Goal: Task Accomplishment & Management: Use online tool/utility

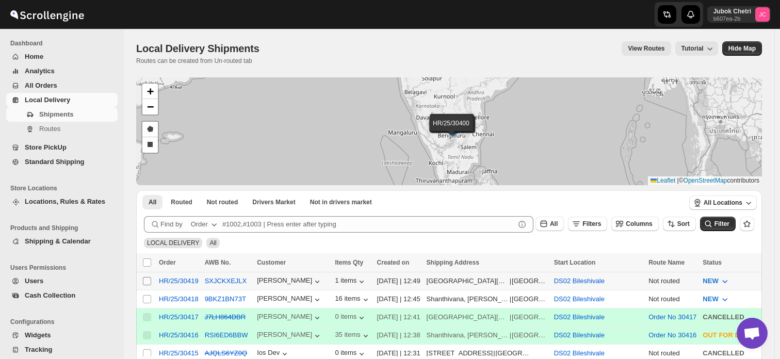
click at [146, 281] on input "Select shipment" at bounding box center [147, 281] width 8 height 8
checkbox input "true"
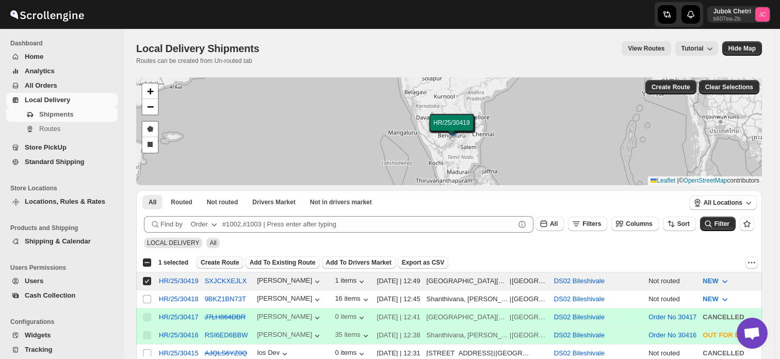
click at [218, 260] on span "Create Route" at bounding box center [220, 262] width 39 height 8
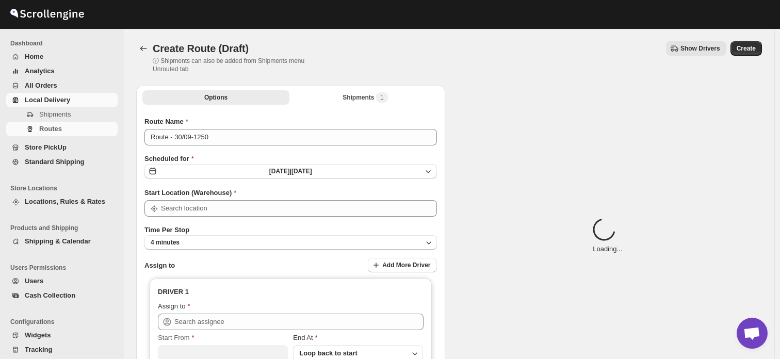
type input "DS02 Bileshivale"
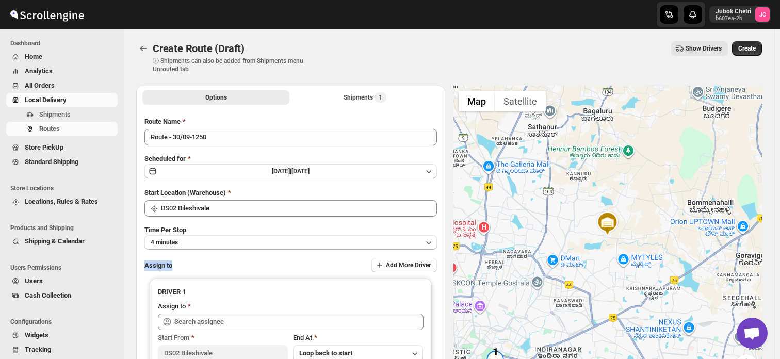
drag, startPoint x: 218, startPoint y: 260, endPoint x: 246, endPoint y: 250, distance: 30.2
click at [246, 250] on div "Route Name Route - 30/09-1250 Scheduled for Tue Sep 30 2025 | Today Start Locat…" at bounding box center [290, 254] width 292 height 275
click at [257, 267] on div "Assign to Add More Driver" at bounding box center [290, 265] width 292 height 15
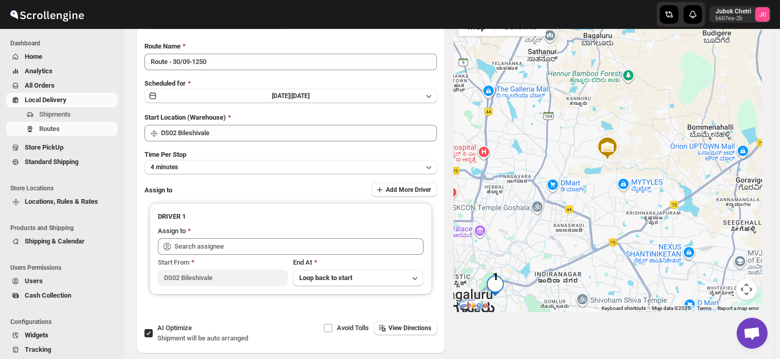
scroll to position [76, 0]
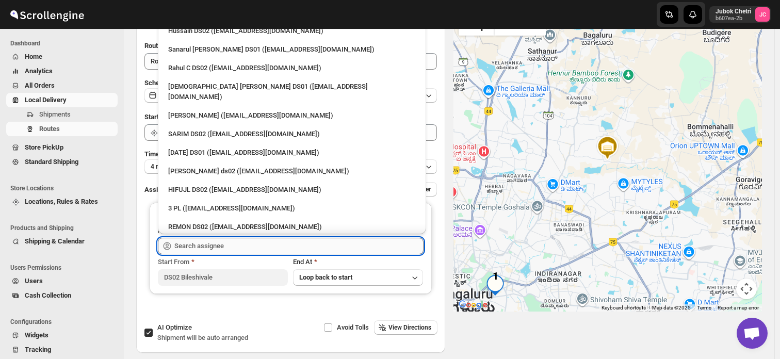
click at [206, 246] on input "text" at bounding box center [298, 246] width 249 height 16
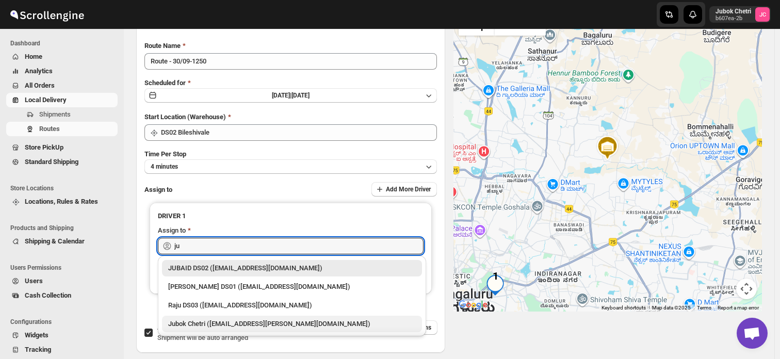
click at [220, 327] on div "Jubok Chetri (jubok.chetri@home-run.co)" at bounding box center [291, 324] width 247 height 10
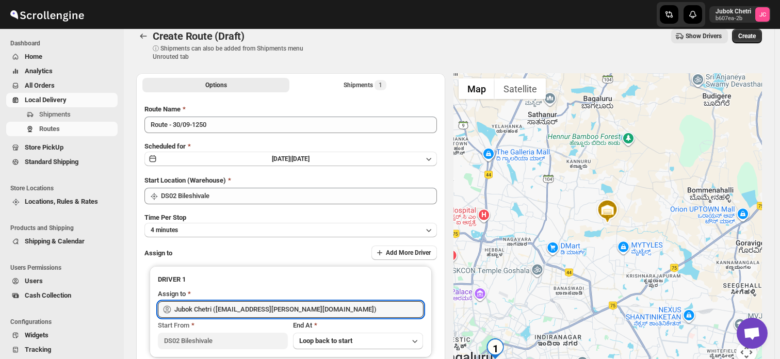
scroll to position [0, 0]
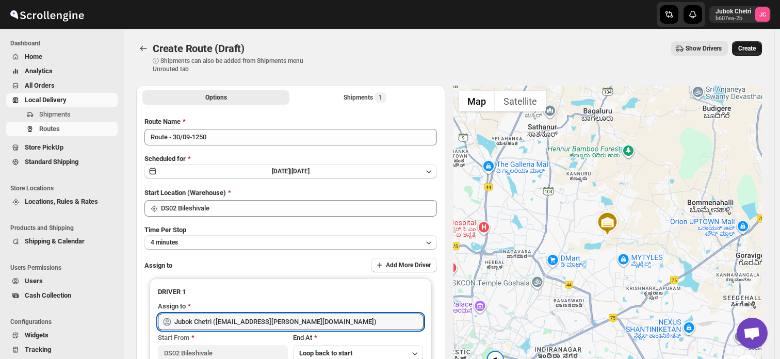
type input "Jubok Chetri (jubok.chetri@home-run.co)"
click at [754, 46] on span "Create" at bounding box center [747, 48] width 18 height 8
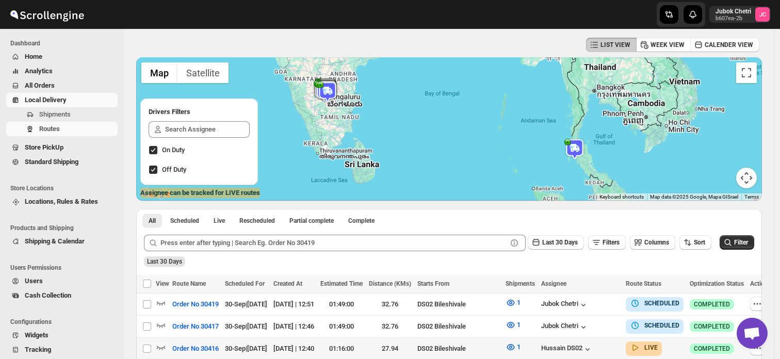
scroll to position [76, 0]
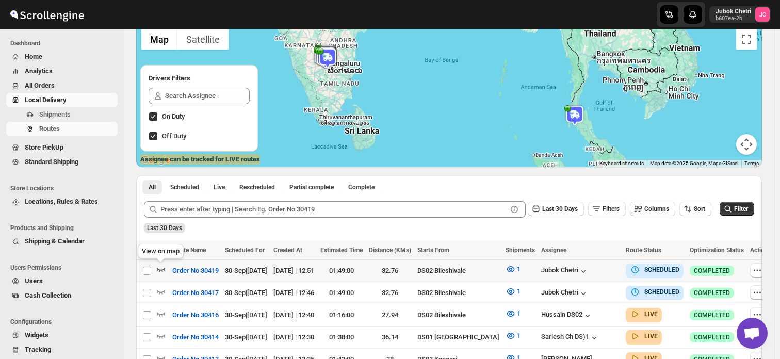
click at [159, 270] on icon "button" at bounding box center [161, 270] width 9 height 4
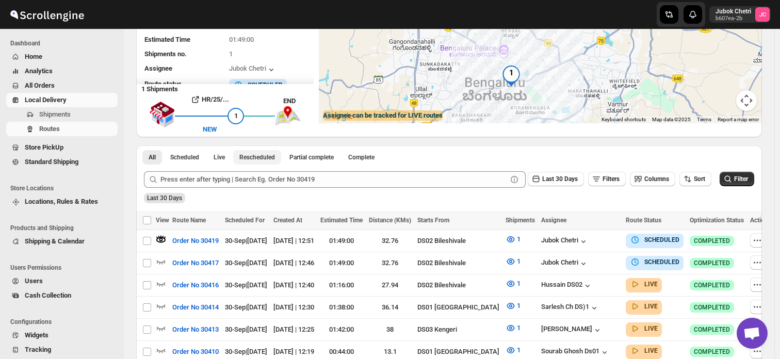
scroll to position [119, 0]
click at [509, 240] on icon "button" at bounding box center [510, 239] width 3 height 3
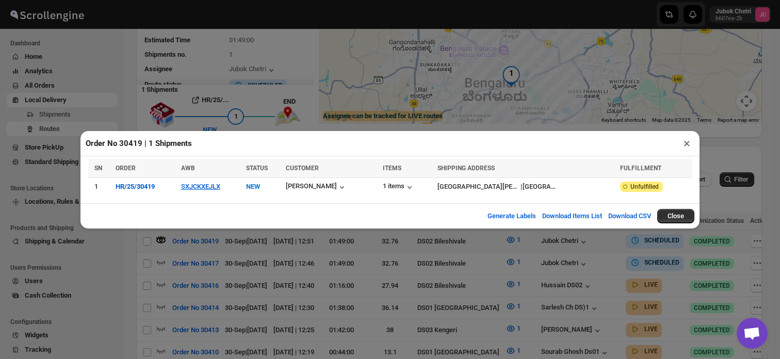
click at [688, 143] on button "×" at bounding box center [686, 143] width 15 height 14
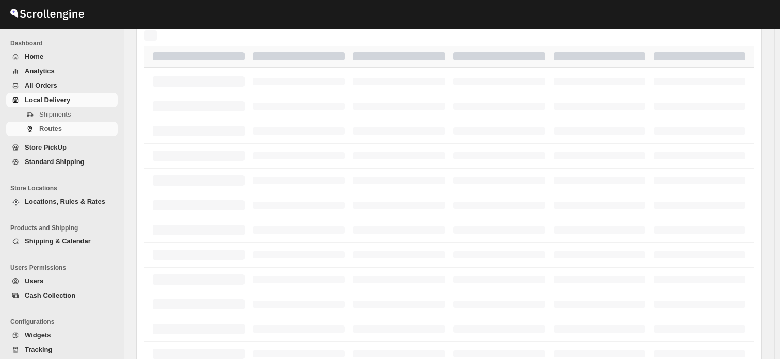
scroll to position [119, 0]
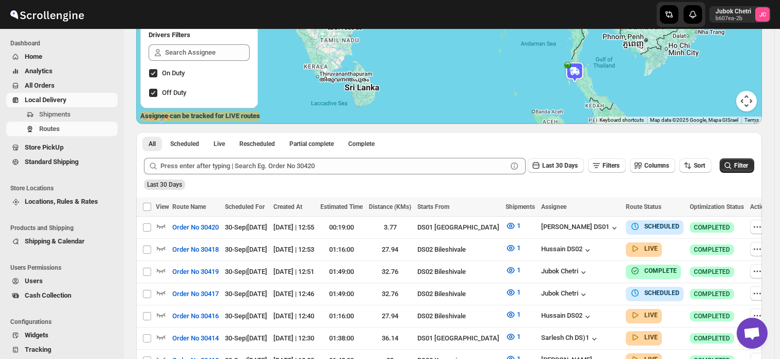
click at [48, 82] on span "All Orders" at bounding box center [40, 85] width 30 height 8
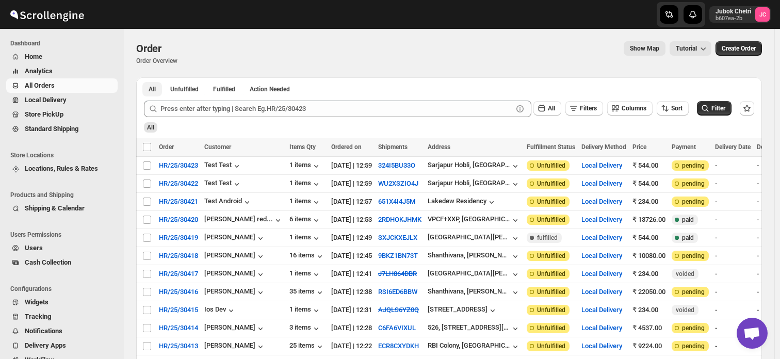
click at [151, 85] on span "All" at bounding box center [151, 89] width 7 height 8
click at [50, 84] on span "All Orders" at bounding box center [40, 85] width 30 height 8
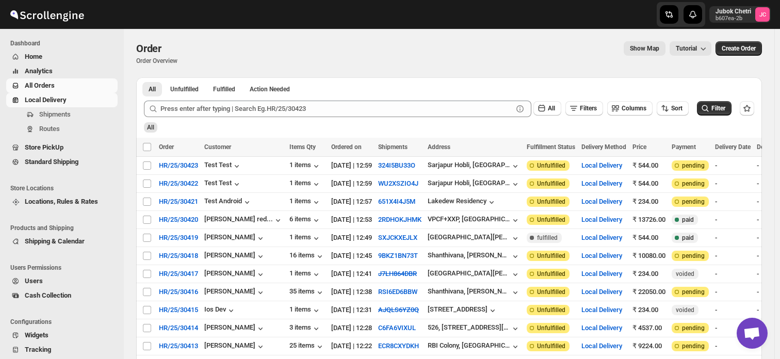
click at [41, 99] on span "Local Delivery" at bounding box center [46, 100] width 42 height 8
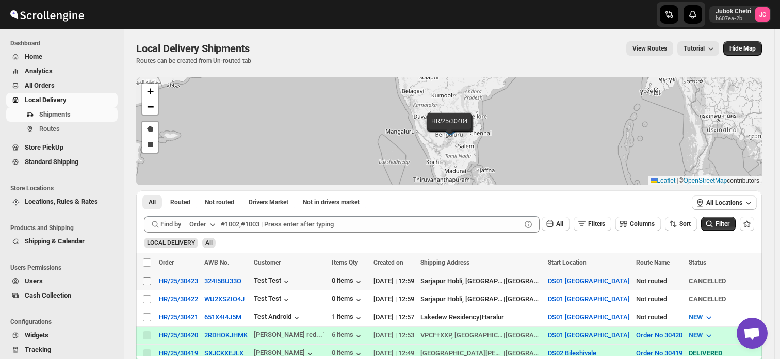
click at [148, 279] on input "Select shipment" at bounding box center [147, 281] width 8 height 8
checkbox input "true"
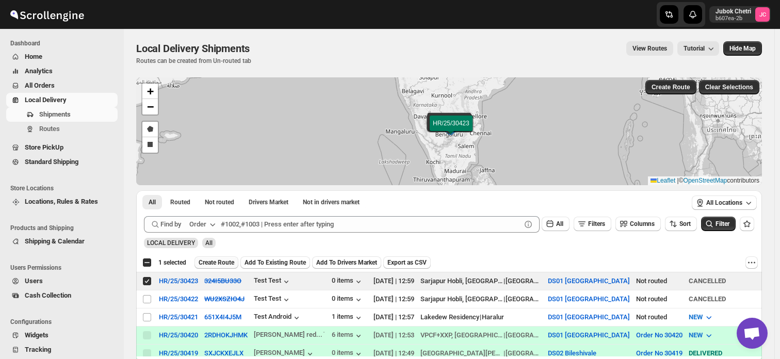
click at [211, 260] on span "Create Route" at bounding box center [216, 262] width 36 height 8
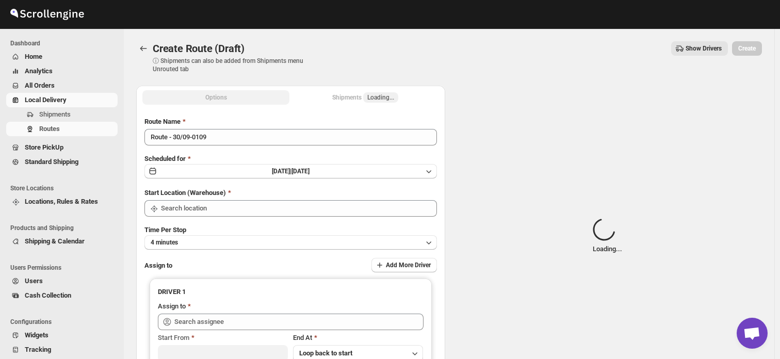
type input "DS01 [GEOGRAPHIC_DATA]"
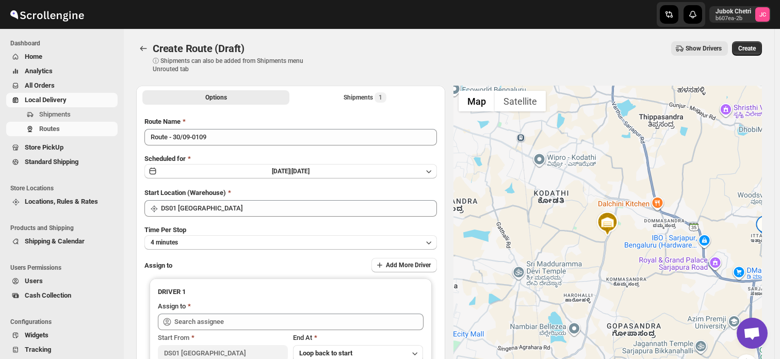
click at [223, 225] on div "Time Per Stop 4 minutes" at bounding box center [290, 237] width 292 height 25
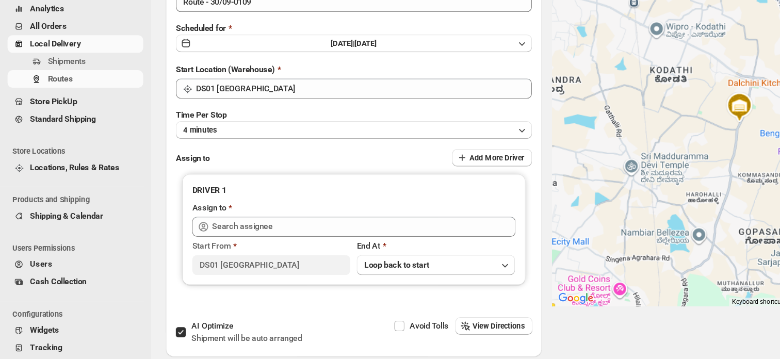
scroll to position [72, 0]
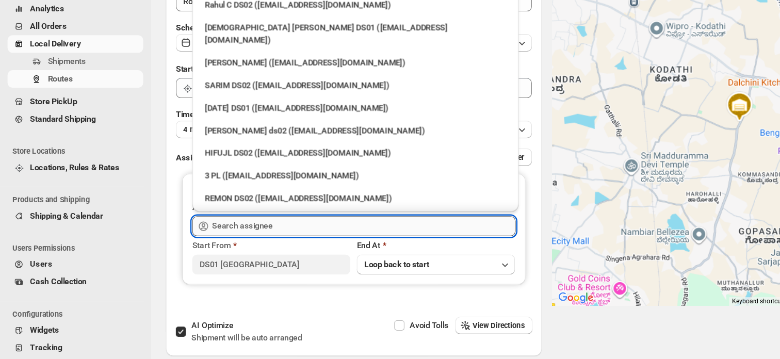
click at [184, 250] on input "text" at bounding box center [298, 249] width 249 height 16
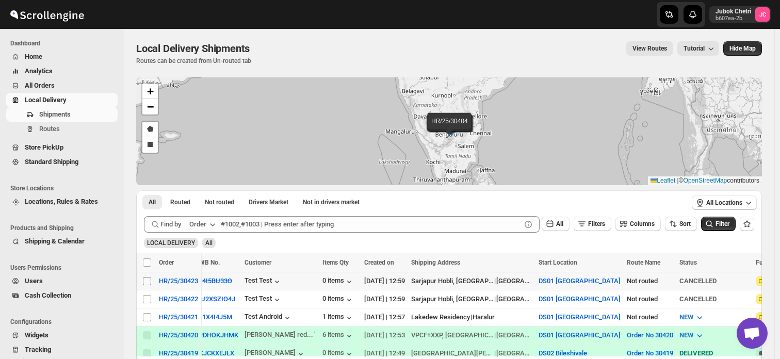
click at [148, 280] on input "Select shipment" at bounding box center [147, 281] width 8 height 8
checkbox input "true"
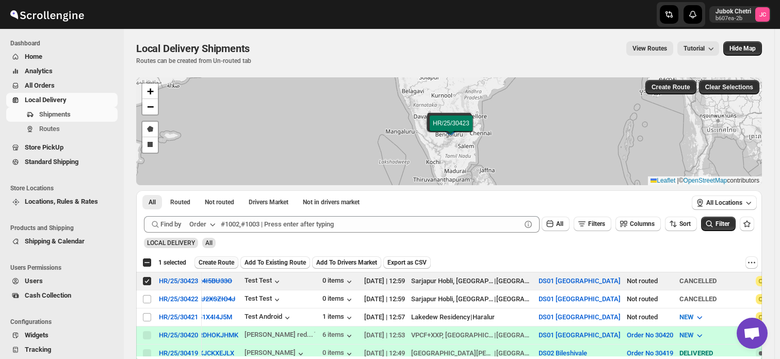
click at [216, 258] on button "Create Route" at bounding box center [216, 262] width 44 height 12
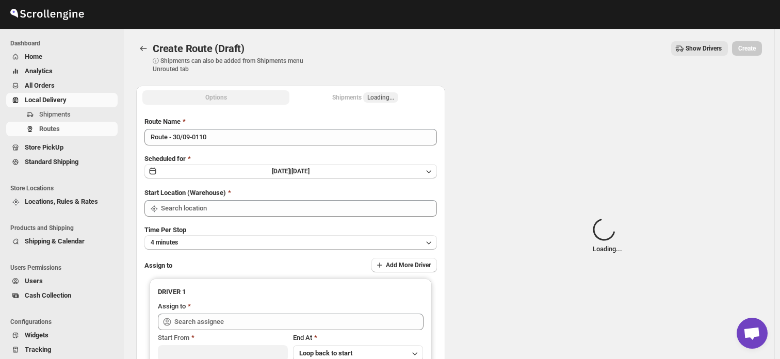
type input "DS01 [GEOGRAPHIC_DATA]"
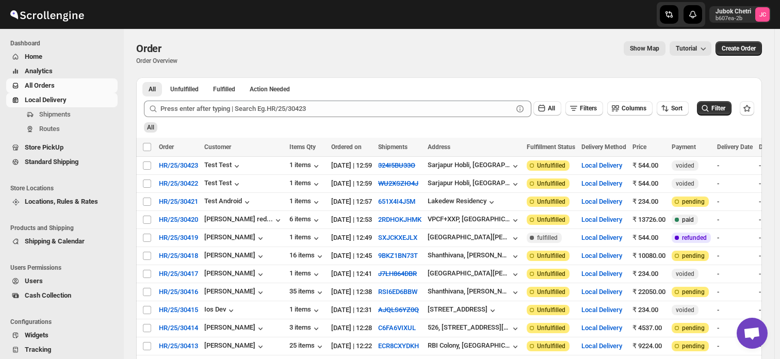
click at [53, 96] on span "Local Delivery" at bounding box center [46, 100] width 42 height 8
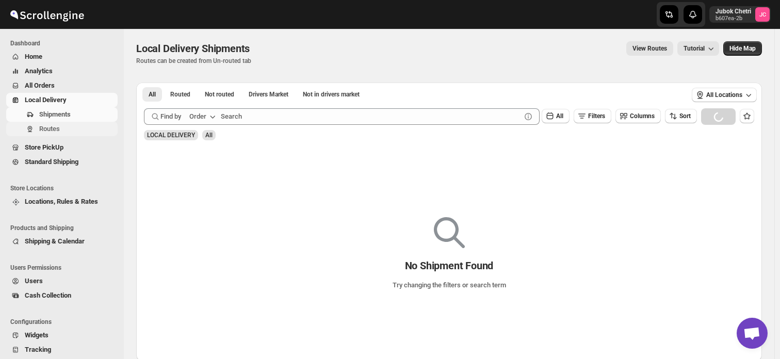
click at [49, 131] on span "Routes" at bounding box center [49, 129] width 21 height 8
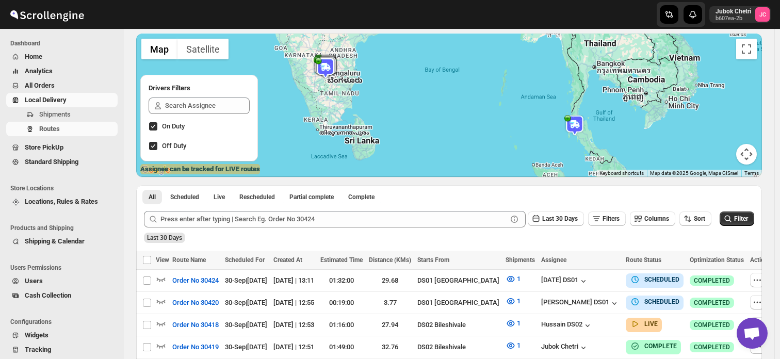
scroll to position [10, 0]
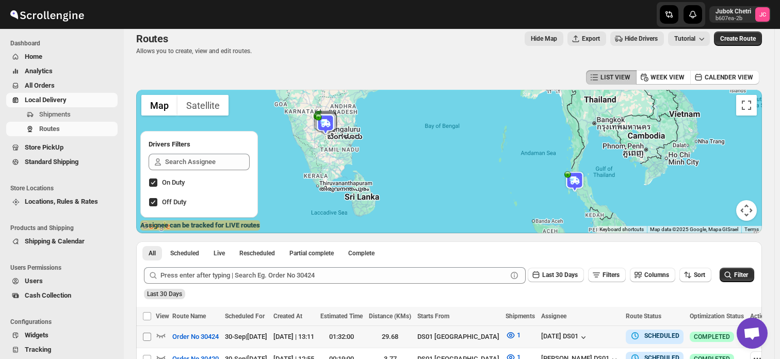
click at [144, 338] on input "Select route" at bounding box center [147, 337] width 8 height 8
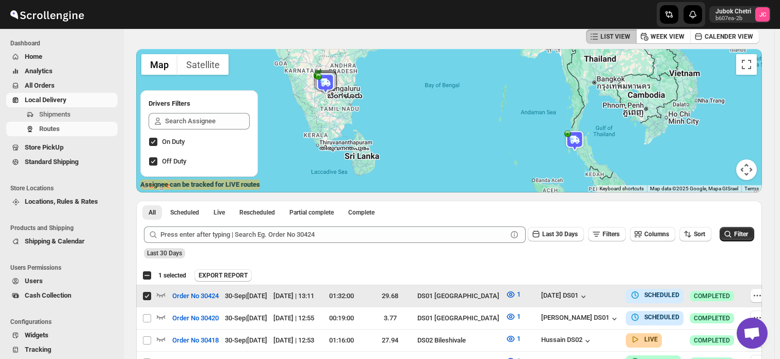
scroll to position [51, 0]
click at [145, 295] on input "Select route" at bounding box center [147, 295] width 8 height 8
checkbox input "false"
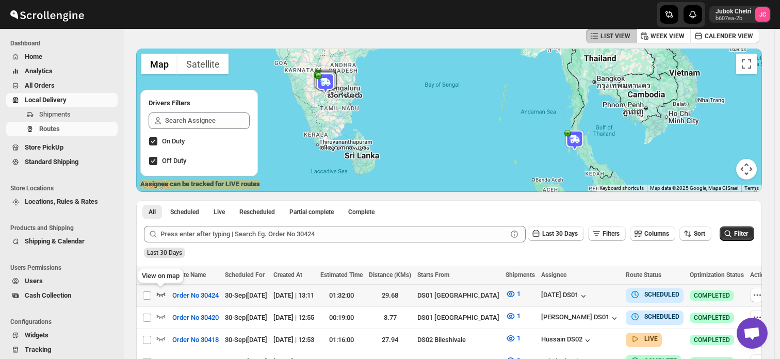
click at [157, 291] on icon "button" at bounding box center [161, 294] width 10 height 10
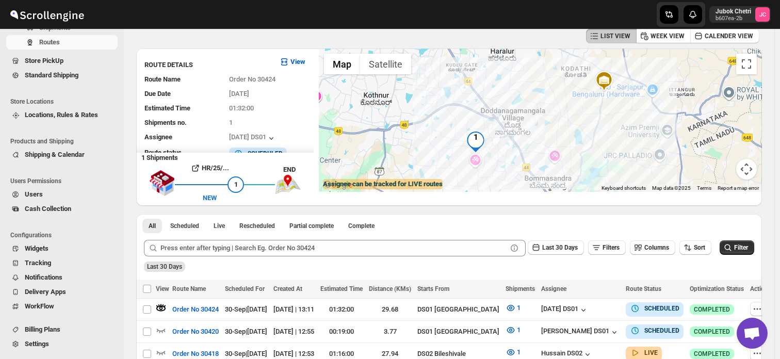
scroll to position [0, 0]
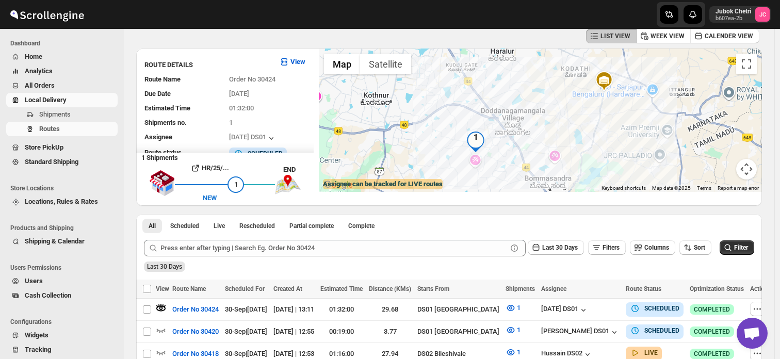
click at [72, 95] on span "Local Delivery" at bounding box center [70, 100] width 91 height 10
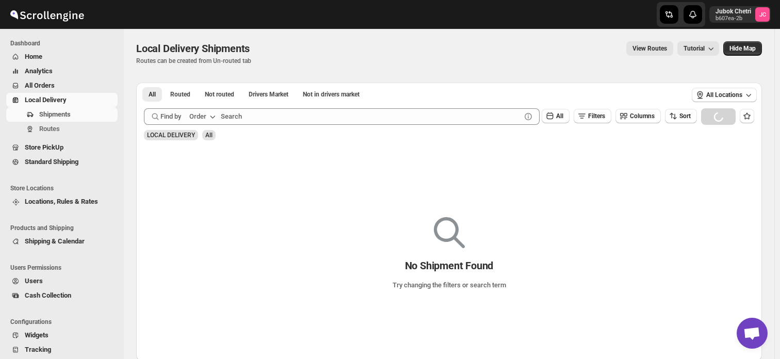
click at [40, 84] on span "All Orders" at bounding box center [40, 85] width 30 height 8
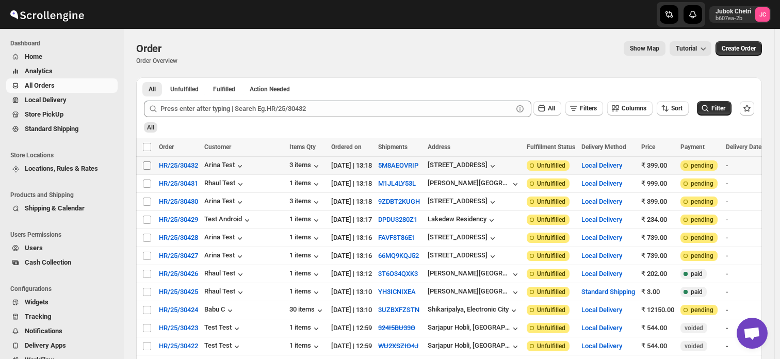
click at [148, 164] on input "Select order" at bounding box center [147, 165] width 8 height 8
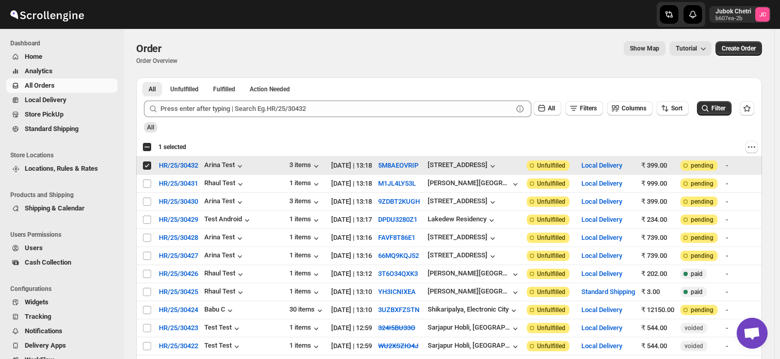
click at [146, 164] on input "Select order" at bounding box center [147, 165] width 8 height 8
checkbox input "false"
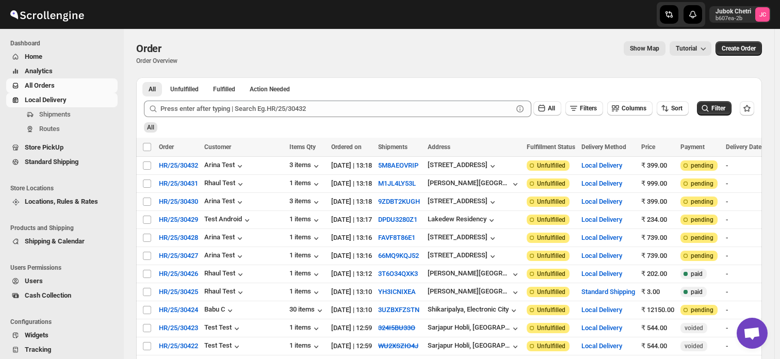
click at [64, 99] on span "Local Delivery" at bounding box center [46, 100] width 42 height 8
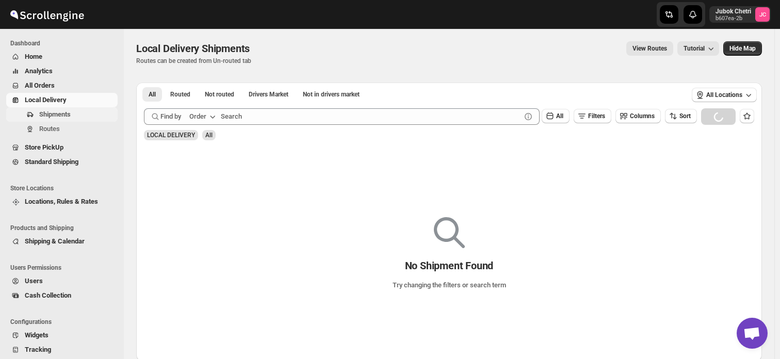
click at [67, 114] on span "Shipments" at bounding box center [54, 114] width 31 height 8
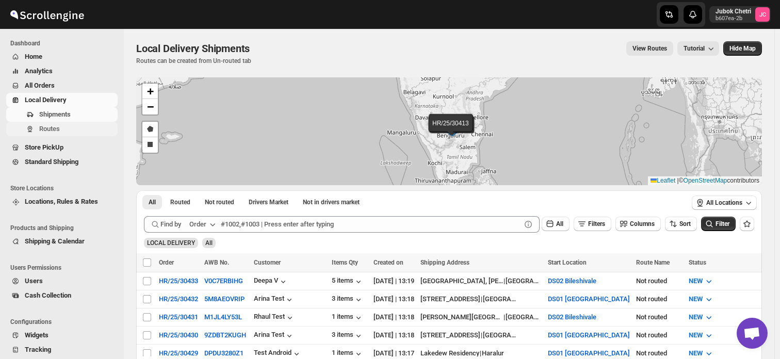
click at [61, 130] on span "Routes" at bounding box center [77, 129] width 76 height 10
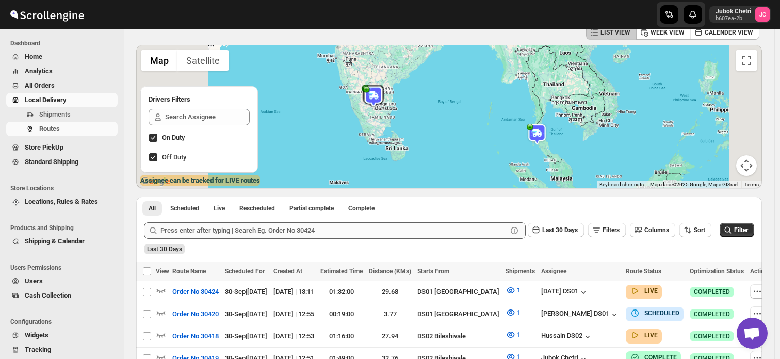
scroll to position [91, 0]
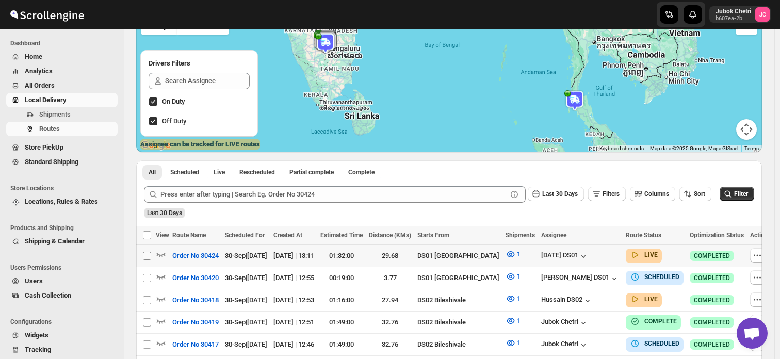
click at [143, 252] on input "Select route" at bounding box center [147, 256] width 8 height 8
checkbox input "true"
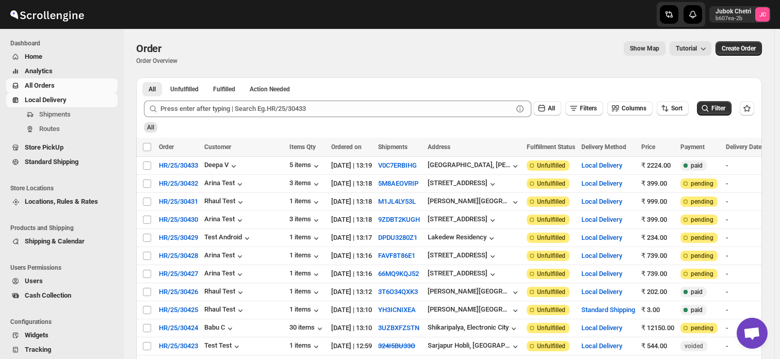
click at [72, 103] on span "Local Delivery" at bounding box center [70, 100] width 91 height 10
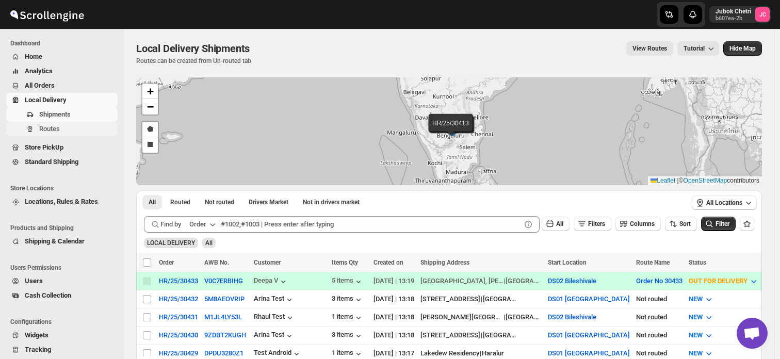
click at [62, 134] on span "Routes" at bounding box center [77, 129] width 76 height 10
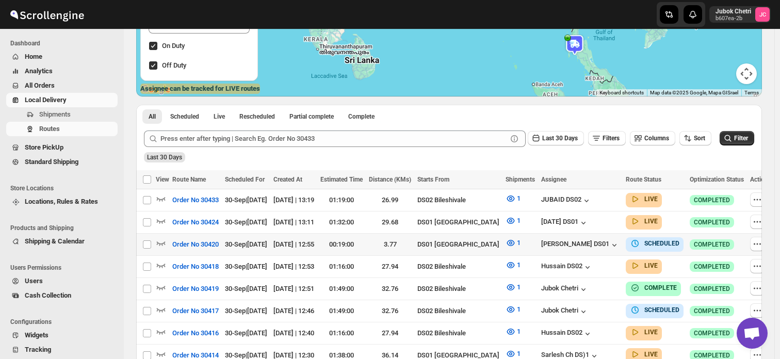
scroll to position [147, 0]
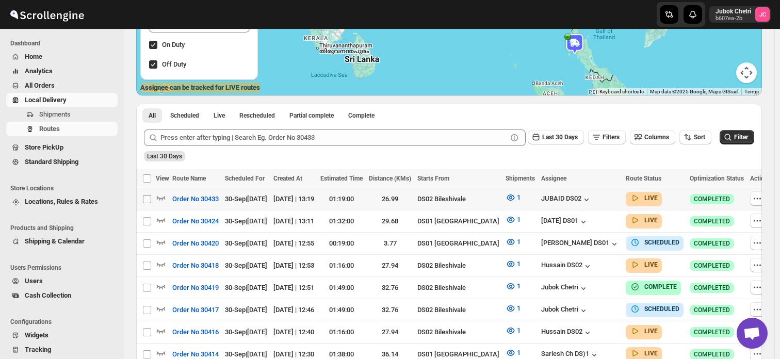
click at [146, 200] on input "Select route" at bounding box center [147, 199] width 8 height 8
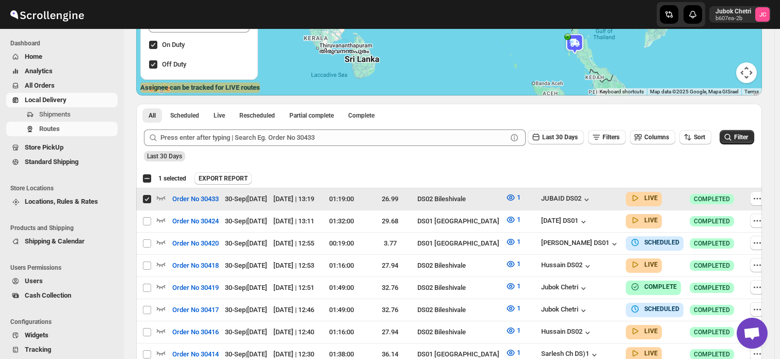
click at [146, 200] on input "Select route" at bounding box center [147, 199] width 8 height 8
checkbox input "false"
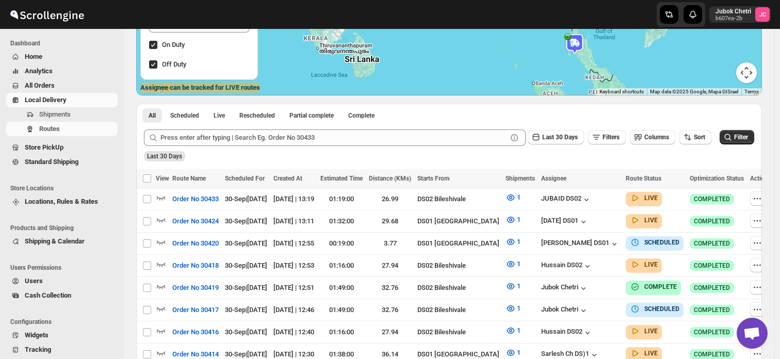
click at [54, 85] on span "All Orders" at bounding box center [40, 85] width 30 height 8
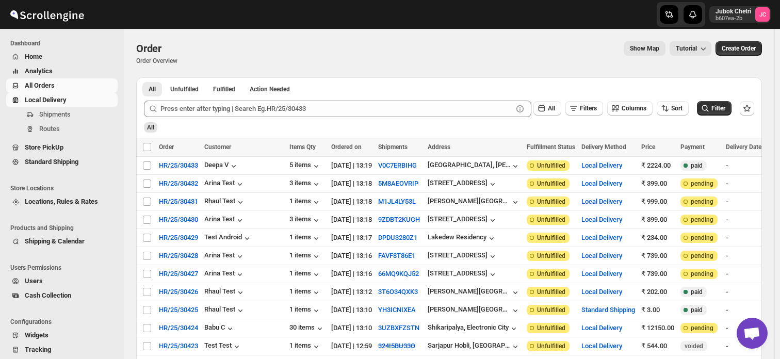
click at [73, 99] on span "Local Delivery" at bounding box center [70, 100] width 91 height 10
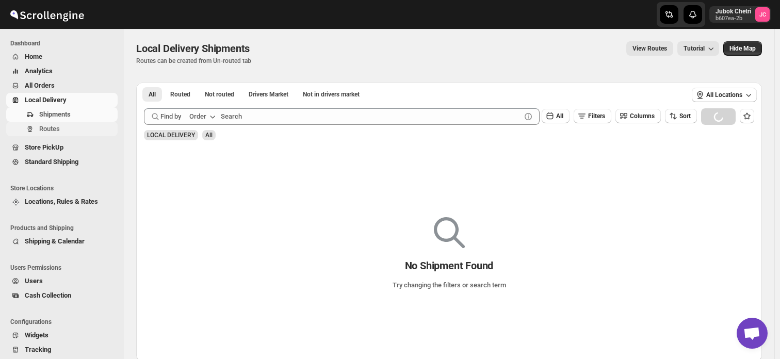
click at [63, 129] on span "Routes" at bounding box center [77, 129] width 76 height 10
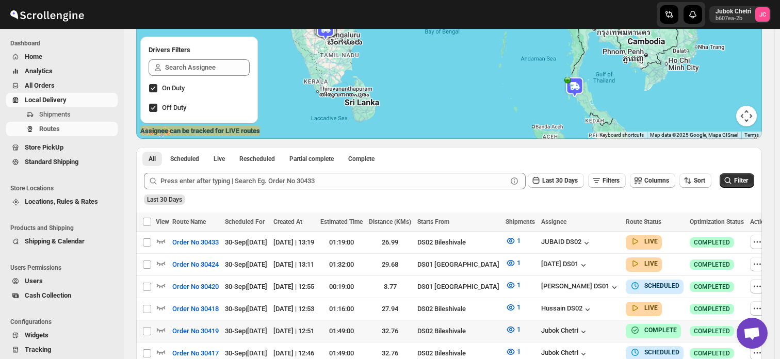
scroll to position [105, 0]
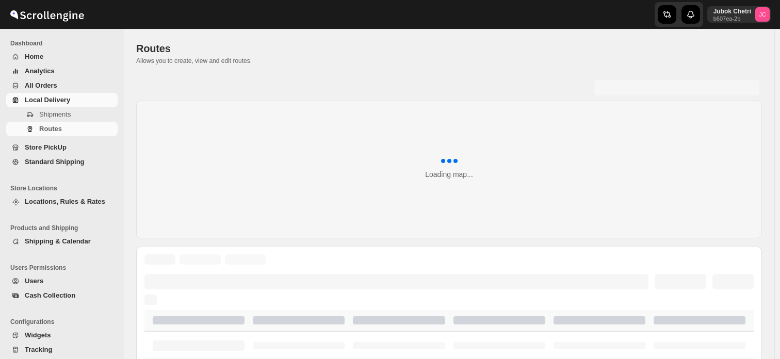
scroll to position [105, 0]
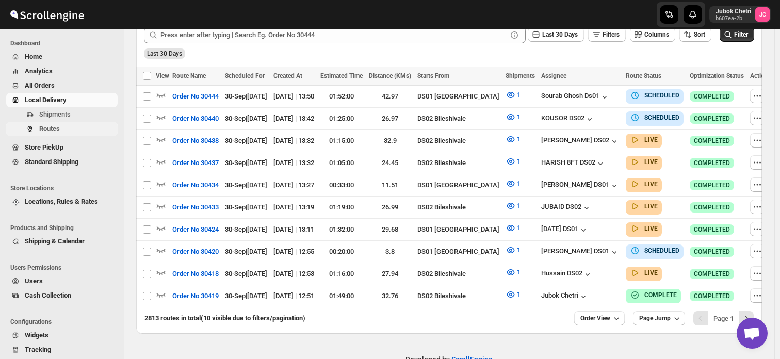
click at [46, 130] on span "Routes" at bounding box center [49, 129] width 21 height 8
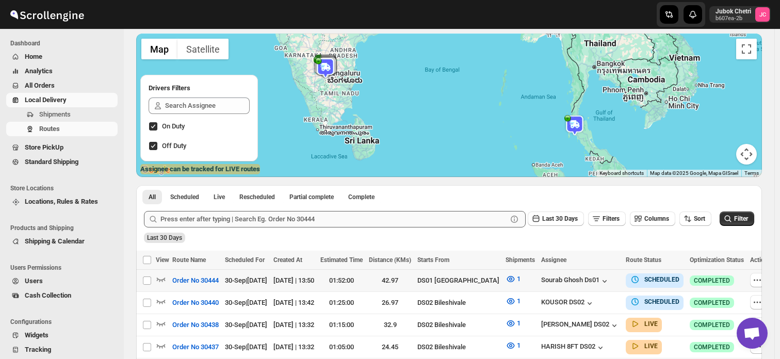
scroll to position [67, 0]
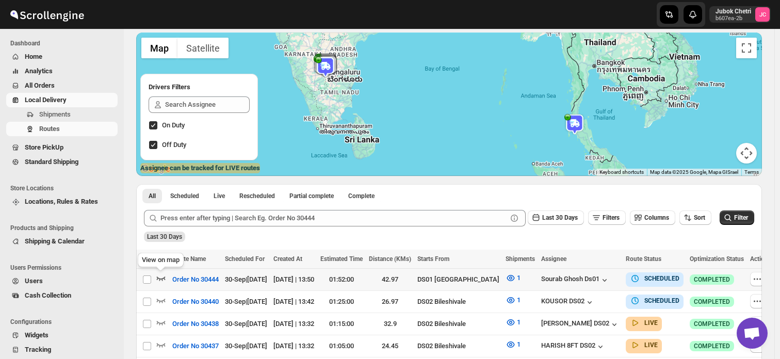
click at [161, 275] on icon "button" at bounding box center [161, 278] width 10 height 10
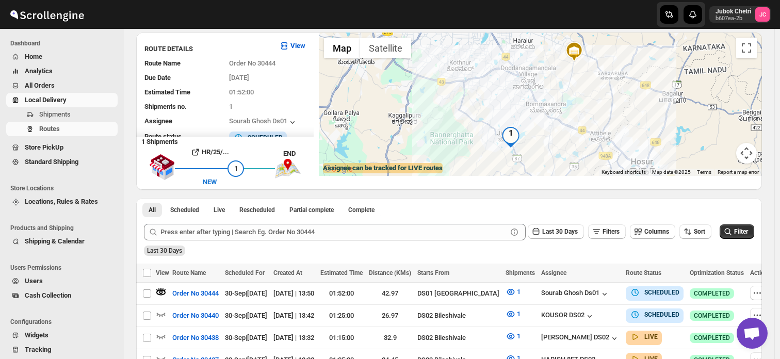
click at [578, 53] on img at bounding box center [574, 51] width 21 height 21
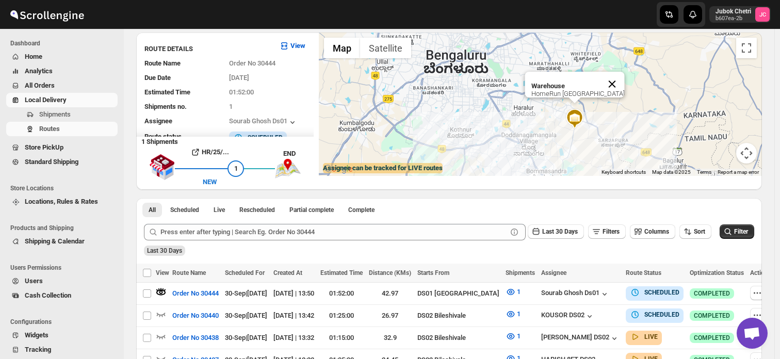
click at [624, 77] on button "Close" at bounding box center [612, 84] width 25 height 25
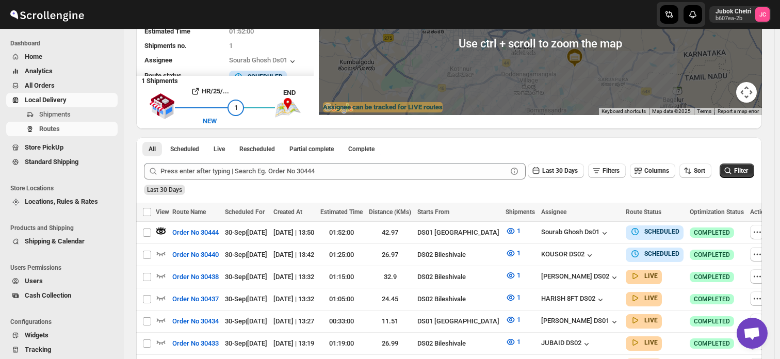
scroll to position [130, 0]
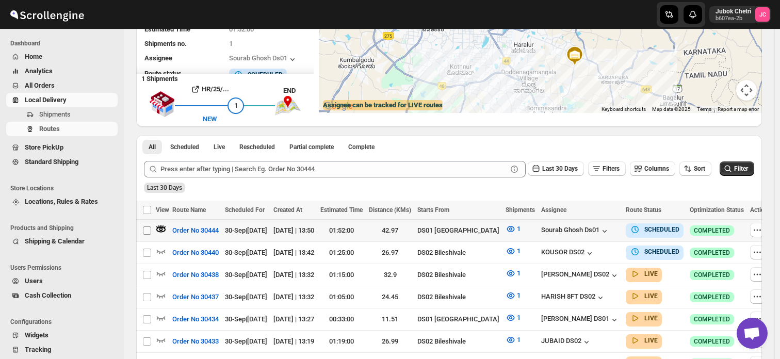
click at [146, 226] on input "Select route" at bounding box center [147, 230] width 8 height 8
checkbox input "true"
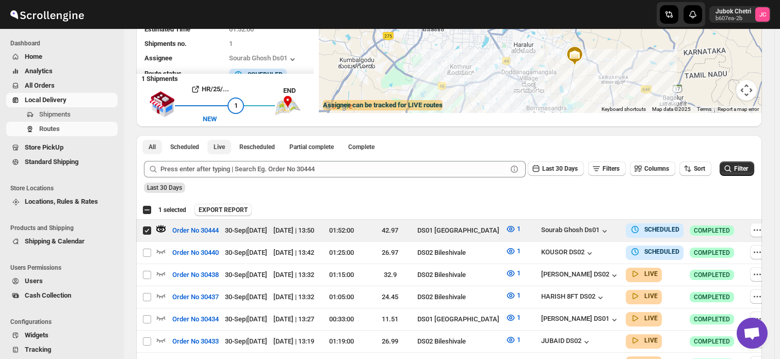
click at [220, 143] on span "Live" at bounding box center [218, 147] width 11 height 8
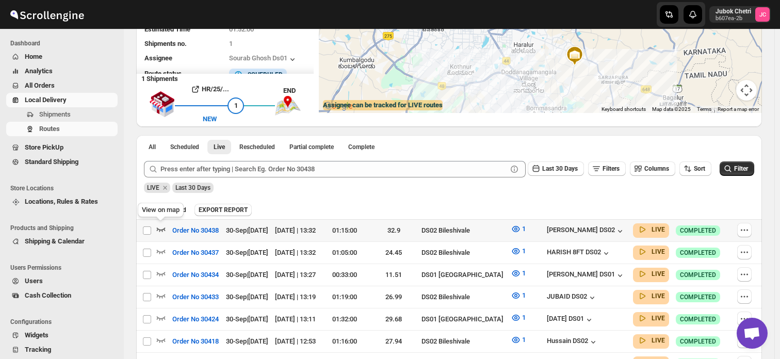
click at [162, 227] on icon "button" at bounding box center [161, 229] width 10 height 10
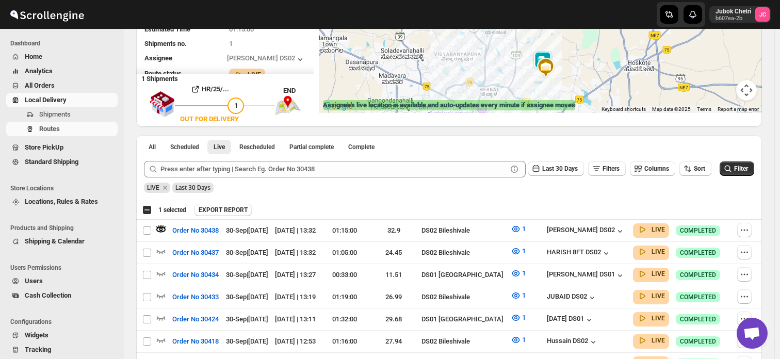
click at [538, 58] on img at bounding box center [545, 67] width 21 height 21
click at [551, 54] on img at bounding box center [542, 61] width 21 height 21
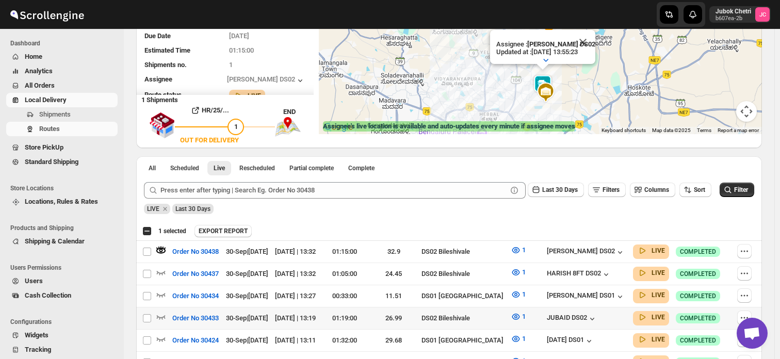
scroll to position [146, 0]
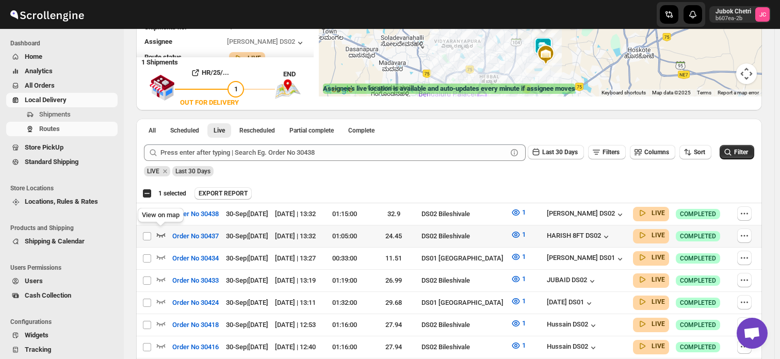
click at [159, 236] on icon "button" at bounding box center [161, 234] width 10 height 10
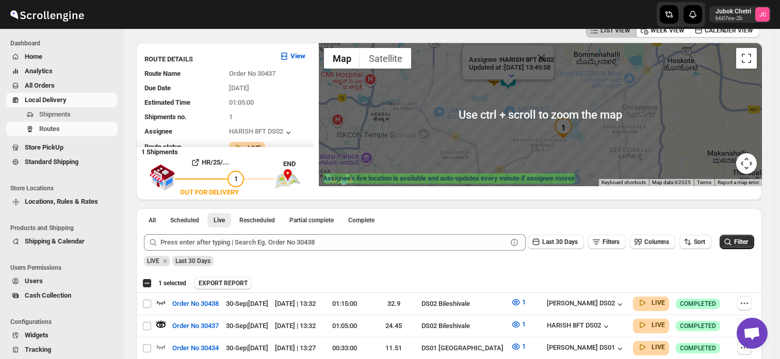
scroll to position [0, 0]
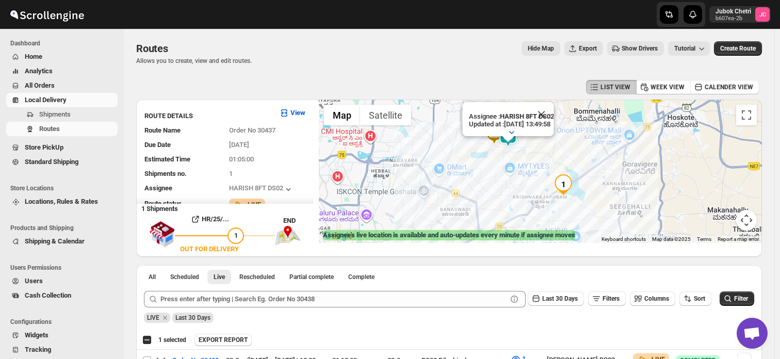
click at [509, 139] on div at bounding box center [508, 139] width 13 height 6
click at [554, 106] on button "Close" at bounding box center [541, 114] width 25 height 25
click at [511, 132] on img at bounding box center [508, 136] width 21 height 21
click at [511, 137] on img at bounding box center [508, 136] width 21 height 21
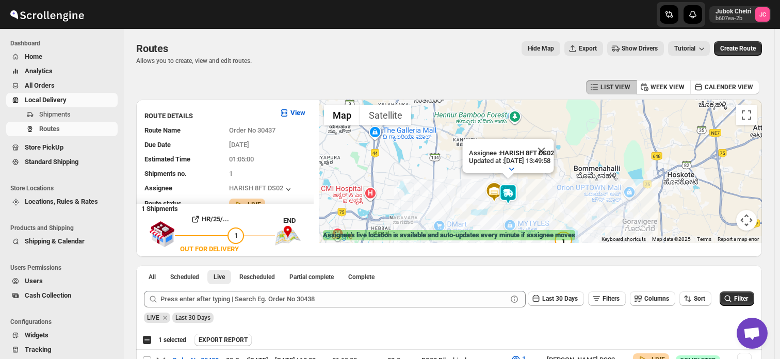
click at [29, 85] on span "All Orders" at bounding box center [40, 85] width 30 height 8
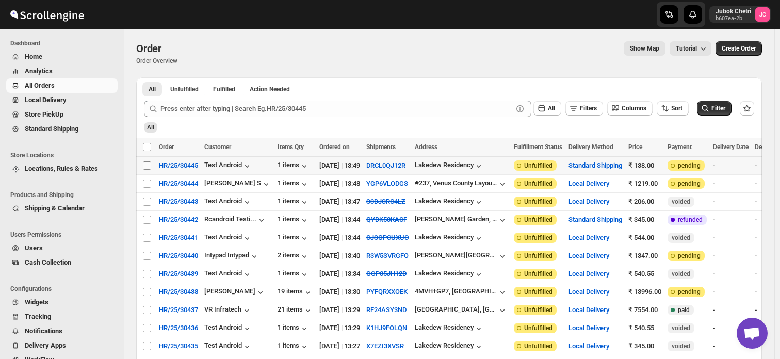
click at [148, 163] on input "Select order" at bounding box center [147, 165] width 8 height 8
checkbox input "true"
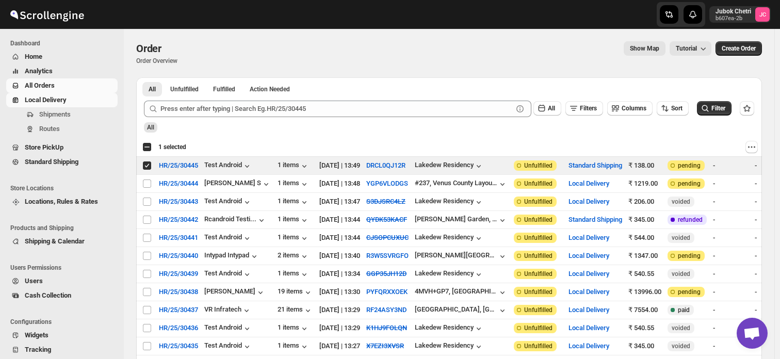
click at [49, 97] on span "Local Delivery" at bounding box center [46, 100] width 42 height 8
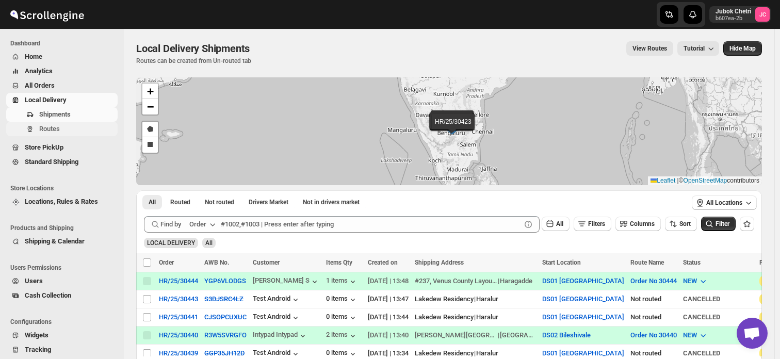
click at [48, 129] on span "Routes" at bounding box center [49, 129] width 21 height 8
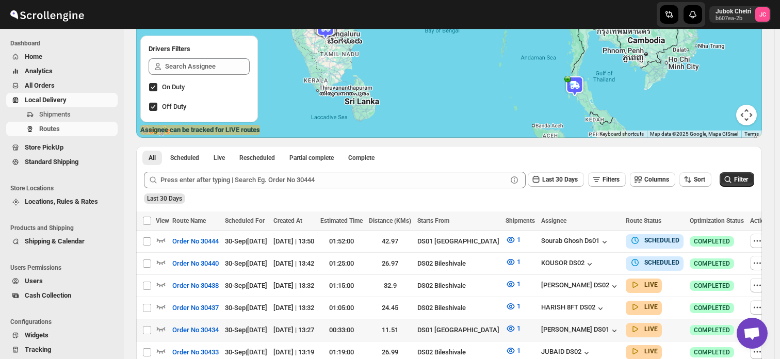
scroll to position [106, 0]
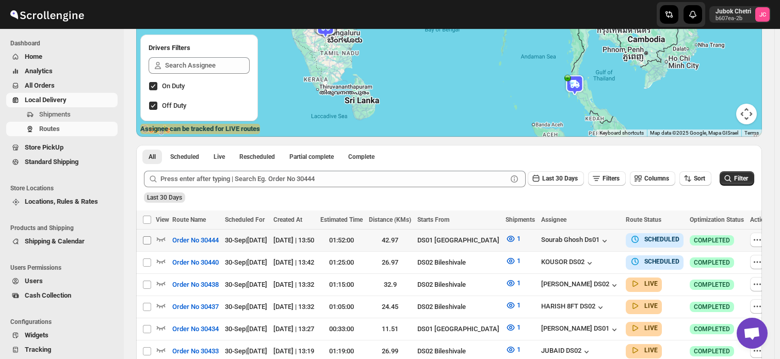
click at [148, 239] on input "Select route" at bounding box center [147, 240] width 8 height 8
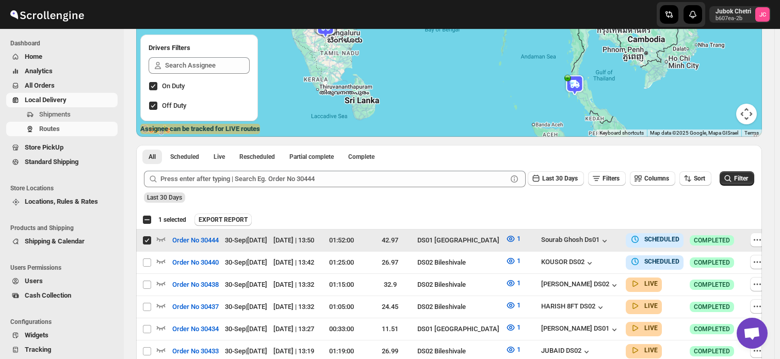
click at [148, 239] on input "Select route" at bounding box center [147, 240] width 8 height 8
checkbox input "false"
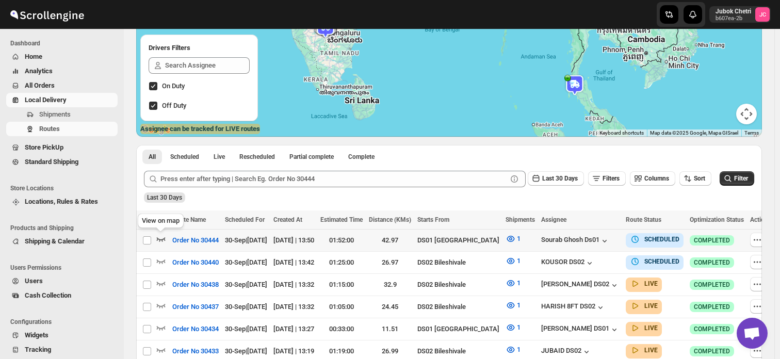
click at [157, 241] on icon "button" at bounding box center [161, 240] width 9 height 4
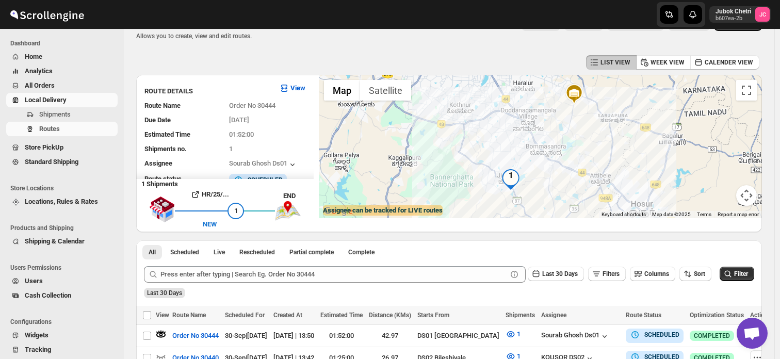
scroll to position [24, 0]
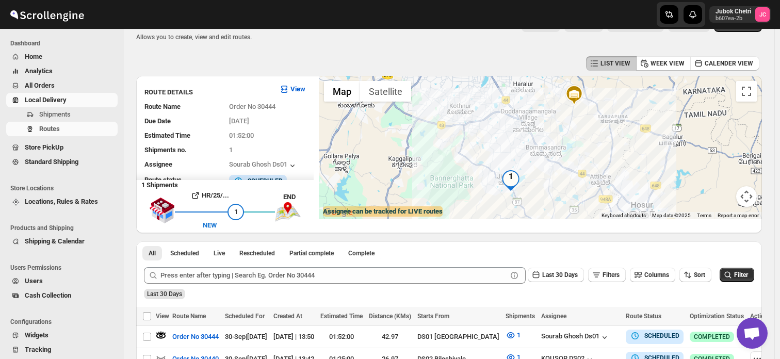
click at [51, 106] on link "Local Delivery" at bounding box center [61, 100] width 111 height 14
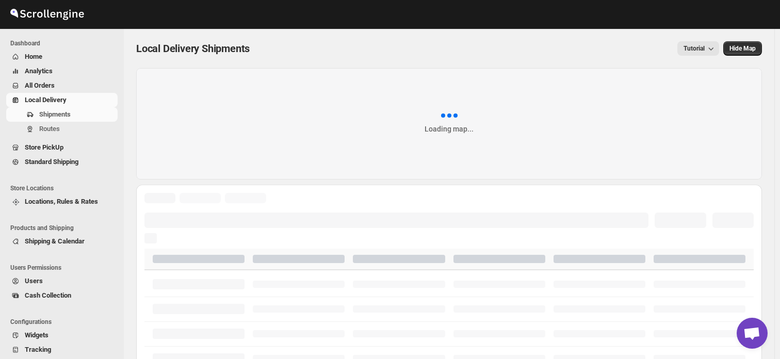
click at [58, 89] on span "All Orders" at bounding box center [70, 85] width 91 height 10
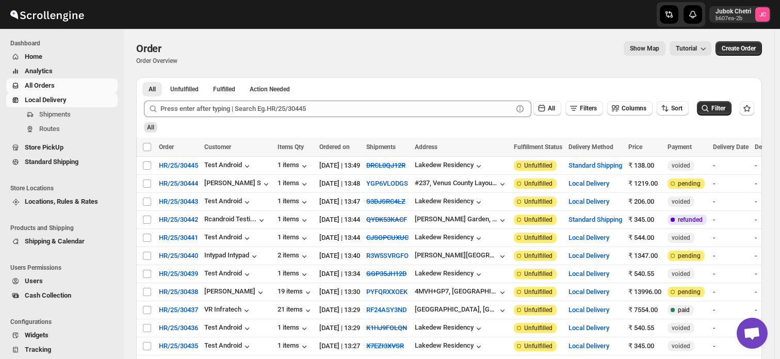
click at [76, 103] on span "Local Delivery" at bounding box center [70, 100] width 91 height 10
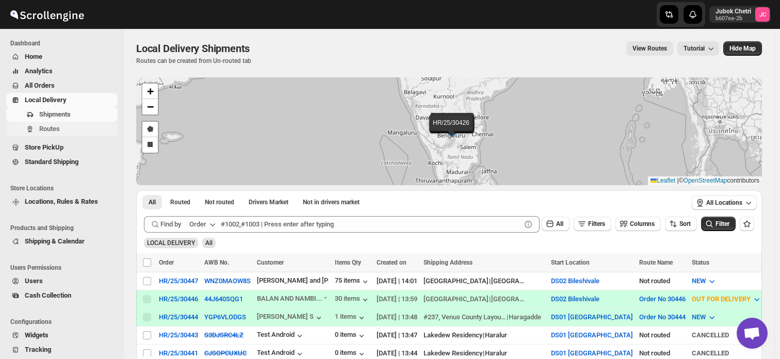
click at [62, 129] on span "Routes" at bounding box center [77, 129] width 76 height 10
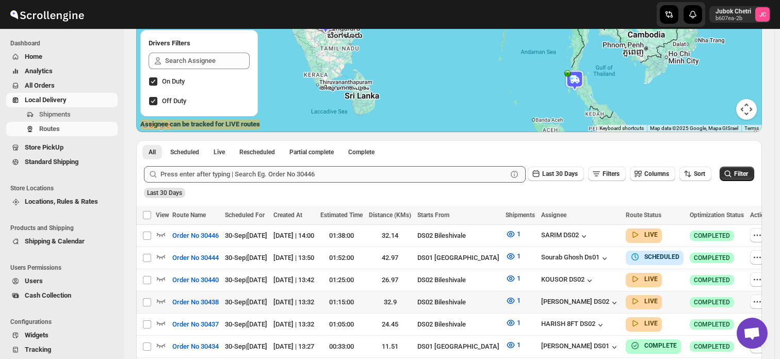
scroll to position [113, 0]
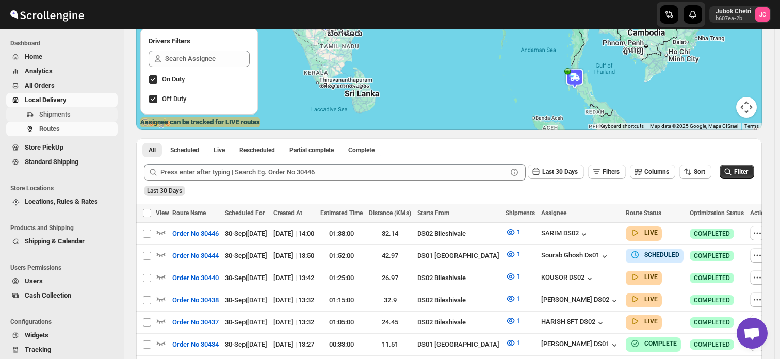
click at [62, 114] on span "Shipments" at bounding box center [54, 114] width 31 height 8
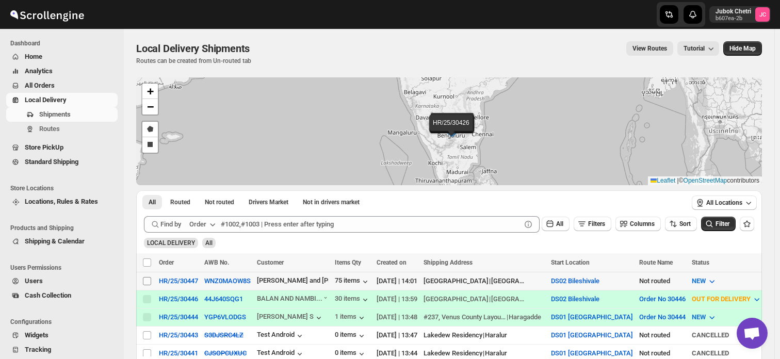
click at [144, 281] on input "Select shipment" at bounding box center [147, 281] width 8 height 8
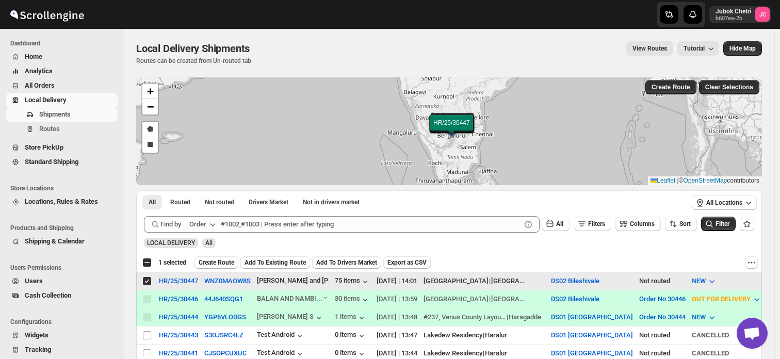
click at [144, 281] on input "Select shipment" at bounding box center [147, 281] width 8 height 8
checkbox input "false"
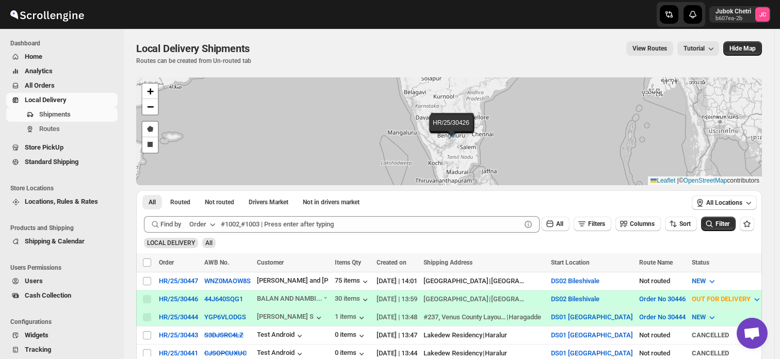
click at [43, 82] on span "All Orders" at bounding box center [40, 85] width 30 height 8
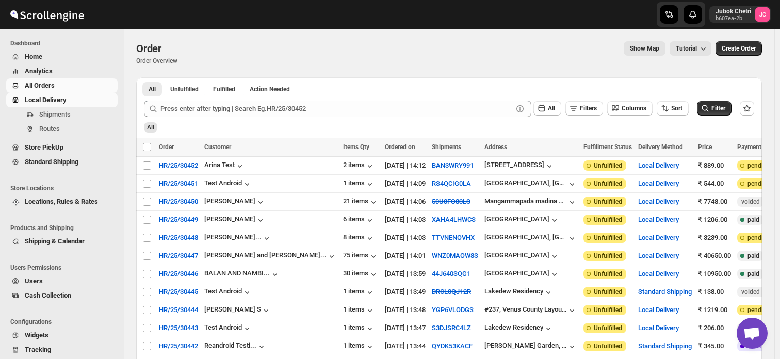
click at [58, 96] on span "Local Delivery" at bounding box center [46, 100] width 42 height 8
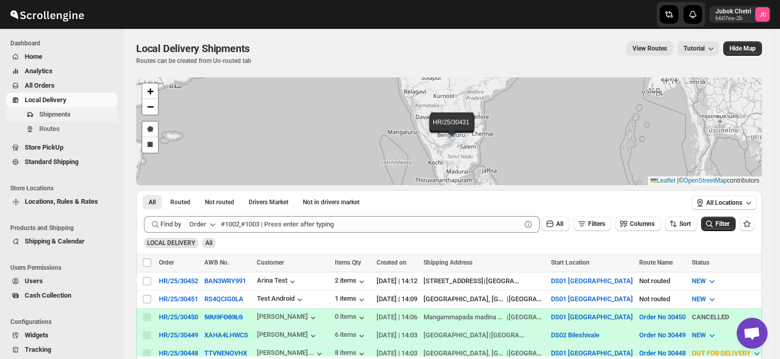
click at [64, 113] on span "Shipments" at bounding box center [54, 114] width 31 height 8
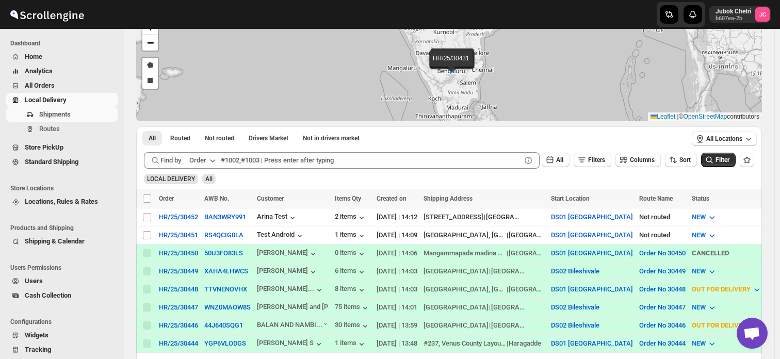
scroll to position [74, 0]
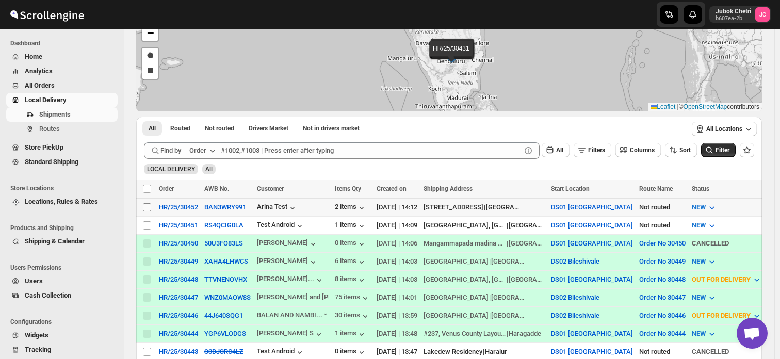
click at [144, 207] on input "Select shipment" at bounding box center [147, 207] width 8 height 8
checkbox input "true"
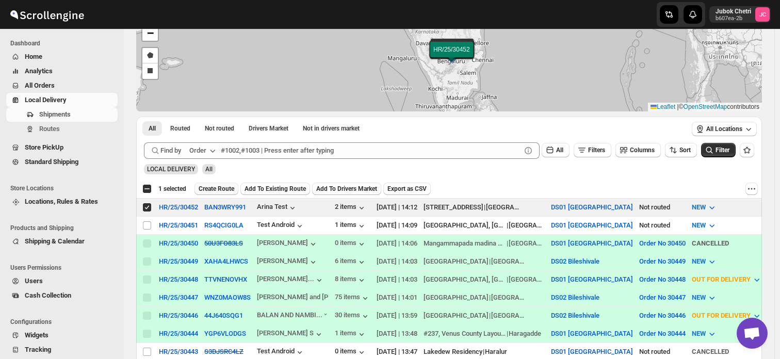
click at [221, 188] on span "Create Route" at bounding box center [216, 189] width 36 height 8
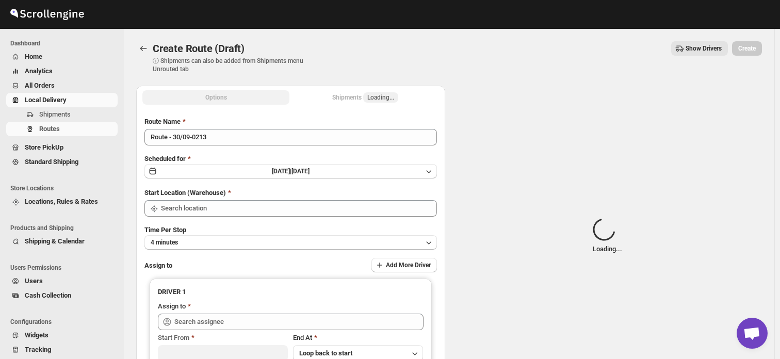
type input "DS01 [GEOGRAPHIC_DATA]"
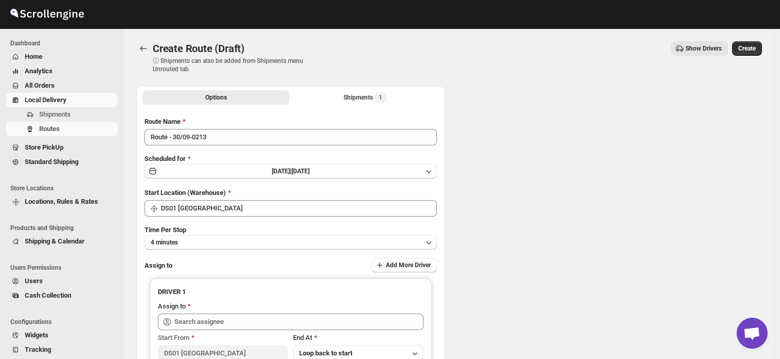
type input "DS01 [GEOGRAPHIC_DATA]"
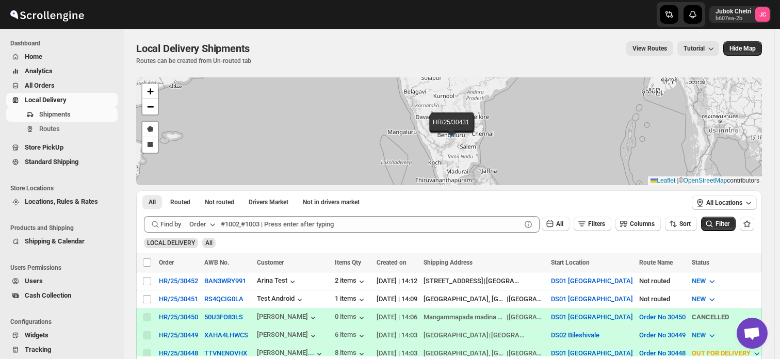
click at [62, 82] on span "All Orders" at bounding box center [70, 85] width 91 height 10
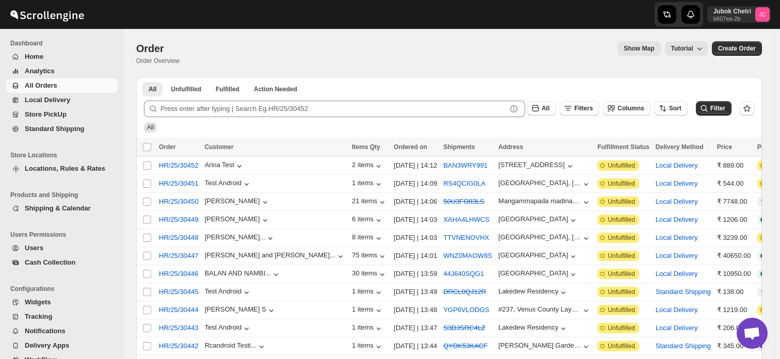
click at [75, 90] on span "All Orders" at bounding box center [70, 85] width 91 height 10
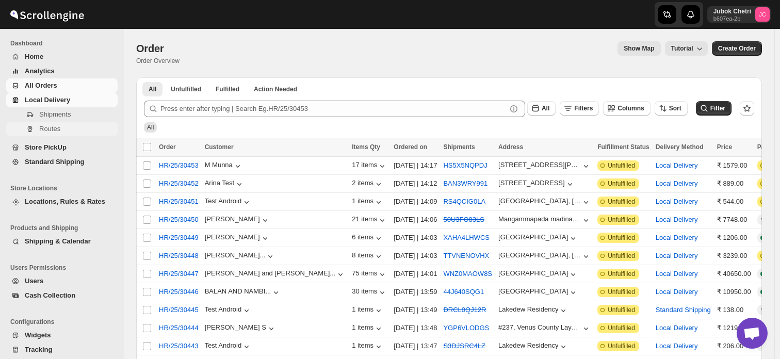
click at [54, 128] on span "Routes" at bounding box center [49, 129] width 21 height 8
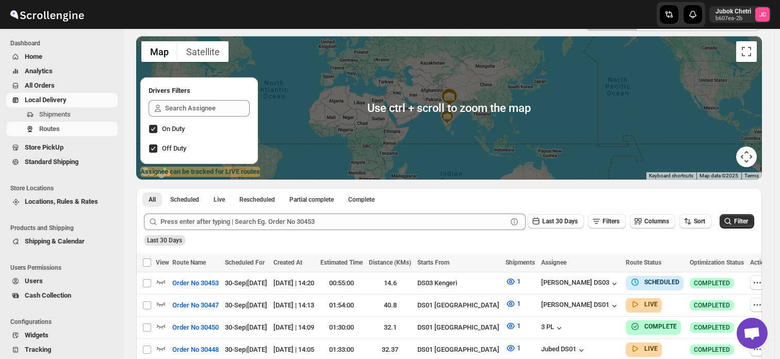
scroll to position [104, 0]
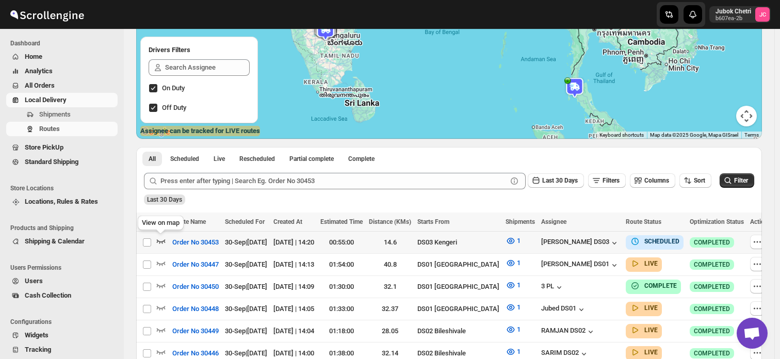
click at [163, 240] on icon "button" at bounding box center [161, 241] width 10 height 10
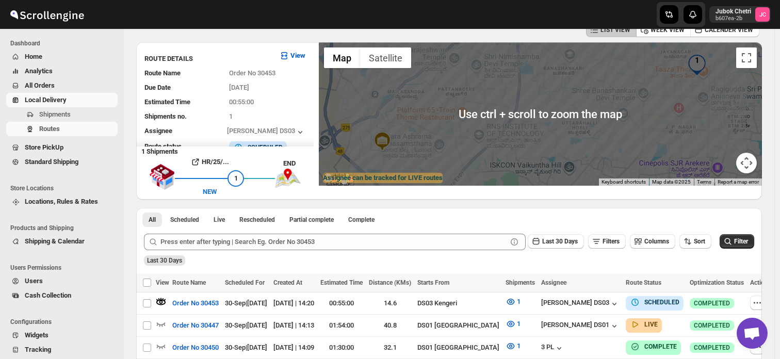
scroll to position [45, 0]
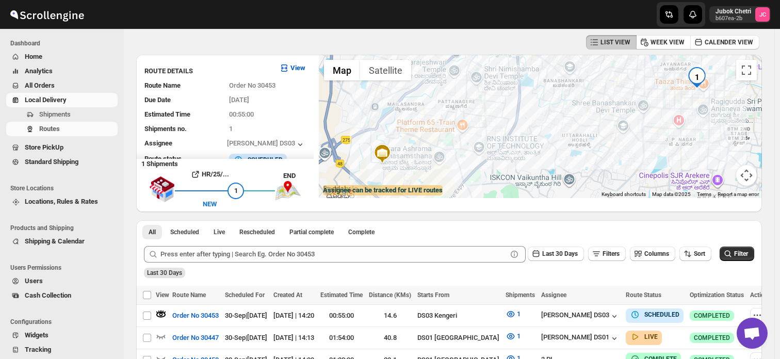
click at [391, 153] on img at bounding box center [382, 153] width 21 height 21
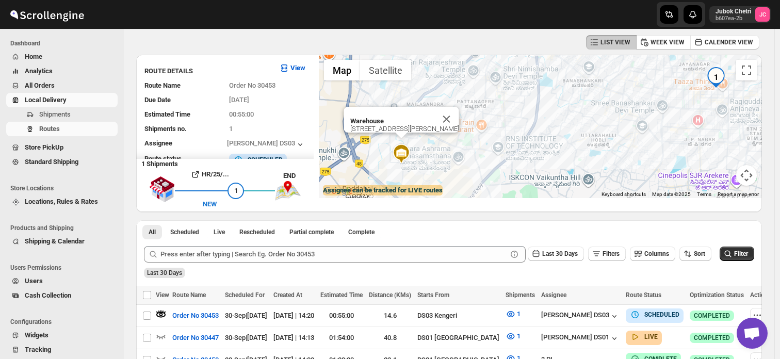
click at [391, 153] on div "Warehouse [STREET_ADDRESS][PERSON_NAME]" at bounding box center [540, 126] width 443 height 143
click at [714, 73] on img "1" at bounding box center [715, 77] width 21 height 21
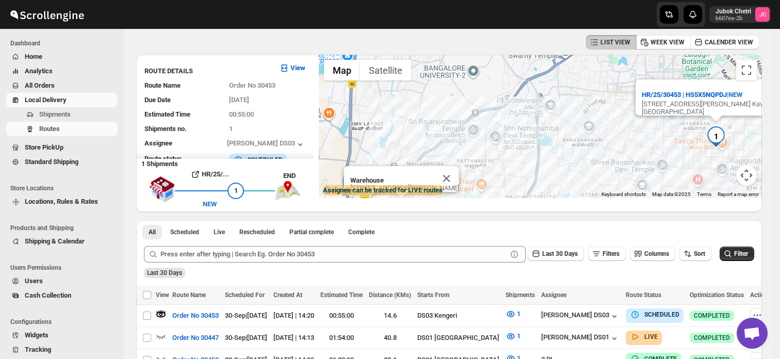
click at [722, 134] on img "1" at bounding box center [715, 136] width 21 height 21
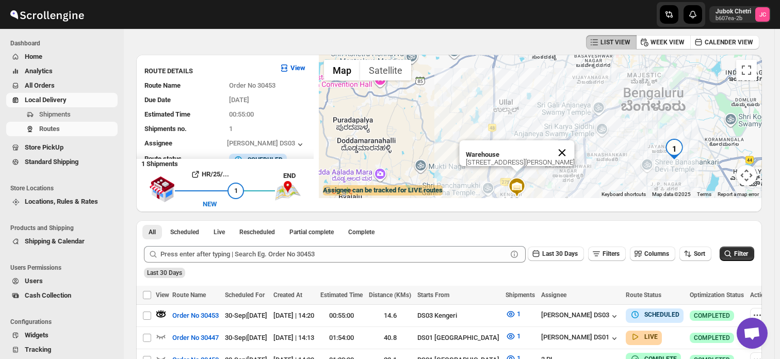
click at [561, 142] on button "Close" at bounding box center [562, 152] width 25 height 25
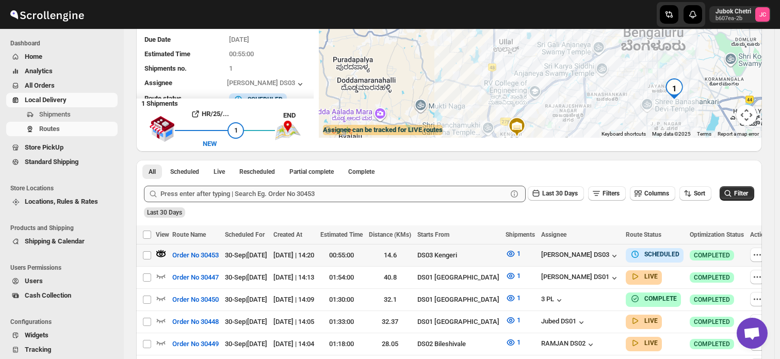
scroll to position [106, 0]
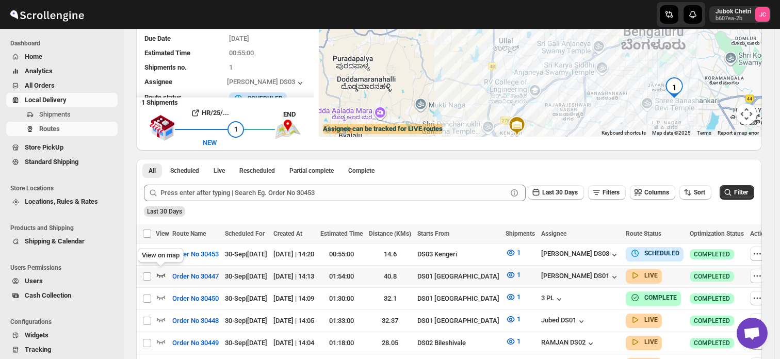
click at [161, 273] on icon "button" at bounding box center [161, 275] width 10 height 10
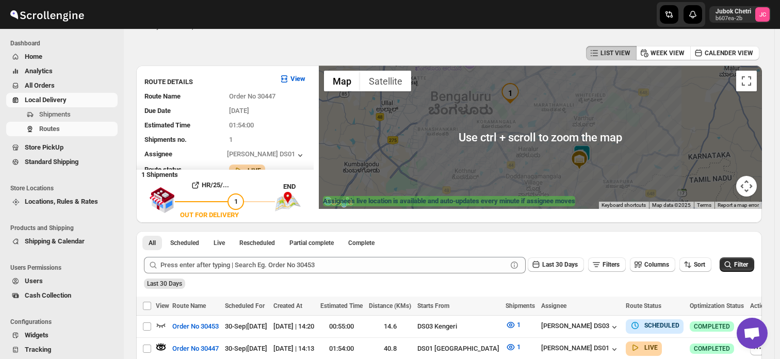
scroll to position [29, 0]
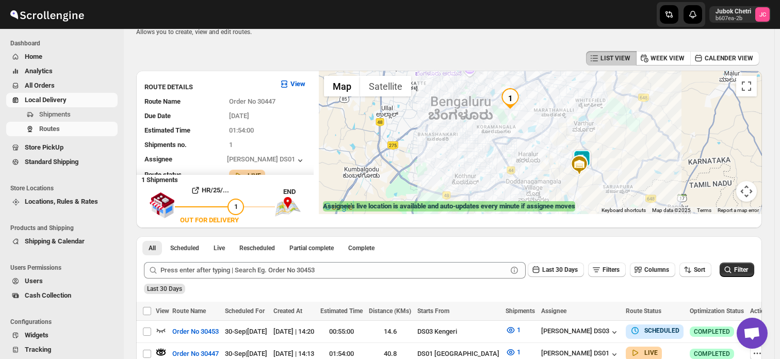
click at [584, 159] on img at bounding box center [579, 165] width 21 height 21
click at [581, 168] on img at bounding box center [579, 165] width 21 height 21
click at [585, 152] on img at bounding box center [581, 160] width 21 height 21
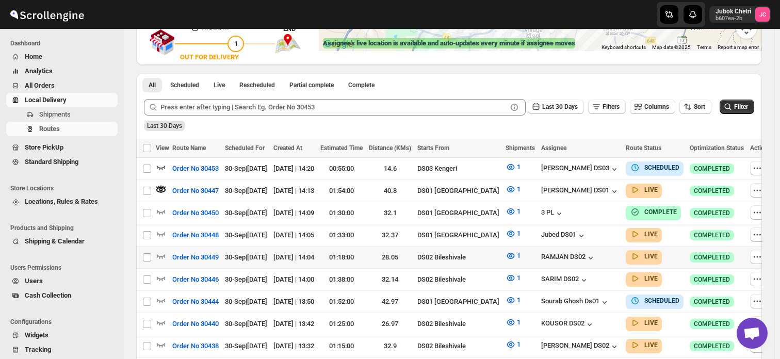
scroll to position [194, 0]
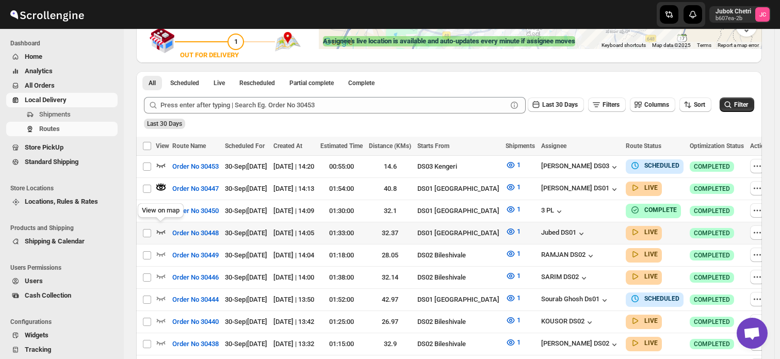
click at [160, 227] on icon "button" at bounding box center [161, 231] width 10 height 10
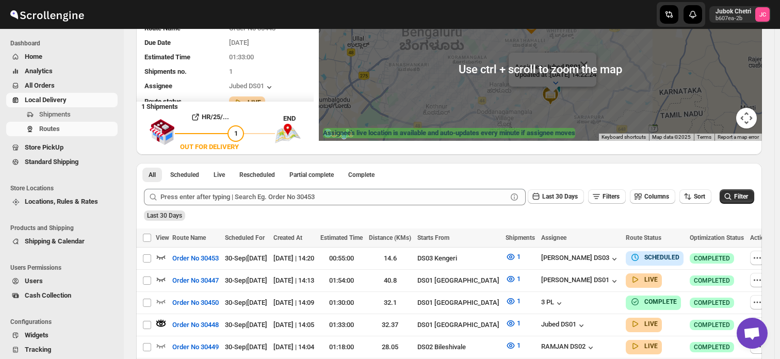
scroll to position [86, 0]
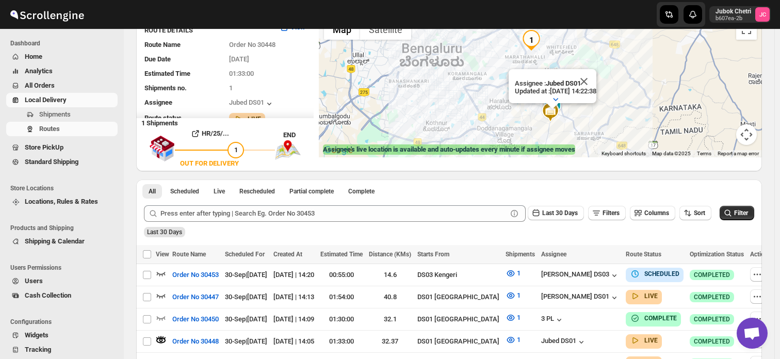
click at [562, 106] on img at bounding box center [552, 103] width 21 height 21
click at [561, 99] on img at bounding box center [552, 103] width 21 height 21
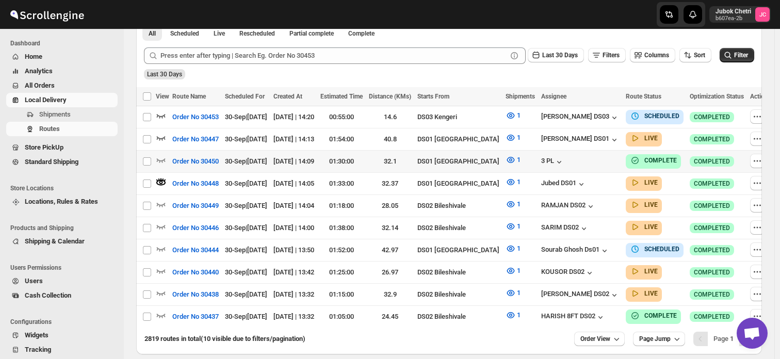
scroll to position [243, 0]
click at [162, 203] on icon "button" at bounding box center [161, 205] width 9 height 4
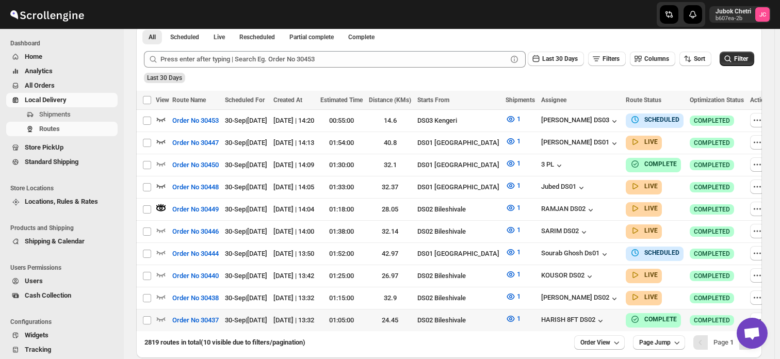
scroll to position [239, 0]
click at [76, 100] on span "Local Delivery" at bounding box center [70, 100] width 91 height 10
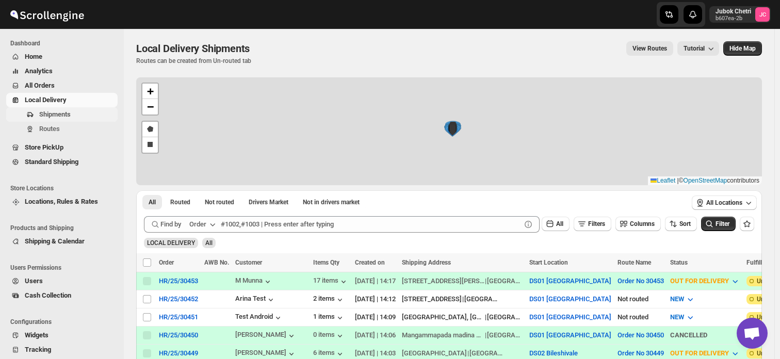
click at [68, 116] on span "Shipments" at bounding box center [54, 114] width 31 height 8
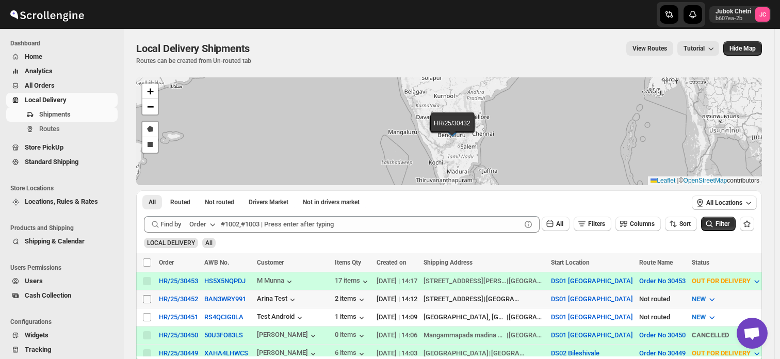
click at [150, 296] on input "Select shipment" at bounding box center [147, 299] width 8 height 8
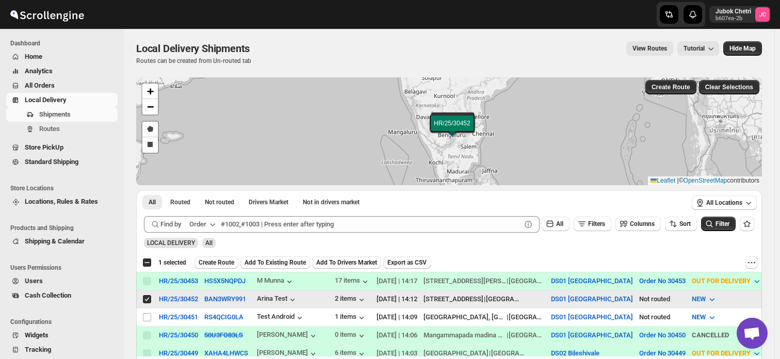
click at [150, 296] on input "Select shipment" at bounding box center [147, 299] width 8 height 8
checkbox input "false"
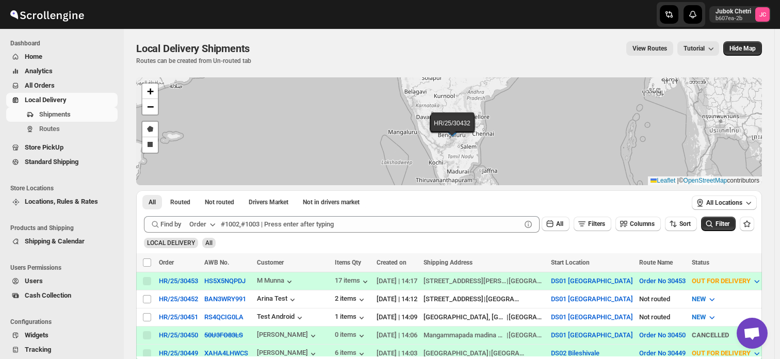
click at [41, 58] on span "Home" at bounding box center [34, 57] width 18 height 8
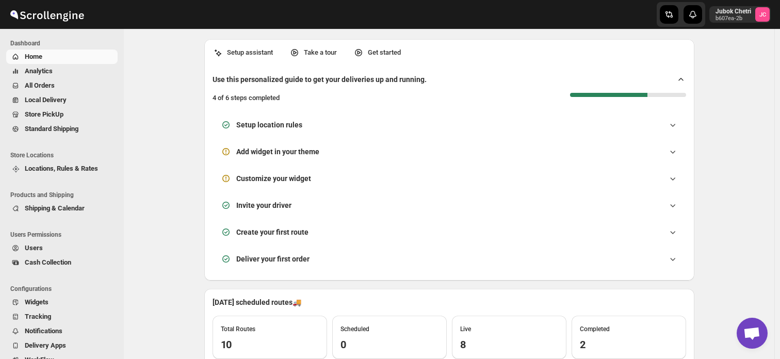
click at [54, 87] on span "All Orders" at bounding box center [40, 85] width 30 height 8
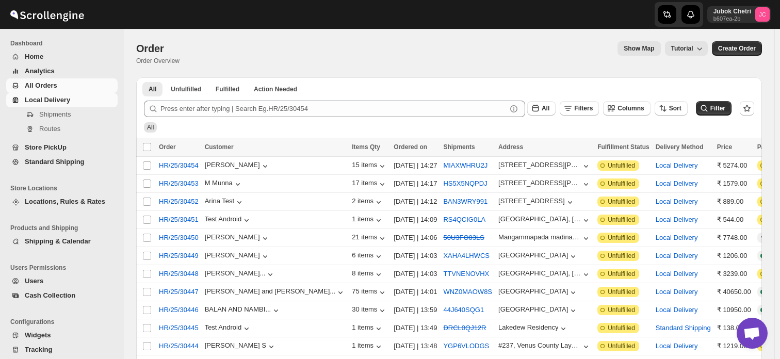
click at [68, 97] on span "Local Delivery" at bounding box center [47, 100] width 45 height 8
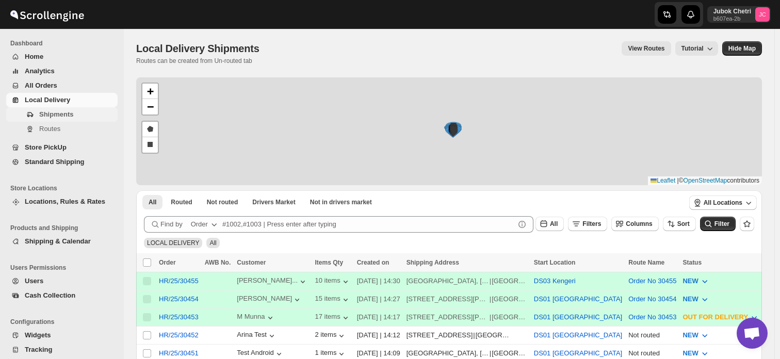
click at [58, 114] on span "Shipments" at bounding box center [56, 114] width 34 height 8
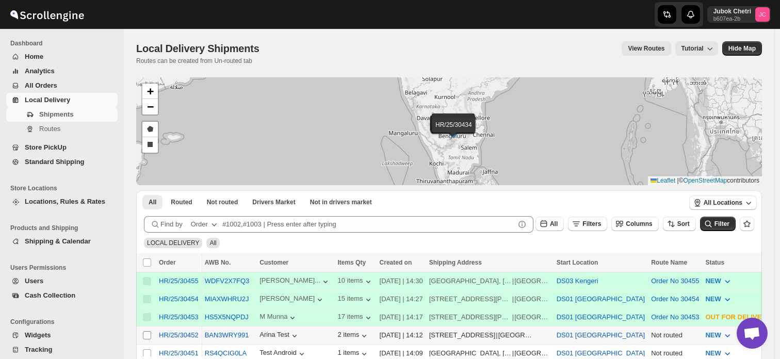
click at [145, 333] on input "Select shipment" at bounding box center [147, 335] width 8 height 8
checkbox input "true"
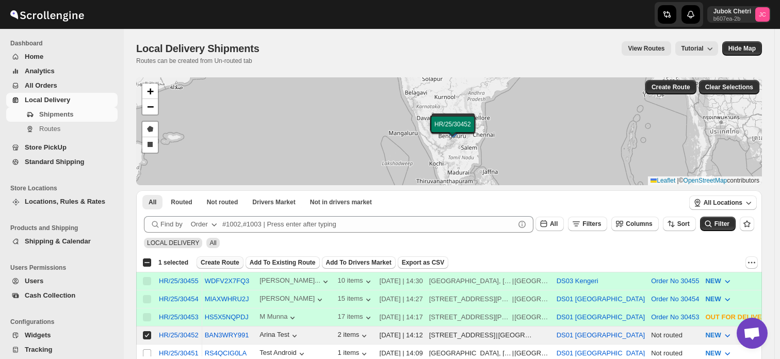
click at [227, 265] on span "Create Route" at bounding box center [220, 262] width 39 height 8
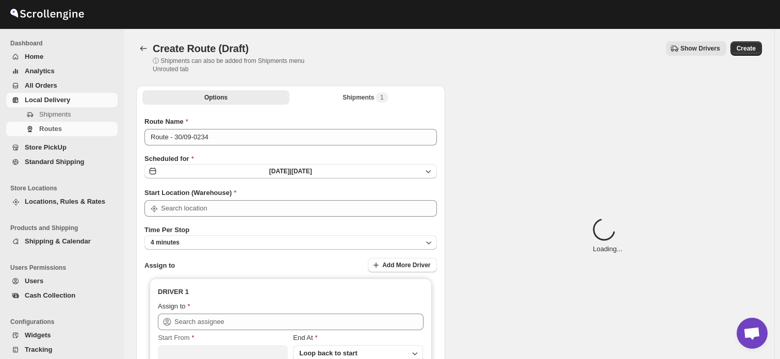
type input "DS01 [GEOGRAPHIC_DATA]"
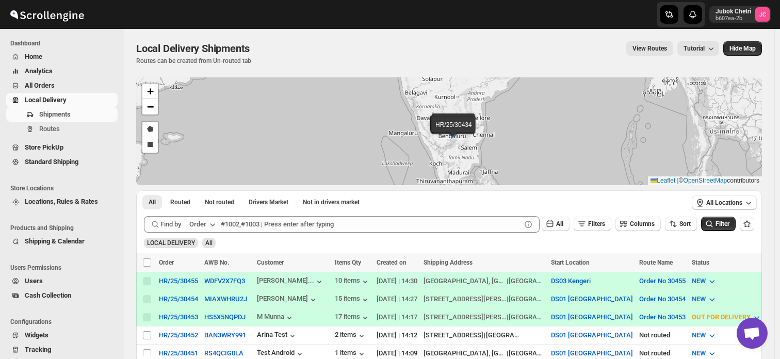
click at [62, 82] on span "All Orders" at bounding box center [70, 85] width 91 height 10
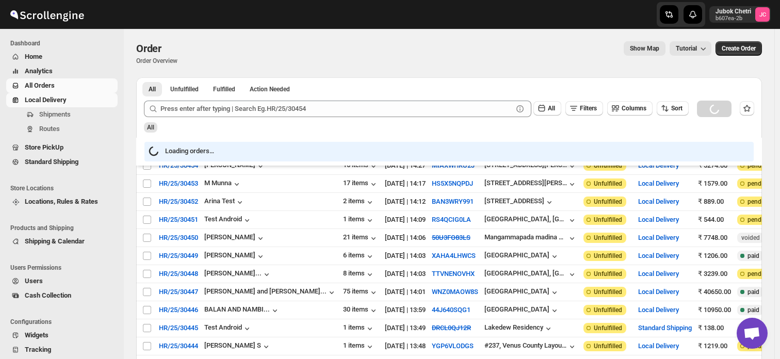
click at [63, 102] on span "Local Delivery" at bounding box center [46, 100] width 42 height 8
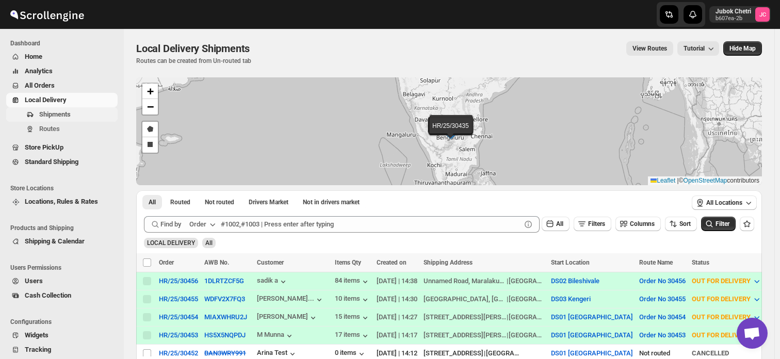
click at [68, 115] on span "Shipments" at bounding box center [54, 114] width 31 height 8
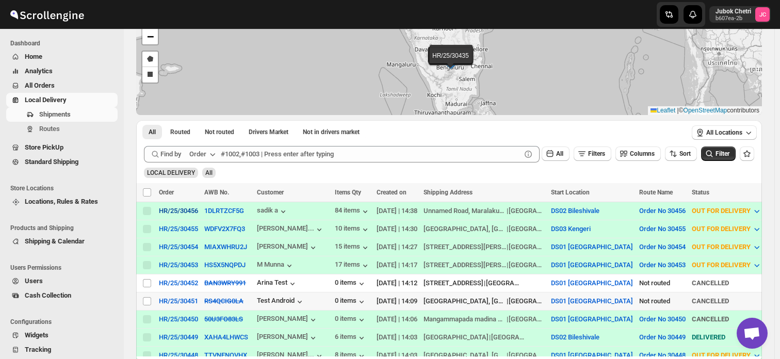
scroll to position [85, 0]
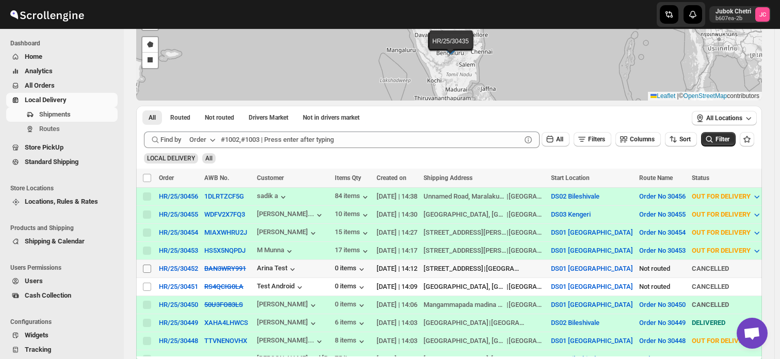
click at [148, 269] on input "Select shipment" at bounding box center [147, 268] width 8 height 8
checkbox input "true"
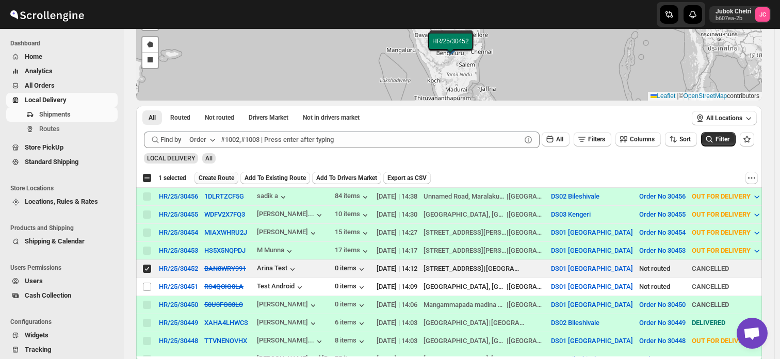
click at [208, 178] on span "Create Route" at bounding box center [216, 178] width 36 height 8
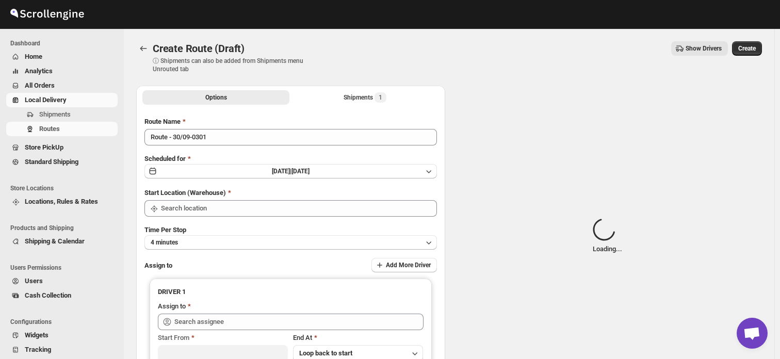
type input "DS01 [GEOGRAPHIC_DATA]"
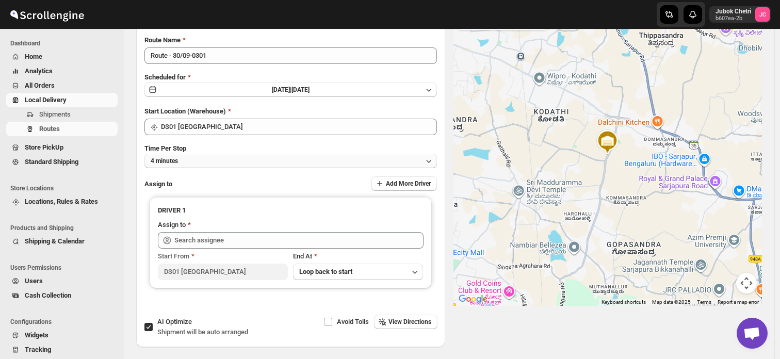
scroll to position [82, 0]
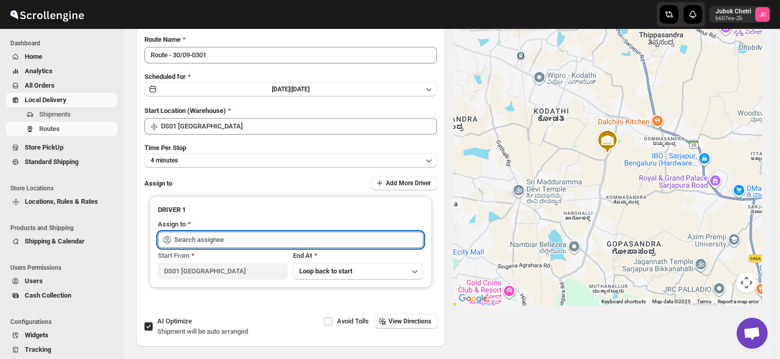
click at [260, 242] on input "text" at bounding box center [298, 239] width 249 height 16
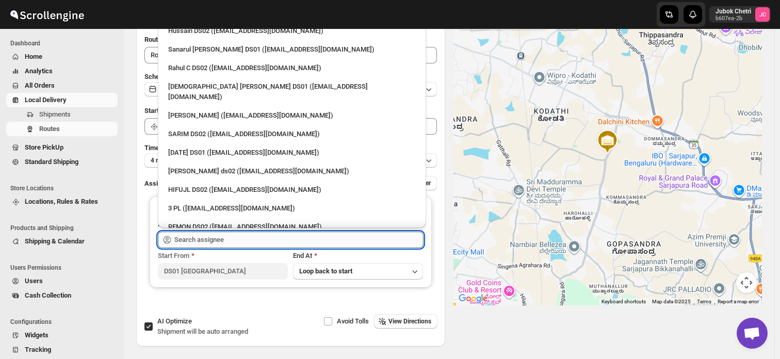
click at [260, 242] on input "text" at bounding box center [298, 239] width 249 height 16
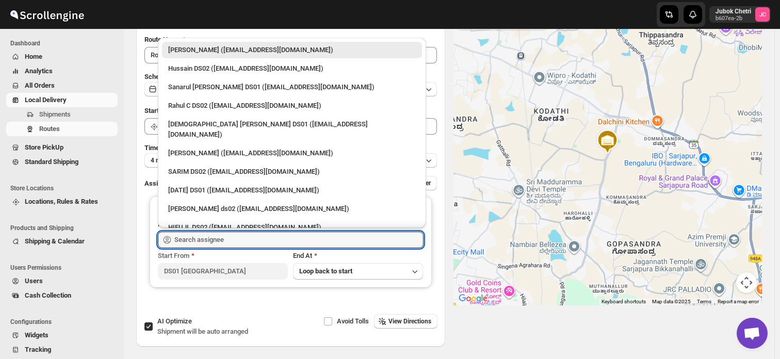
scroll to position [120, 0]
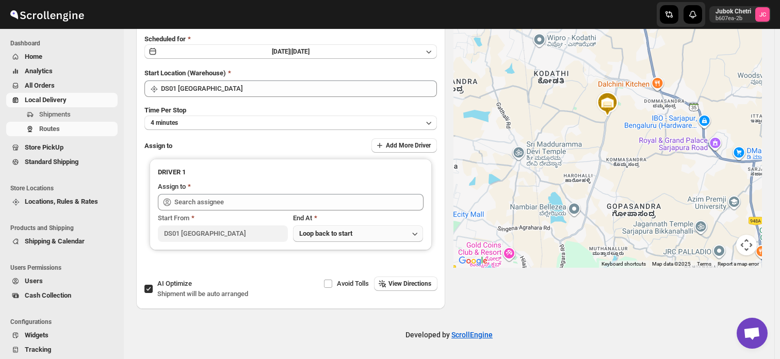
click at [410, 232] on button "Loop back to start" at bounding box center [358, 233] width 130 height 16
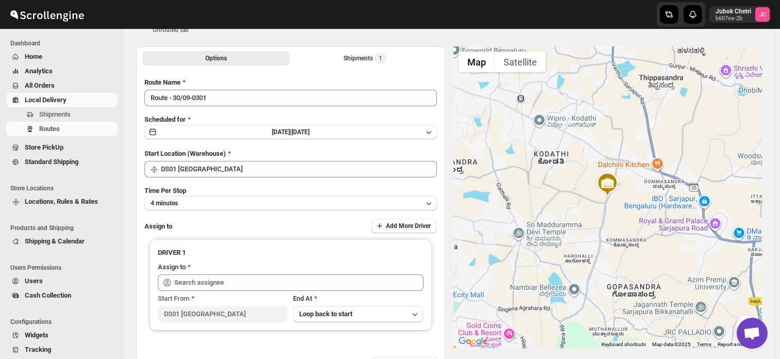
scroll to position [39, 0]
click at [48, 85] on span "All Orders" at bounding box center [40, 85] width 30 height 8
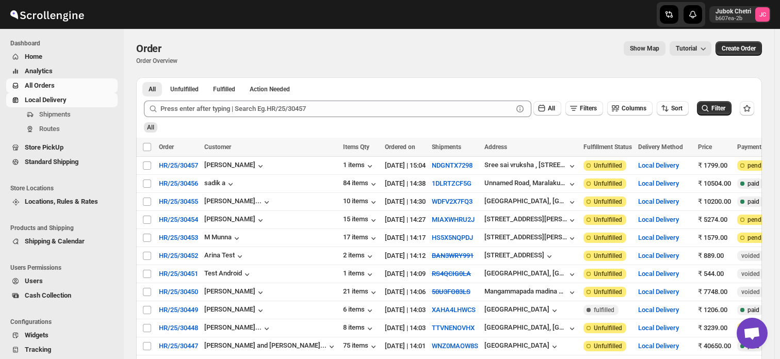
click at [56, 99] on span "Local Delivery" at bounding box center [46, 100] width 42 height 8
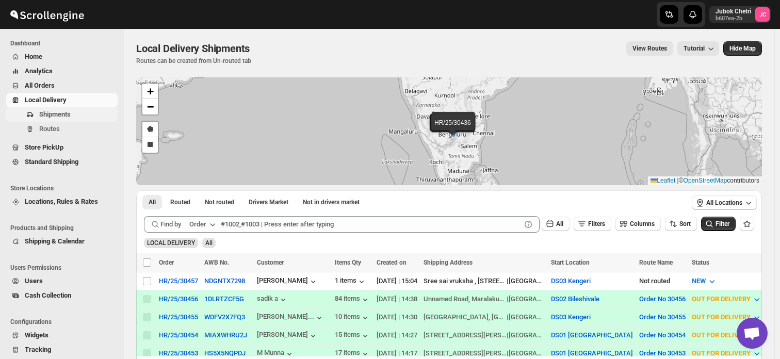
click at [64, 117] on span "Shipments" at bounding box center [54, 114] width 31 height 8
click at [222, 280] on button "NDGNTX7298" at bounding box center [224, 281] width 41 height 8
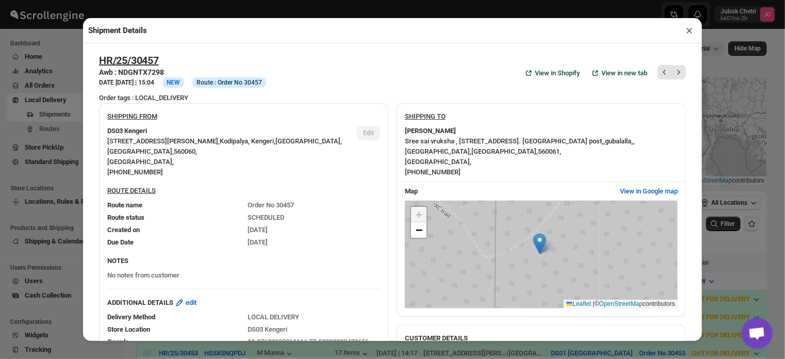
click at [687, 34] on button "×" at bounding box center [689, 30] width 15 height 14
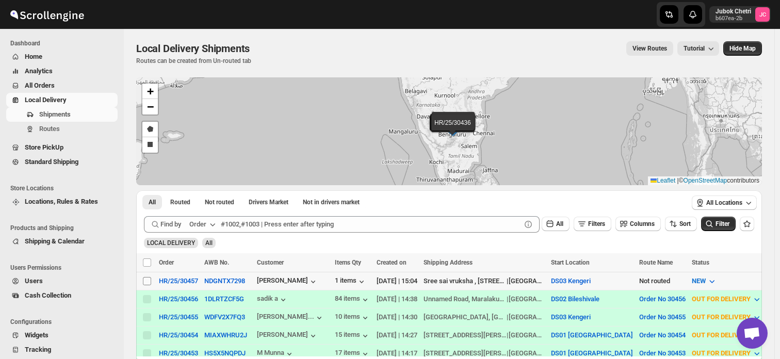
click at [144, 277] on input "Select shipment" at bounding box center [147, 281] width 8 height 8
checkbox input "true"
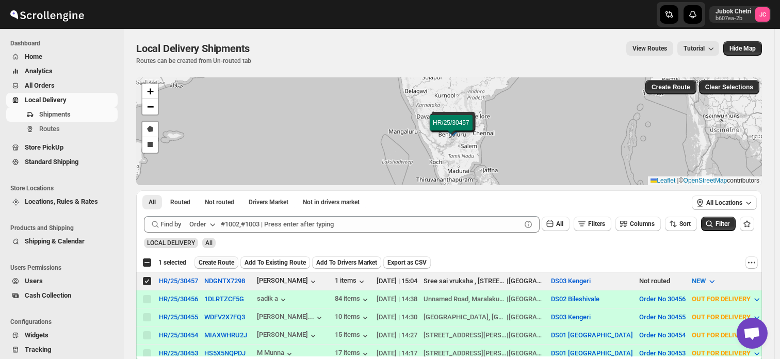
click at [218, 265] on span "Create Route" at bounding box center [216, 262] width 36 height 8
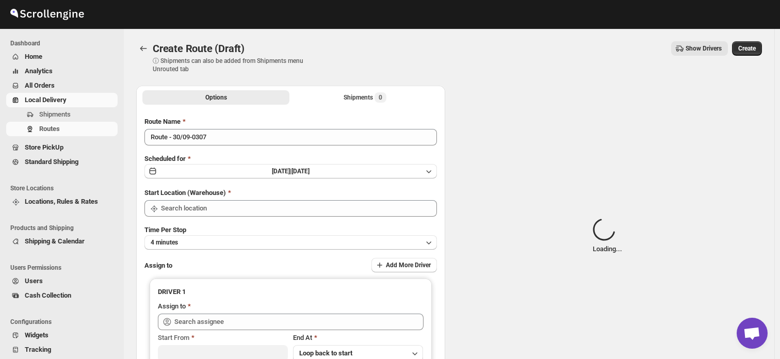
type input "DS03 Kengeri"
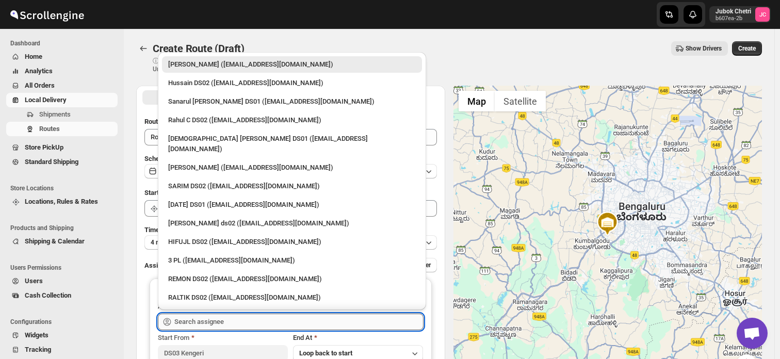
click at [213, 318] on input "text" at bounding box center [298, 321] width 249 height 16
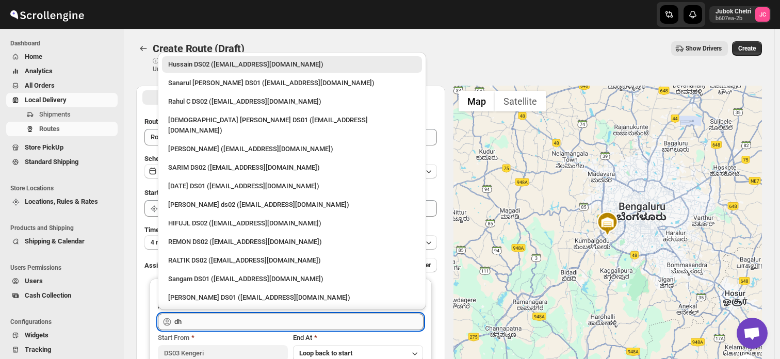
type input "d"
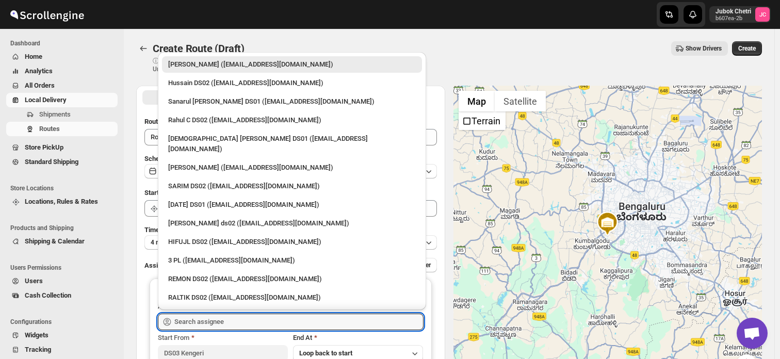
click at [505, 50] on div "Show Drivers" at bounding box center [525, 48] width 404 height 14
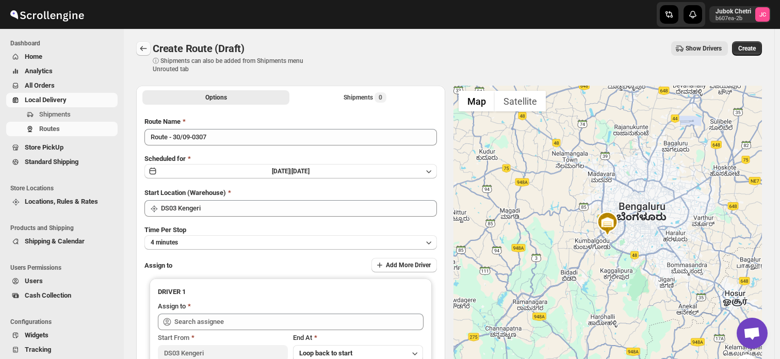
click at [142, 50] on icon "Routes" at bounding box center [143, 48] width 7 height 5
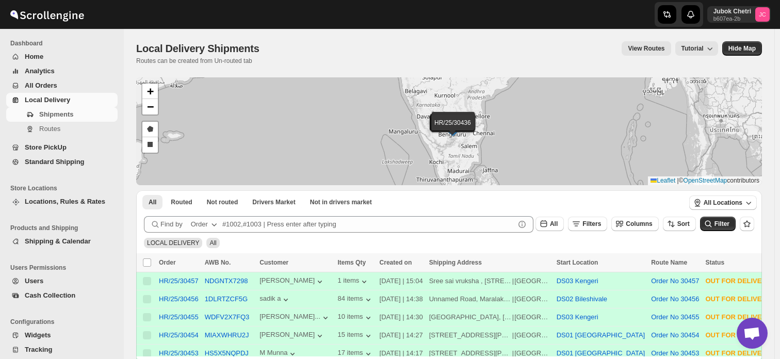
click at [83, 98] on span "Local Delivery" at bounding box center [70, 100] width 91 height 10
click at [57, 112] on span "Shipments" at bounding box center [56, 114] width 34 height 8
click at [68, 102] on span "Local Delivery" at bounding box center [47, 100] width 45 height 8
click at [62, 115] on span "Shipments" at bounding box center [56, 114] width 34 height 8
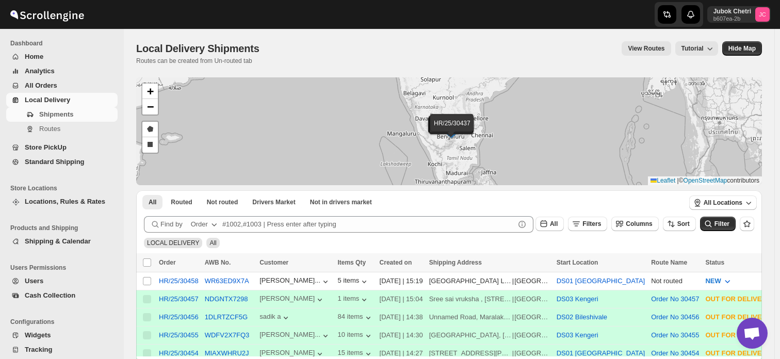
click at [62, 102] on span "Local Delivery" at bounding box center [47, 100] width 45 height 8
click at [64, 115] on span "Shipments" at bounding box center [56, 114] width 34 height 8
click at [143, 280] on input "Select shipment" at bounding box center [147, 281] width 8 height 8
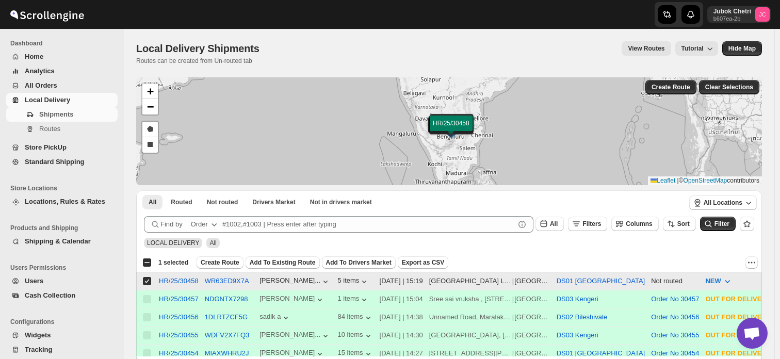
click at [143, 278] on input "Select shipment" at bounding box center [147, 281] width 8 height 8
checkbox input "false"
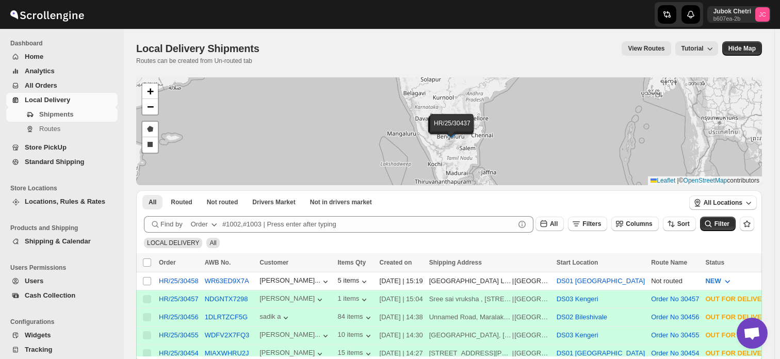
click at [45, 81] on span "All Orders" at bounding box center [41, 85] width 32 height 8
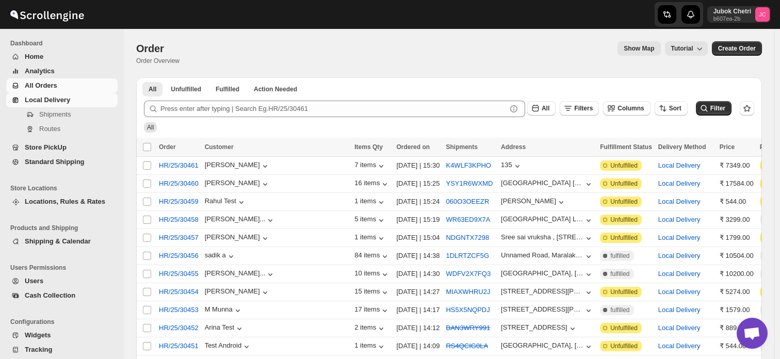
click at [56, 96] on span "Local Delivery" at bounding box center [47, 100] width 45 height 8
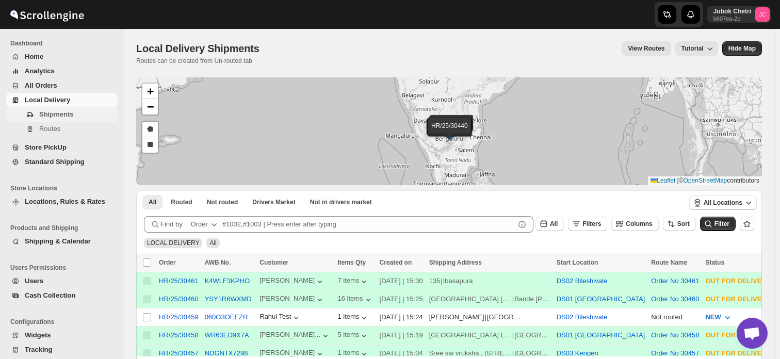
click at [70, 115] on span "Shipments" at bounding box center [56, 114] width 34 height 8
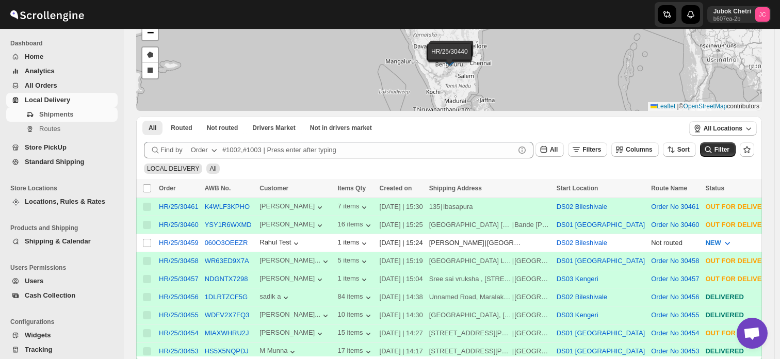
scroll to position [75, 0]
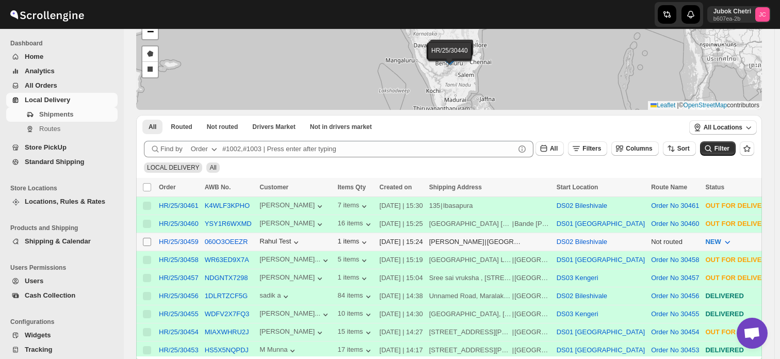
click at [146, 238] on input "Select shipment" at bounding box center [147, 242] width 8 height 8
checkbox input "true"
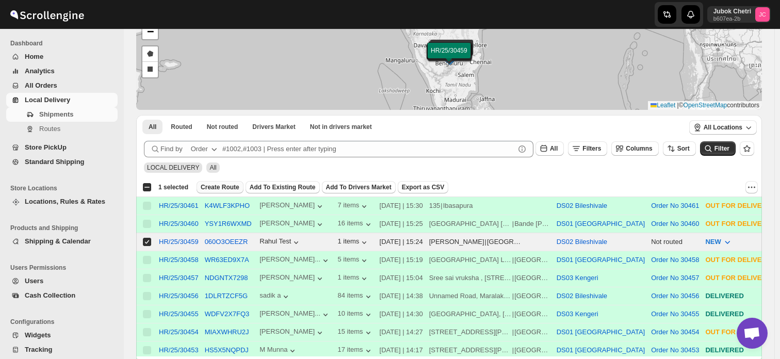
click at [211, 186] on span "Create Route" at bounding box center [220, 187] width 39 height 8
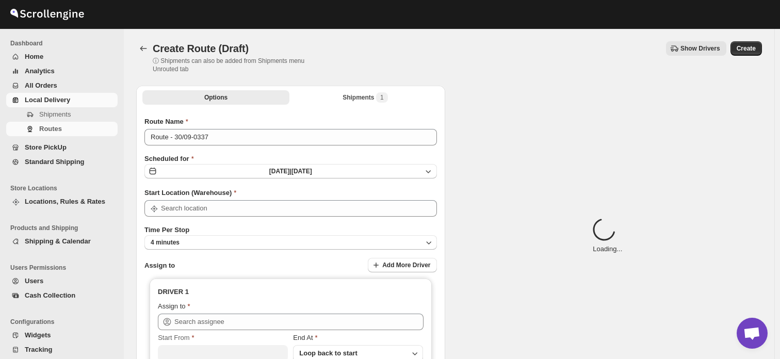
type input "DS02 Bileshivale"
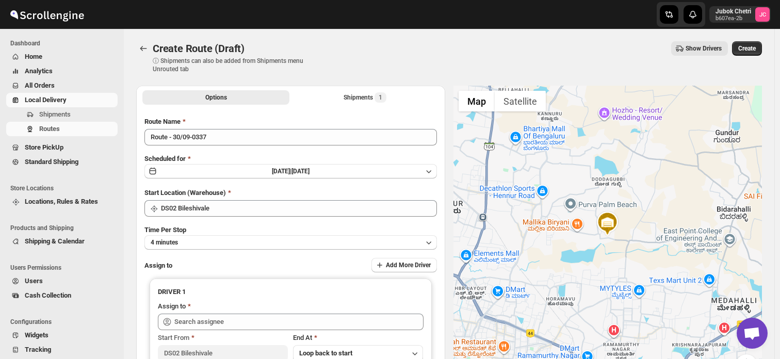
scroll to position [120, 0]
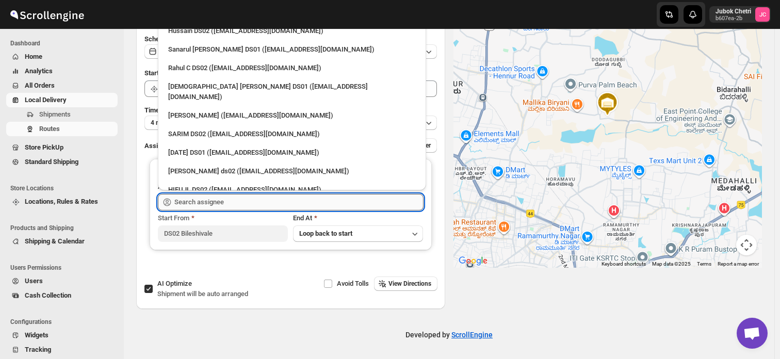
click at [246, 199] on input "text" at bounding box center [298, 202] width 249 height 16
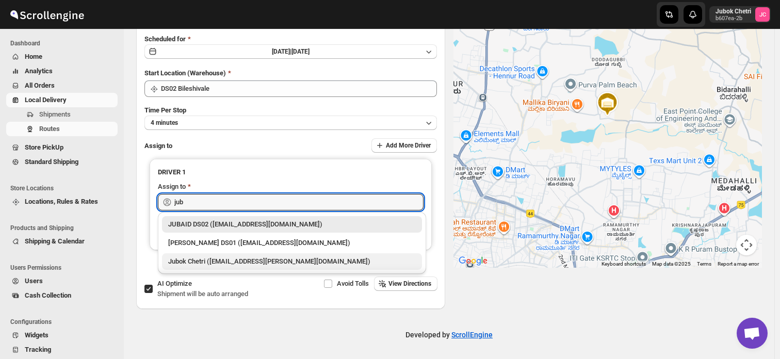
click at [252, 264] on div "Jubok Chetri ([EMAIL_ADDRESS][PERSON_NAME][DOMAIN_NAME])" at bounding box center [291, 261] width 247 height 10
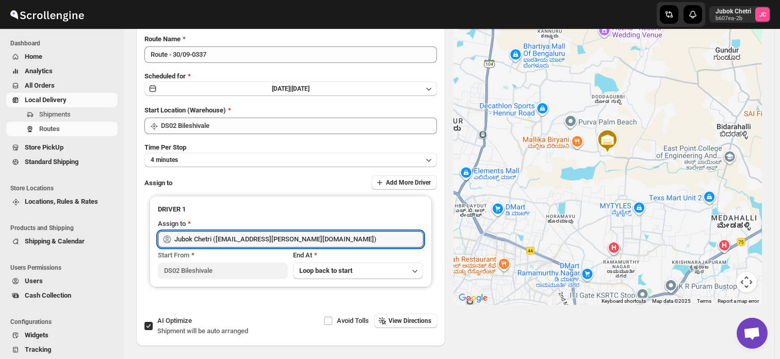
scroll to position [76, 0]
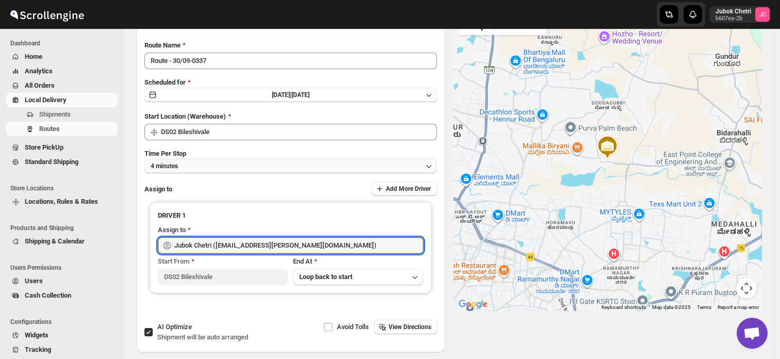
type input "Jubok Chetri ([EMAIL_ADDRESS][PERSON_NAME][DOMAIN_NAME])"
click at [402, 170] on button "4 minutes" at bounding box center [290, 166] width 292 height 14
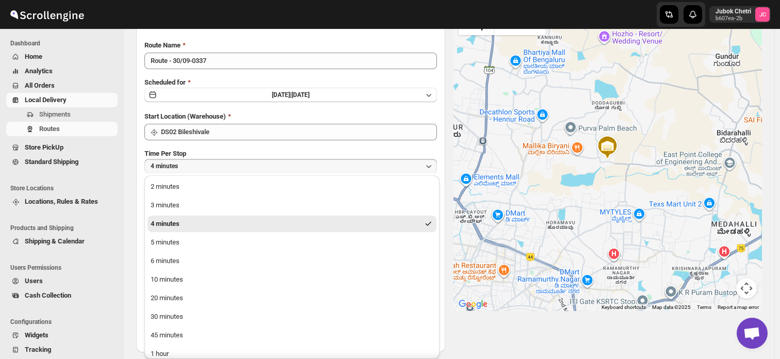
click at [402, 170] on button "4 minutes" at bounding box center [290, 166] width 292 height 14
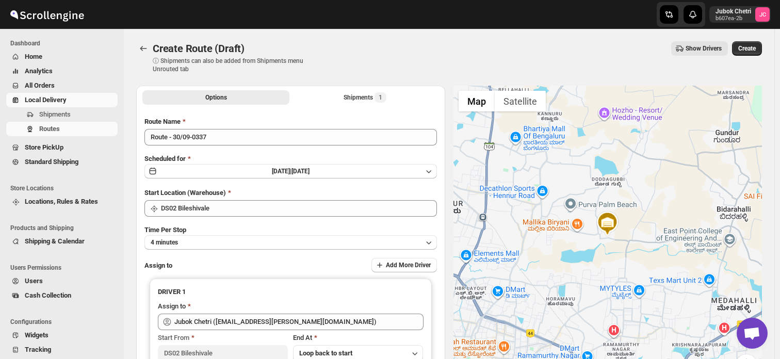
scroll to position [0, 0]
click at [359, 101] on div "Shipments 1" at bounding box center [364, 97] width 43 height 10
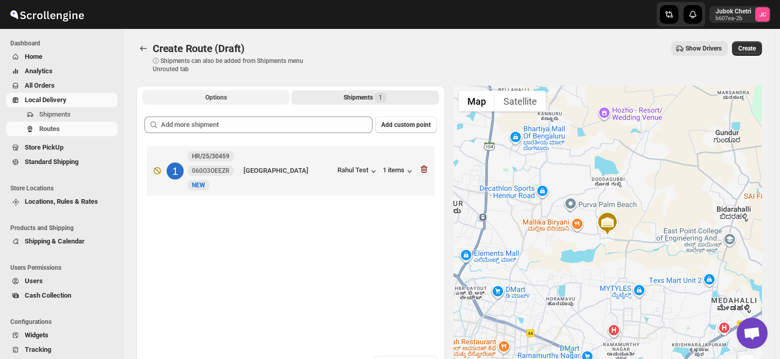
click at [225, 91] on button "Options" at bounding box center [215, 97] width 147 height 14
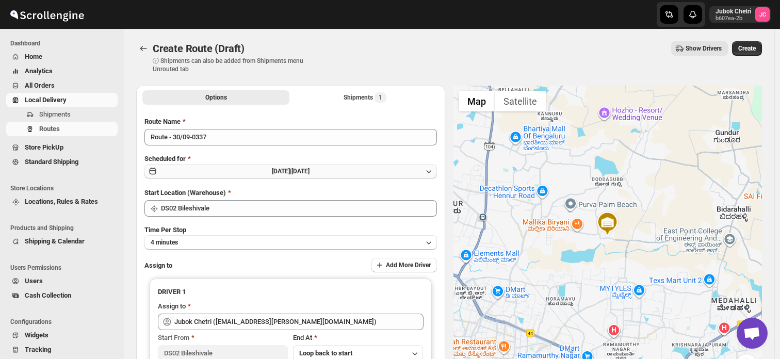
click at [431, 170] on icon "button" at bounding box center [428, 171] width 10 height 10
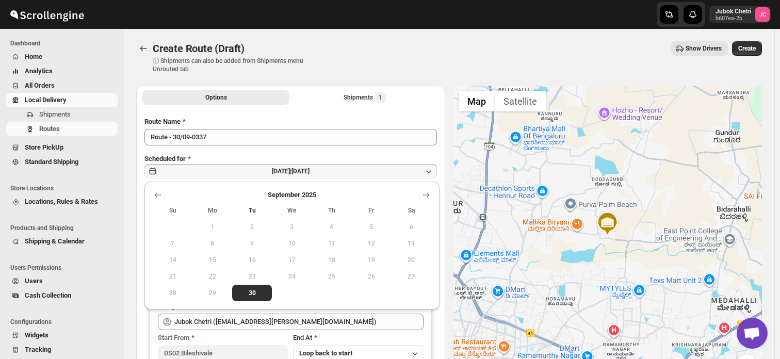
click at [431, 170] on icon "button" at bounding box center [428, 171] width 10 height 10
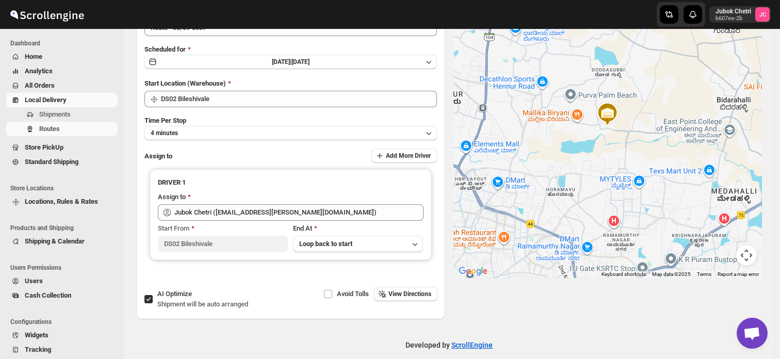
scroll to position [120, 0]
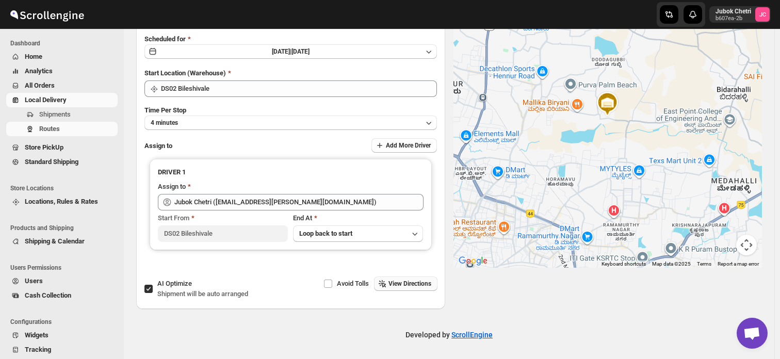
click at [418, 279] on span "View Directions" at bounding box center [409, 283] width 43 height 8
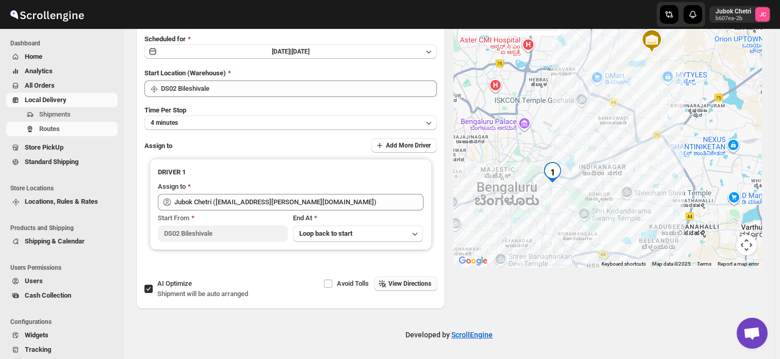
click at [418, 279] on div "Avoid Tolls View Directions" at bounding box center [362, 283] width 152 height 14
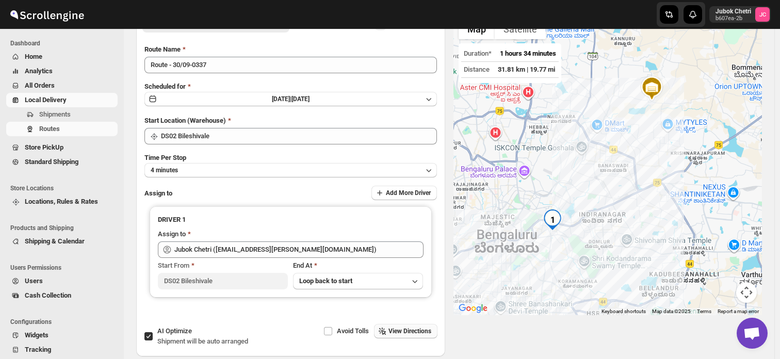
scroll to position [0, 0]
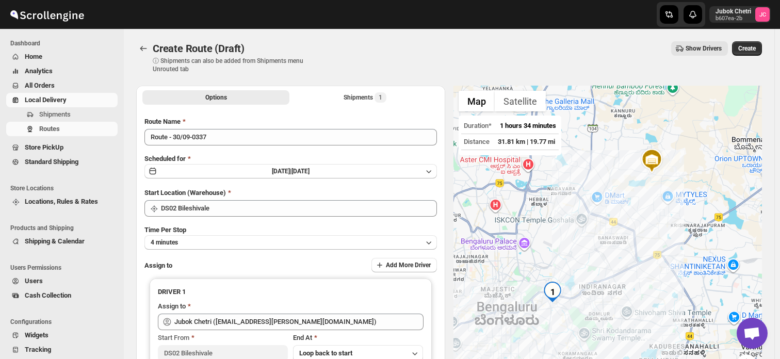
click at [705, 47] on span "Show Drivers" at bounding box center [703, 48] width 36 height 8
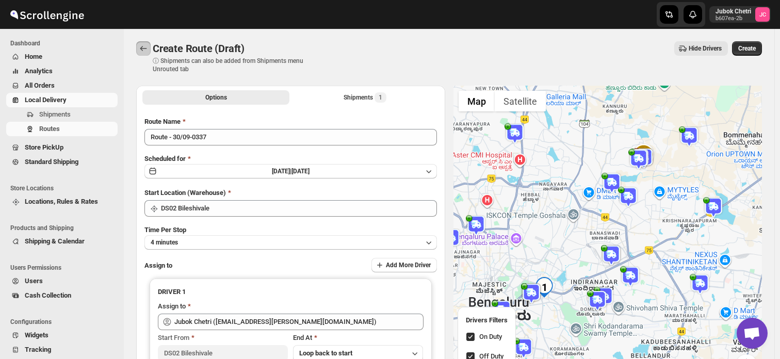
click at [144, 49] on icon "Routes" at bounding box center [143, 48] width 10 height 10
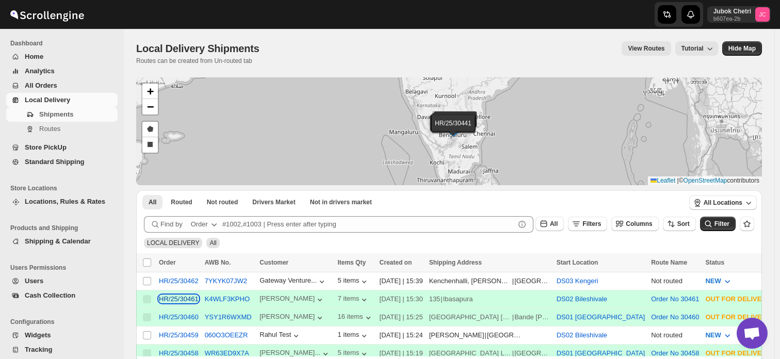
click at [181, 301] on div "HR/25/30461" at bounding box center [179, 299] width 40 height 8
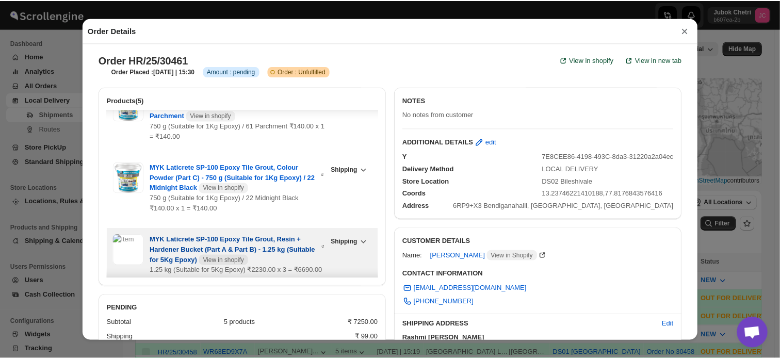
scroll to position [174, 0]
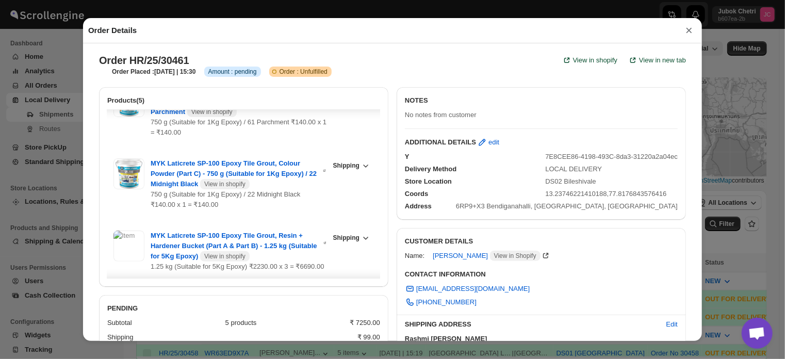
click at [62, 131] on div "Order Details × Order HR/25/30461 View in shopify View in new tab Order Placed …" at bounding box center [392, 179] width 785 height 359
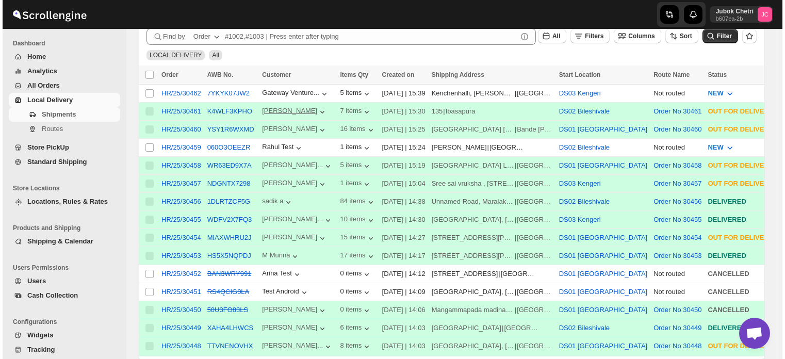
scroll to position [0, 0]
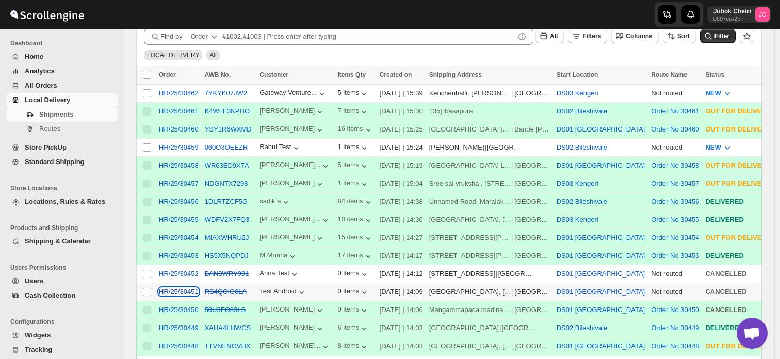
click at [187, 288] on div "HR/25/30451" at bounding box center [179, 292] width 40 height 8
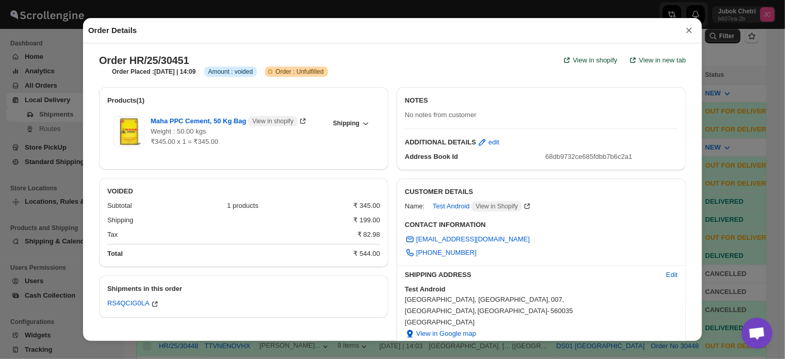
click at [62, 176] on div "Order Details × Order HR/25/30451 View in shopify View in new tab Order Placed …" at bounding box center [392, 179] width 785 height 359
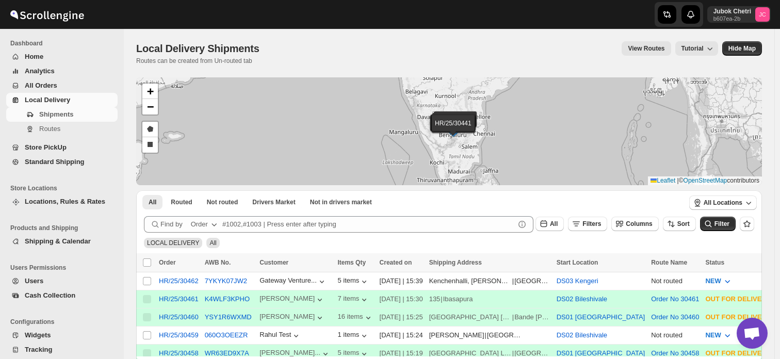
click at [59, 87] on span "All Orders" at bounding box center [70, 85] width 91 height 10
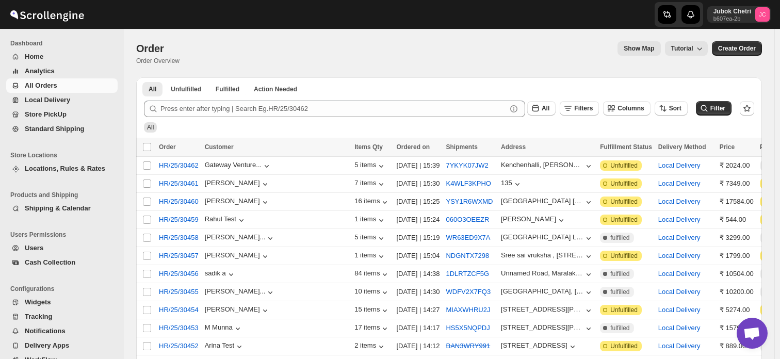
click at [61, 81] on span "All Orders" at bounding box center [70, 85] width 91 height 10
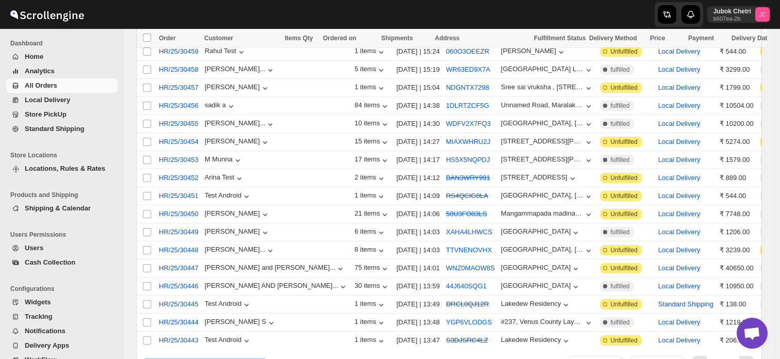
scroll to position [229, 0]
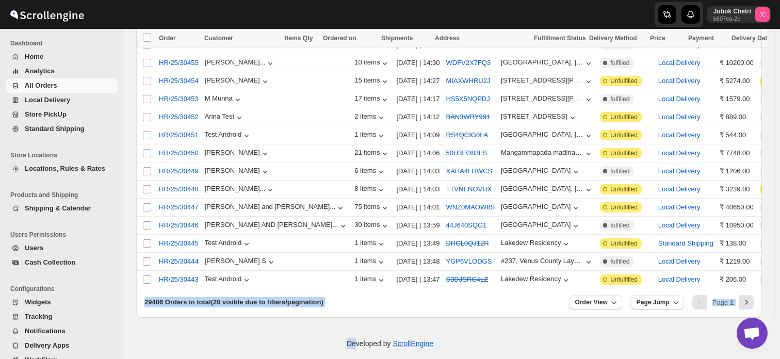
drag, startPoint x: 221, startPoint y: 353, endPoint x: 357, endPoint y: 340, distance: 136.8
click at [357, 340] on div "Skip to content Jubok Chetri b607ea-2b JC Dashboard Home Analytics All Orders L…" at bounding box center [390, 70] width 780 height 598
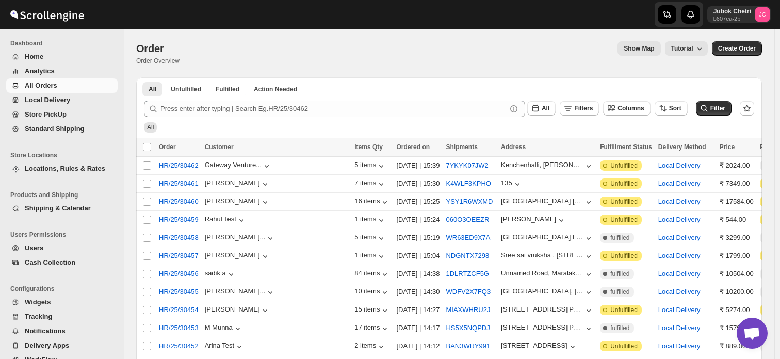
click at [68, 85] on span "All Orders" at bounding box center [70, 85] width 91 height 10
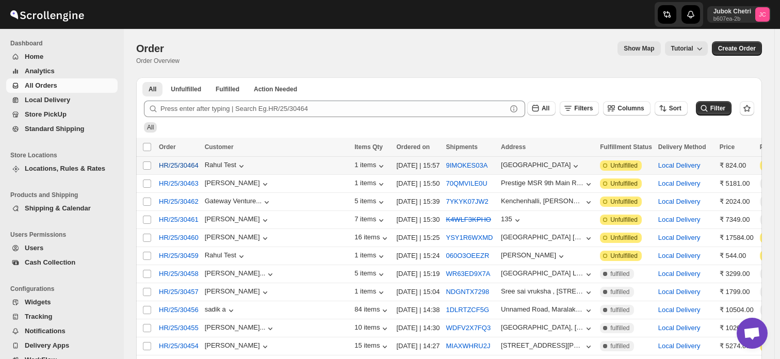
click at [183, 165] on span "HR/25/30464" at bounding box center [179, 165] width 40 height 10
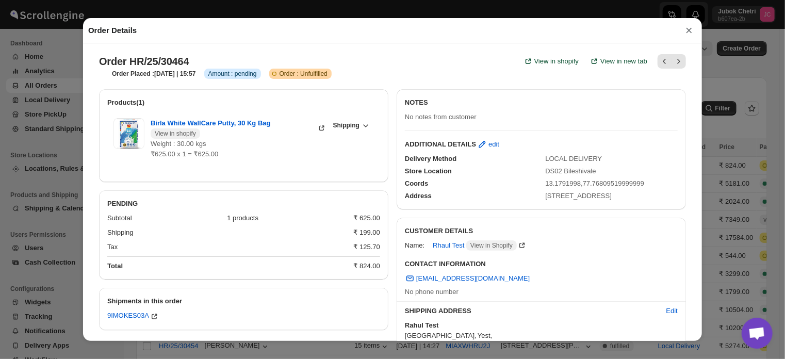
click at [62, 108] on div "Order Details × Order HR/25/30464 View in shopify View in new tab Order Placed …" at bounding box center [392, 179] width 785 height 359
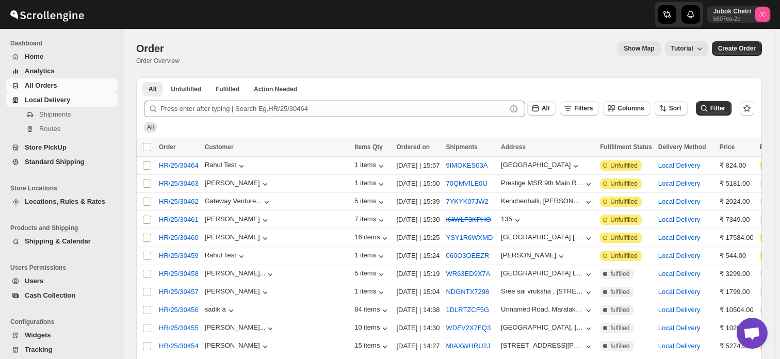
click at [68, 102] on span "Local Delivery" at bounding box center [47, 100] width 45 height 8
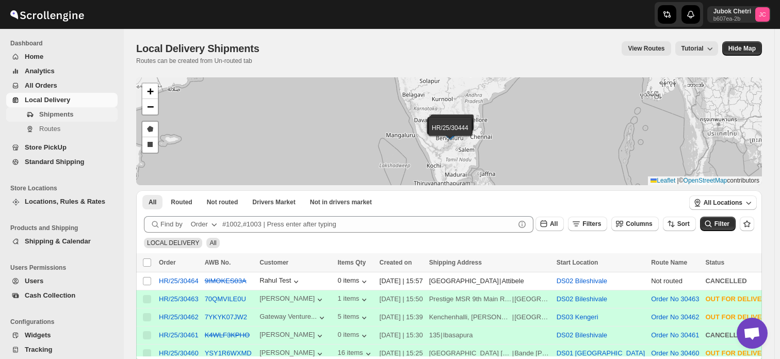
click at [66, 117] on span "Shipments" at bounding box center [56, 114] width 34 height 8
click at [144, 279] on input "Select shipment" at bounding box center [147, 281] width 8 height 8
checkbox input "true"
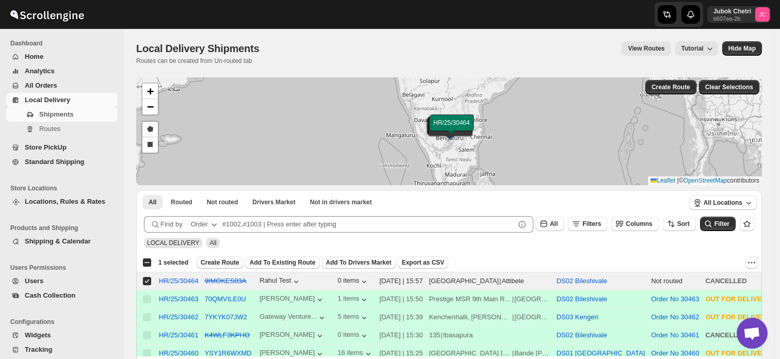
click at [224, 259] on span "Create Route" at bounding box center [220, 262] width 39 height 8
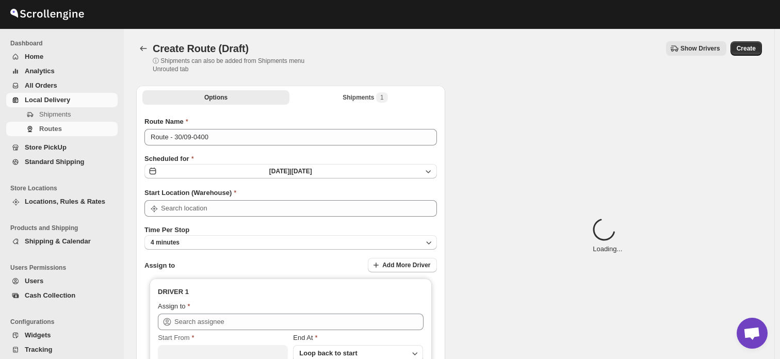
type input "DS02 Bileshivale"
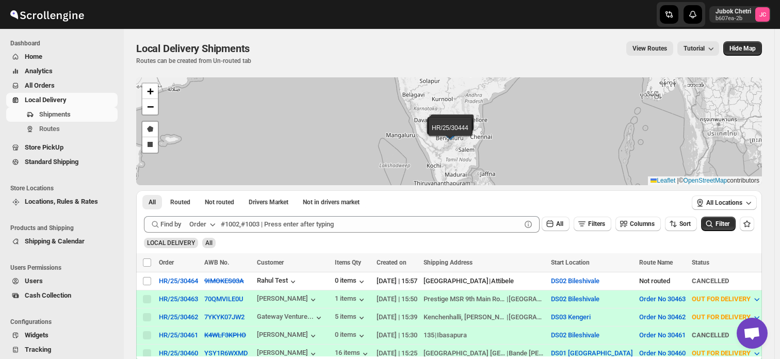
click at [41, 87] on span "All Orders" at bounding box center [40, 85] width 30 height 8
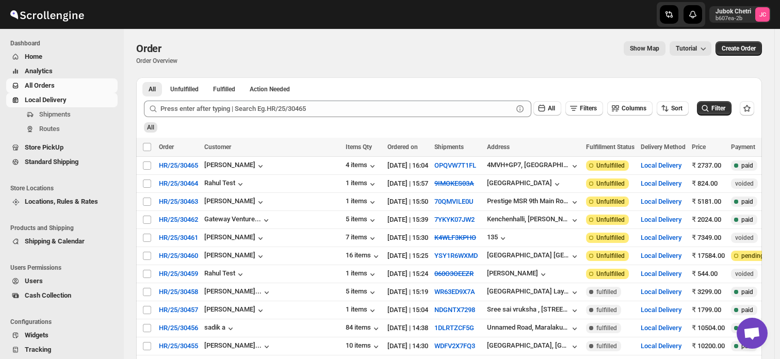
click at [52, 101] on span "Local Delivery" at bounding box center [46, 100] width 42 height 8
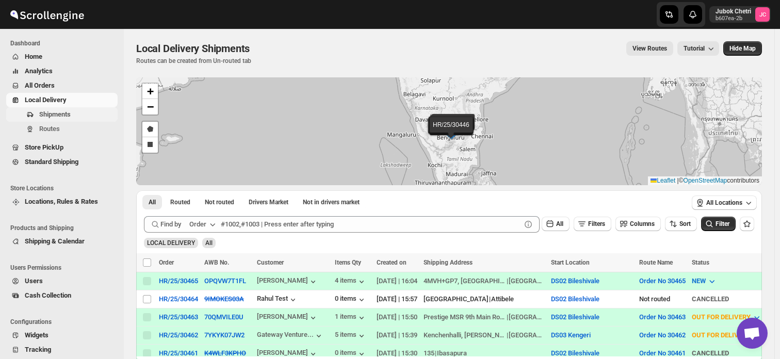
click at [56, 114] on span "Shipments" at bounding box center [54, 114] width 31 height 8
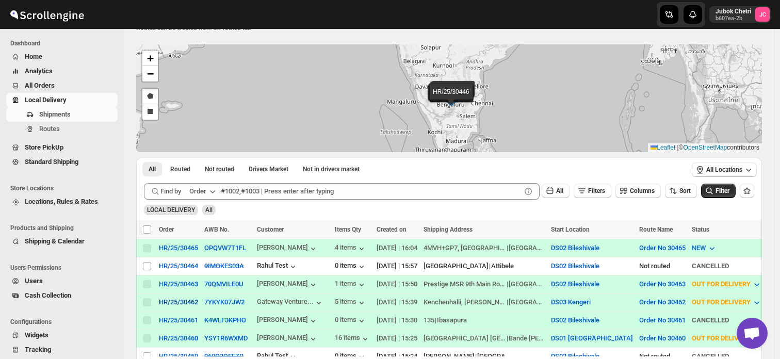
scroll to position [35, 0]
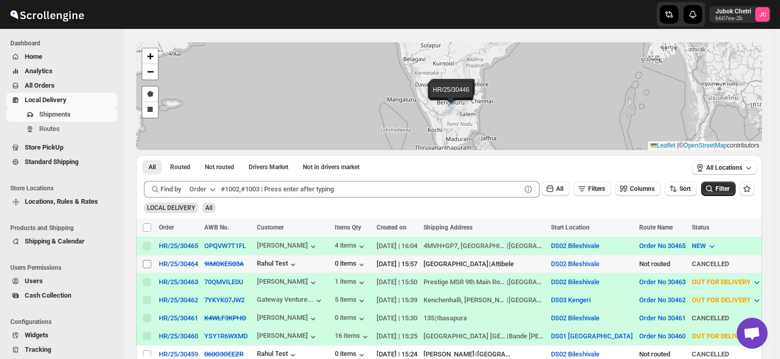
click at [145, 263] on input "Select shipment" at bounding box center [147, 264] width 8 height 8
checkbox input "true"
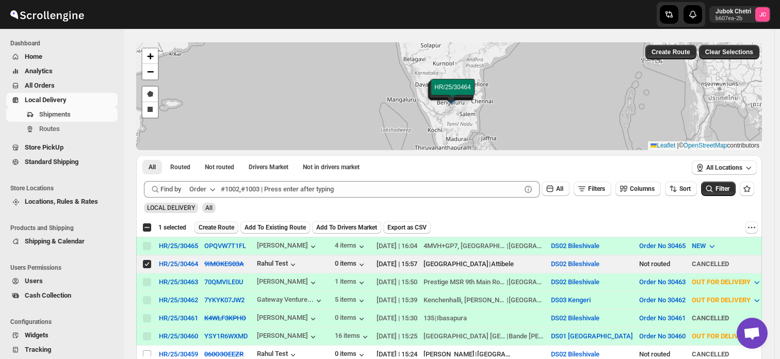
click at [226, 225] on span "Create Route" at bounding box center [216, 227] width 36 height 8
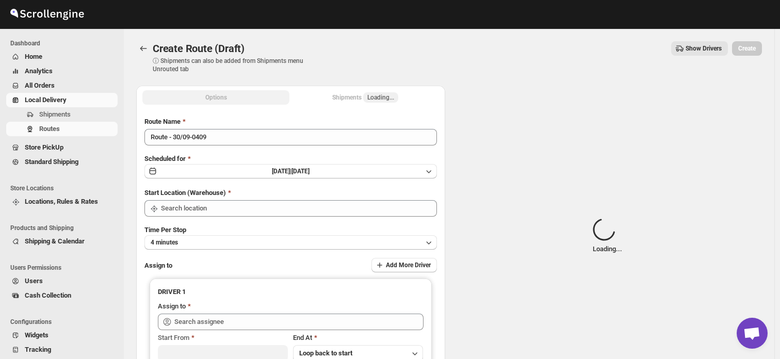
type input "DS02 Bileshivale"
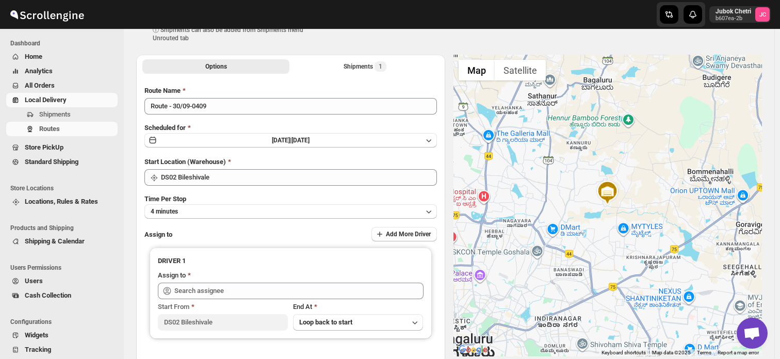
scroll to position [120, 0]
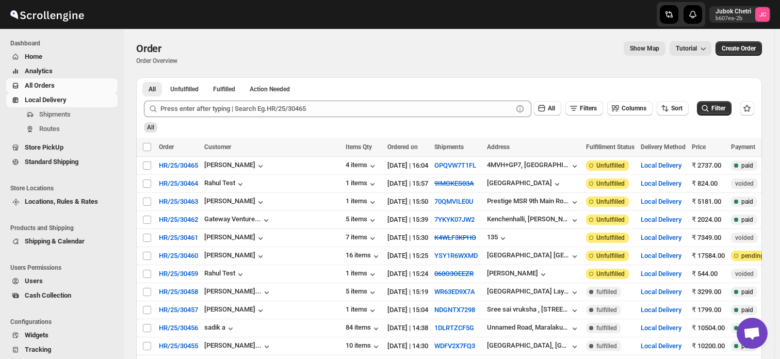
click at [54, 100] on span "Local Delivery" at bounding box center [46, 100] width 42 height 8
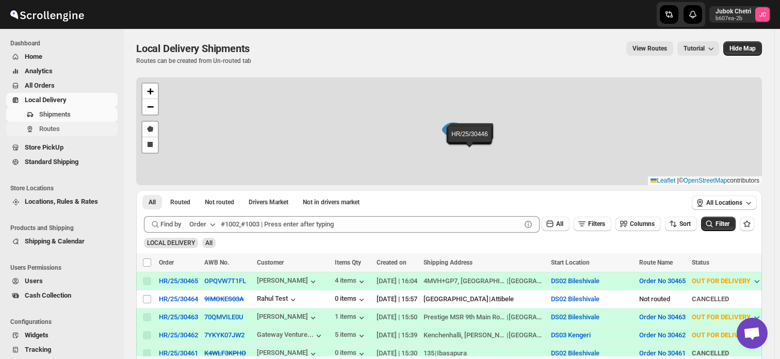
click at [49, 129] on span "Routes" at bounding box center [49, 129] width 21 height 8
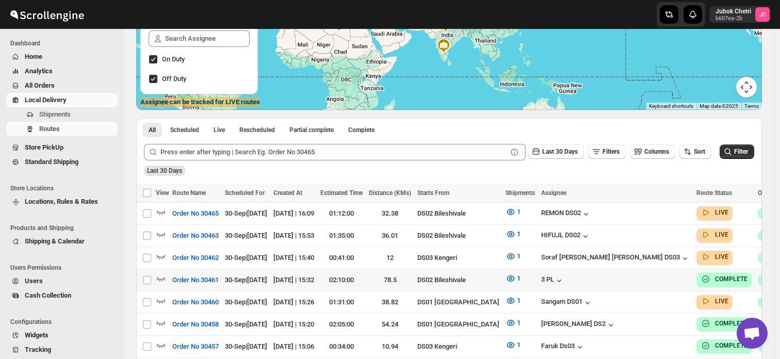
scroll to position [134, 0]
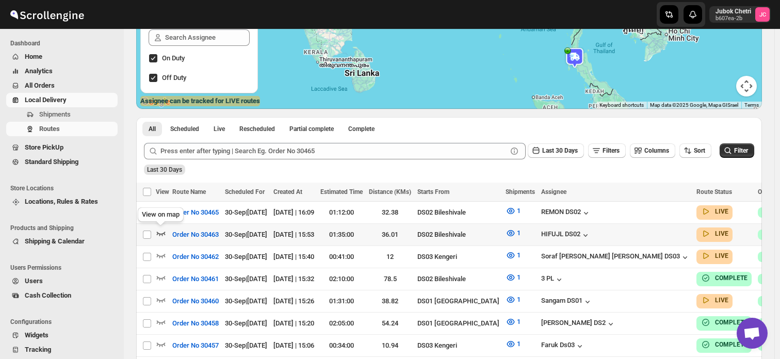
click at [159, 234] on icon "button" at bounding box center [161, 234] width 9 height 4
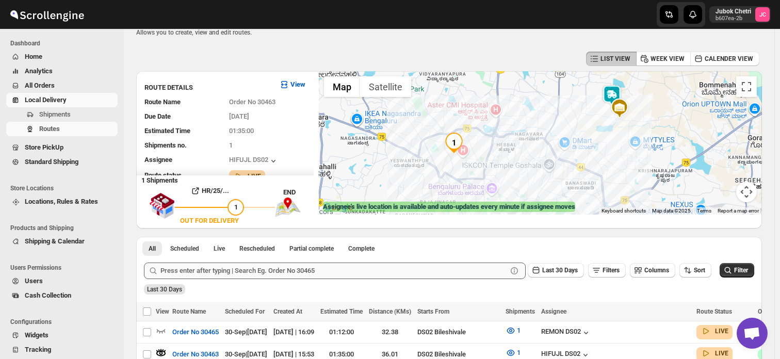
scroll to position [0, 0]
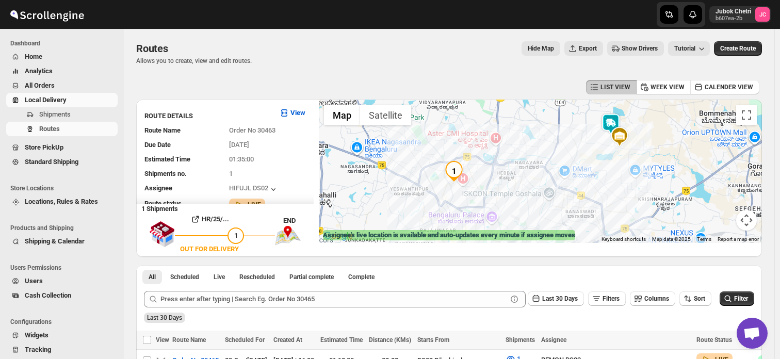
click at [614, 124] on img at bounding box center [610, 123] width 21 height 21
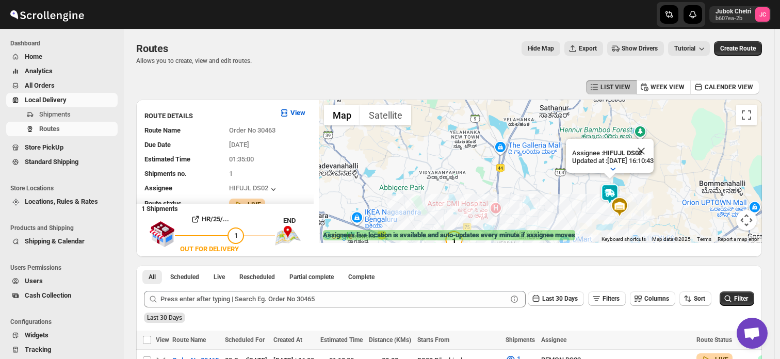
click at [51, 102] on span "Local Delivery" at bounding box center [46, 100] width 42 height 8
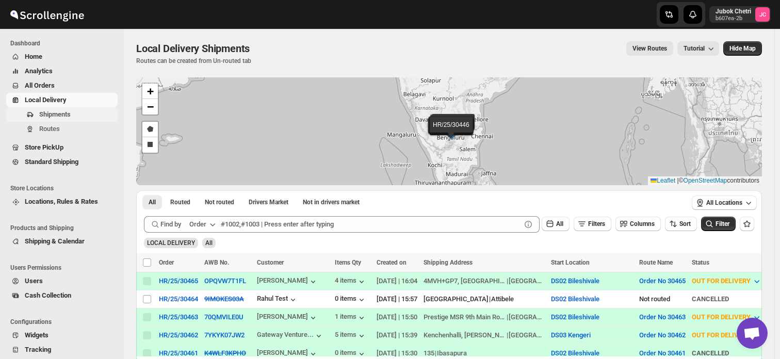
click at [76, 115] on span "Shipments" at bounding box center [77, 114] width 76 height 10
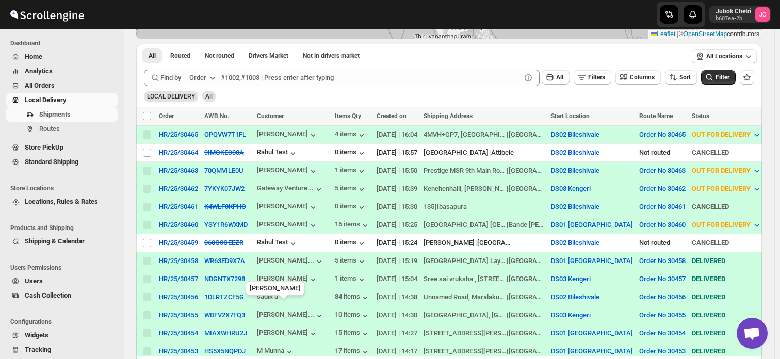
scroll to position [147, 0]
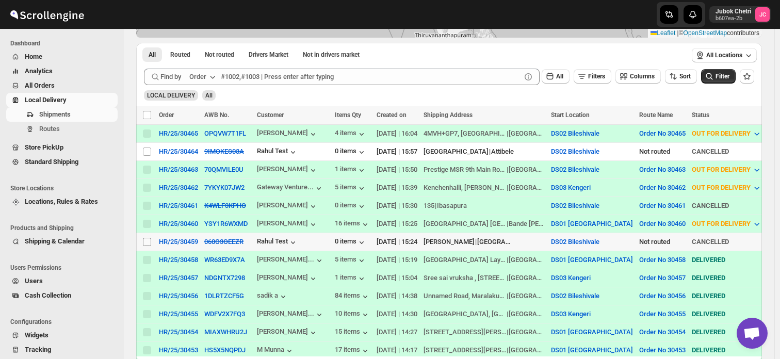
click at [144, 238] on input "Select shipment" at bounding box center [147, 242] width 8 height 8
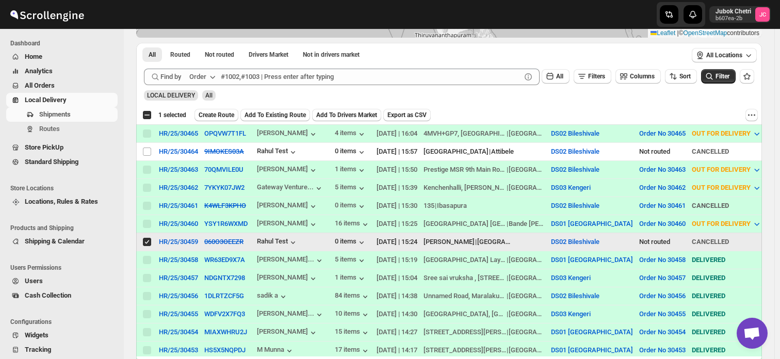
click at [144, 238] on input "Select shipment" at bounding box center [147, 242] width 8 height 8
checkbox input "false"
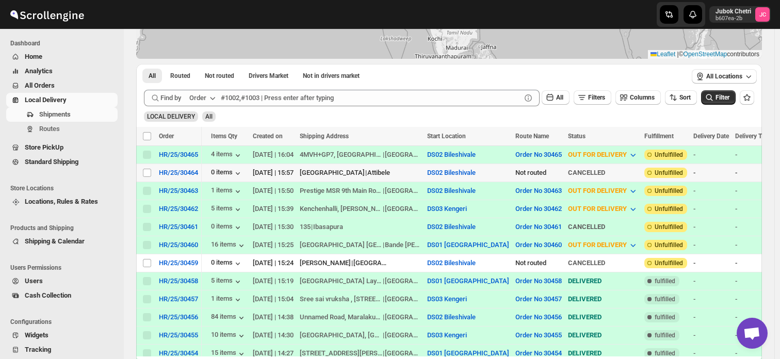
scroll to position [0, 0]
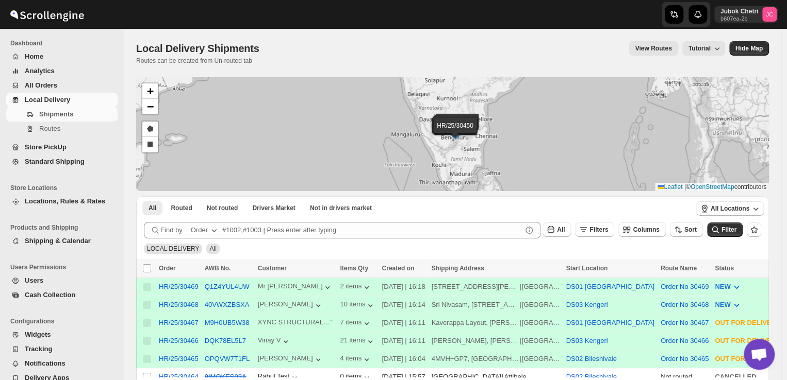
click at [49, 89] on span "All Orders" at bounding box center [41, 85] width 32 height 8
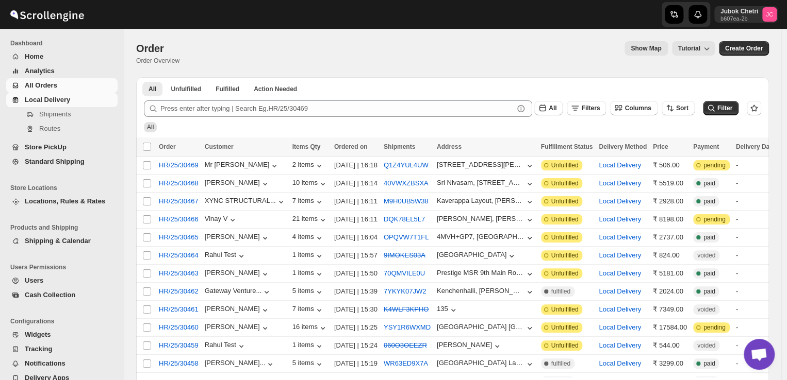
click at [68, 102] on span "Local Delivery" at bounding box center [47, 100] width 45 height 8
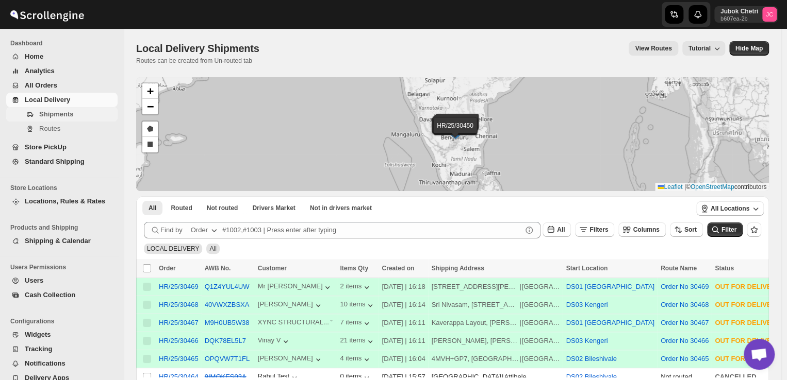
click at [68, 114] on span "Shipments" at bounding box center [56, 114] width 34 height 8
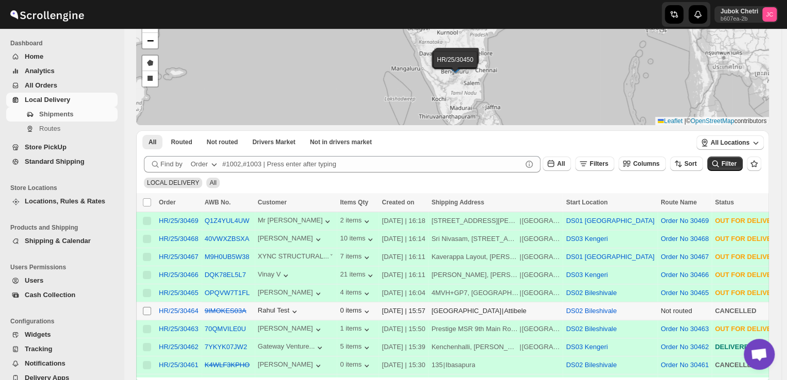
click at [147, 308] on input "Select shipment" at bounding box center [147, 311] width 8 height 8
checkbox input "true"
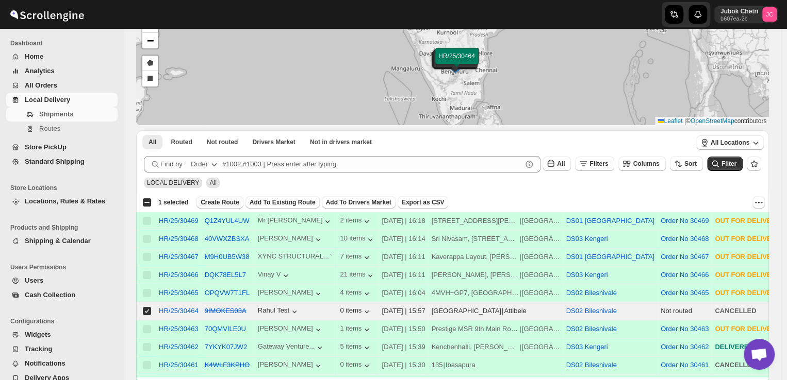
click at [224, 199] on span "Create Route" at bounding box center [220, 202] width 39 height 8
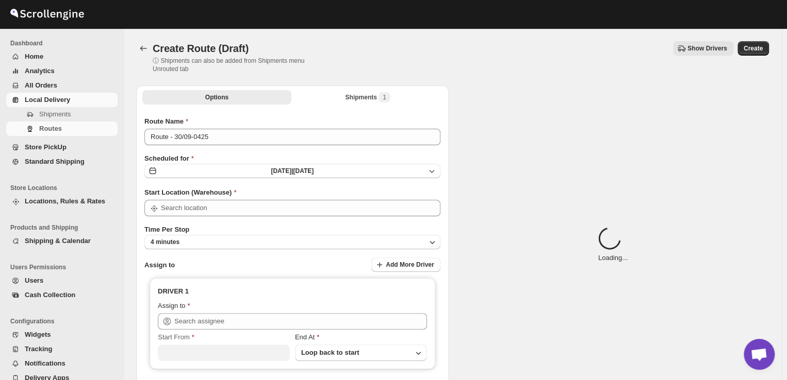
type input "DS02 Bileshivale"
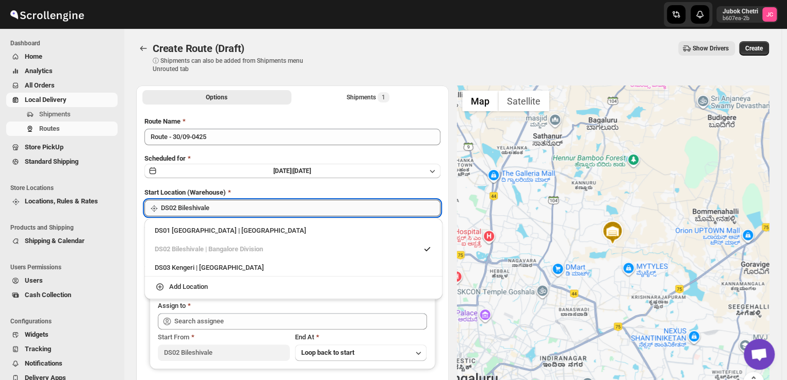
click at [240, 201] on input "DS02 Bileshivale" at bounding box center [300, 208] width 279 height 16
click at [240, 208] on input "DS02 Bileshivale" at bounding box center [300, 208] width 279 height 16
click at [240, 272] on div "DS03 Kengeri | [GEOGRAPHIC_DATA]" at bounding box center [293, 268] width 277 height 10
type input "DS03 Kengeri"
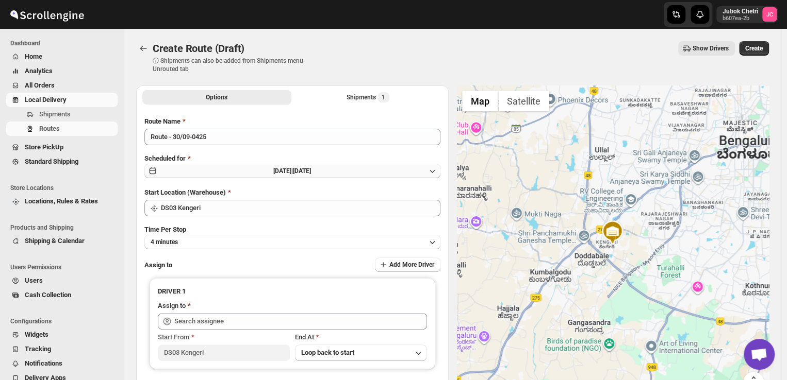
click at [430, 172] on icon "button" at bounding box center [432, 171] width 10 height 10
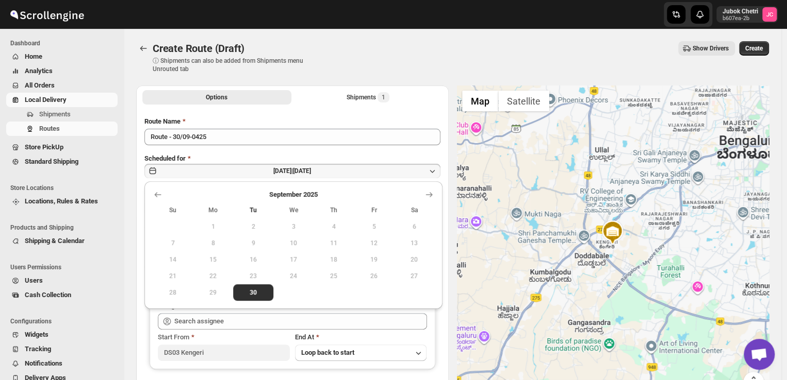
click at [430, 172] on icon "button" at bounding box center [432, 171] width 10 height 10
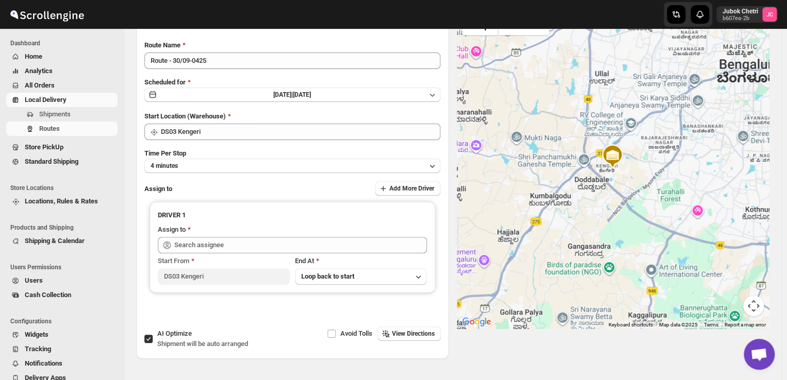
scroll to position [77, 0]
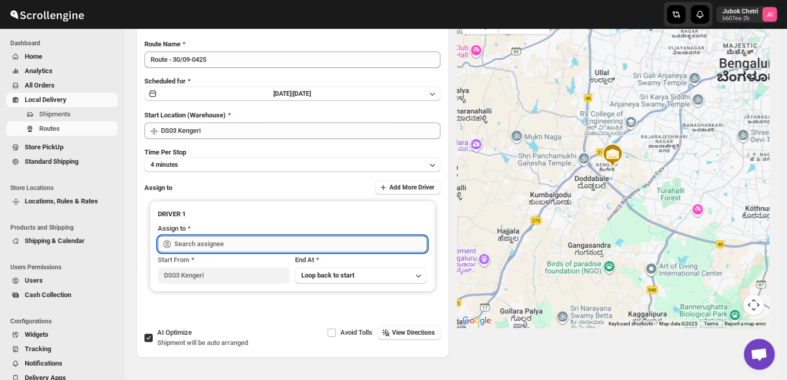
click at [308, 247] on input "text" at bounding box center [300, 244] width 253 height 16
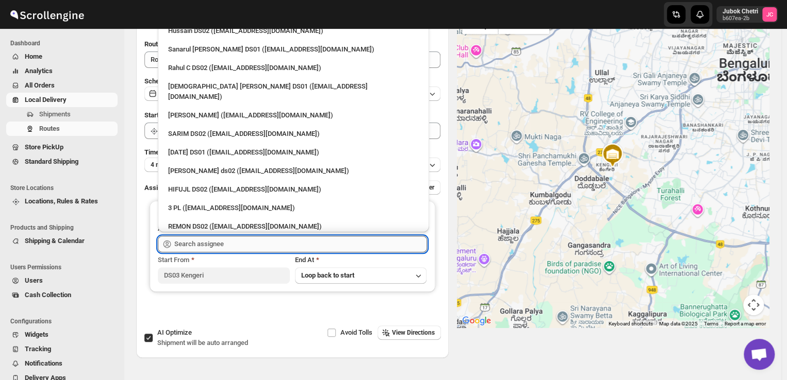
click at [308, 247] on input "text" at bounding box center [300, 244] width 253 height 16
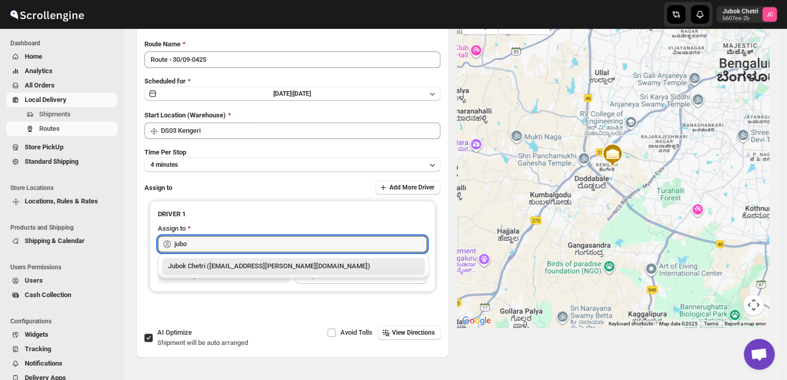
click at [264, 267] on div "Jubok Chetri ([EMAIL_ADDRESS][PERSON_NAME][DOMAIN_NAME])" at bounding box center [293, 266] width 251 height 10
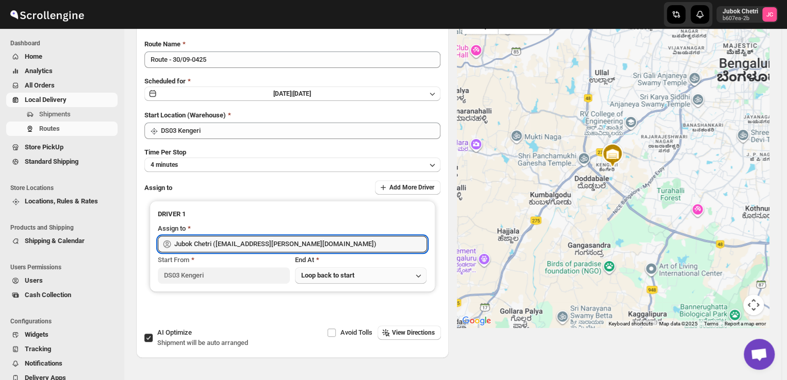
type input "Jubok Chetri ([EMAIL_ADDRESS][PERSON_NAME][DOMAIN_NAME])"
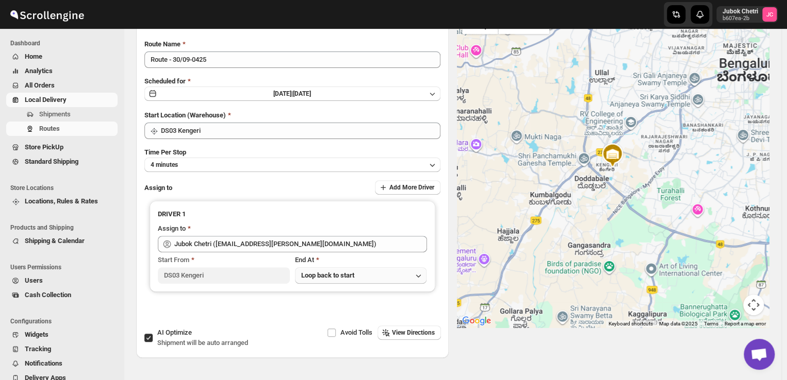
click at [385, 273] on button "Loop back to start" at bounding box center [361, 276] width 132 height 16
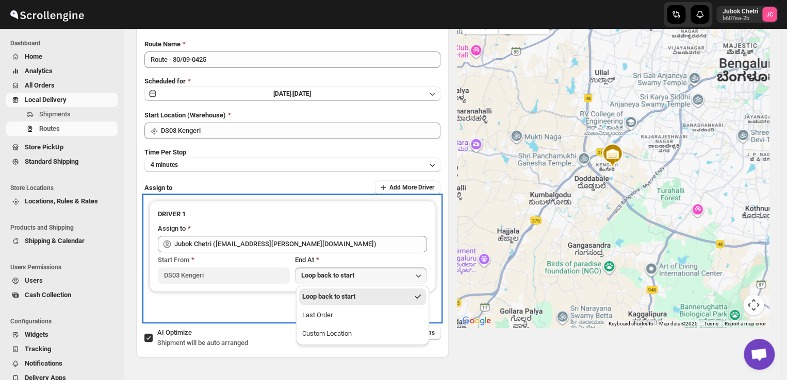
click at [244, 318] on div "DRIVER 1 Assign to Jubok Chetri ([EMAIL_ADDRESS][PERSON_NAME][DOMAIN_NAME]) Sta…" at bounding box center [292, 259] width 296 height 126
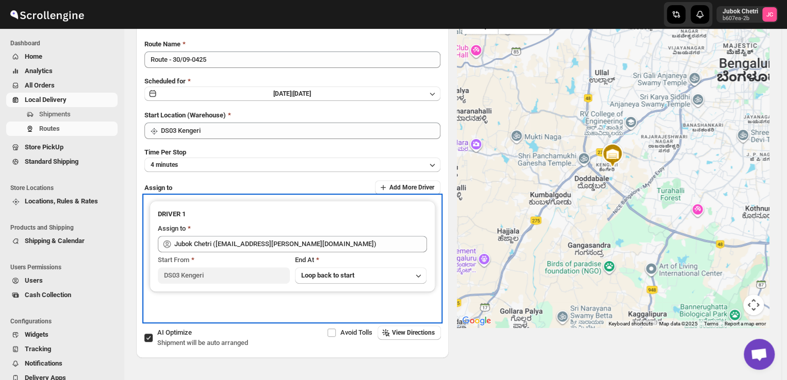
scroll to position [105, 0]
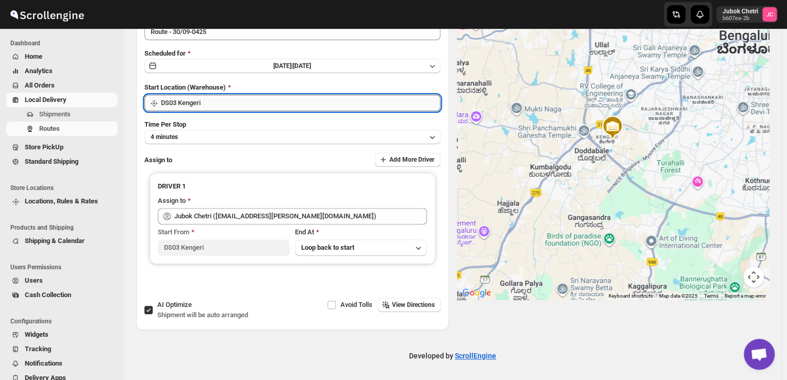
click at [203, 107] on input "DS03 Kengeri" at bounding box center [300, 103] width 279 height 16
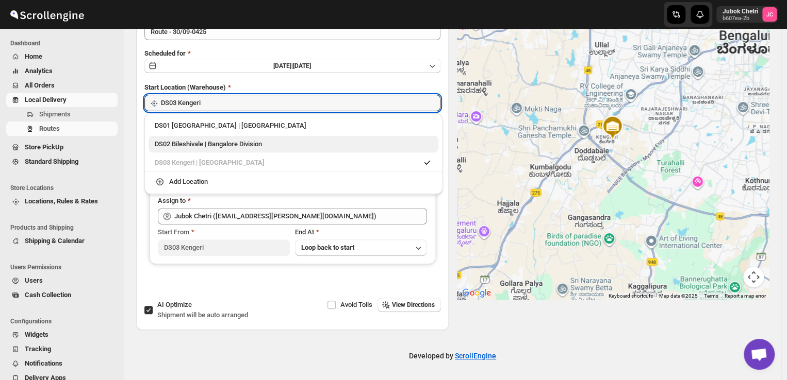
click at [211, 139] on div "DS02 Bileshivale | Bangalore Division" at bounding box center [293, 144] width 277 height 10
type input "DS02 Bileshivale"
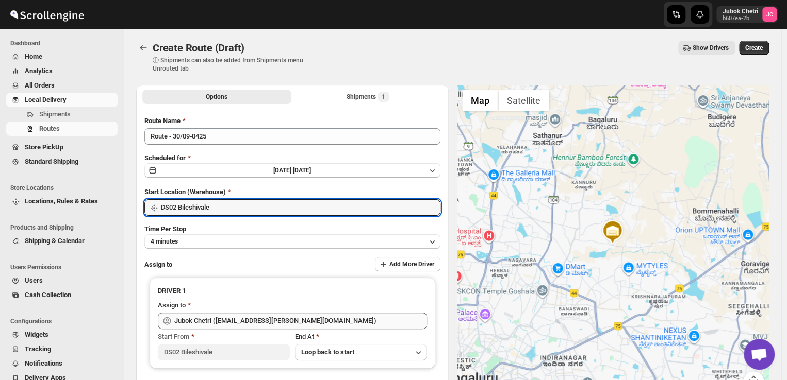
scroll to position [0, 0]
click at [219, 213] on input "DS02 Bileshivale" at bounding box center [300, 208] width 279 height 16
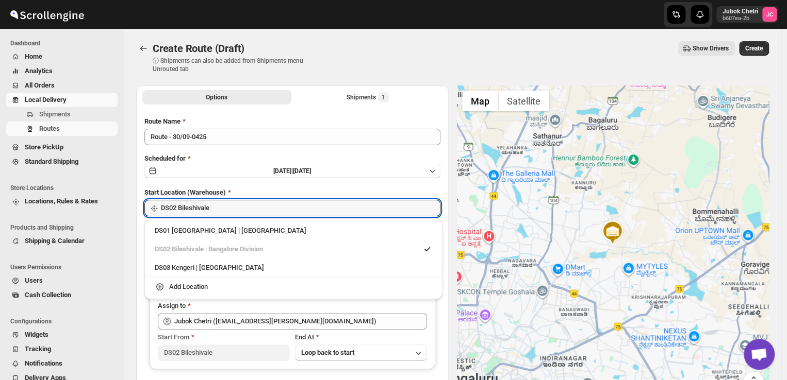
click at [225, 249] on div "DS02 Bileshivale | Bangalore Division" at bounding box center [293, 249] width 277 height 10
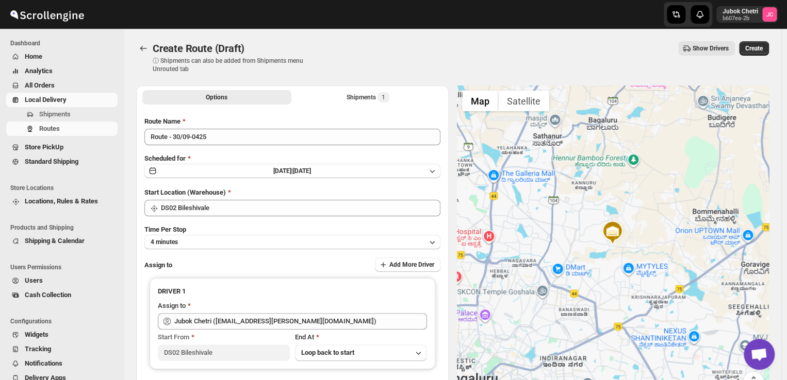
click at [330, 179] on div "Route Name Route - 30/09-0425 Scheduled for [DATE] | [DATE] Start Location (War…" at bounding box center [292, 258] width 296 height 283
click at [143, 52] on icon "Routes" at bounding box center [143, 48] width 10 height 10
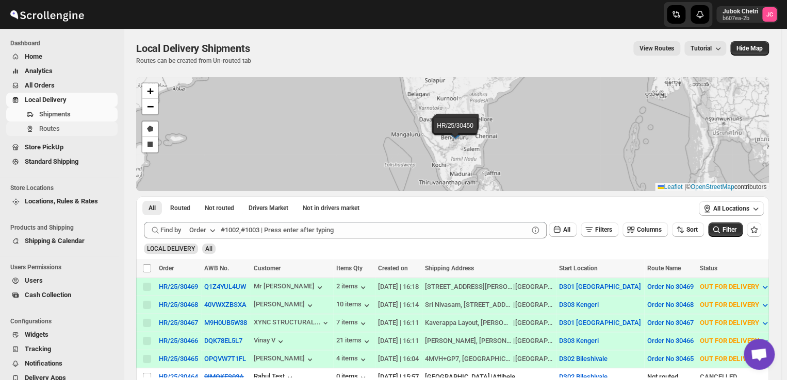
click at [56, 129] on span "Routes" at bounding box center [49, 129] width 21 height 8
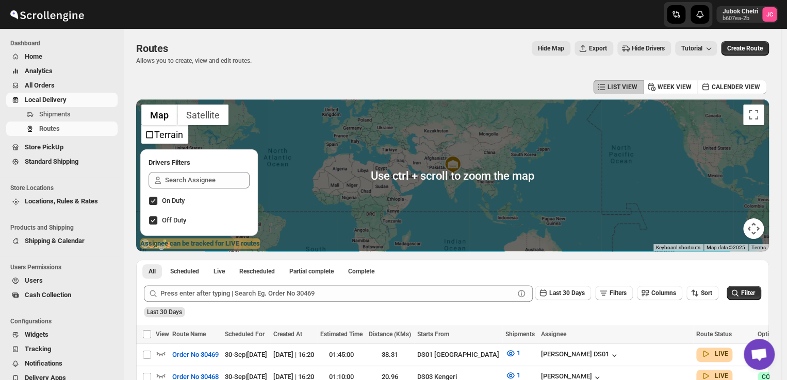
scroll to position [124, 0]
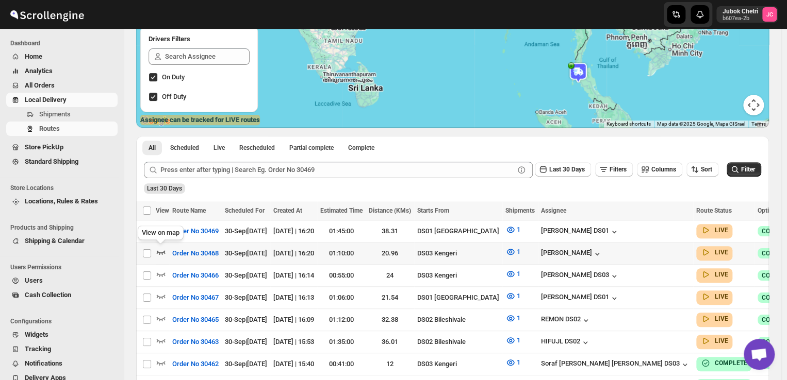
click at [161, 253] on icon "button" at bounding box center [161, 253] width 9 height 4
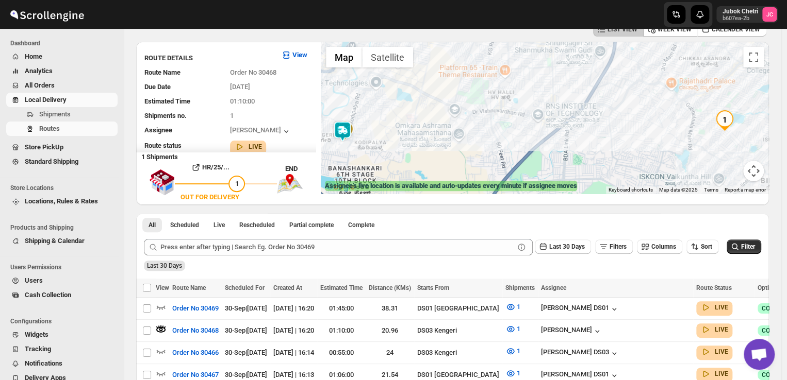
scroll to position [0, 0]
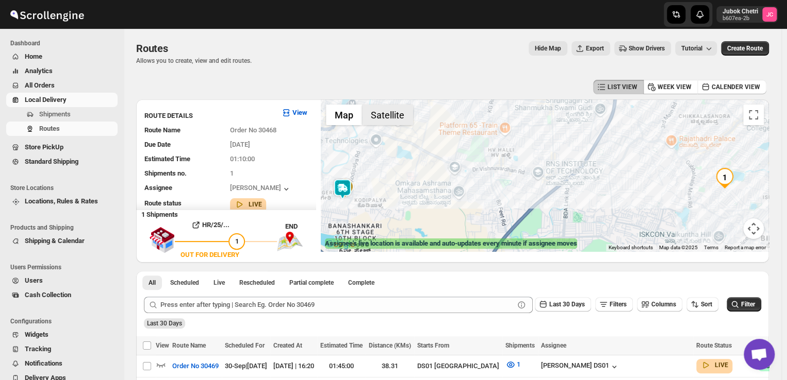
click at [382, 117] on button "Satellite" at bounding box center [387, 115] width 51 height 21
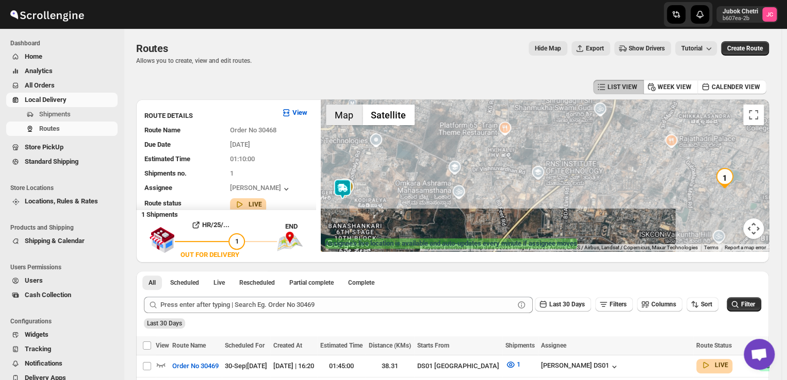
click at [340, 112] on button "Map" at bounding box center [344, 115] width 36 height 21
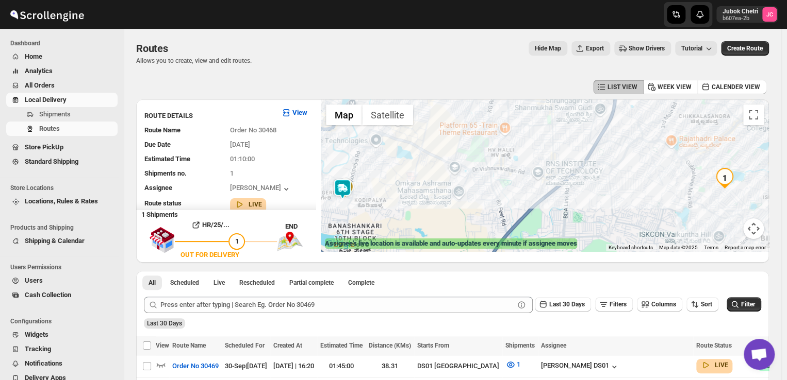
click at [346, 195] on img at bounding box center [342, 189] width 21 height 21
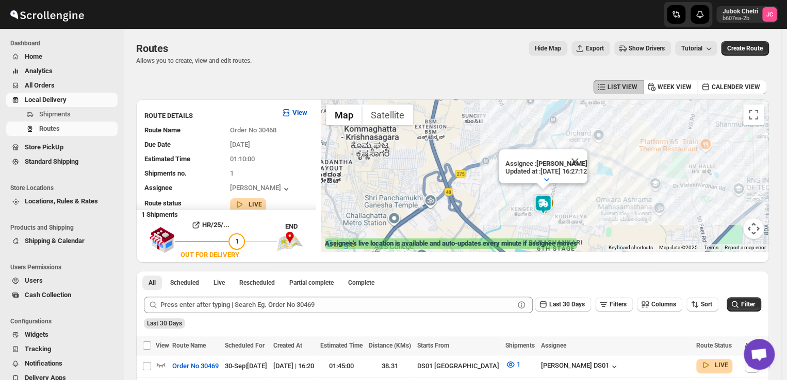
click at [547, 205] on img at bounding box center [543, 204] width 21 height 21
click at [545, 205] on img at bounding box center [543, 204] width 21 height 21
click at [555, 189] on div "Assignee : [PERSON_NAME] Updated at : [DATE] 16:27:20 Duty mode Enabled Battery…" at bounding box center [545, 176] width 448 height 152
click at [665, 186] on div "Assignee : [PERSON_NAME] Updated at : [DATE] 16:27:26 Duty mode Enabled Battery…" at bounding box center [545, 176] width 448 height 152
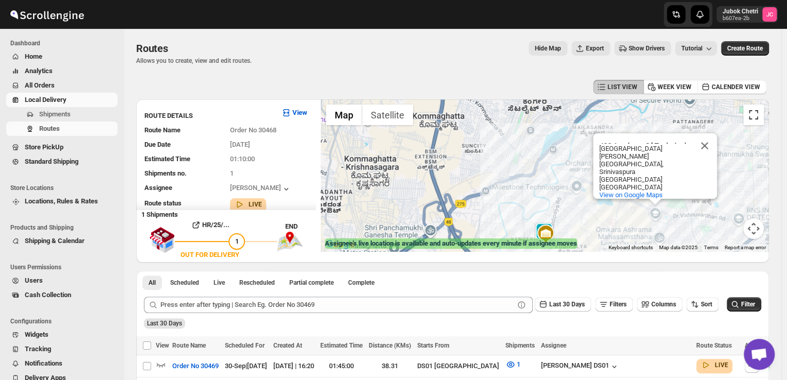
click at [758, 105] on button "Toggle fullscreen view" at bounding box center [753, 115] width 21 height 21
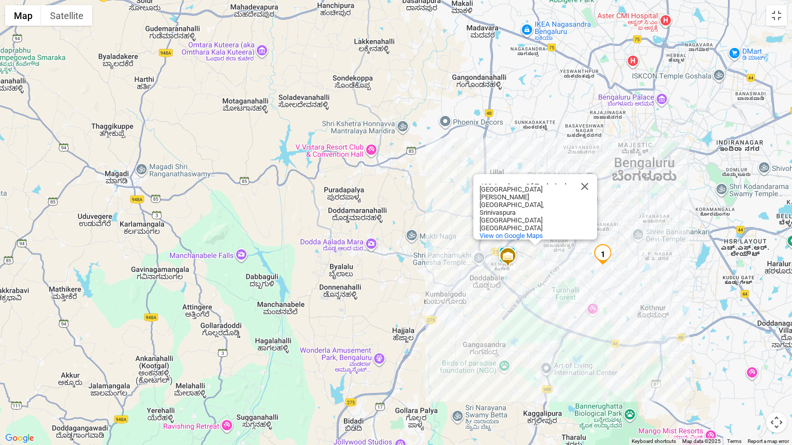
click at [598, 258] on img "1" at bounding box center [602, 254] width 21 height 21
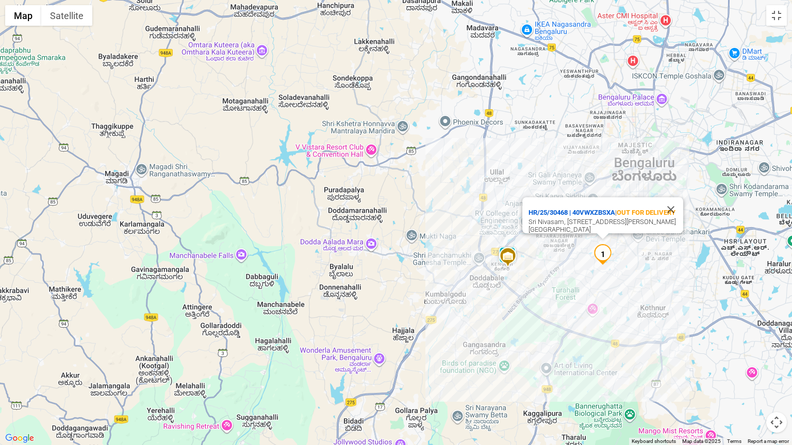
click at [598, 258] on img "1" at bounding box center [602, 254] width 21 height 21
click at [489, 320] on div "To navigate, press the arrow keys." at bounding box center [396, 222] width 792 height 445
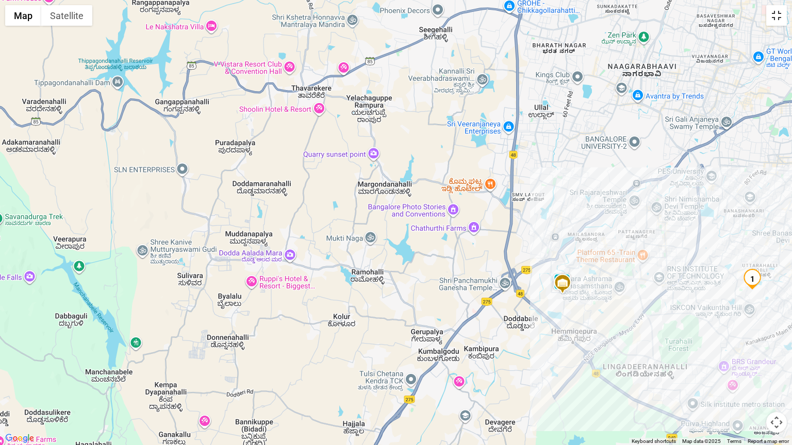
click at [783, 23] on button "Toggle fullscreen view" at bounding box center [776, 15] width 21 height 21
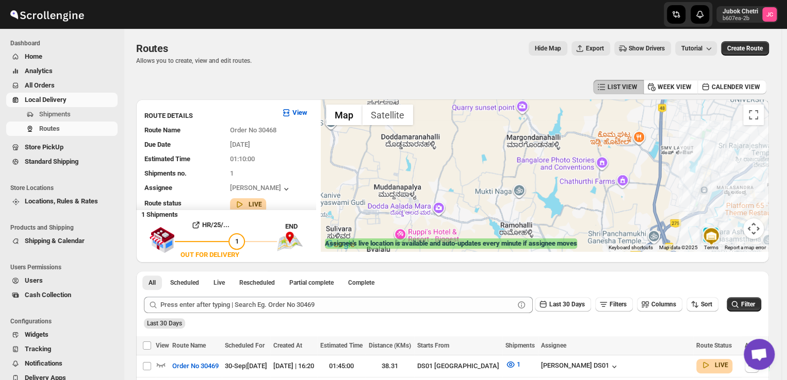
click at [41, 89] on span "All Orders" at bounding box center [40, 85] width 30 height 8
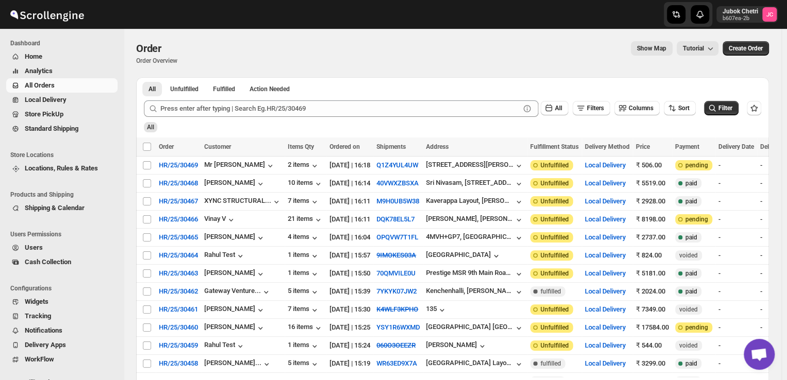
click at [76, 88] on span "All Orders" at bounding box center [70, 85] width 91 height 10
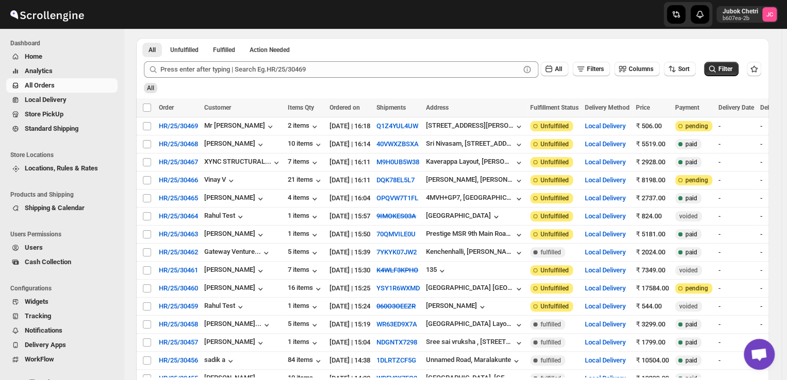
scroll to position [24, 0]
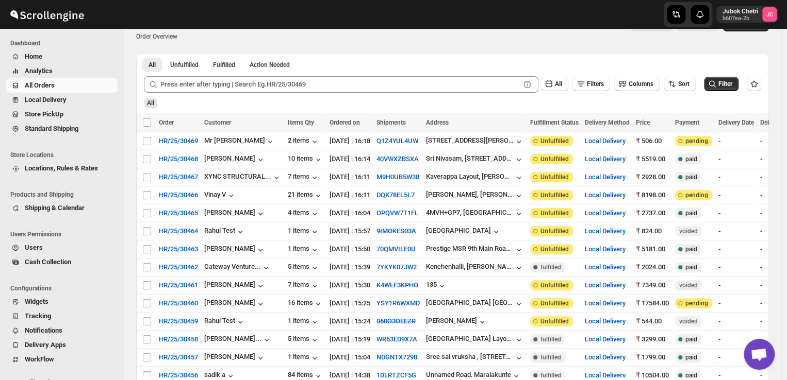
click at [88, 85] on span "All Orders" at bounding box center [70, 85] width 91 height 10
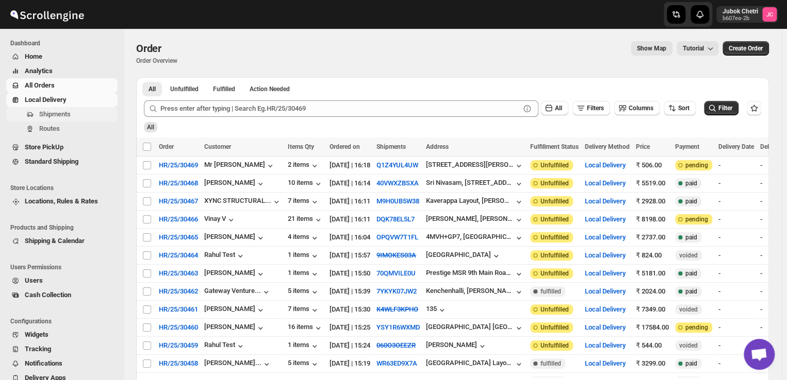
click at [68, 113] on span "Shipments" at bounding box center [54, 114] width 31 height 8
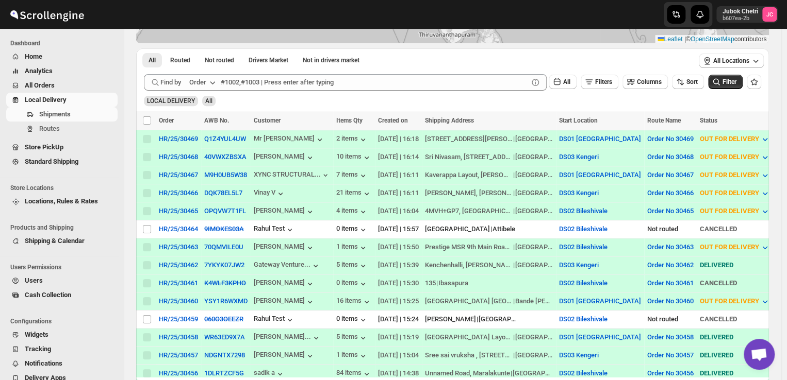
scroll to position [179, 0]
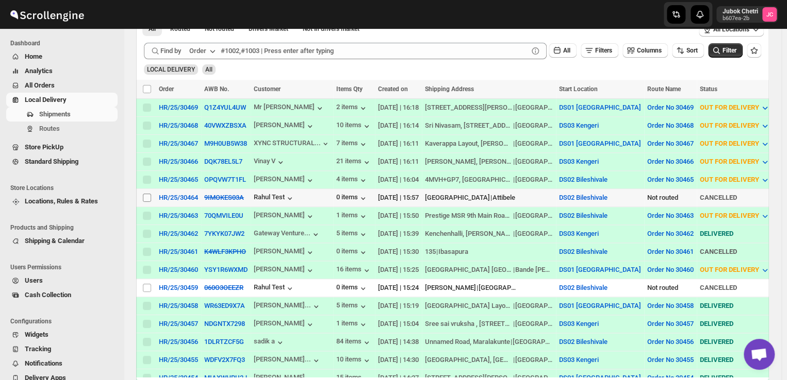
click at [146, 194] on input "Select shipment" at bounding box center [147, 198] width 8 height 8
checkbox input "true"
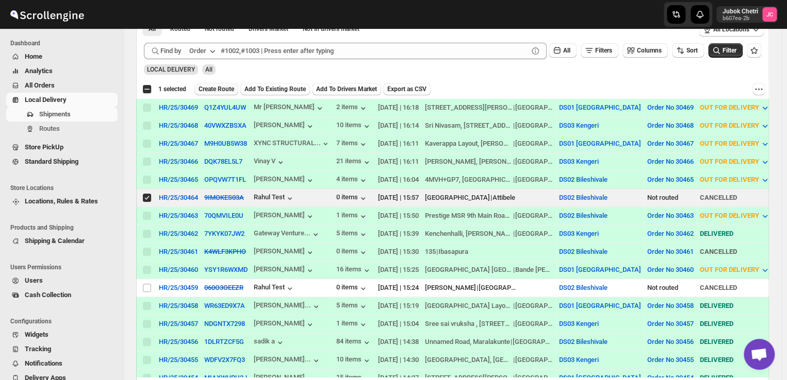
click at [224, 87] on span "Create Route" at bounding box center [216, 89] width 36 height 8
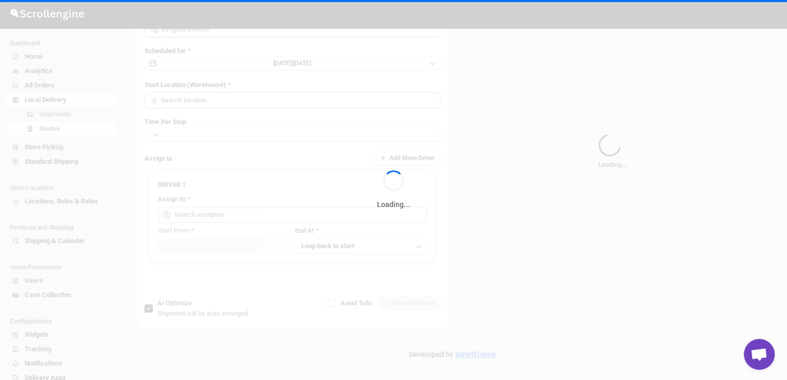
type input "Route - 30/09-0438"
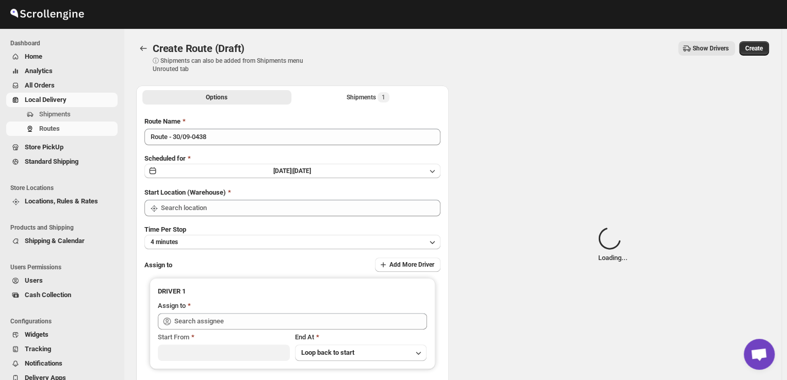
type input "DS02 Bileshivale"
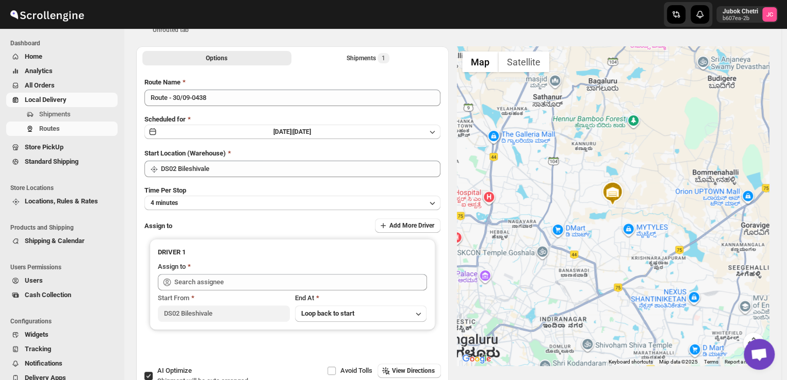
scroll to position [39, 0]
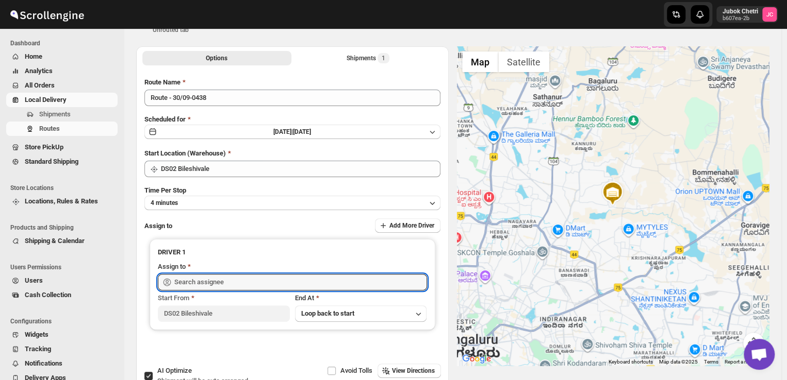
click at [227, 279] on input "text" at bounding box center [300, 282] width 253 height 16
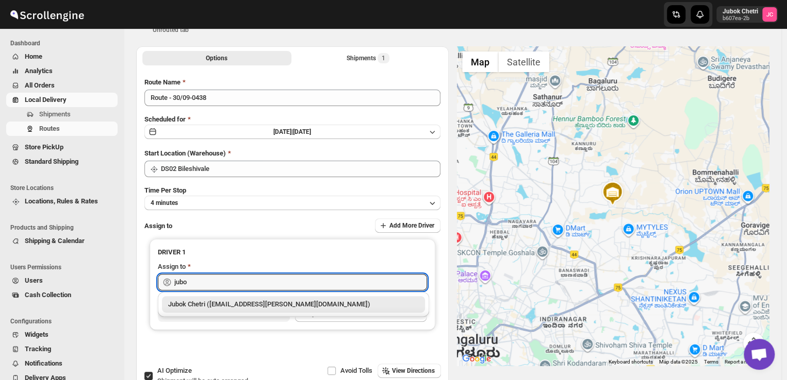
click at [233, 302] on div "Jubok Chetri ([EMAIL_ADDRESS][PERSON_NAME][DOMAIN_NAME])" at bounding box center [293, 305] width 251 height 10
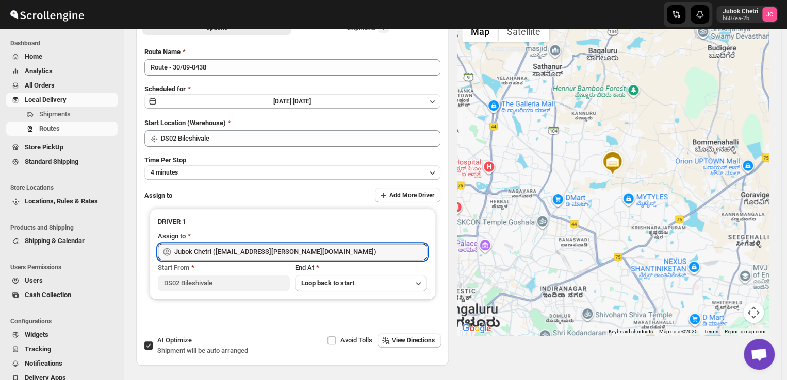
scroll to position [0, 0]
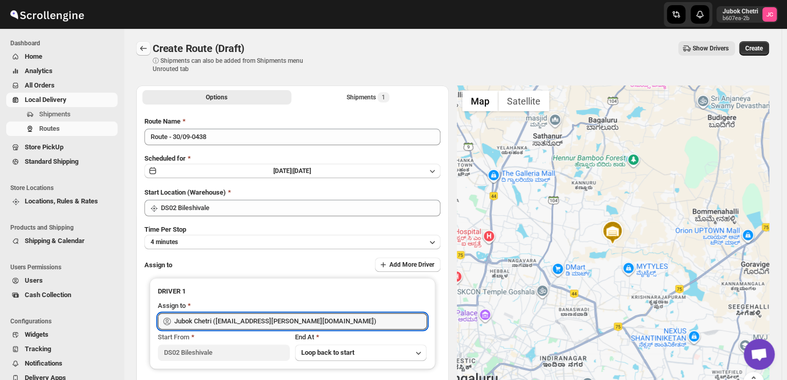
type input "Jubok Chetri ([EMAIL_ADDRESS][PERSON_NAME][DOMAIN_NAME])"
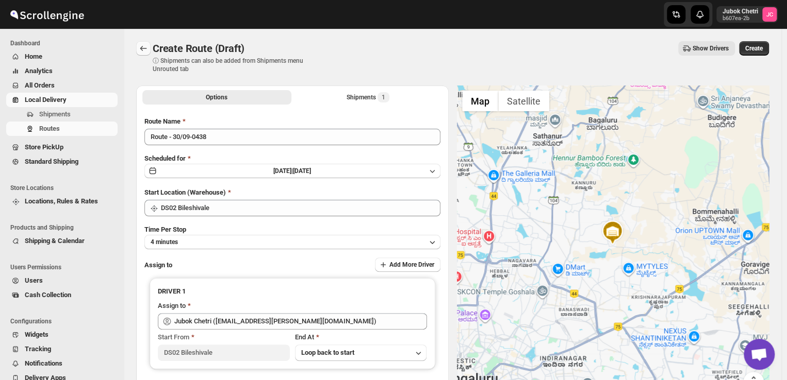
click at [145, 42] on button "Routes" at bounding box center [143, 48] width 14 height 14
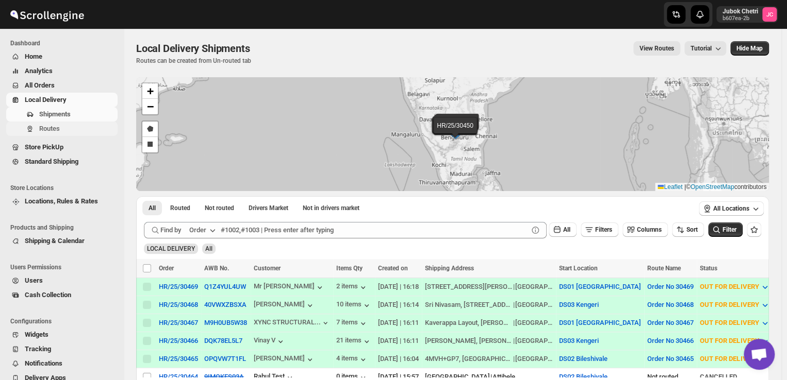
click at [49, 129] on span "Routes" at bounding box center [49, 129] width 21 height 8
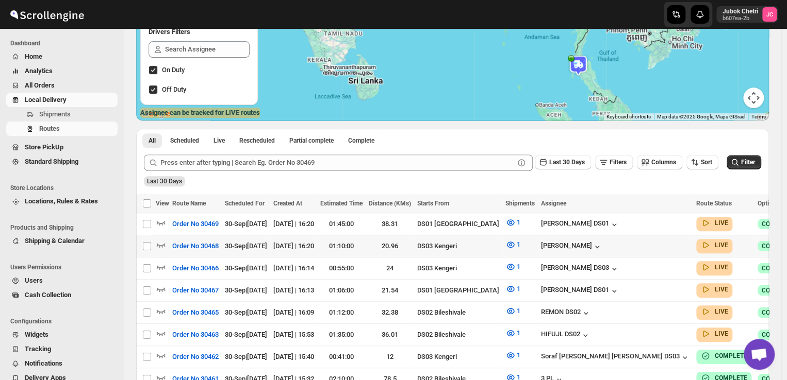
scroll to position [131, 0]
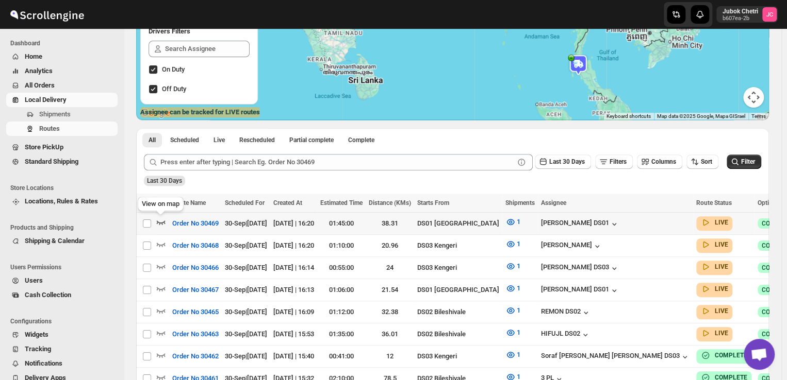
click at [163, 222] on icon "button" at bounding box center [161, 223] width 9 height 4
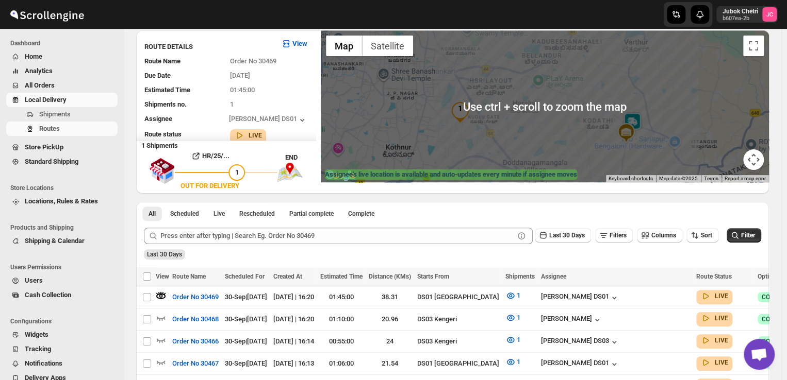
scroll to position [0, 0]
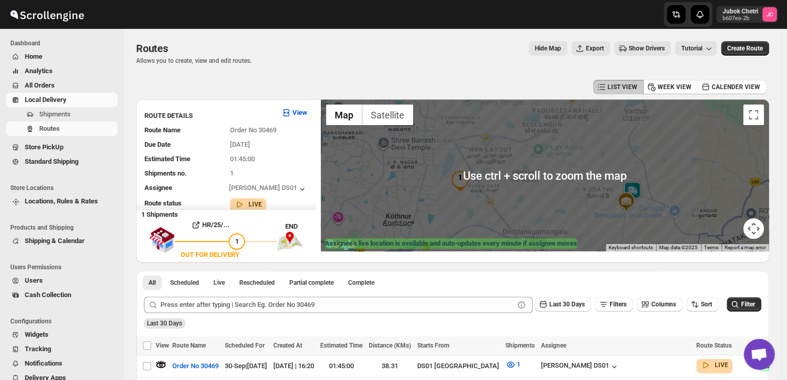
click at [516, 191] on div at bounding box center [545, 176] width 448 height 152
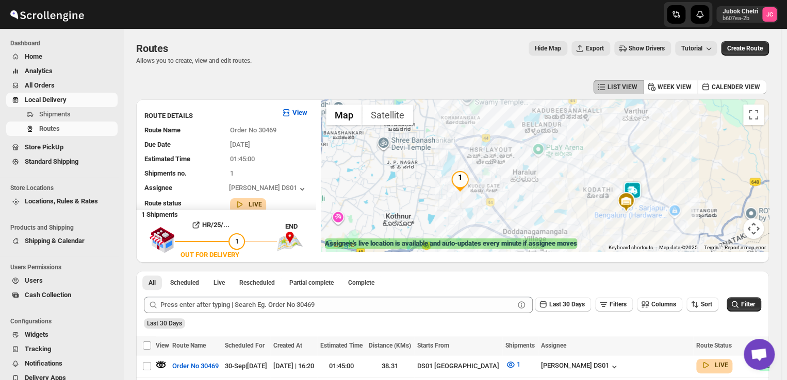
click at [639, 191] on img at bounding box center [632, 191] width 21 height 21
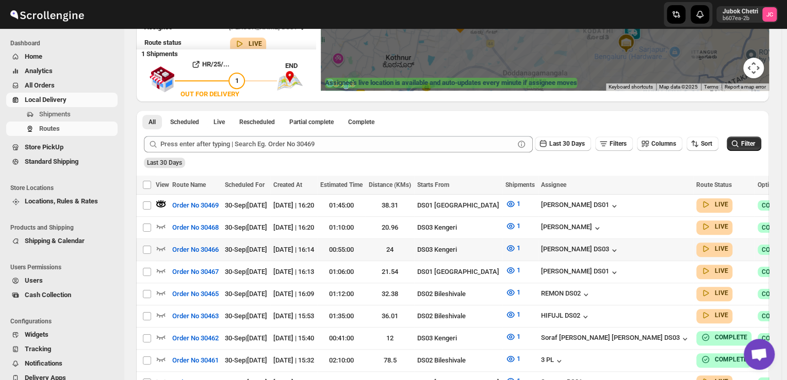
scroll to position [162, 0]
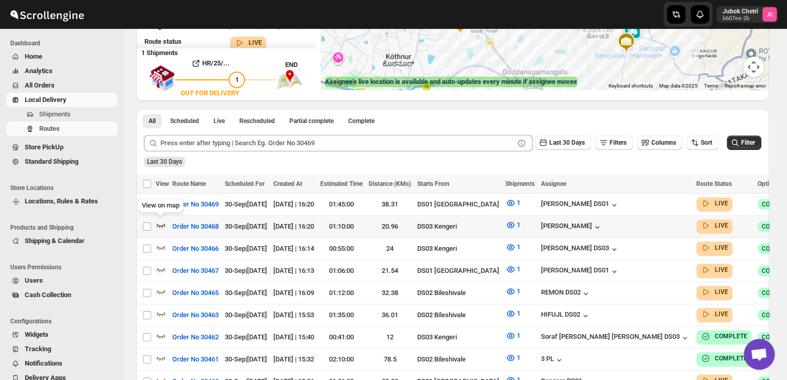
click at [163, 224] on icon "button" at bounding box center [161, 226] width 9 height 4
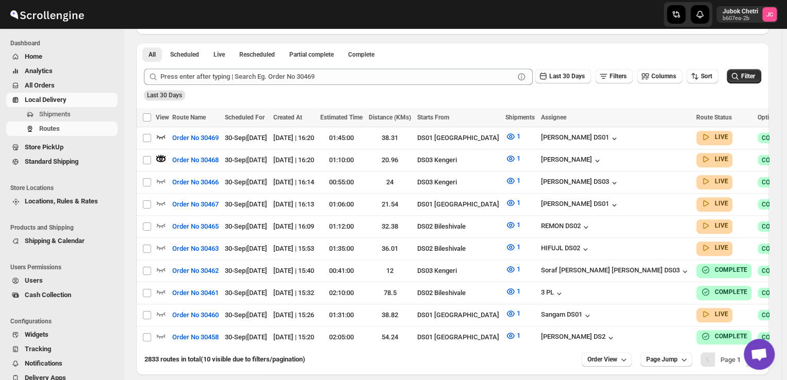
scroll to position [0, 0]
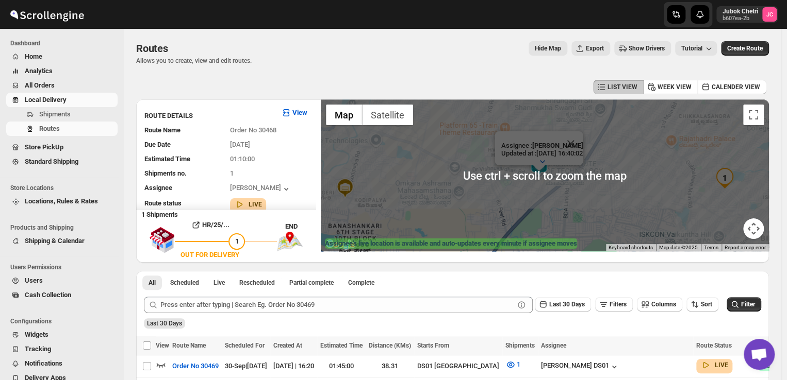
click at [502, 200] on div "Assignee : Satish kumar veera Updated at : 30/09/2025, 16:40:02 Duty mode Enabl…" at bounding box center [545, 176] width 448 height 152
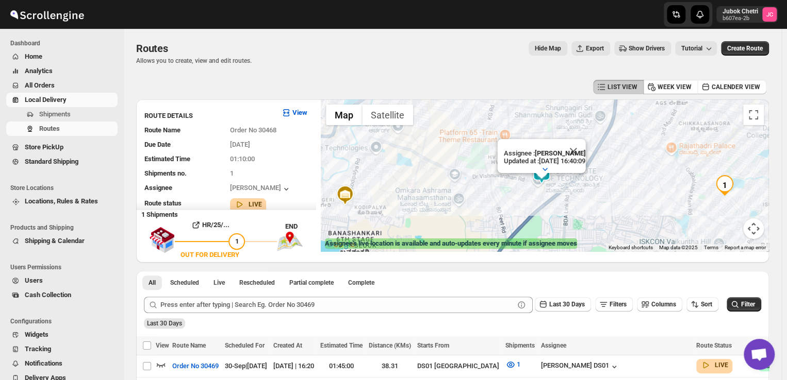
click at [547, 179] on div at bounding box center [541, 176] width 13 height 6
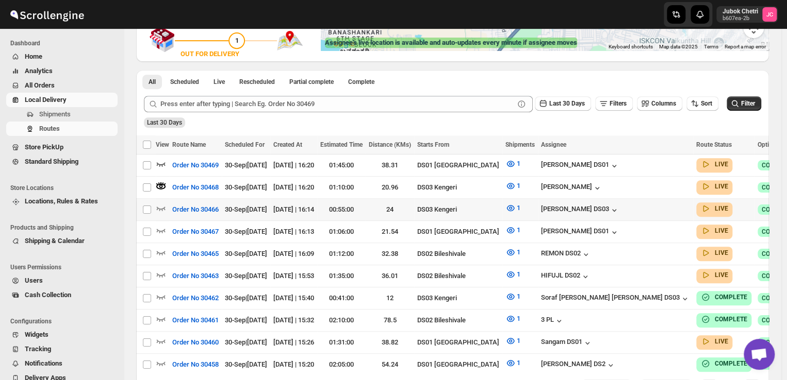
scroll to position [202, 0]
click at [161, 273] on icon "button" at bounding box center [161, 275] width 9 height 4
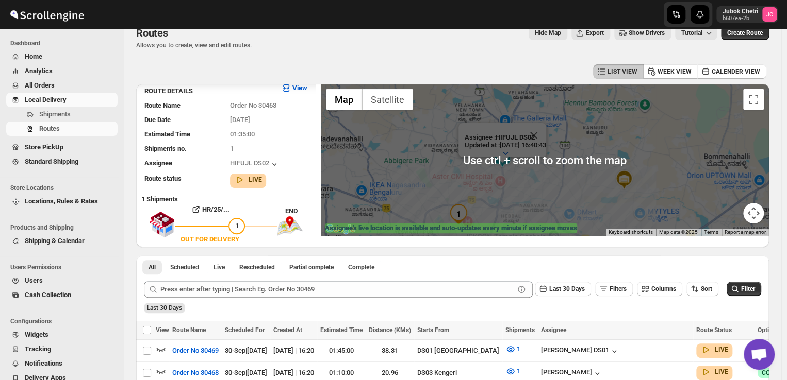
scroll to position [9, 0]
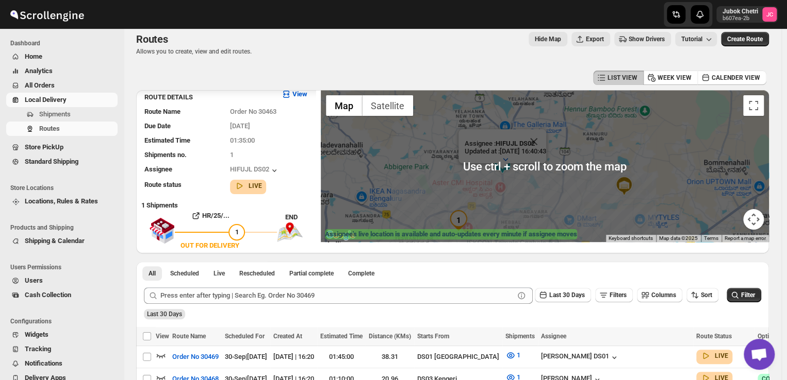
click at [528, 184] on div "Assignee : HIFUJL DS02 Updated at : 30/09/2025, 16:40:43 Duty mode Enabled Batt…" at bounding box center [545, 166] width 448 height 152
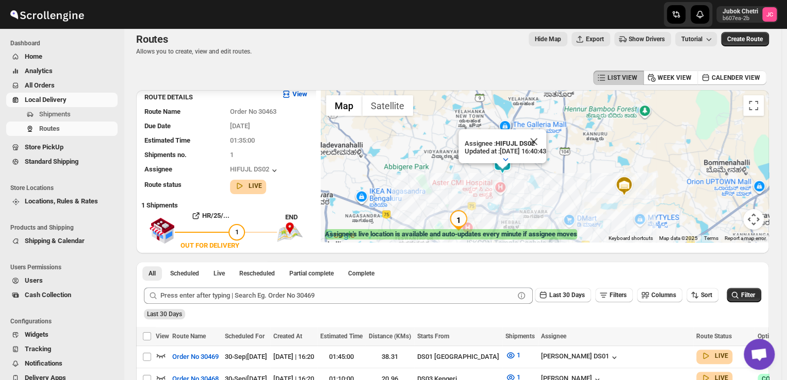
click at [508, 167] on div at bounding box center [502, 166] width 13 height 6
click at [505, 164] on div at bounding box center [502, 167] width 13 height 6
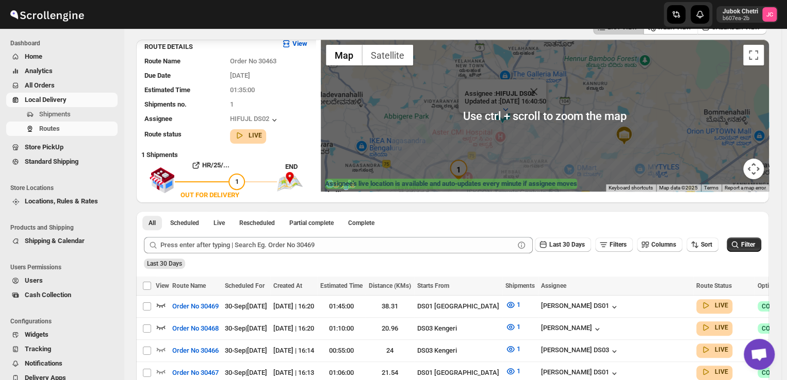
scroll to position [61, 0]
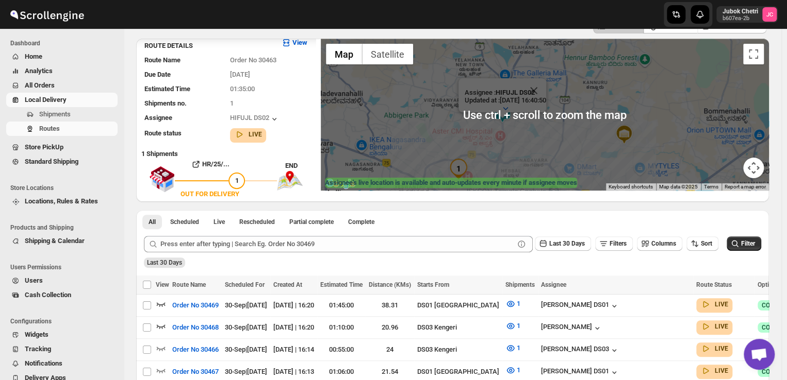
click at [557, 148] on div "Assignee : HIFUJL DS02 Updated at : 30/09/2025, 16:40:50 Duty mode Enabled Batt…" at bounding box center [545, 115] width 448 height 152
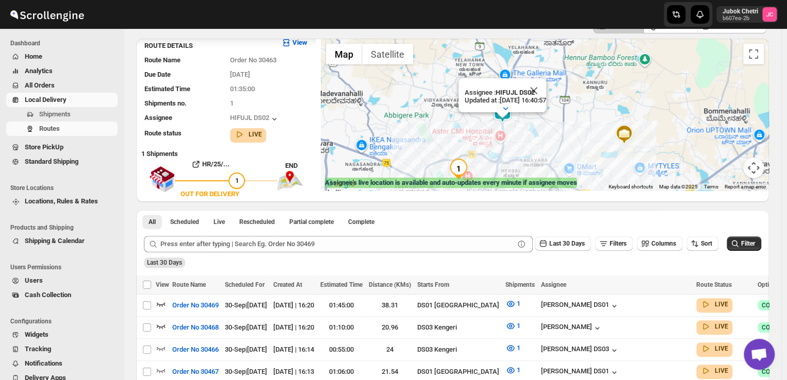
click at [461, 172] on img "1" at bounding box center [458, 169] width 21 height 21
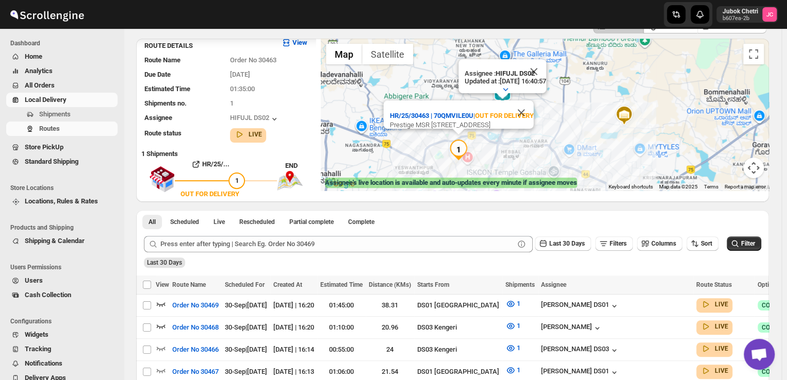
click at [466, 148] on img "1" at bounding box center [458, 150] width 21 height 21
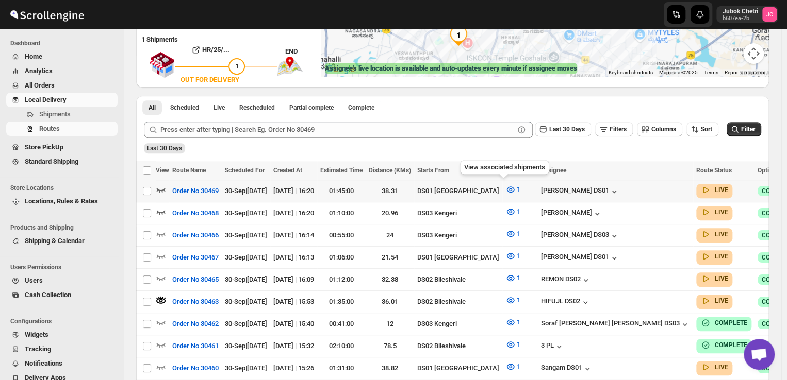
scroll to position [190, 0]
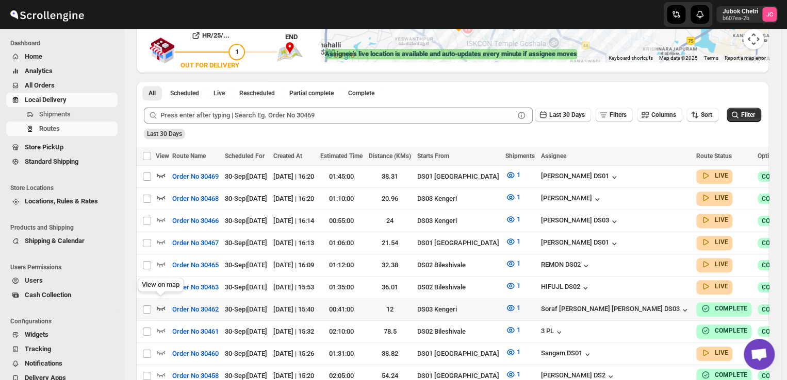
click at [161, 307] on icon "button" at bounding box center [161, 309] width 9 height 4
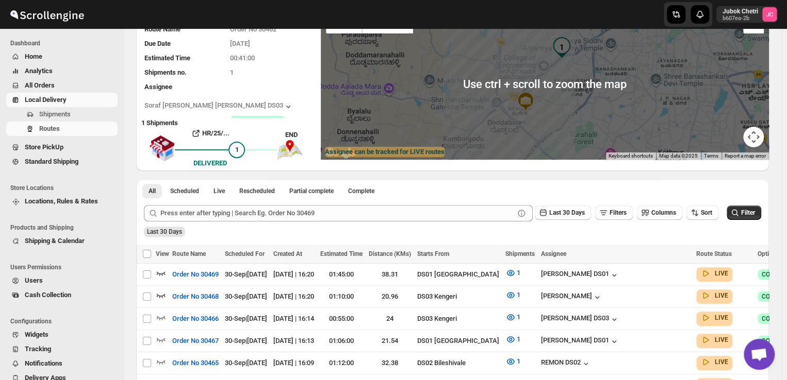
scroll to position [91, 0]
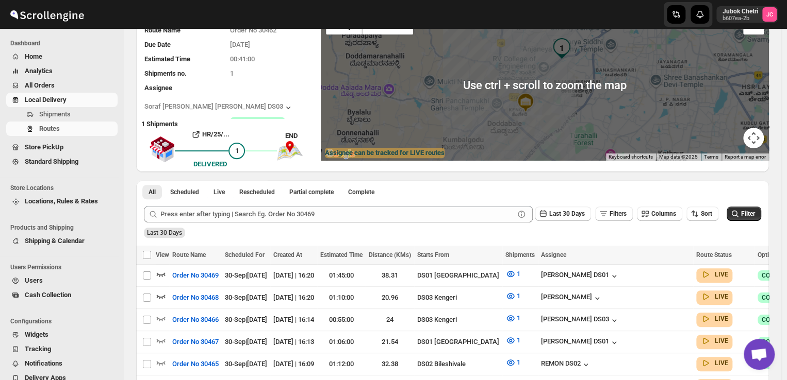
click at [536, 84] on div at bounding box center [545, 85] width 448 height 152
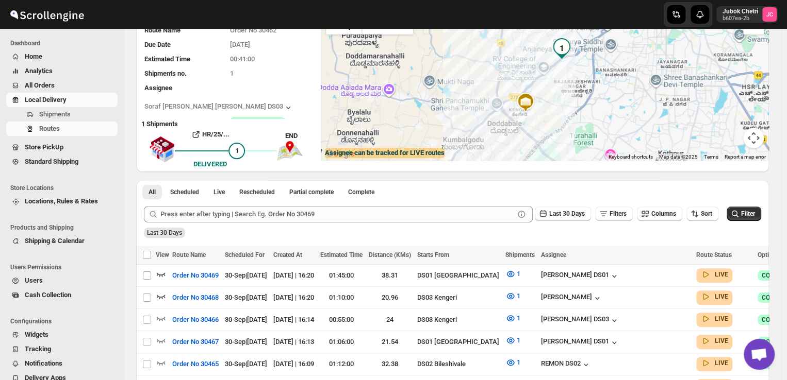
click at [529, 104] on img at bounding box center [525, 102] width 21 height 21
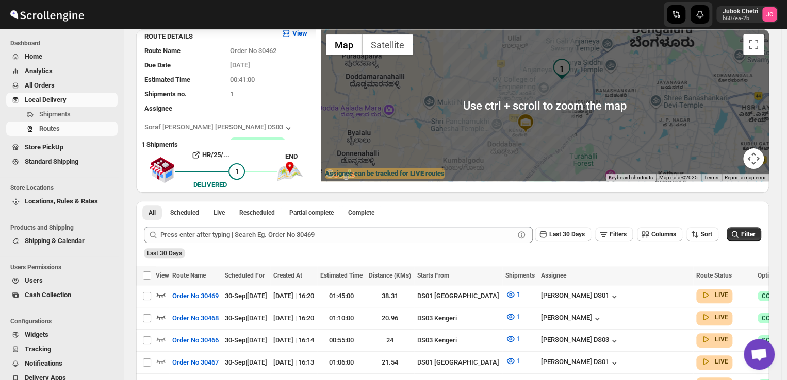
scroll to position [53, 0]
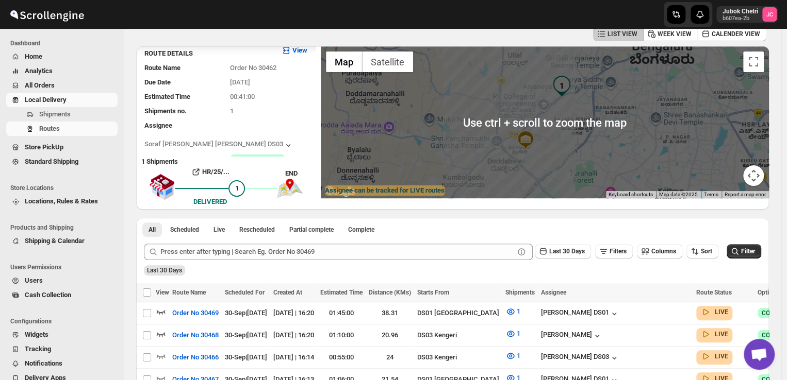
click at [565, 77] on img "1" at bounding box center [561, 86] width 21 height 21
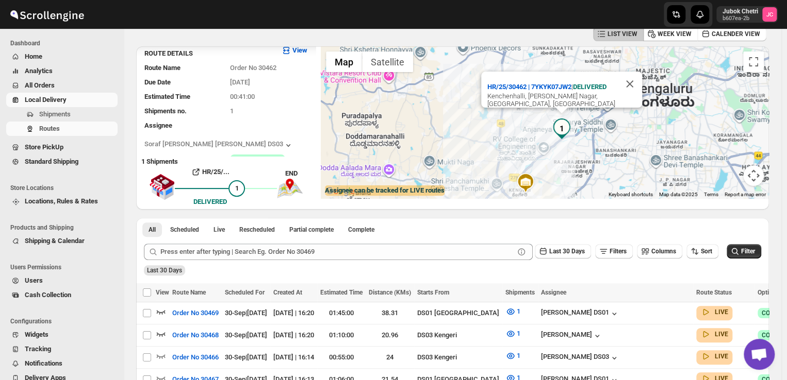
click at [556, 130] on img "1" at bounding box center [561, 129] width 21 height 21
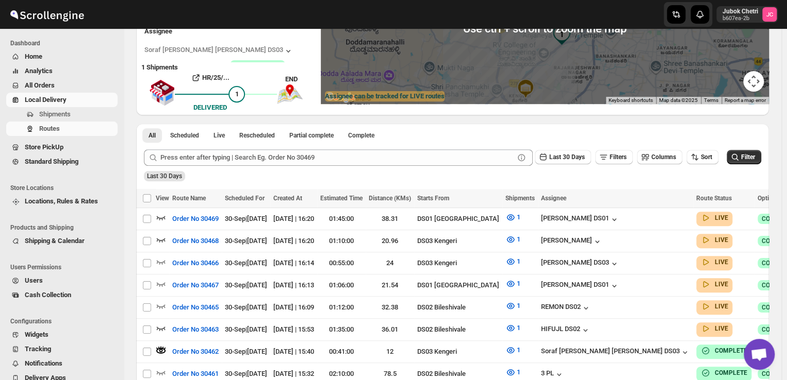
scroll to position [148, 0]
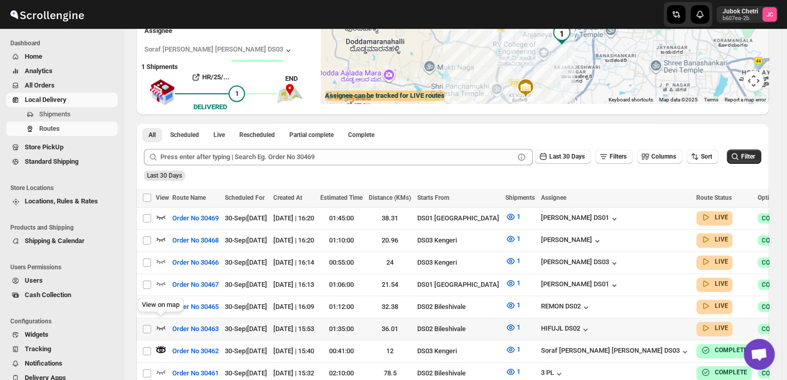
click at [163, 326] on icon "button" at bounding box center [161, 328] width 9 height 4
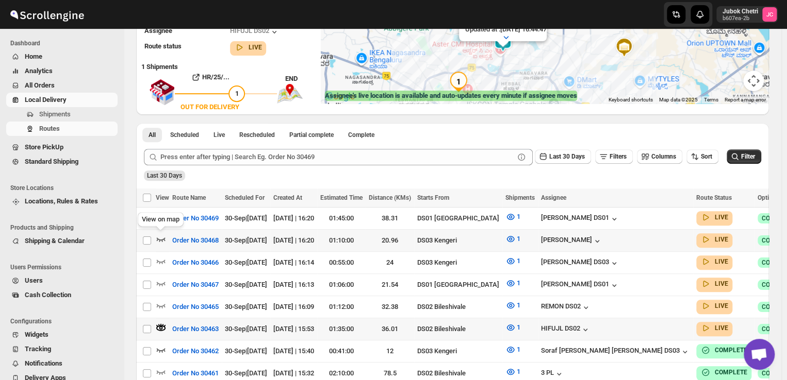
click at [159, 235] on icon "button" at bounding box center [161, 239] width 10 height 10
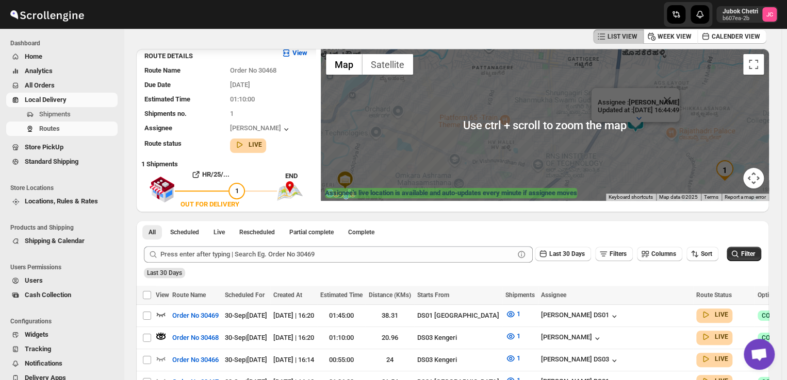
scroll to position [41, 0]
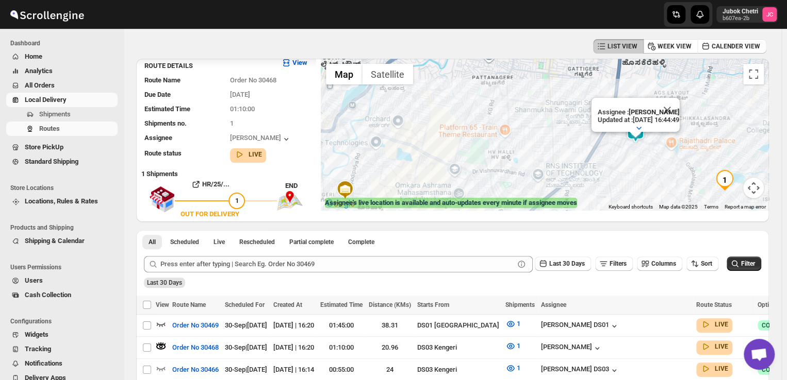
click at [534, 149] on div "Assignee : Satish kumar veera Updated at : 30/09/2025, 16:44:49 Duty mode Enabl…" at bounding box center [545, 135] width 448 height 152
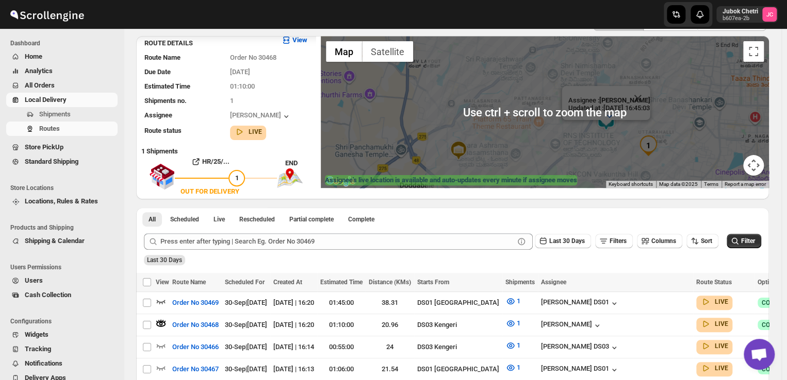
scroll to position [63, 0]
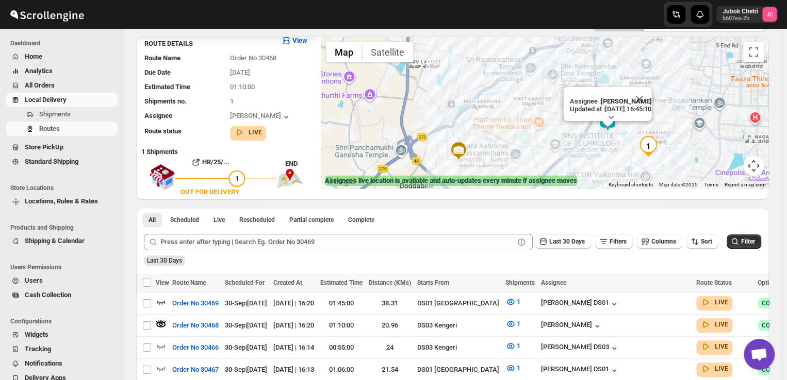
click at [612, 127] on img at bounding box center [607, 121] width 21 height 21
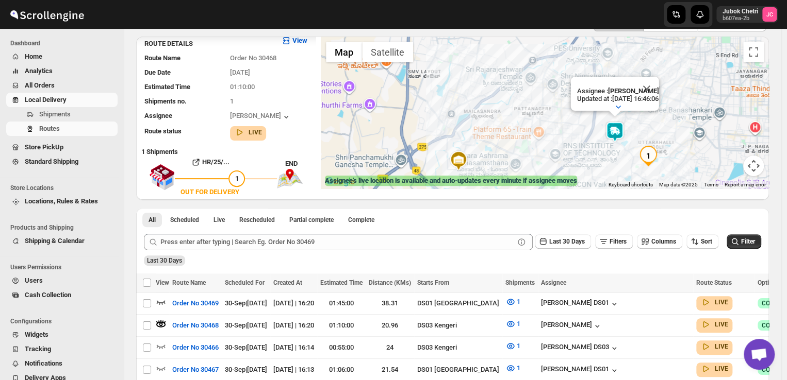
click at [621, 133] on img at bounding box center [614, 132] width 21 height 21
click at [621, 131] on img at bounding box center [614, 132] width 21 height 21
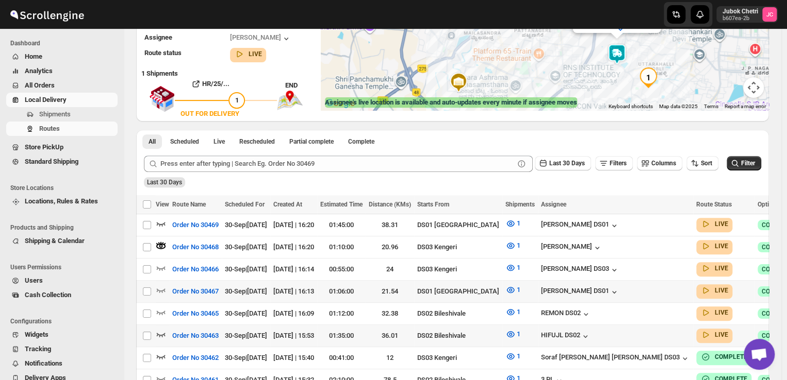
scroll to position [140, 0]
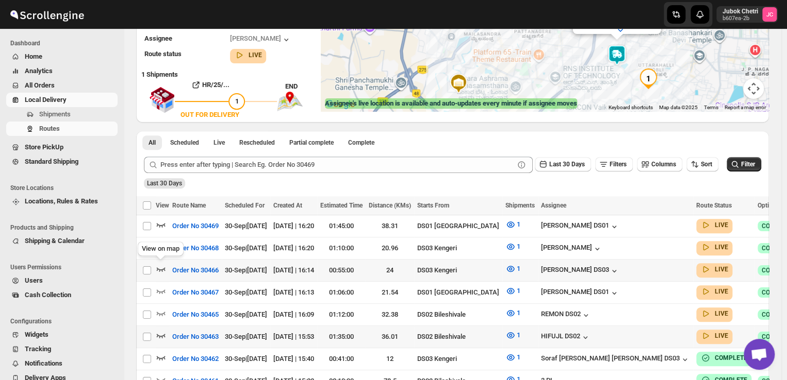
click at [165, 267] on icon "button" at bounding box center [161, 269] width 10 height 10
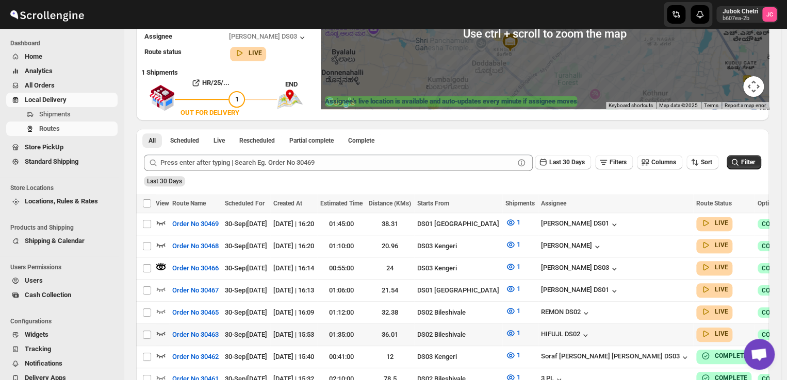
scroll to position [139, 0]
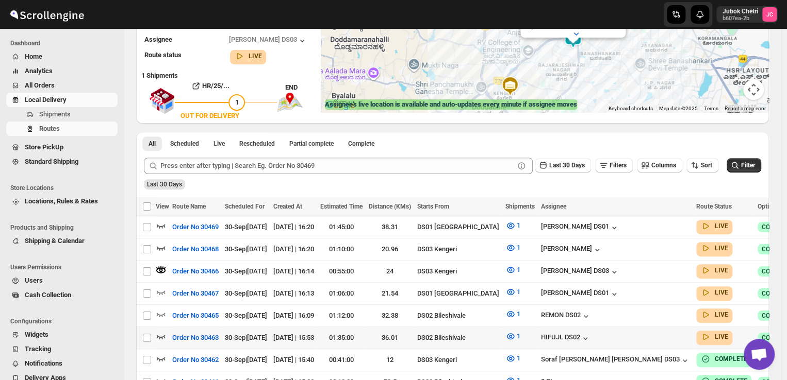
click at [42, 95] on span "Local Delivery" at bounding box center [70, 100] width 91 height 10
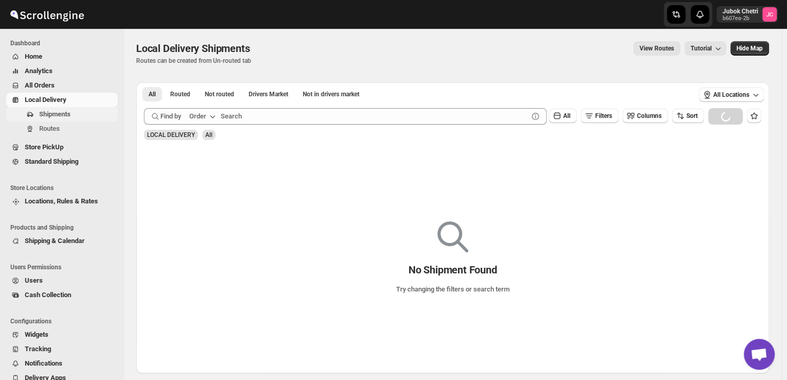
click at [69, 120] on button "Shipments" at bounding box center [61, 114] width 111 height 14
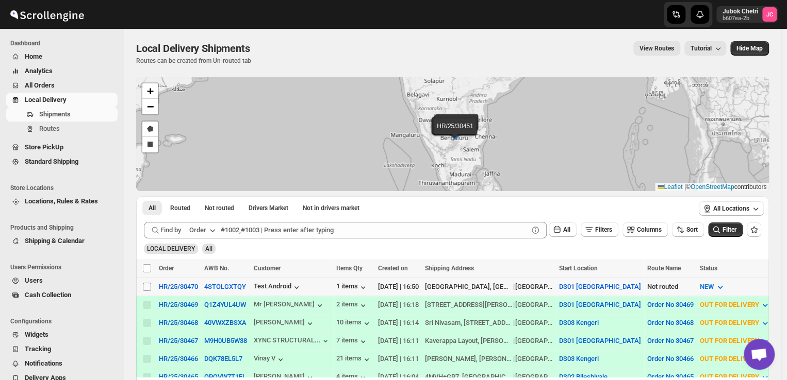
click at [146, 287] on input "Select shipment" at bounding box center [147, 287] width 8 height 8
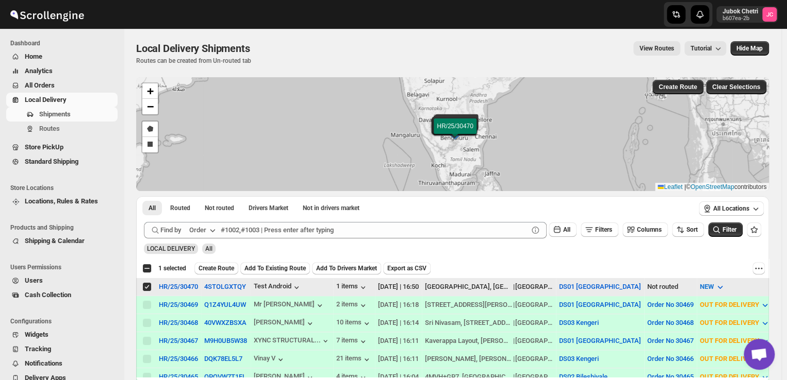
drag, startPoint x: 211, startPoint y: 270, endPoint x: 148, endPoint y: 287, distance: 65.2
click at [148, 287] on input "Select shipment" at bounding box center [147, 287] width 8 height 8
checkbox input "false"
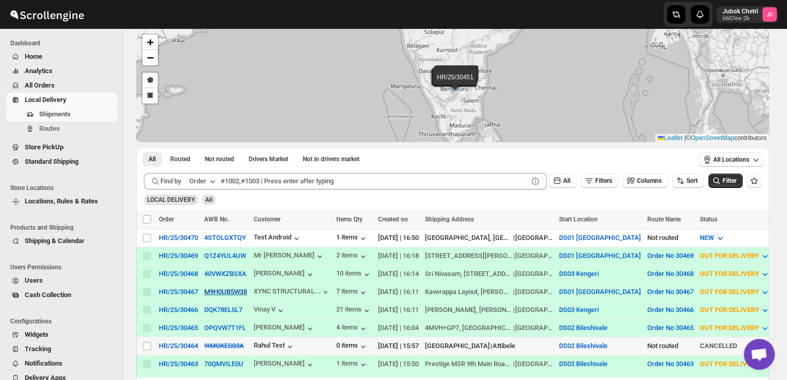
scroll to position [59, 0]
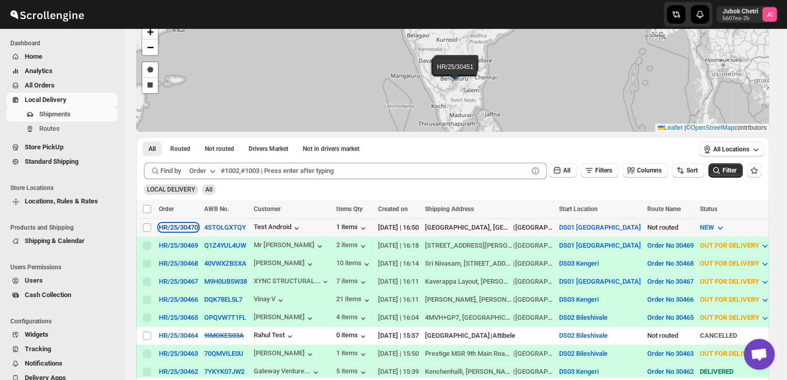
click at [184, 227] on div "HR/25/30470" at bounding box center [178, 228] width 39 height 8
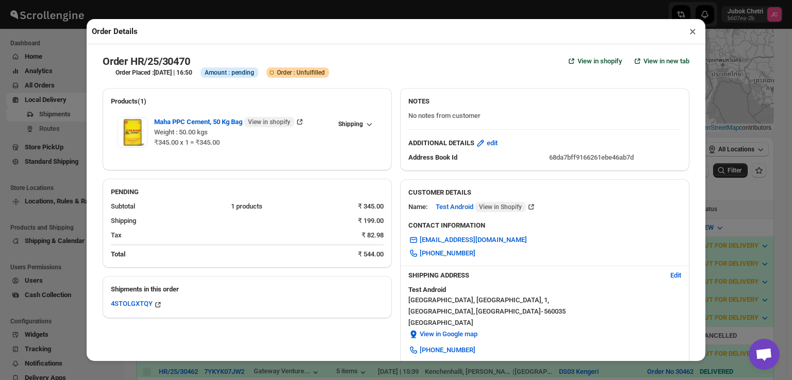
click at [691, 28] on button "×" at bounding box center [692, 31] width 15 height 14
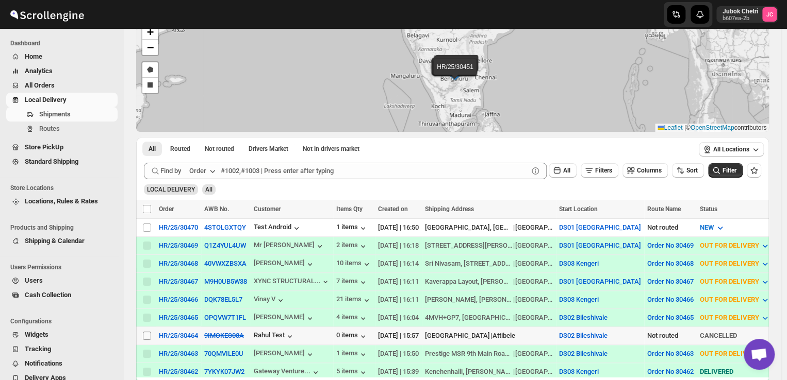
click at [145, 332] on input "Select shipment" at bounding box center [147, 336] width 8 height 8
checkbox input "true"
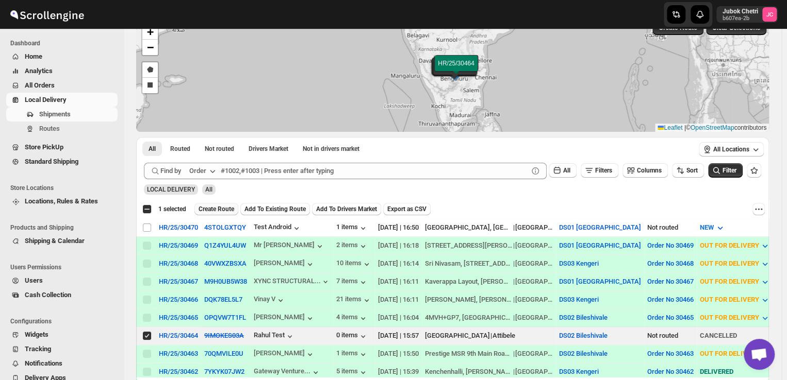
click at [225, 203] on button "Create Route" at bounding box center [216, 209] width 44 height 12
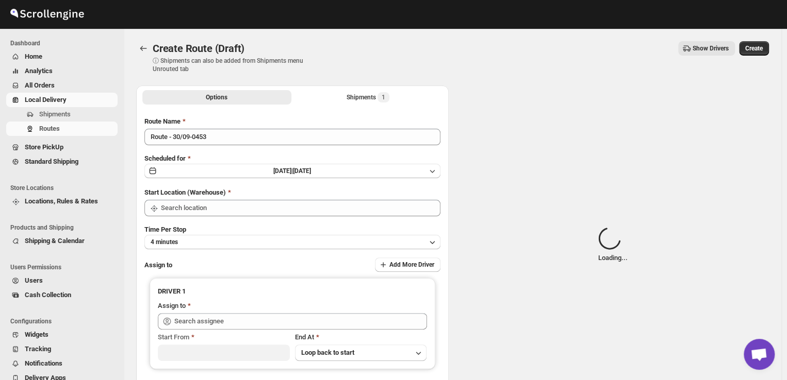
type input "DS02 Bileshivale"
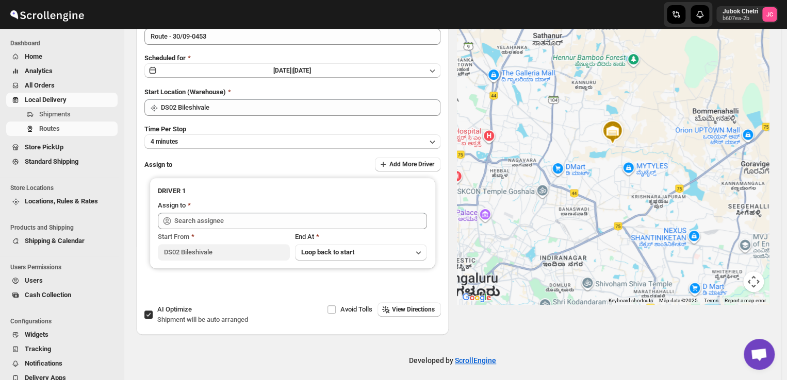
scroll to position [100, 0]
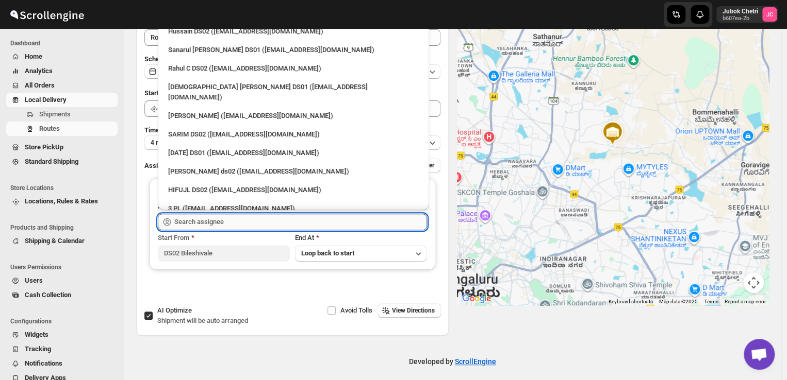
click at [229, 219] on input "text" at bounding box center [300, 222] width 253 height 16
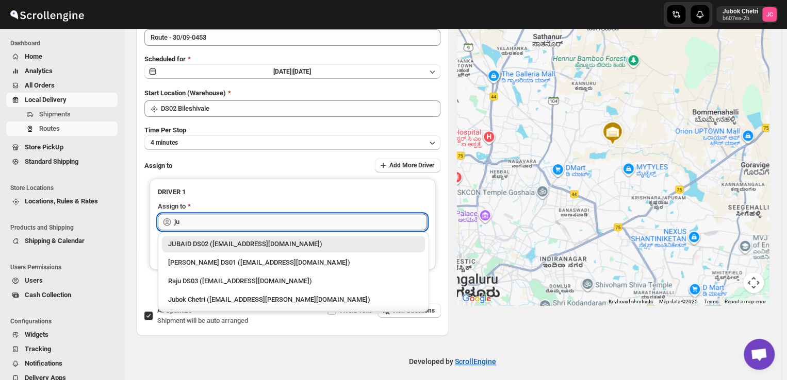
scroll to position [103, 0]
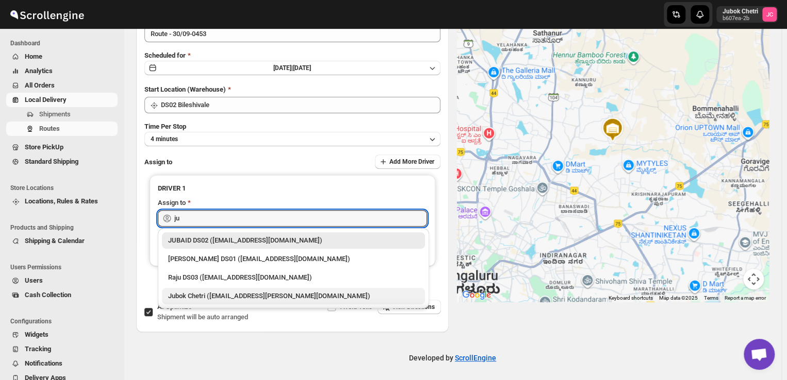
click at [225, 300] on div "Jubok Chetri ([EMAIL_ADDRESS][PERSON_NAME][DOMAIN_NAME])" at bounding box center [293, 296] width 251 height 10
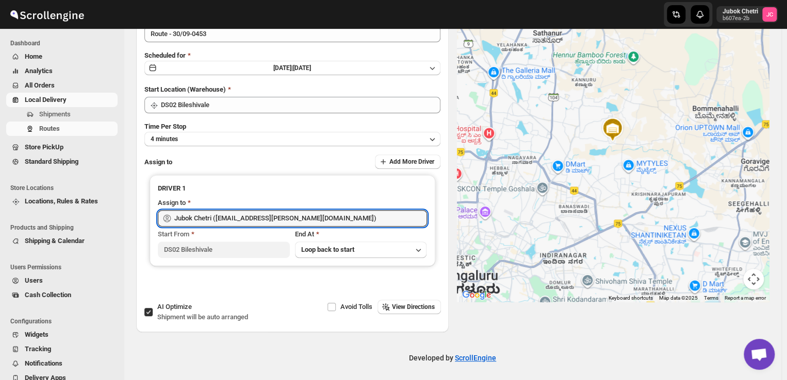
type input "Jubok Chetri ([EMAIL_ADDRESS][PERSON_NAME][DOMAIN_NAME])"
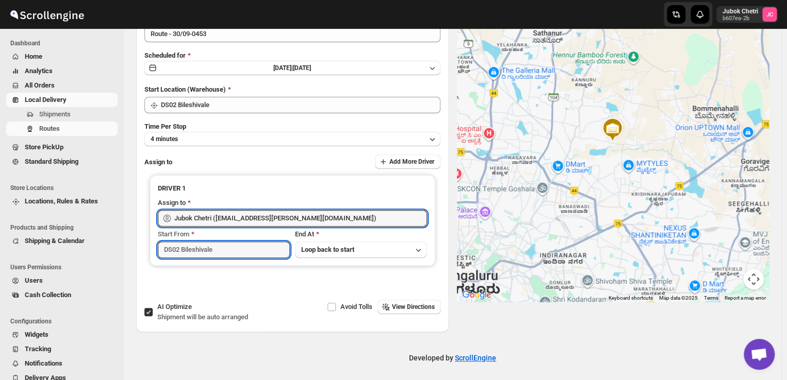
click at [243, 253] on input "DS02 Bileshivale" at bounding box center [224, 250] width 132 height 16
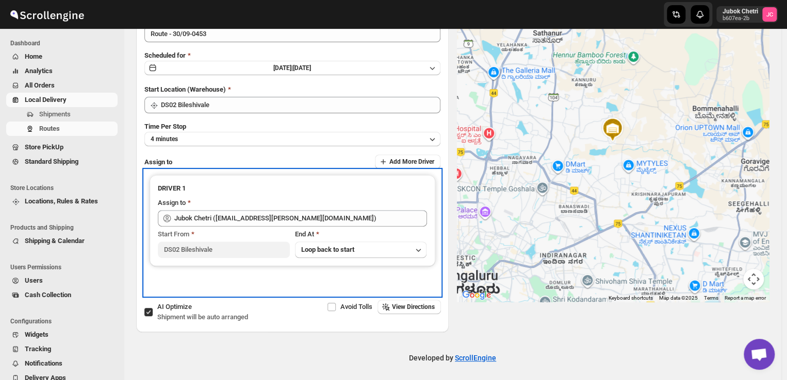
click at [247, 266] on div "DRIVER 1 Assign to Jubok Chetri (jubok.chetri@home-run.co) Start From DS02 Bile…" at bounding box center [292, 233] width 296 height 126
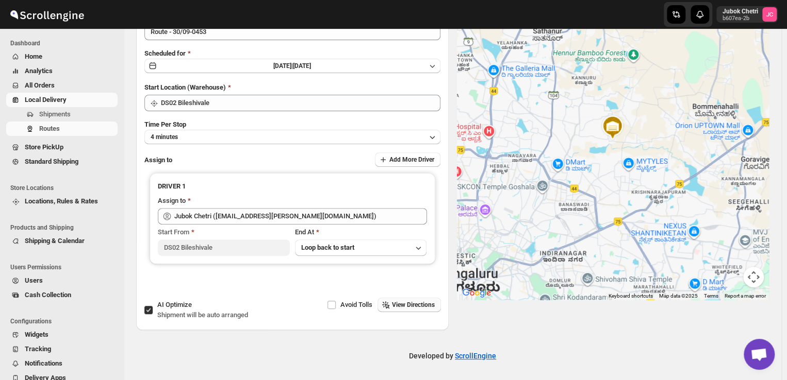
click at [417, 304] on span "View Directions" at bounding box center [413, 305] width 43 height 8
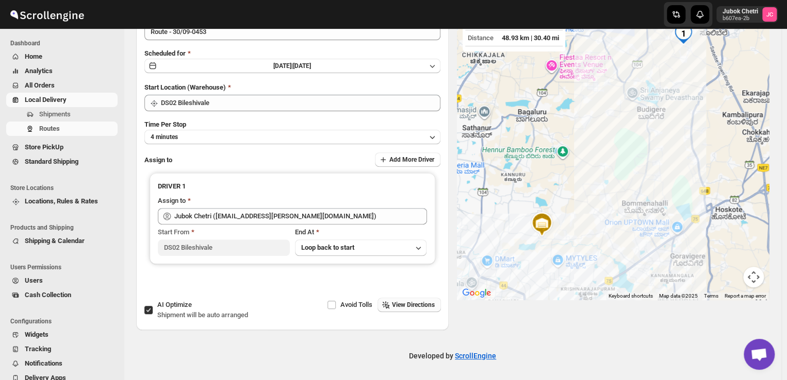
click at [758, 278] on button "Map camera controls" at bounding box center [753, 277] width 21 height 21
click at [658, 174] on div at bounding box center [613, 140] width 312 height 320
click at [614, 247] on div at bounding box center [613, 140] width 312 height 320
click at [415, 306] on div "Avoid Tolls View Directions" at bounding box center [363, 305] width 153 height 14
drag, startPoint x: 415, startPoint y: 306, endPoint x: 409, endPoint y: 226, distance: 80.1
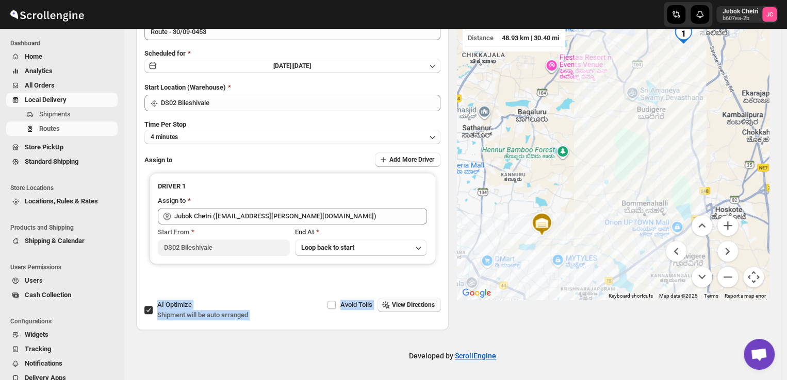
click at [409, 226] on div "Options Shipments 1 More views Options Shipments 1 More views Route Name Route …" at bounding box center [292, 155] width 312 height 350
click at [548, 237] on div at bounding box center [613, 140] width 312 height 320
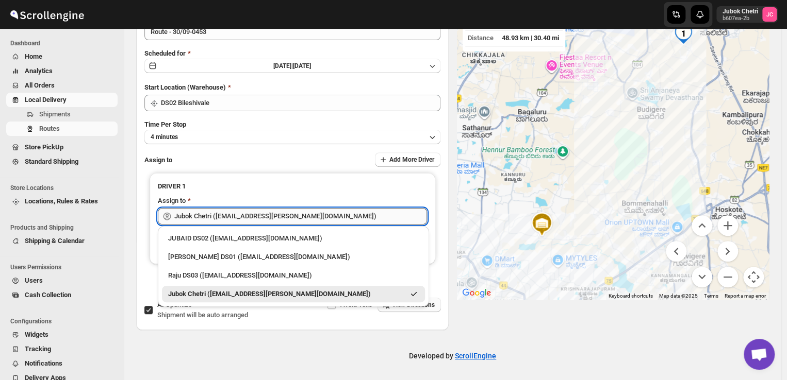
click at [312, 213] on input "Jubok Chetri ([EMAIL_ADDRESS][PERSON_NAME][DOMAIN_NAME])" at bounding box center [300, 216] width 253 height 16
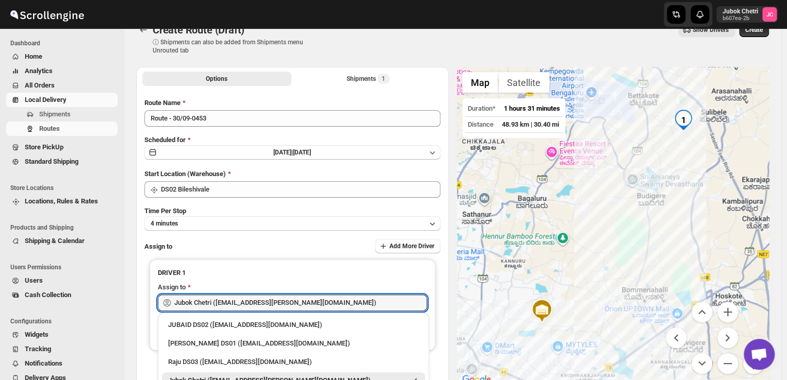
scroll to position [0, 0]
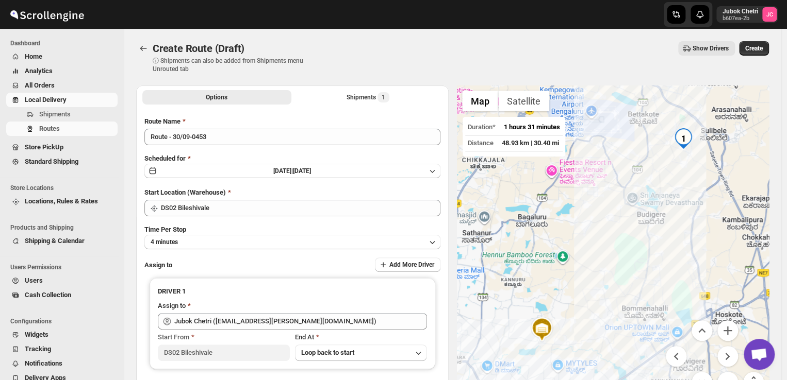
click at [428, 151] on div "Route Name Route - 30/09-0453 Scheduled for Tue Sep 30 2025 | Today Start Locat…" at bounding box center [292, 258] width 296 height 283
click at [392, 161] on div "Scheduled for Tue Sep 30 2025 | Today" at bounding box center [292, 167] width 296 height 26
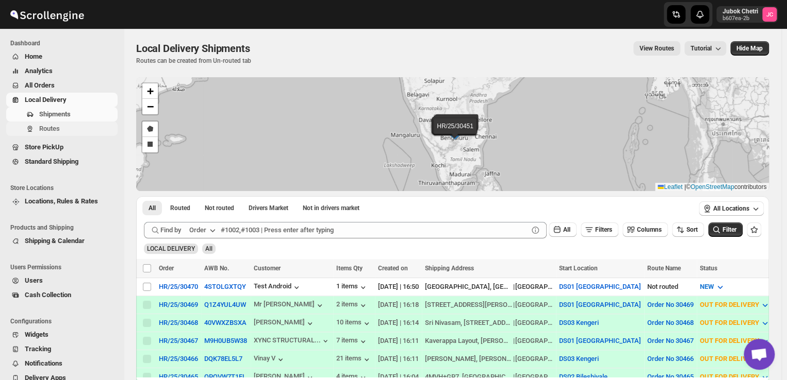
click at [39, 125] on span "Routes" at bounding box center [49, 129] width 21 height 8
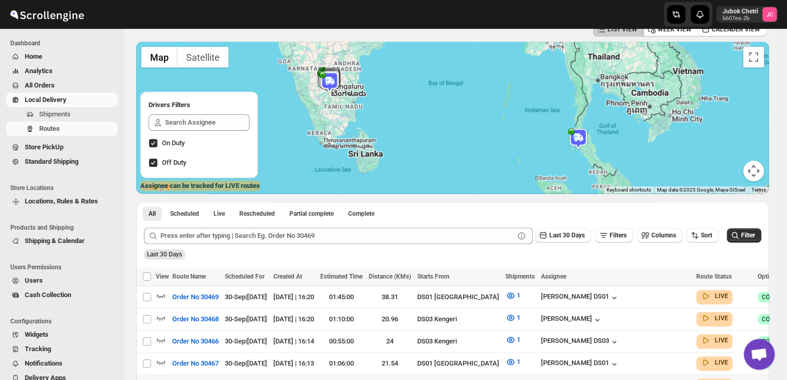
scroll to position [90, 0]
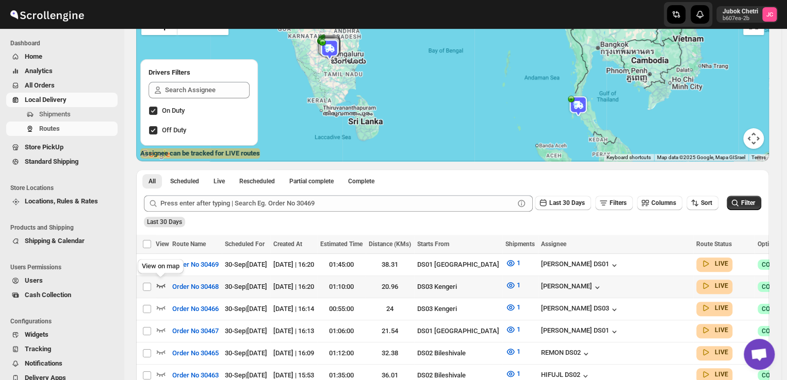
click at [163, 286] on icon "button" at bounding box center [161, 286] width 9 height 4
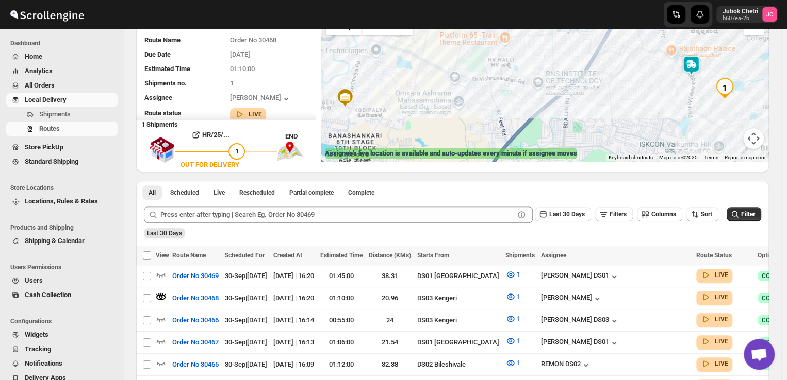
click at [692, 65] on img at bounding box center [691, 65] width 21 height 21
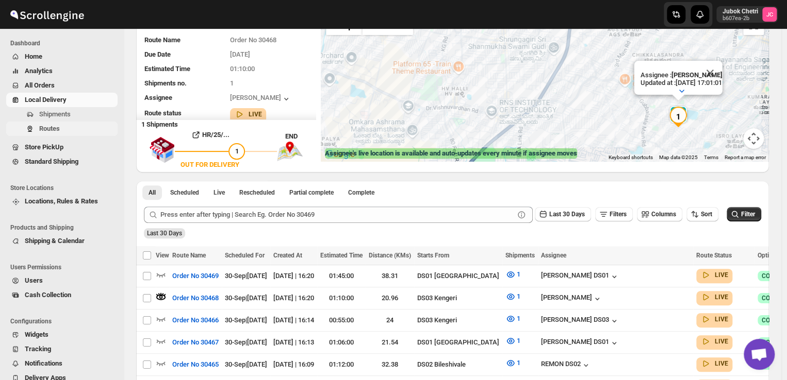
click at [57, 126] on span "Routes" at bounding box center [49, 129] width 21 height 8
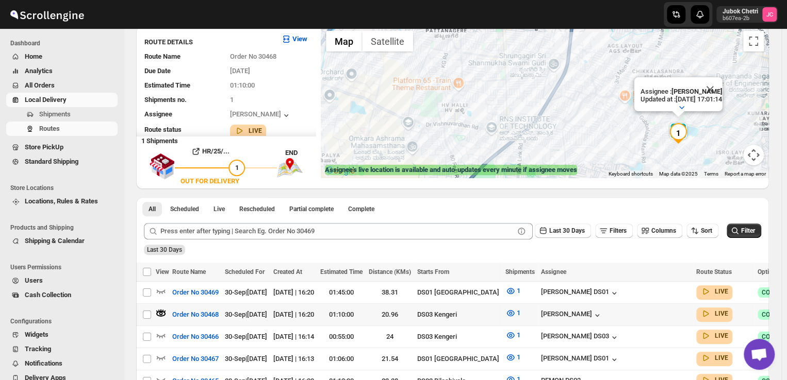
scroll to position [76, 0]
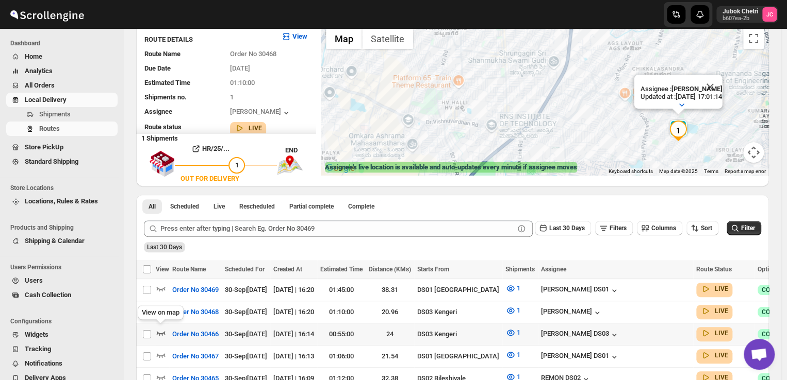
click at [160, 336] on icon "button" at bounding box center [161, 333] width 10 height 10
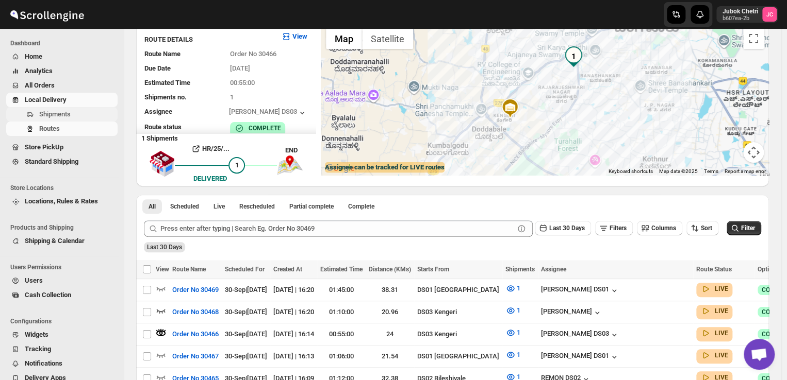
click at [75, 109] on span "Shipments" at bounding box center [77, 114] width 76 height 10
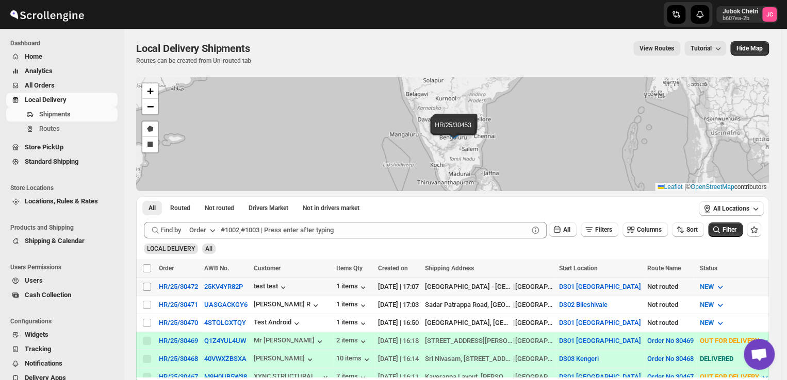
click at [146, 285] on input "Select shipment" at bounding box center [147, 287] width 8 height 8
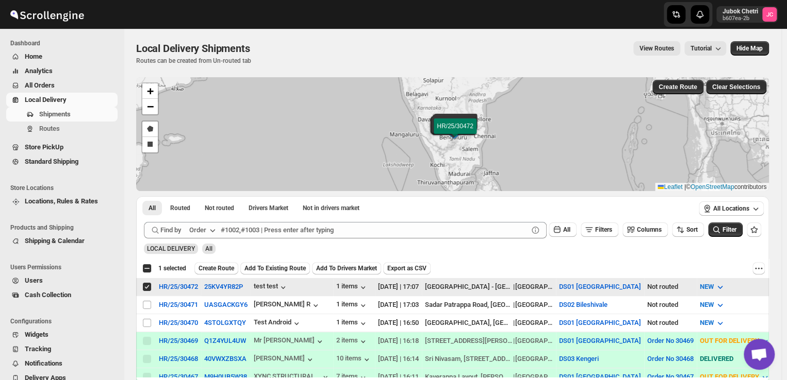
click at [146, 285] on input "Select shipment" at bounding box center [147, 287] width 8 height 8
checkbox input "false"
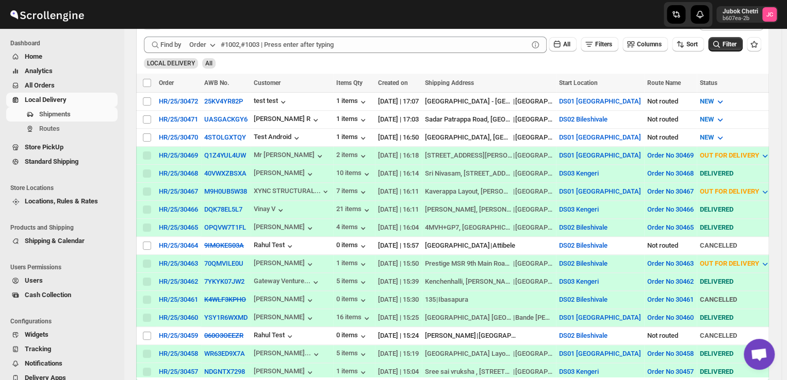
scroll to position [188, 0]
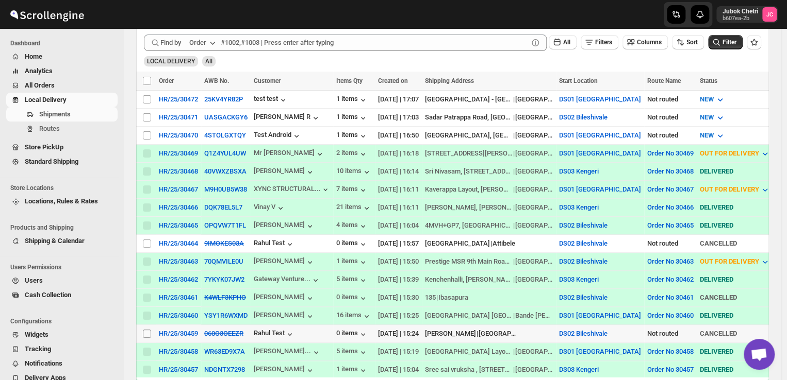
click at [145, 330] on input "Select shipment" at bounding box center [147, 334] width 8 height 8
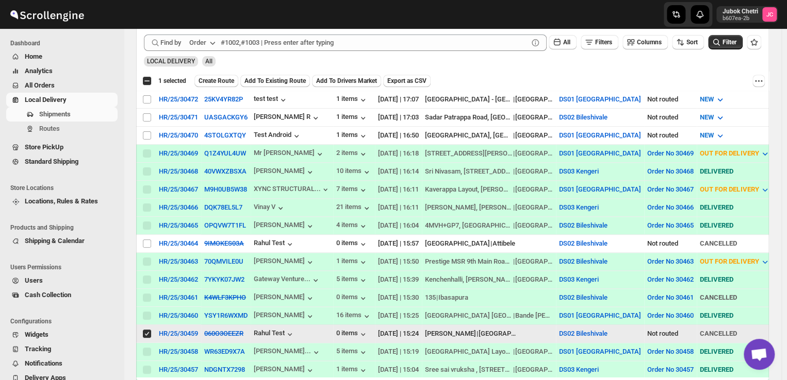
click at [150, 330] on input "Select shipment" at bounding box center [147, 334] width 8 height 8
checkbox input "false"
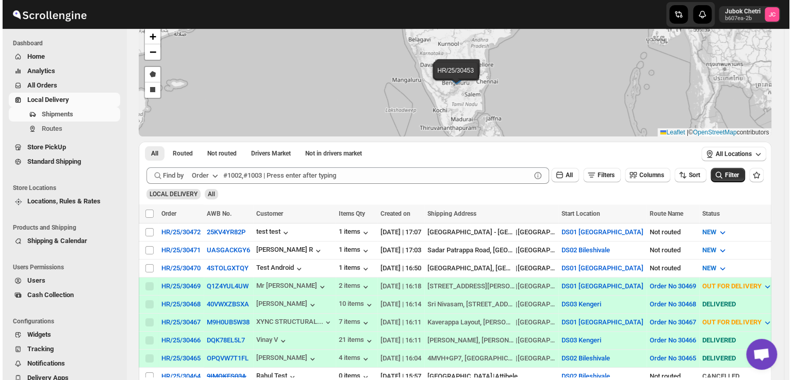
scroll to position [54, 0]
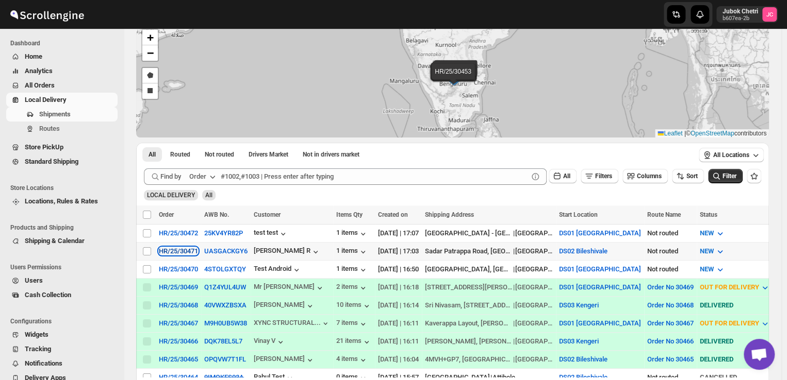
click at [178, 252] on div "HR/25/30471" at bounding box center [178, 251] width 39 height 8
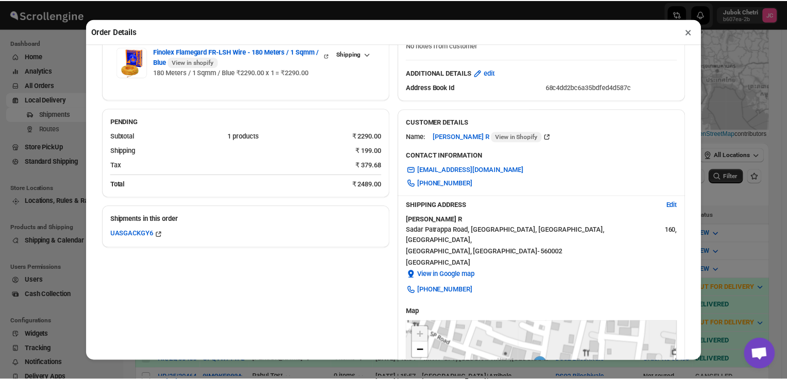
scroll to position [0, 0]
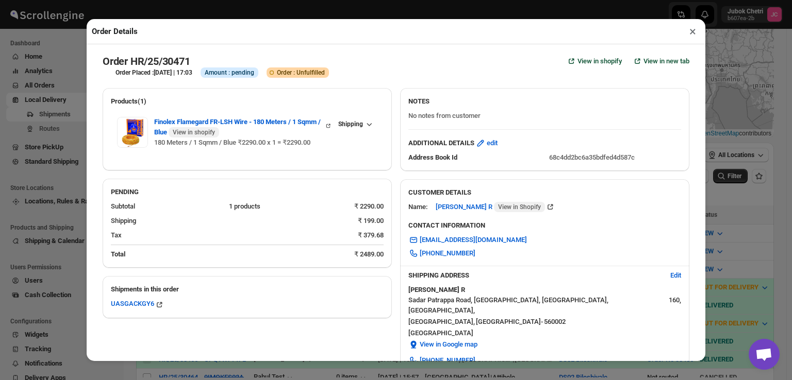
click at [692, 36] on button "×" at bounding box center [692, 31] width 15 height 14
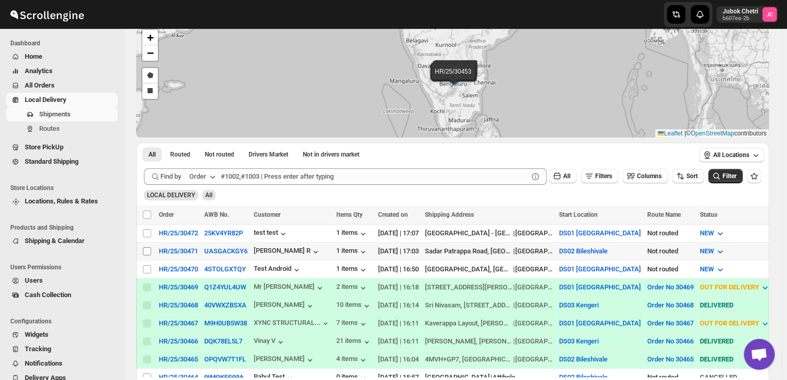
click at [145, 251] on input "Select shipment" at bounding box center [147, 251] width 8 height 8
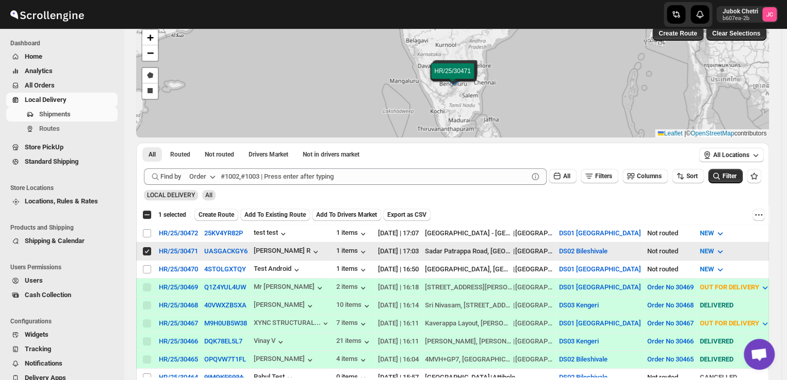
click at [145, 251] on input "Select shipment" at bounding box center [147, 251] width 8 height 8
checkbox input "false"
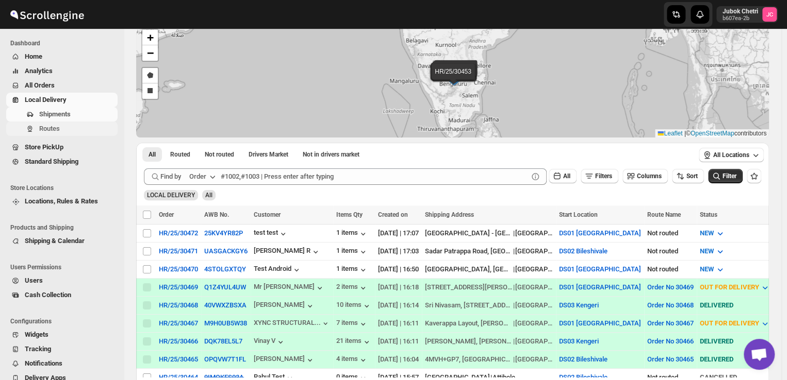
click at [60, 127] on span "Routes" at bounding box center [77, 129] width 76 height 10
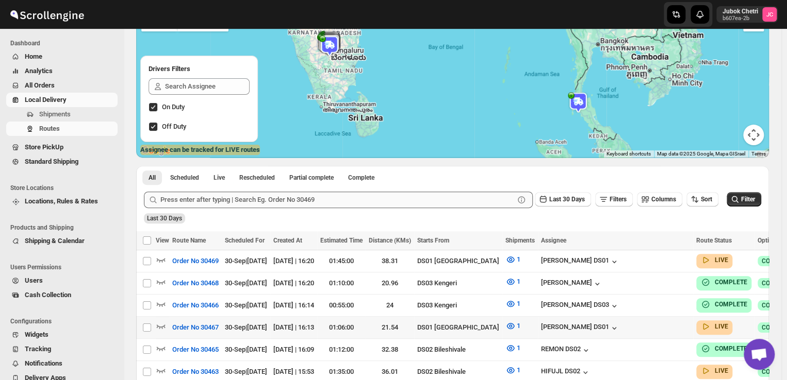
scroll to position [140, 0]
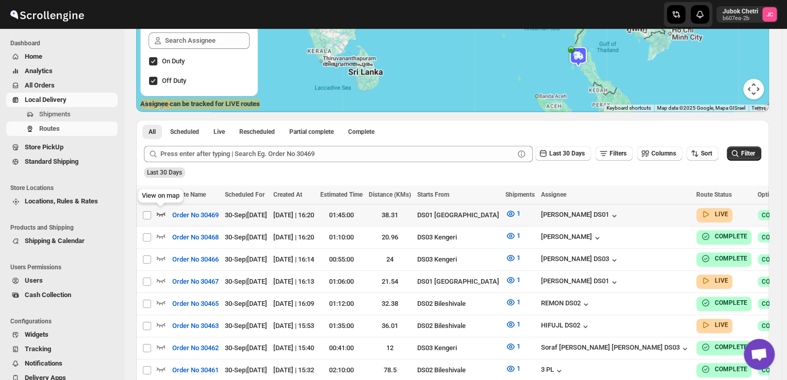
click at [163, 213] on icon "button" at bounding box center [161, 214] width 10 height 10
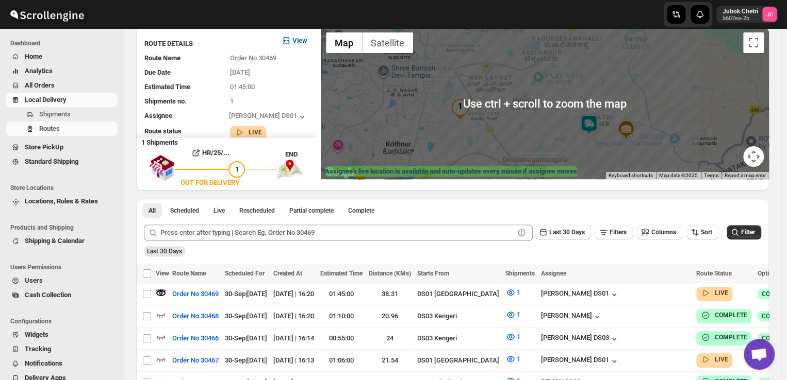
scroll to position [68, 0]
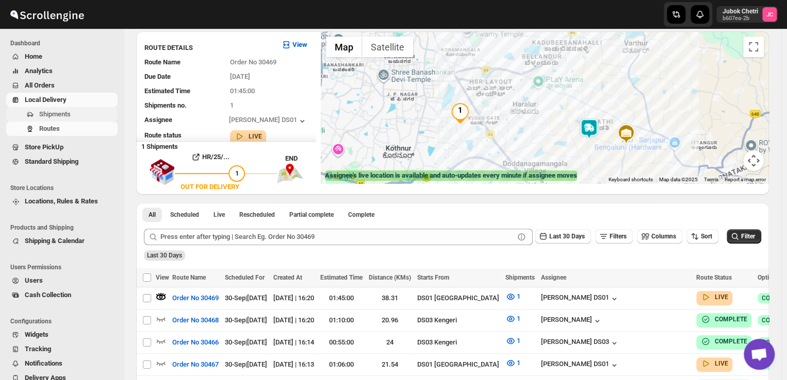
click at [92, 107] on button "Shipments" at bounding box center [61, 114] width 111 height 14
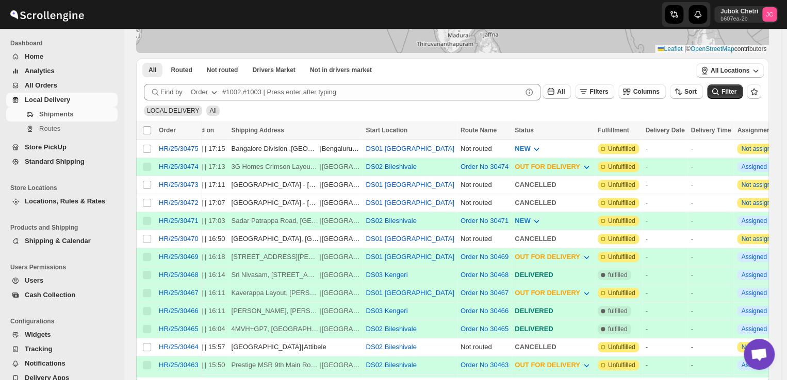
scroll to position [0, 192]
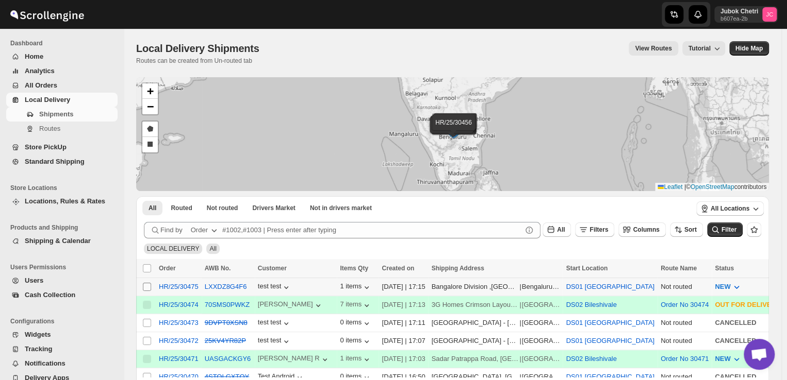
click at [147, 287] on input "Select shipment" at bounding box center [147, 287] width 8 height 8
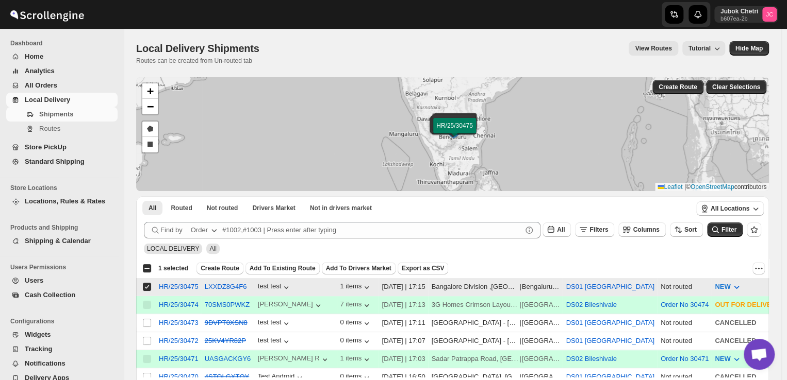
click at [147, 287] on input "Select shipment" at bounding box center [147, 287] width 8 height 8
checkbox input "false"
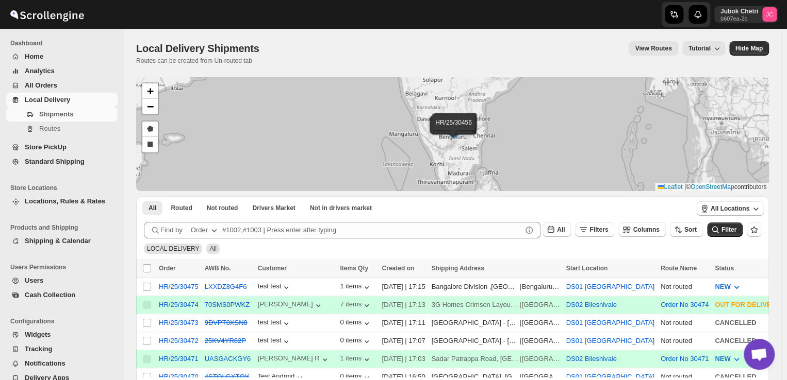
click at [67, 136] on div "Shipments Routes" at bounding box center [59, 123] width 119 height 33
click at [52, 126] on span "Routes" at bounding box center [49, 129] width 21 height 8
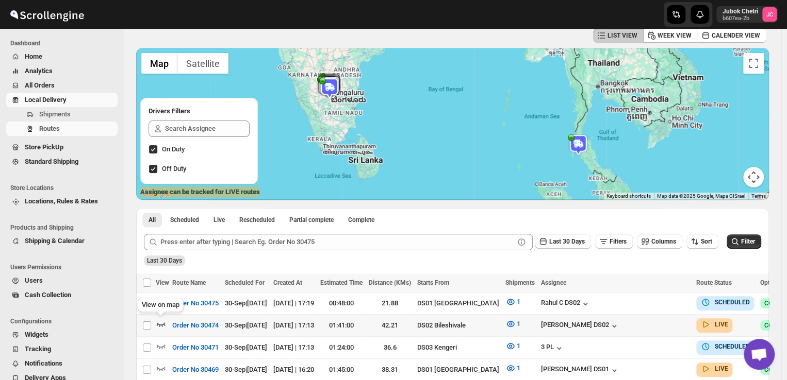
click at [156, 320] on icon "button" at bounding box center [161, 324] width 10 height 10
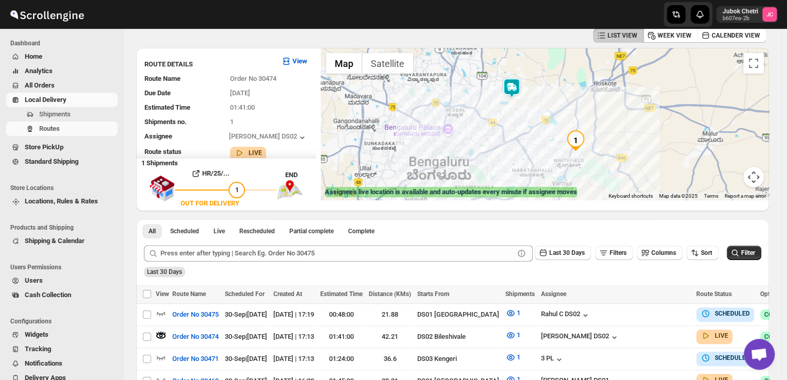
click at [515, 93] on img at bounding box center [511, 88] width 21 height 21
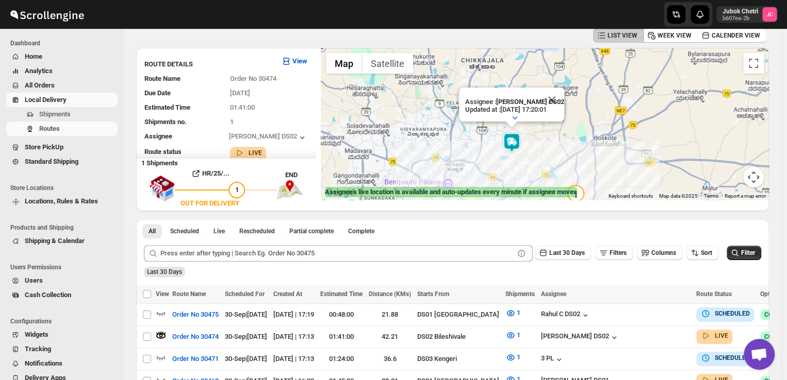
click at [510, 145] on img at bounding box center [511, 143] width 21 height 21
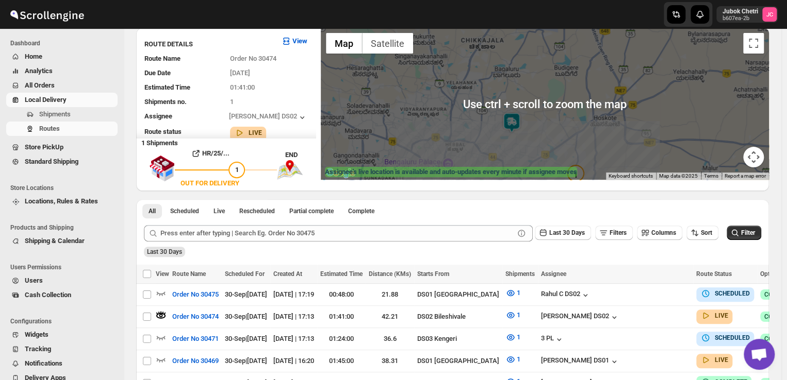
click at [535, 120] on div "To navigate, press the arrow keys." at bounding box center [545, 104] width 448 height 152
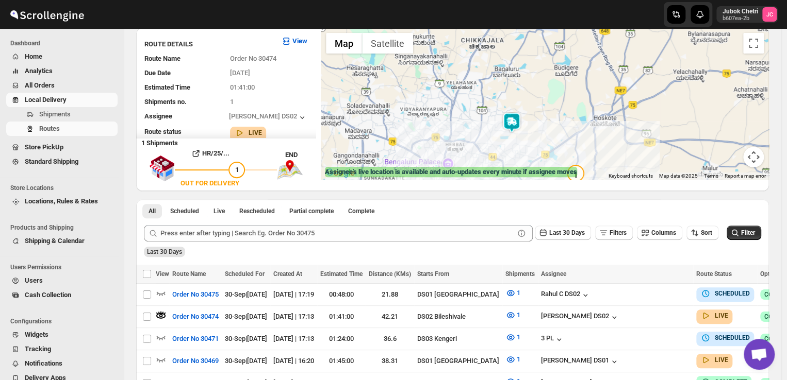
click at [495, 138] on div at bounding box center [545, 104] width 448 height 152
click at [518, 119] on img at bounding box center [511, 122] width 21 height 21
click at [518, 115] on img at bounding box center [511, 121] width 21 height 21
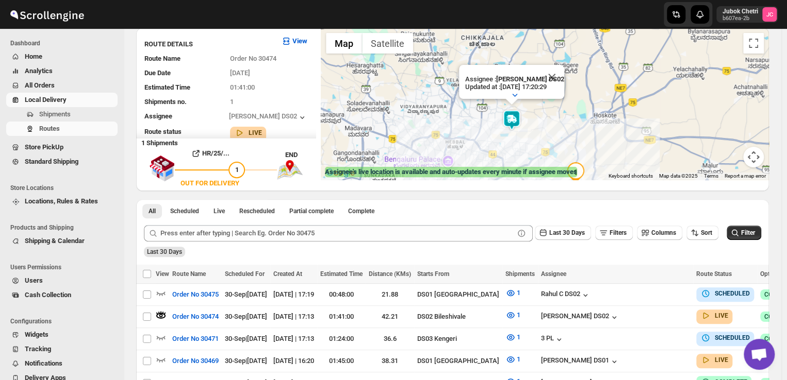
click at [489, 138] on div "To navigate, press the arrow keys. Assignee : BOLEN DS02 Updated at : 30/09/202…" at bounding box center [545, 104] width 448 height 152
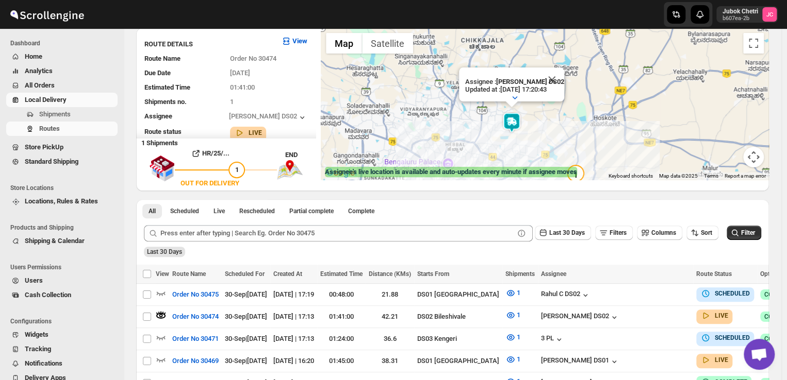
click at [516, 121] on img at bounding box center [511, 122] width 21 height 21
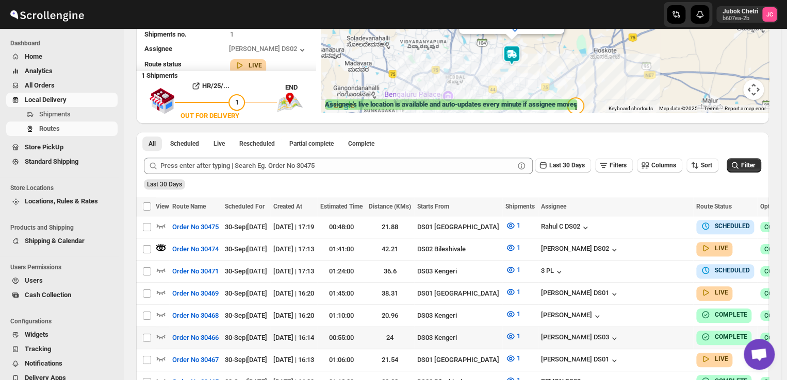
scroll to position [140, 0]
click at [158, 291] on icon "button" at bounding box center [161, 292] width 10 height 10
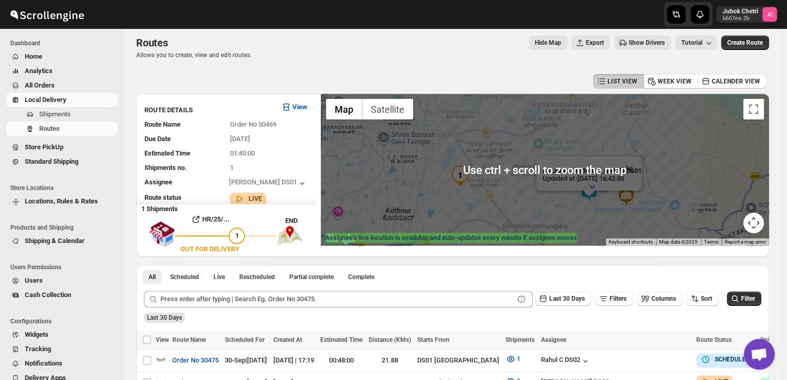
scroll to position [0, 0]
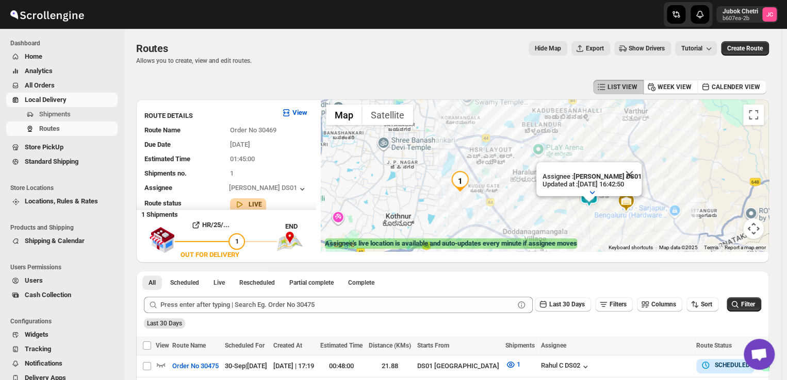
click at [574, 198] on div "Assignee : Muktar Laskar DS01 Updated at : 30/09/2025, 16:42:50 Duty mode Enabl…" at bounding box center [545, 176] width 448 height 152
click at [599, 201] on img at bounding box center [588, 197] width 21 height 21
click at [594, 197] on img at bounding box center [588, 197] width 21 height 21
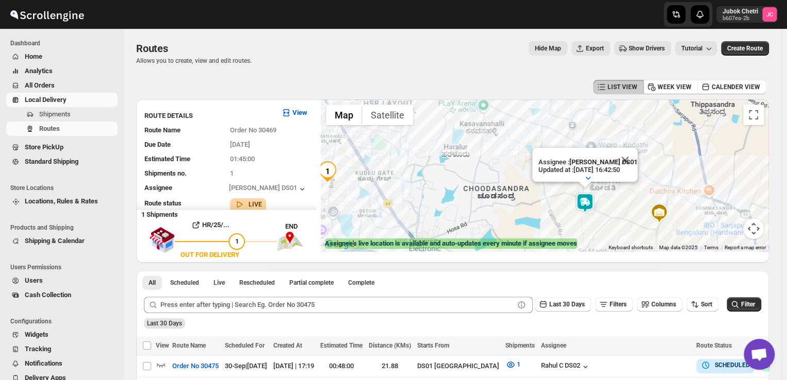
click at [589, 204] on img at bounding box center [584, 203] width 21 height 21
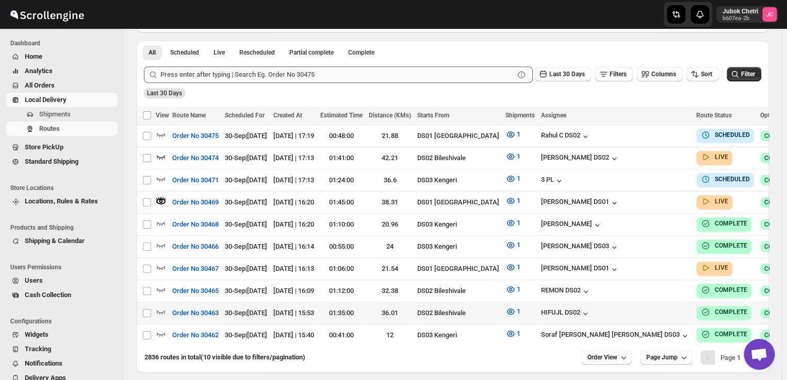
scroll to position [231, 0]
click at [161, 262] on icon "button" at bounding box center [161, 267] width 10 height 10
click at [79, 113] on span "Shipments" at bounding box center [77, 114] width 76 height 10
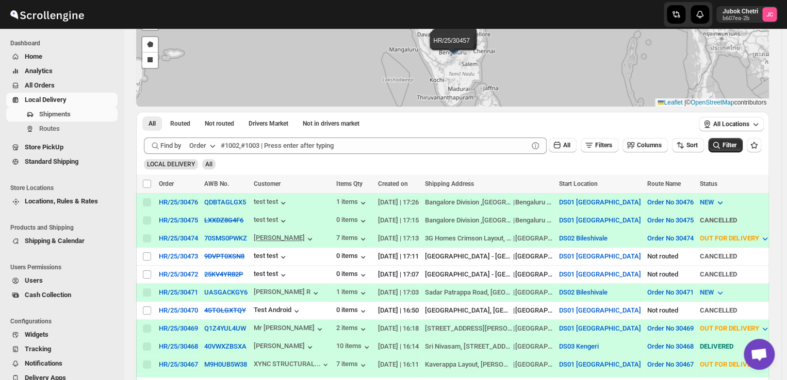
scroll to position [144, 0]
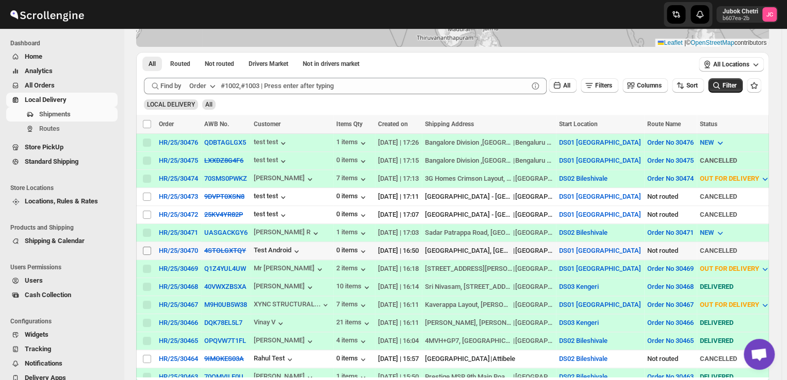
click at [144, 247] on input "Select shipment" at bounding box center [147, 251] width 8 height 8
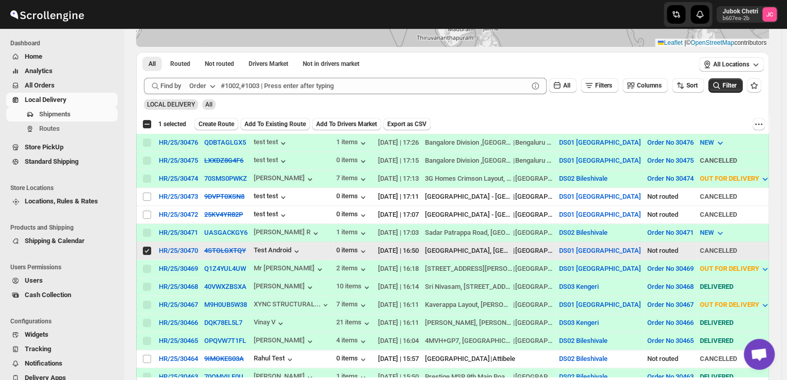
click at [150, 247] on input "Select shipment" at bounding box center [147, 251] width 8 height 8
checkbox input "false"
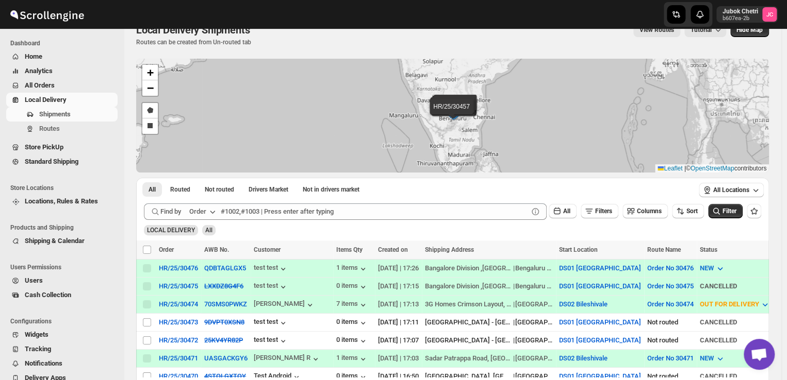
scroll to position [0, 0]
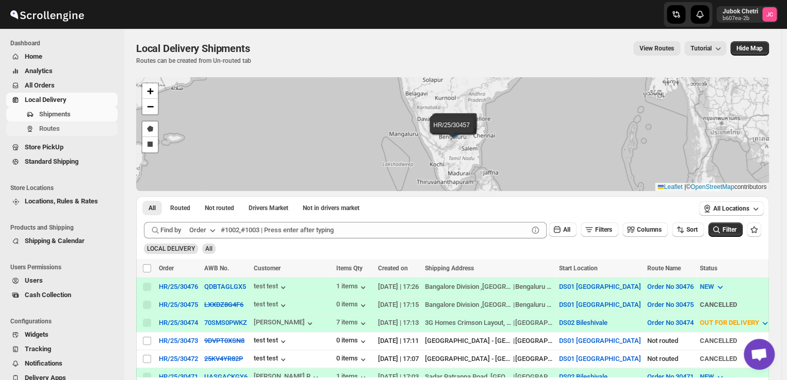
click at [56, 126] on span "Routes" at bounding box center [49, 129] width 21 height 8
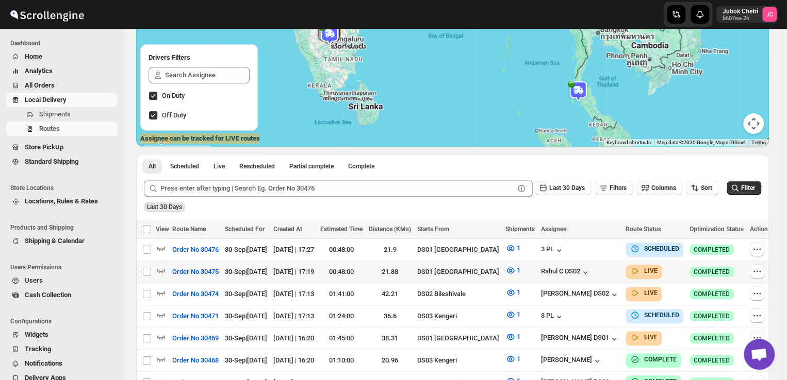
scroll to position [105, 0]
click at [163, 246] on icon "button" at bounding box center [161, 248] width 10 height 10
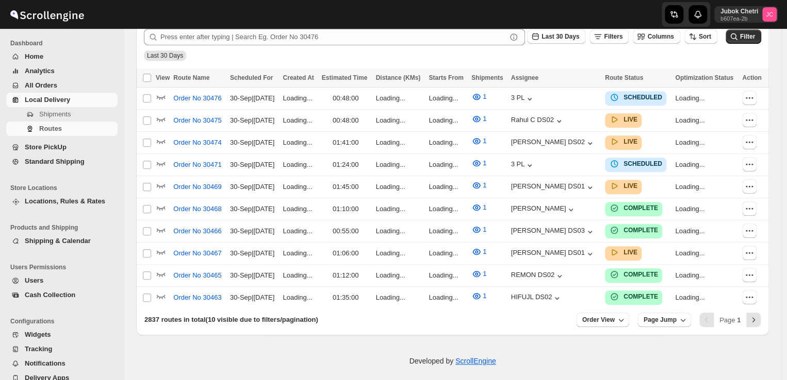
scroll to position [105, 0]
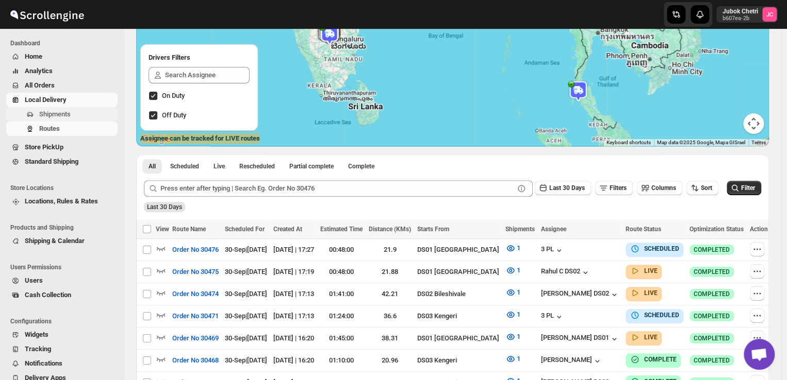
click at [49, 118] on span "Shipments" at bounding box center [54, 114] width 31 height 8
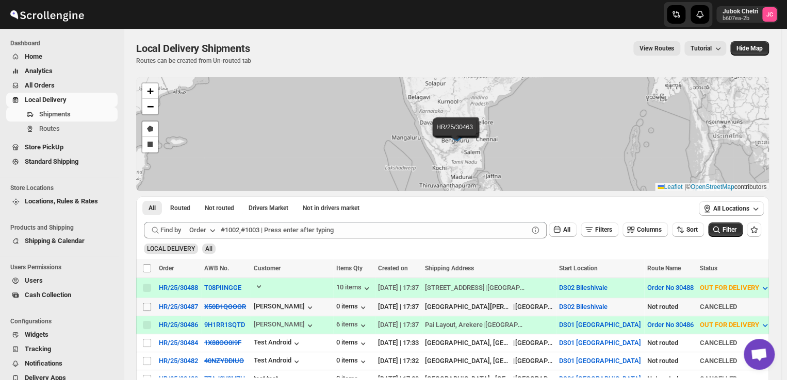
click at [143, 303] on input "Select shipment" at bounding box center [147, 307] width 8 height 8
checkbox input "true"
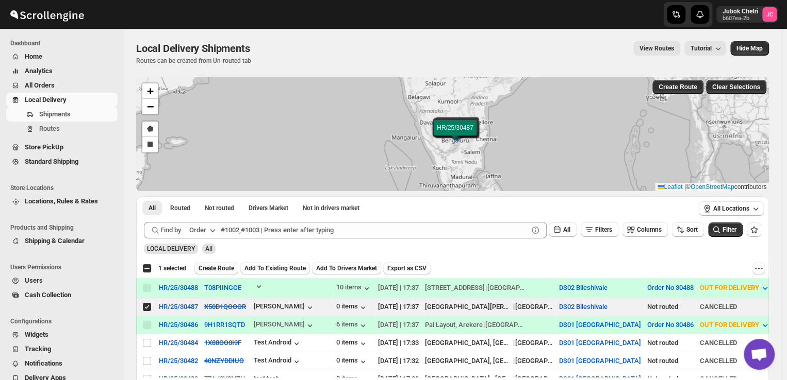
click at [214, 268] on span "Create Route" at bounding box center [216, 268] width 36 height 8
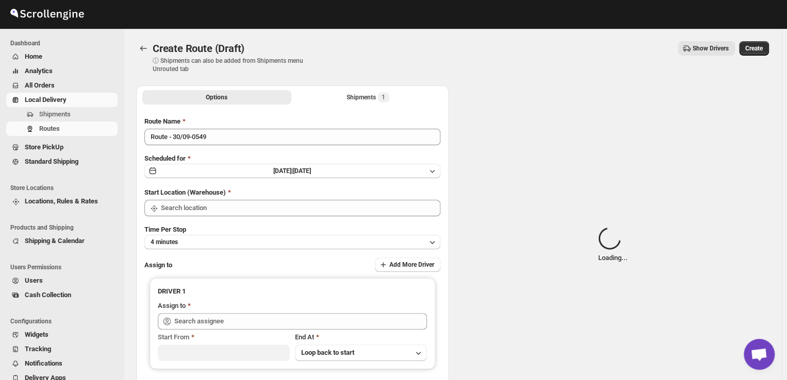
type input "DS02 Bileshivale"
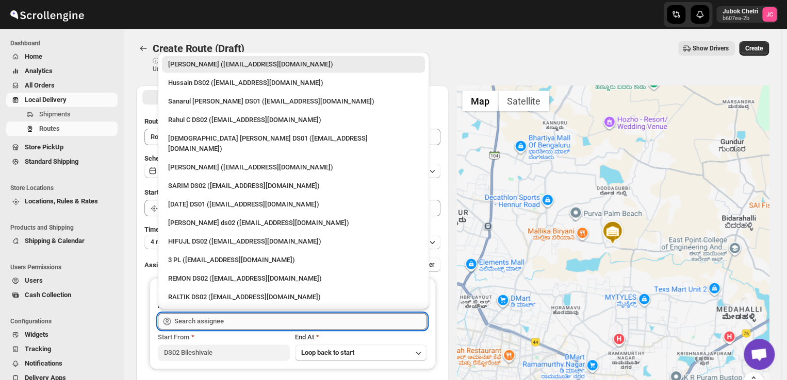
click at [212, 322] on input "text" at bounding box center [300, 321] width 253 height 16
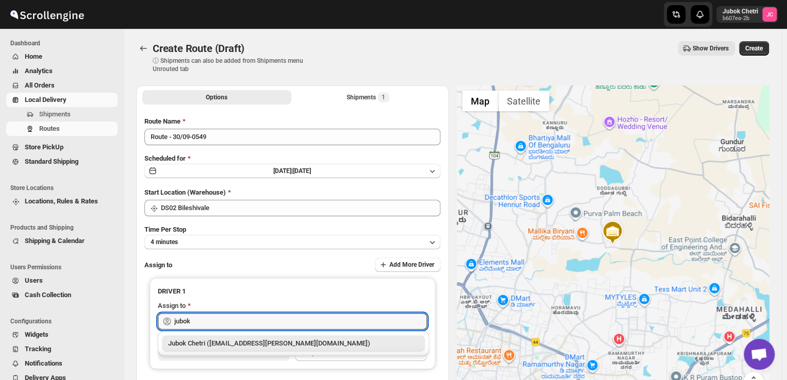
click at [214, 343] on div "Jubok Chetri ([EMAIL_ADDRESS][PERSON_NAME][DOMAIN_NAME])" at bounding box center [293, 344] width 251 height 10
type input "Jubok Chetri ([EMAIL_ADDRESS][PERSON_NAME][DOMAIN_NAME])"
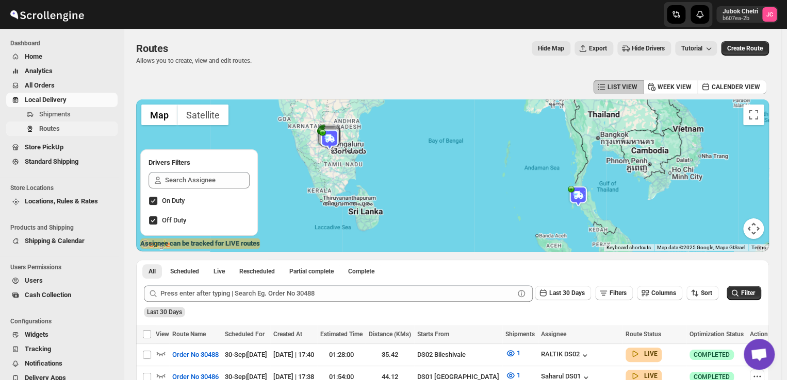
click at [47, 130] on span "Routes" at bounding box center [49, 129] width 21 height 8
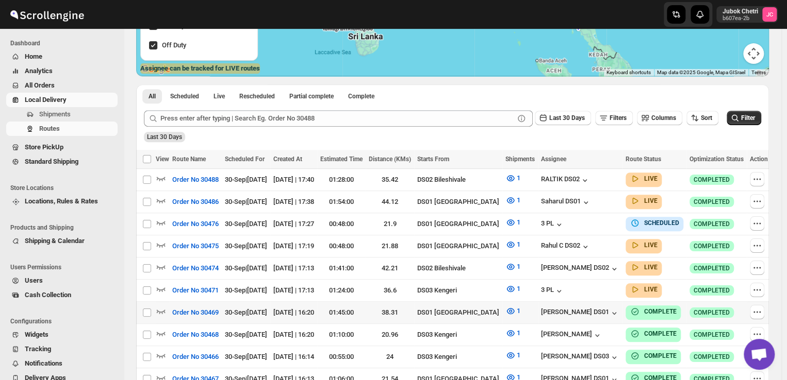
scroll to position [176, 0]
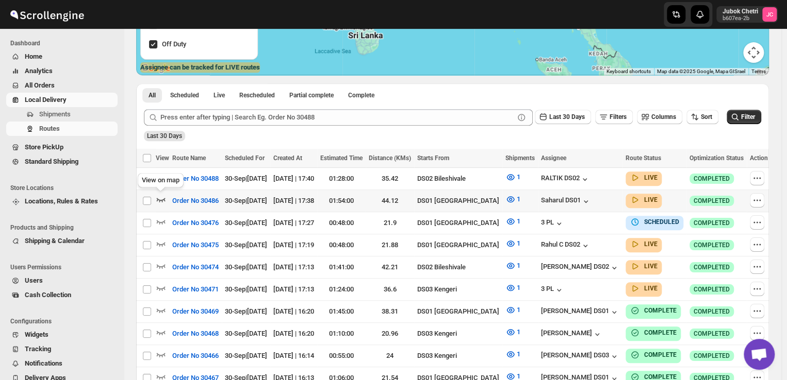
click at [160, 201] on icon "button" at bounding box center [161, 199] width 10 height 10
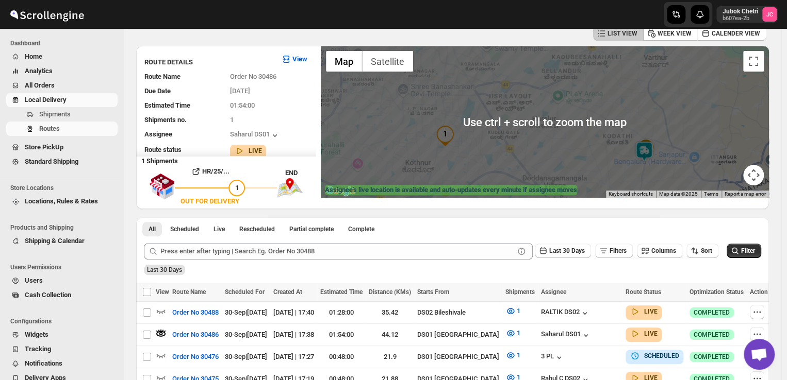
scroll to position [52, 0]
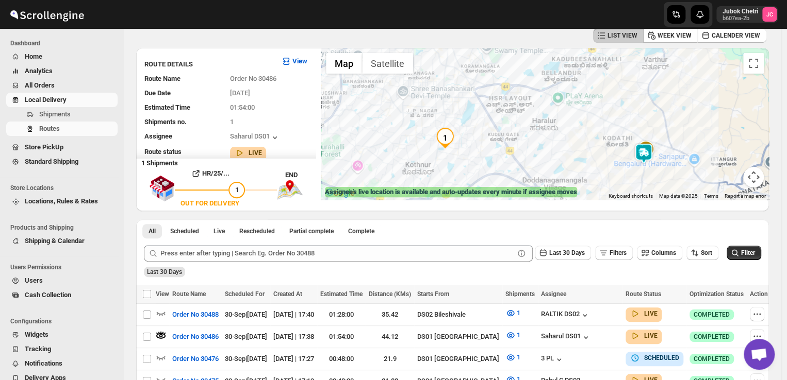
click at [648, 151] on img at bounding box center [643, 153] width 21 height 21
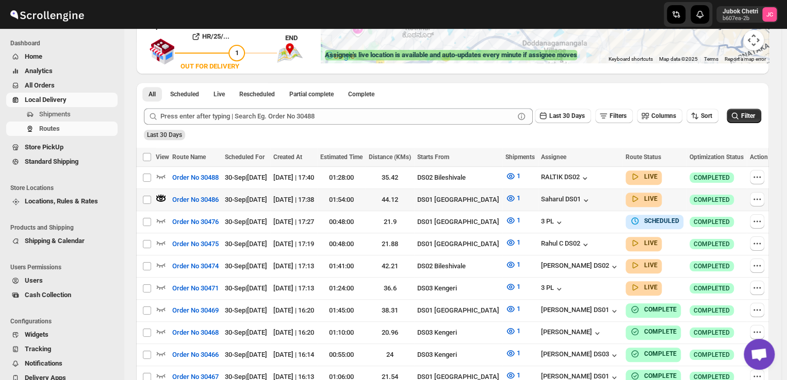
scroll to position [189, 0]
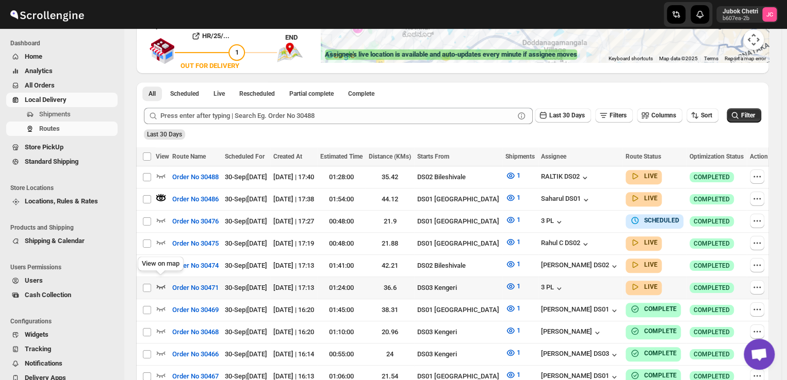
click at [161, 283] on icon "button" at bounding box center [161, 287] width 10 height 10
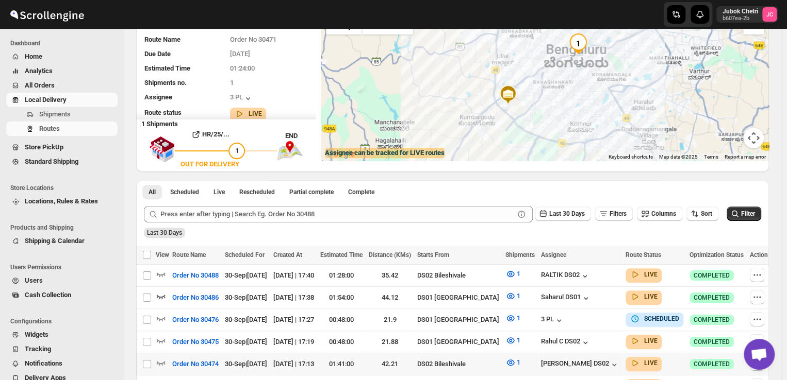
scroll to position [107, 0]
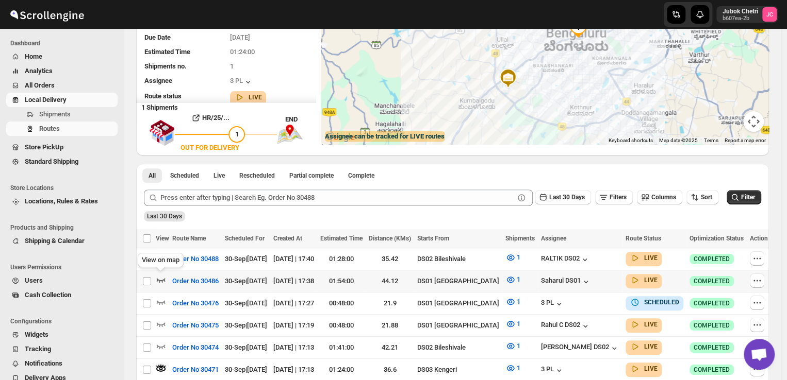
click at [161, 278] on icon "button" at bounding box center [161, 280] width 10 height 10
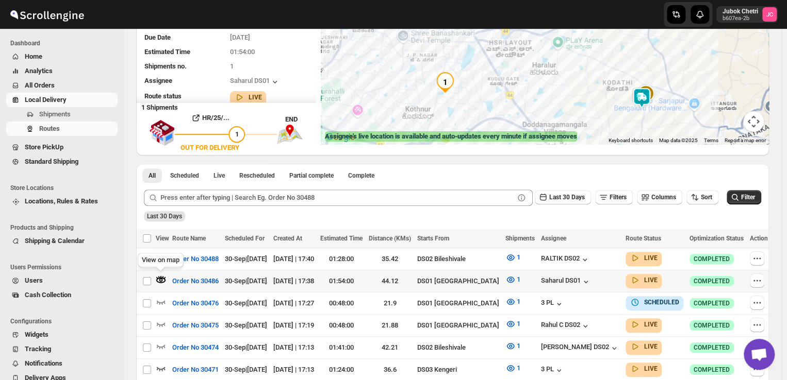
click at [161, 278] on icon "button" at bounding box center [161, 280] width 10 height 10
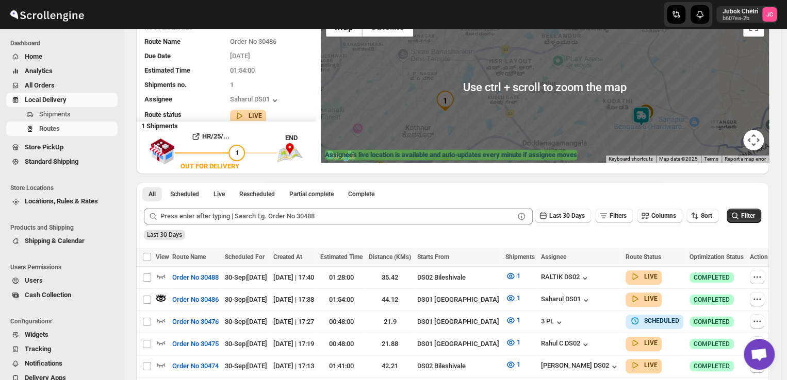
scroll to position [88, 0]
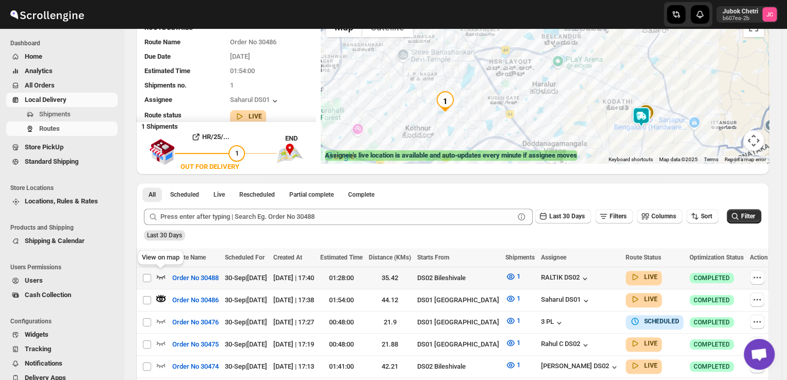
click at [164, 279] on icon "button" at bounding box center [161, 277] width 10 height 10
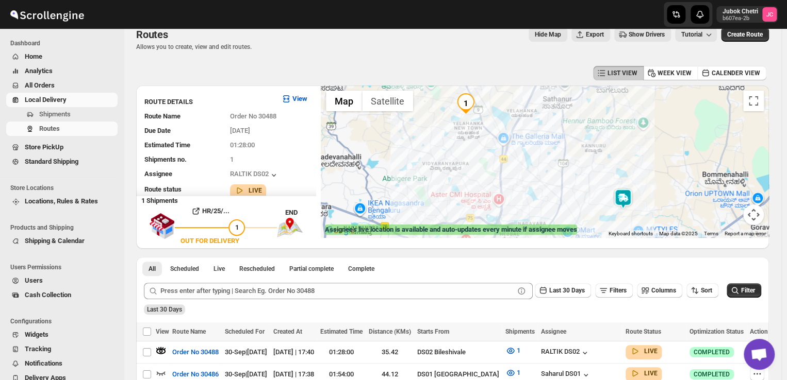
scroll to position [0, 0]
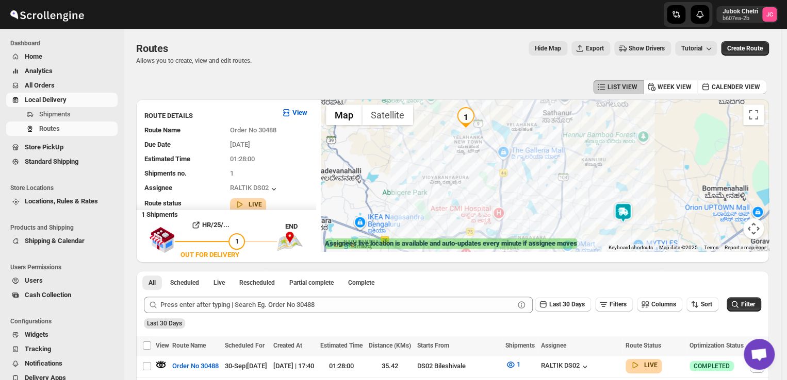
click at [624, 209] on img at bounding box center [622, 213] width 21 height 21
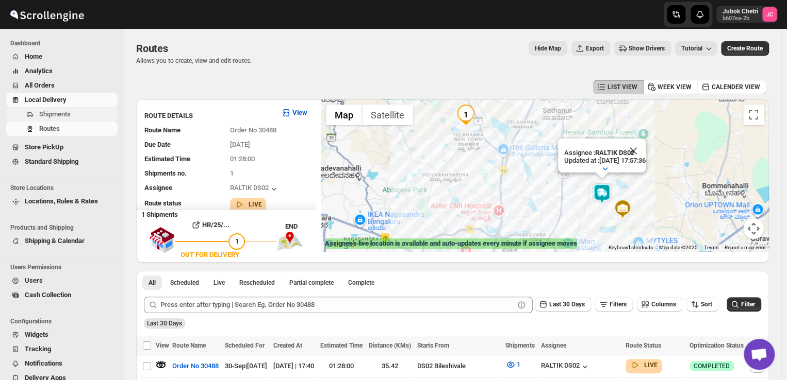
click at [68, 117] on span "Shipments" at bounding box center [54, 114] width 31 height 8
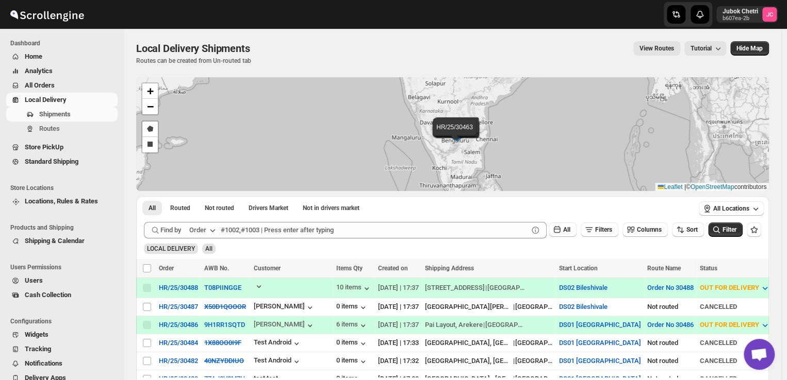
click at [61, 101] on span "Local Delivery" at bounding box center [46, 100] width 42 height 8
click at [47, 133] on span "Routes" at bounding box center [49, 129] width 21 height 8
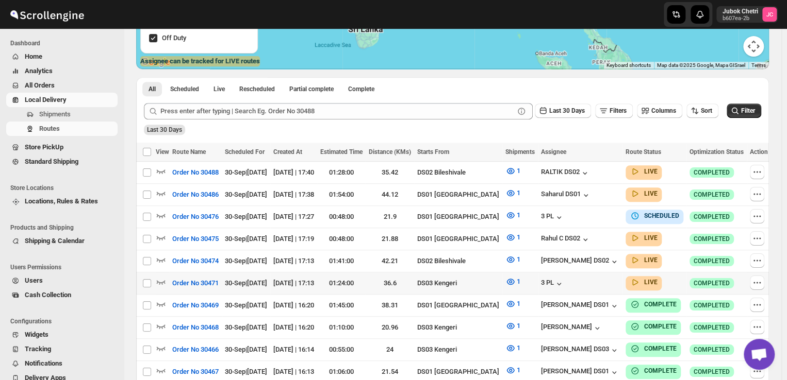
scroll to position [183, 0]
click at [302, 250] on td "[DATE] | 17:13" at bounding box center [293, 261] width 47 height 22
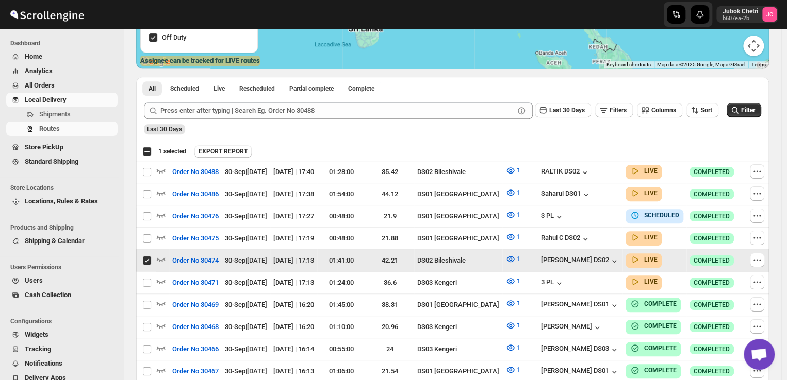
click at [145, 257] on input "Select route" at bounding box center [147, 261] width 8 height 8
checkbox input "false"
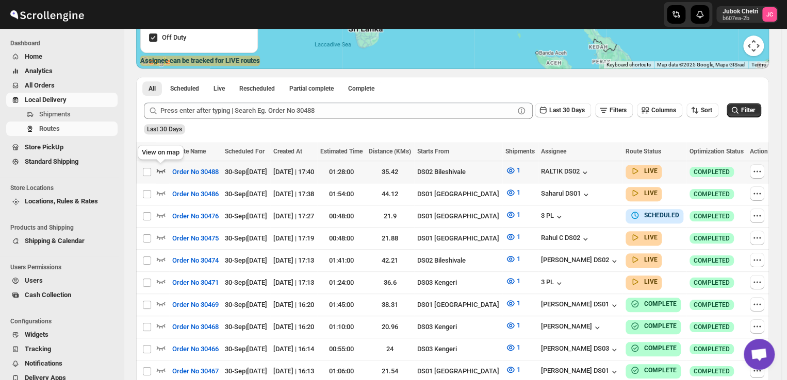
click at [156, 170] on icon "button" at bounding box center [161, 170] width 10 height 10
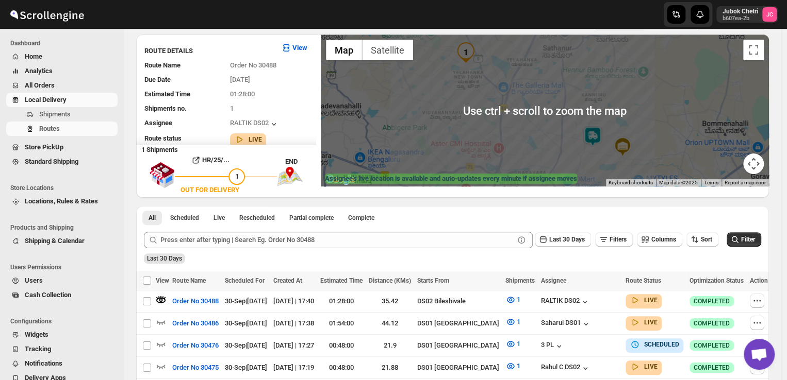
scroll to position [40, 0]
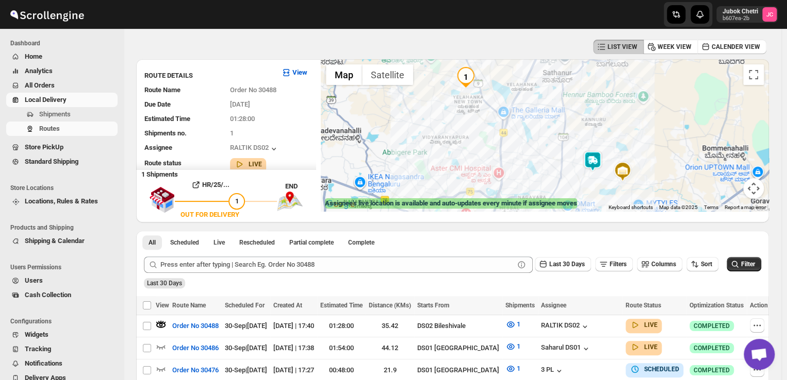
click at [590, 160] on img at bounding box center [592, 161] width 21 height 21
drag, startPoint x: 56, startPoint y: 90, endPoint x: 37, endPoint y: 88, distance: 19.2
click at [37, 88] on span "All Orders" at bounding box center [40, 85] width 30 height 8
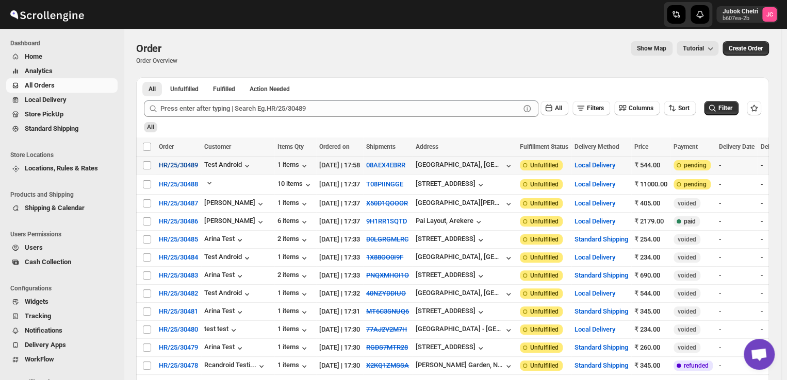
click at [173, 162] on span "HR/25/30489" at bounding box center [178, 165] width 39 height 10
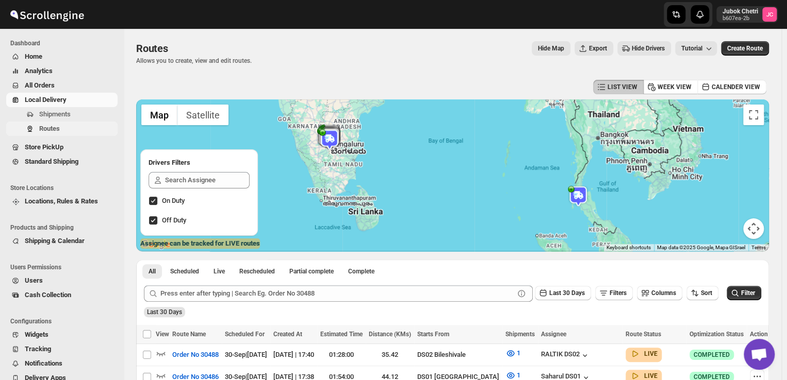
drag, startPoint x: 58, startPoint y: 130, endPoint x: 45, endPoint y: 131, distance: 12.9
click at [45, 131] on span "Routes" at bounding box center [49, 129] width 21 height 8
click at [50, 115] on span "Shipments" at bounding box center [54, 114] width 31 height 8
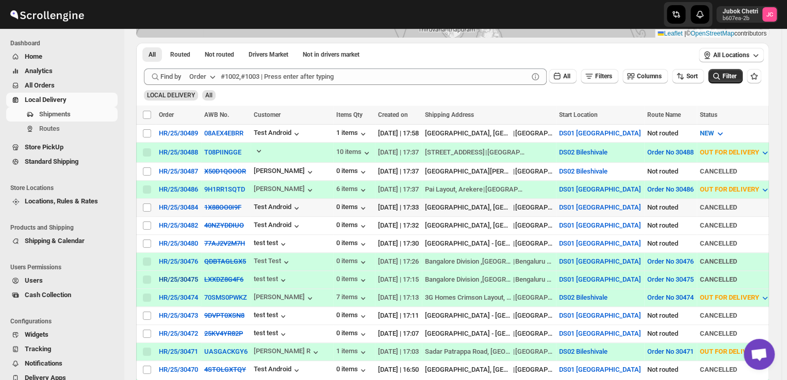
scroll to position [111, 0]
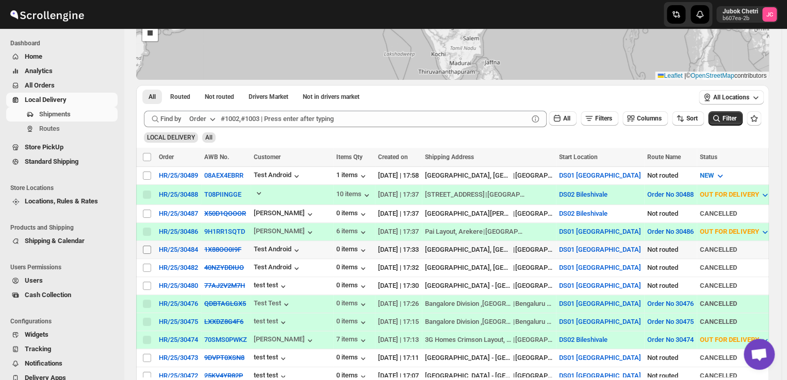
click at [145, 247] on input "Select shipment" at bounding box center [147, 250] width 8 height 8
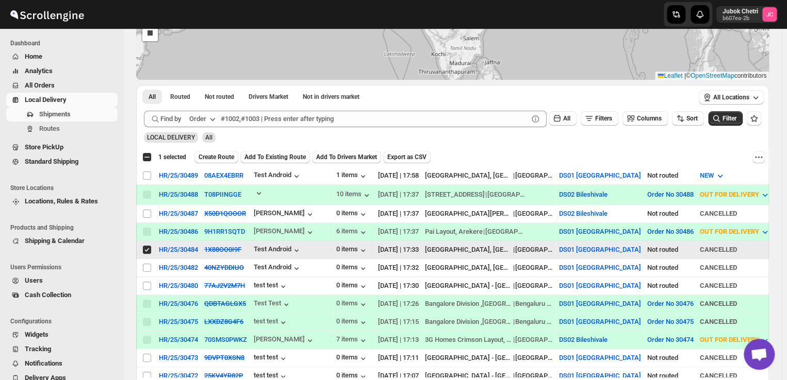
click at [145, 247] on input "Select shipment" at bounding box center [147, 250] width 8 height 8
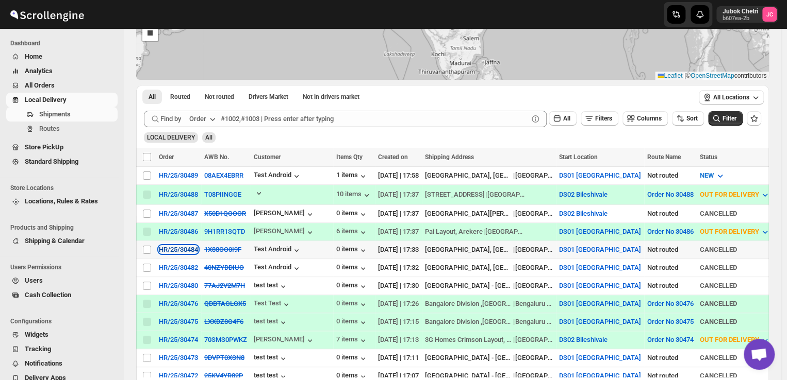
click at [170, 247] on div "HR/25/30484" at bounding box center [178, 250] width 39 height 8
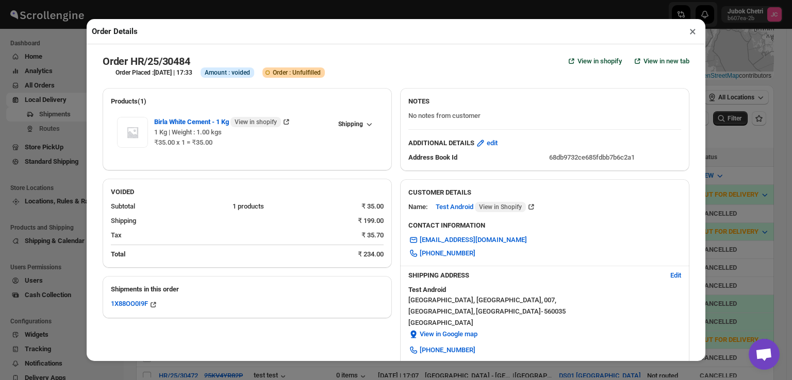
click at [75, 91] on div "Order Details × Order HR/25/30484 View in shopify View in new tab Order Placed …" at bounding box center [396, 190] width 792 height 380
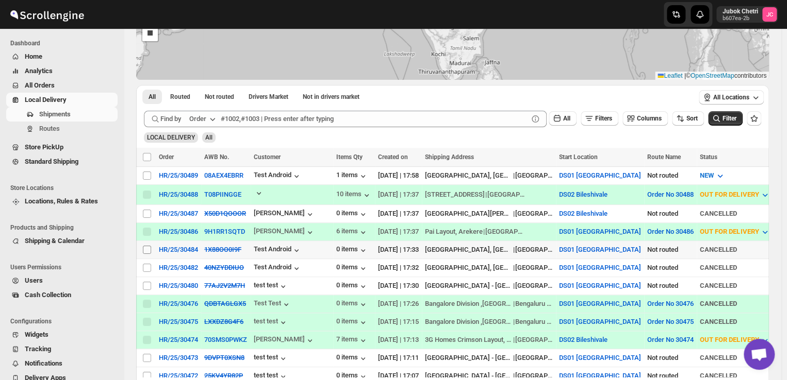
click at [146, 246] on input "Select shipment" at bounding box center [147, 250] width 8 height 8
checkbox input "true"
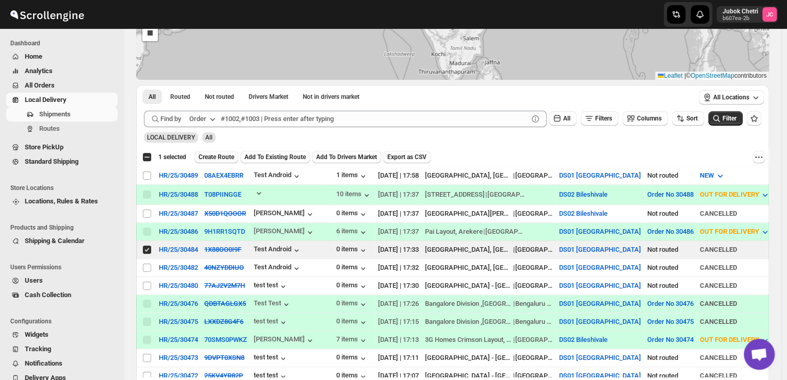
click at [204, 158] on span "Create Route" at bounding box center [216, 157] width 36 height 8
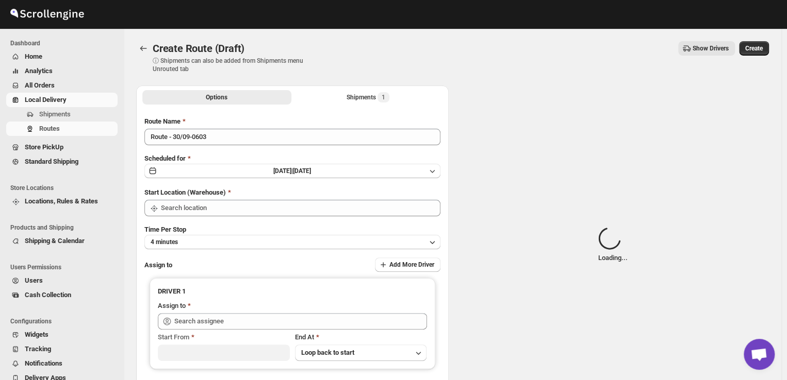
type input "DS01 [GEOGRAPHIC_DATA]"
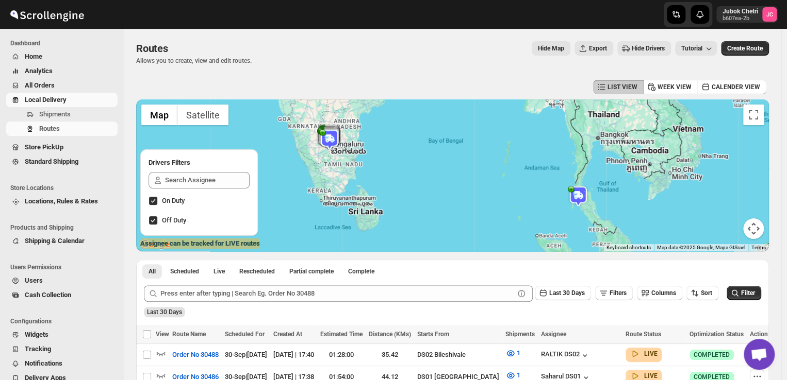
click at [71, 89] on span "All Orders" at bounding box center [70, 85] width 91 height 10
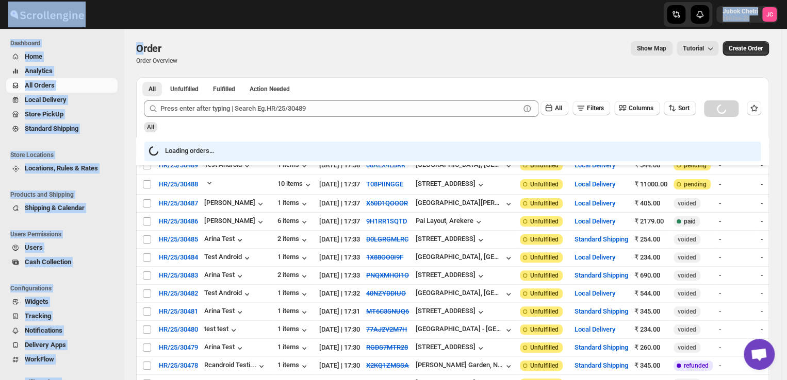
drag, startPoint x: 267, startPoint y: 3, endPoint x: 87, endPoint y: -24, distance: 181.4
click at [87, 0] on html "Skip to content Jubok Chetri b607ea-2b JC Dashboard Home Analytics All Orders L…" at bounding box center [393, 190] width 787 height 380
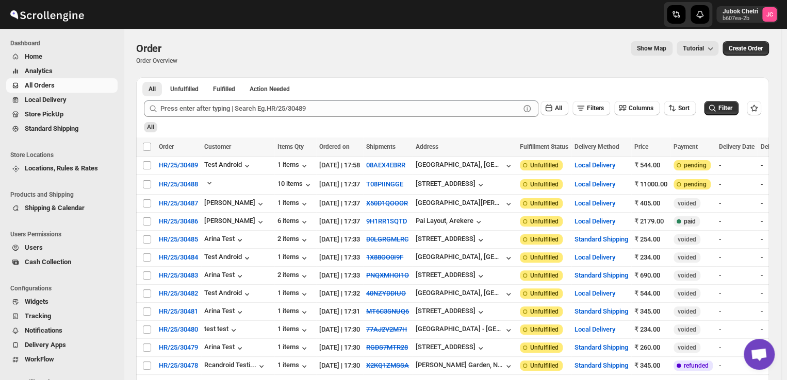
click at [274, 49] on div "Show Map Tutorial" at bounding box center [452, 48] width 533 height 14
click at [169, 161] on span "HR/25/30489" at bounding box center [178, 165] width 39 height 10
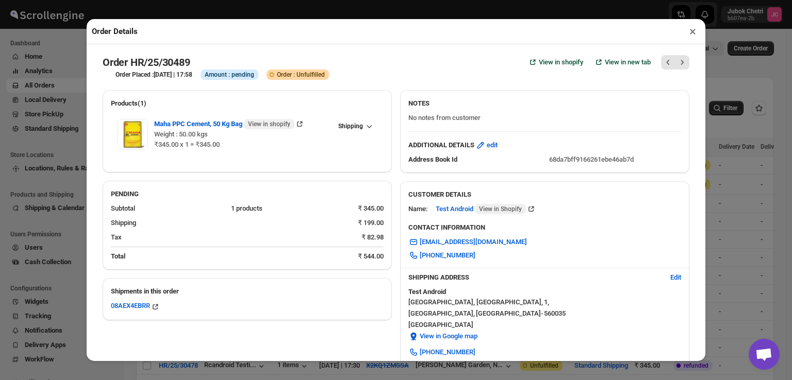
click at [61, 130] on div "Order Details × Order HR/25/30489 View in shopify View in new tab Order Placed …" at bounding box center [396, 190] width 792 height 380
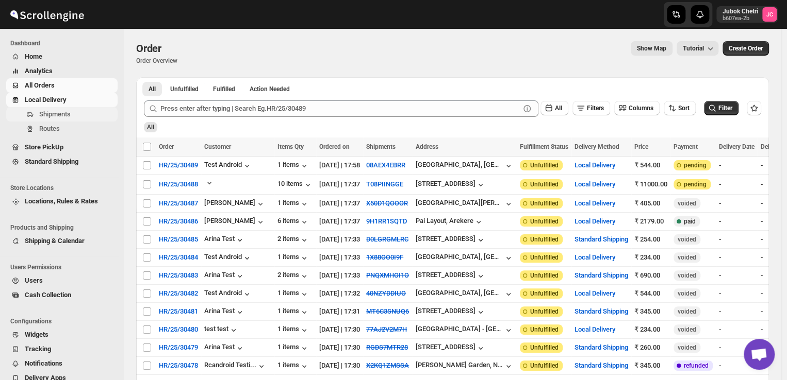
click at [60, 115] on span "Shipments" at bounding box center [54, 114] width 31 height 8
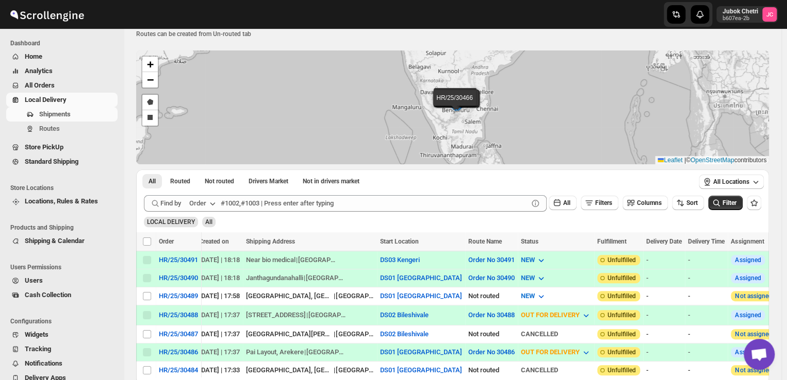
scroll to position [23, 0]
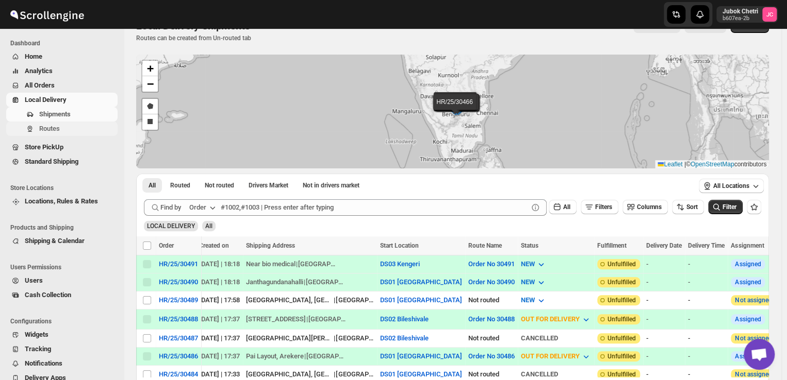
click at [48, 126] on span "Routes" at bounding box center [49, 129] width 21 height 8
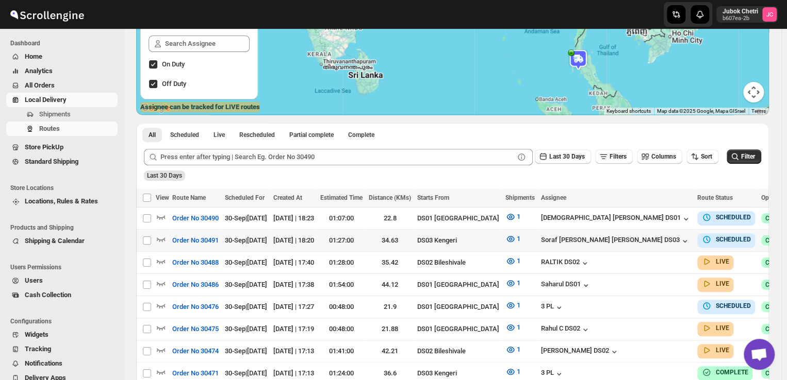
scroll to position [139, 0]
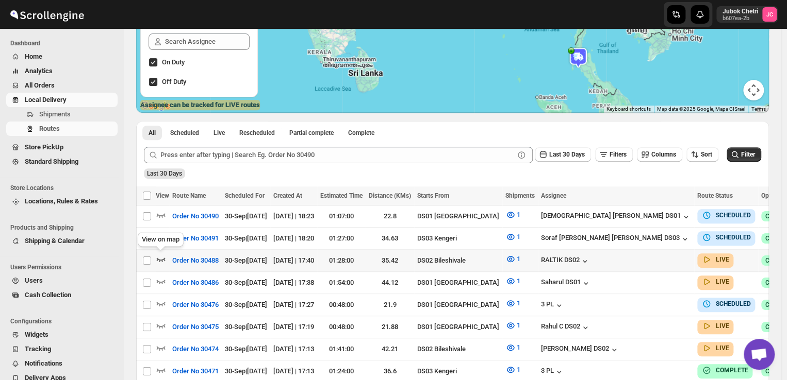
click at [161, 256] on icon "button" at bounding box center [161, 259] width 10 height 10
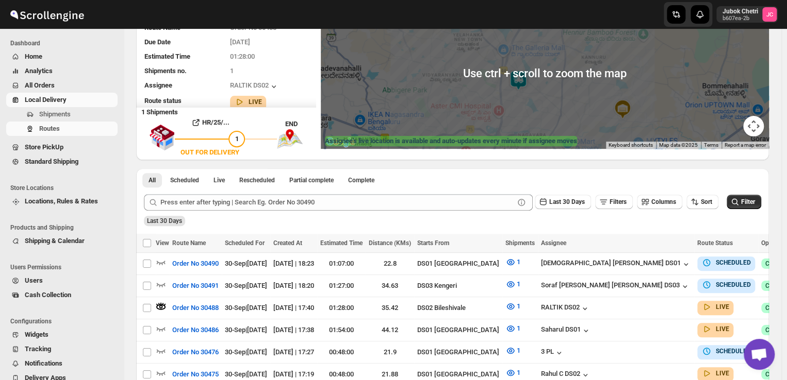
scroll to position [58, 0]
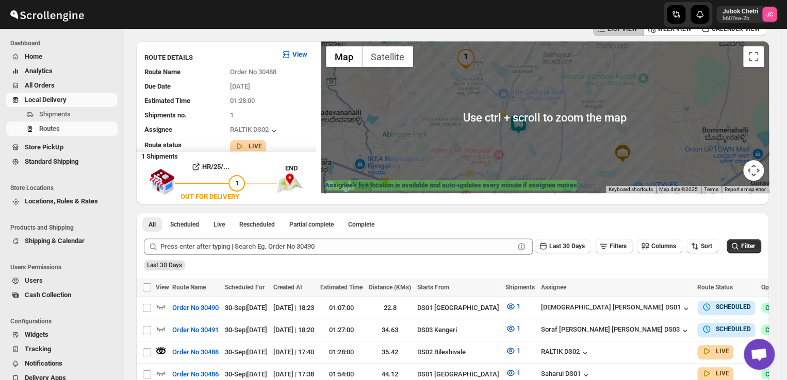
click at [512, 128] on img at bounding box center [518, 124] width 21 height 21
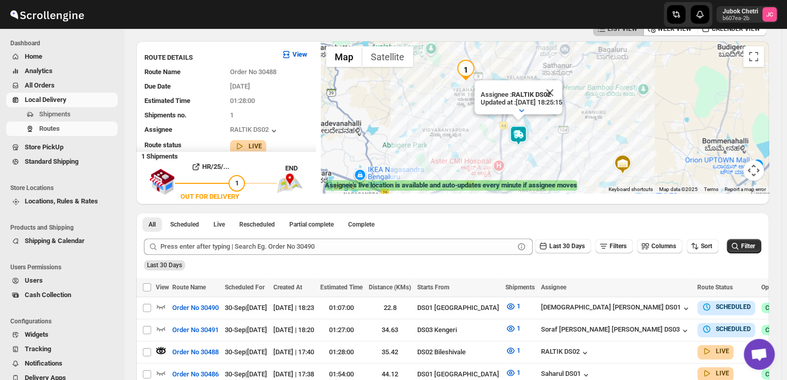
click at [518, 129] on img at bounding box center [518, 135] width 21 height 21
click at [61, 110] on span "Shipments" at bounding box center [54, 114] width 31 height 8
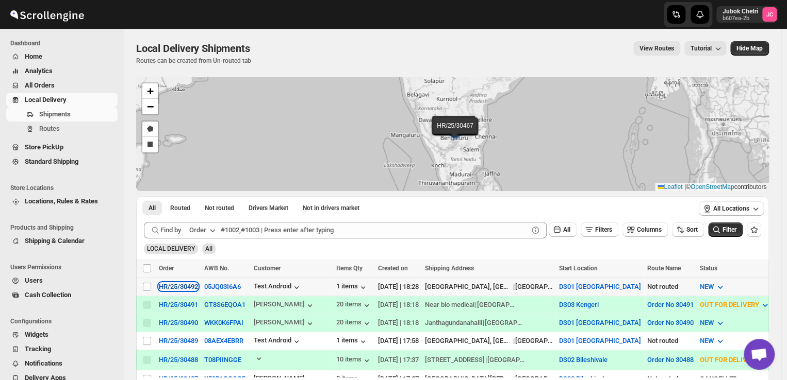
click at [167, 289] on div "HR/25/30492" at bounding box center [178, 287] width 39 height 8
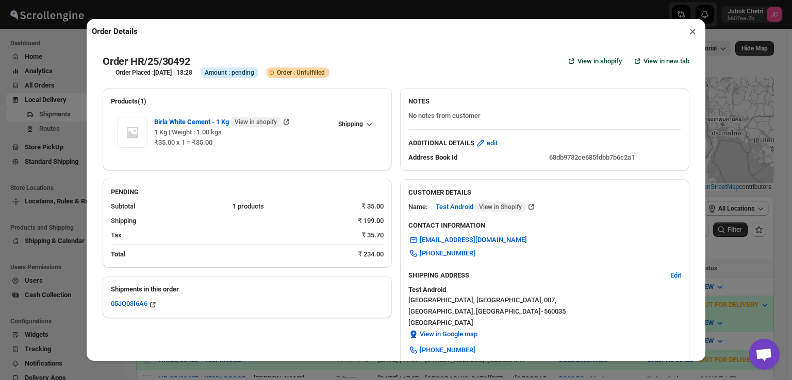
click at [692, 34] on button "×" at bounding box center [692, 31] width 15 height 14
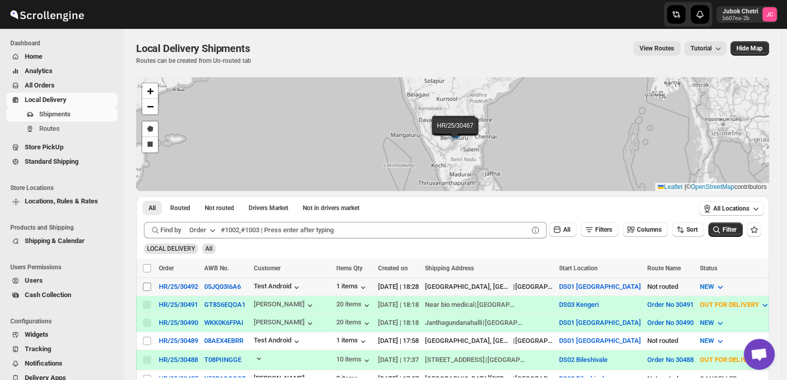
click at [145, 284] on input "Select shipment" at bounding box center [147, 287] width 8 height 8
checkbox input "true"
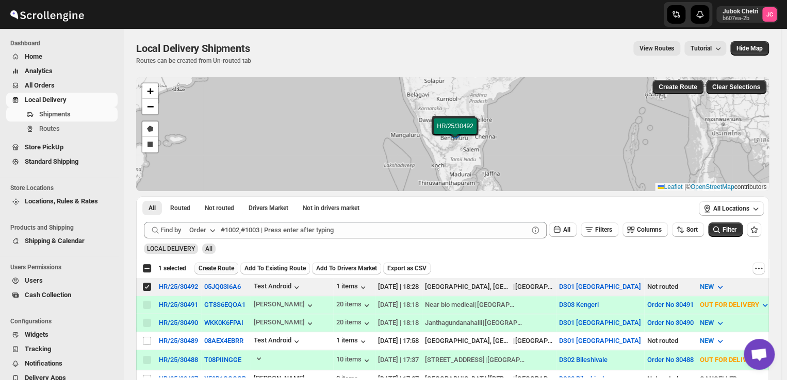
click at [216, 271] on span "Create Route" at bounding box center [216, 268] width 36 height 8
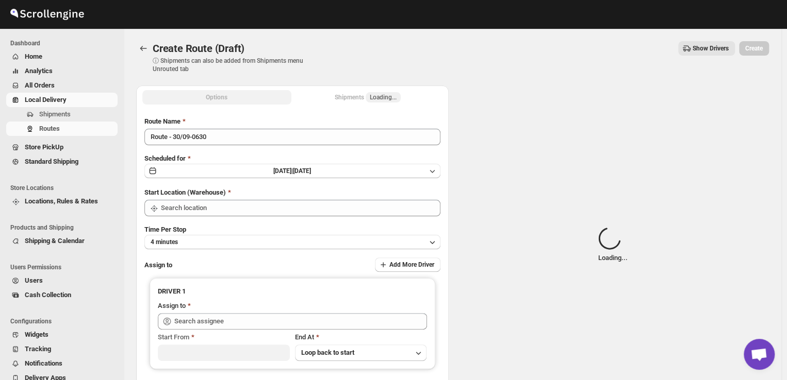
type input "DS01 [GEOGRAPHIC_DATA]"
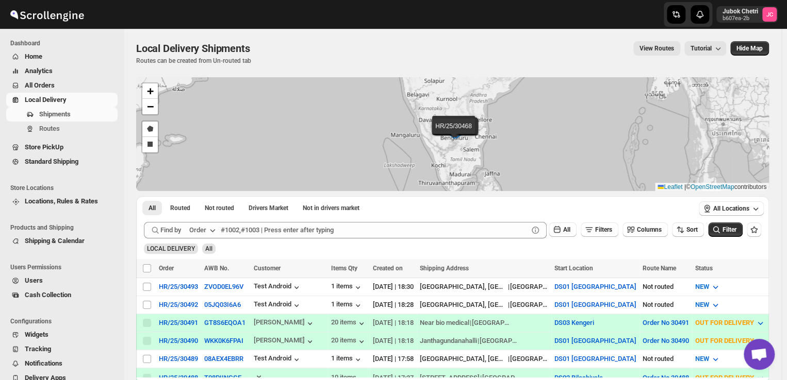
drag, startPoint x: 77, startPoint y: 114, endPoint x: 60, endPoint y: 100, distance: 22.6
click at [60, 100] on span "Local Delivery" at bounding box center [46, 100] width 42 height 8
click at [146, 285] on input "Select shipment" at bounding box center [147, 287] width 8 height 8
checkbox input "true"
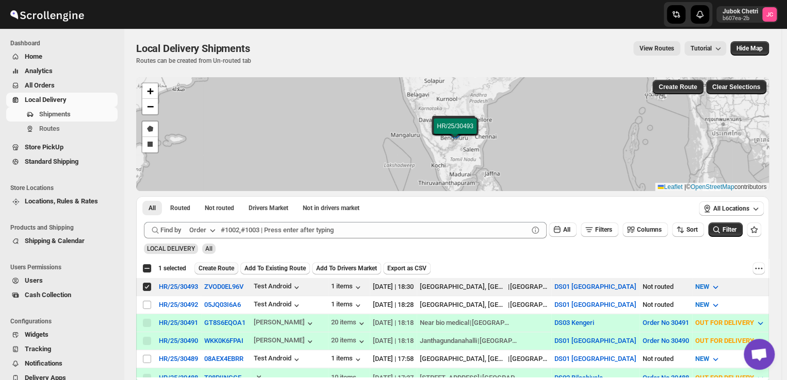
drag, startPoint x: 208, startPoint y: 269, endPoint x: 221, endPoint y: 270, distance: 13.0
drag, startPoint x: 221, startPoint y: 270, endPoint x: 146, endPoint y: 286, distance: 75.8
click at [146, 268] on div "Select all 10 shipments 1 selected" at bounding box center [164, 268] width 44 height 9
checkbox input "true"
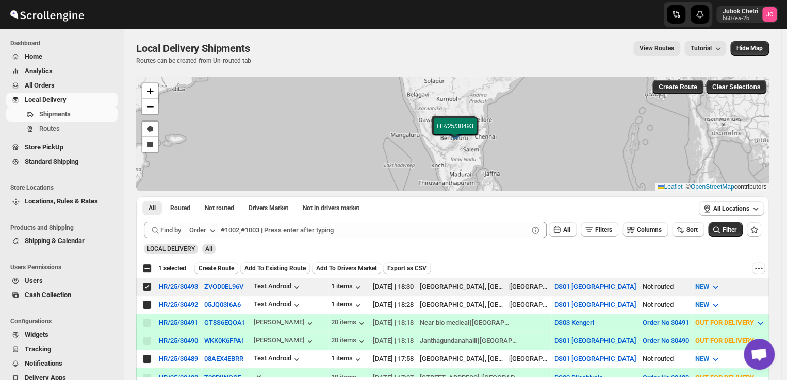
checkbox input "true"
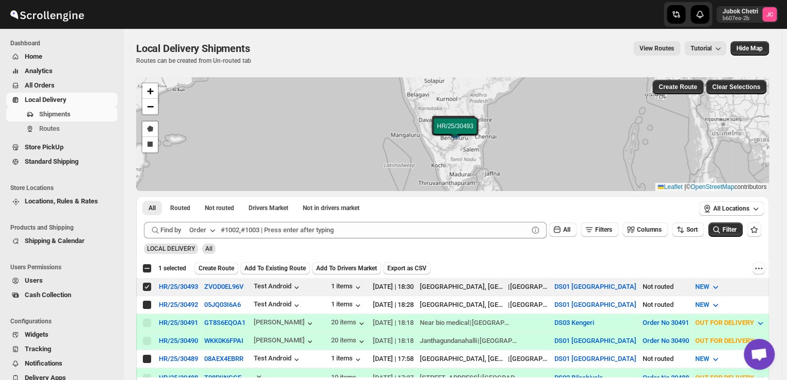
checkbox input "true"
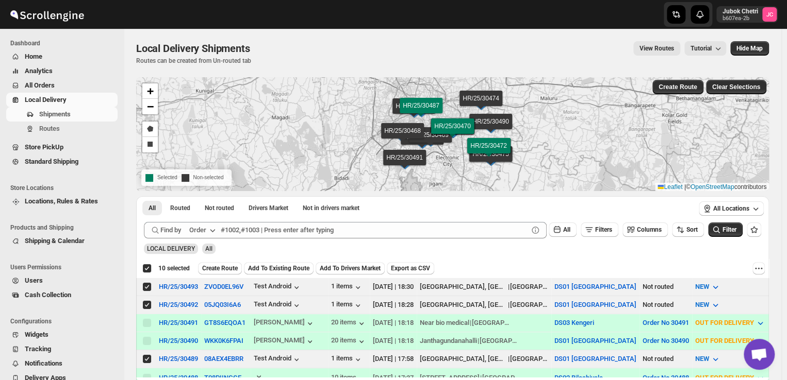
click at [146, 268] on div "Deselect all 10 shipments 10 selected" at bounding box center [165, 268] width 47 height 9
checkbox input "false"
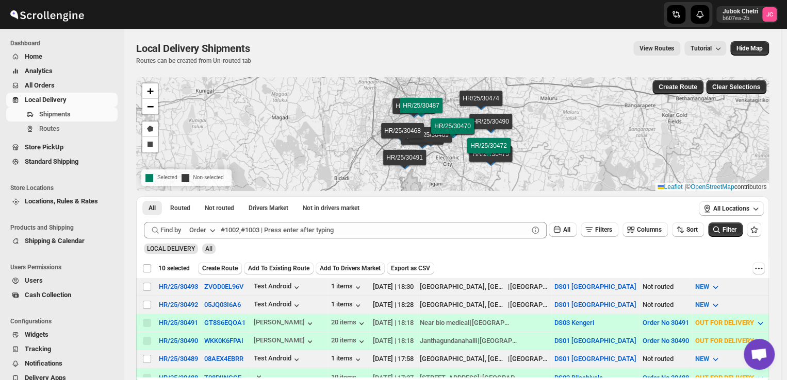
checkbox input "false"
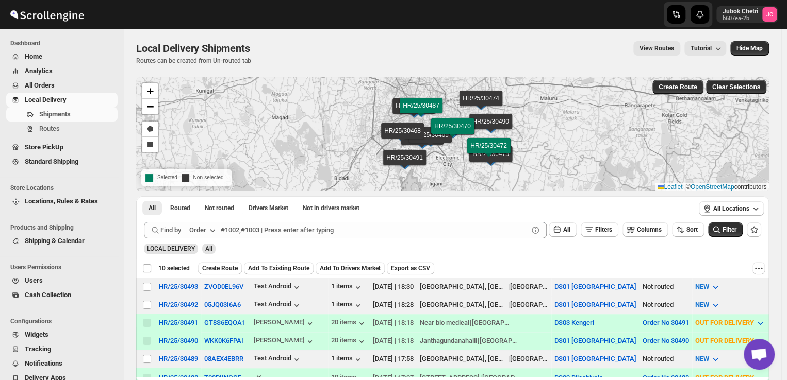
checkbox input "false"
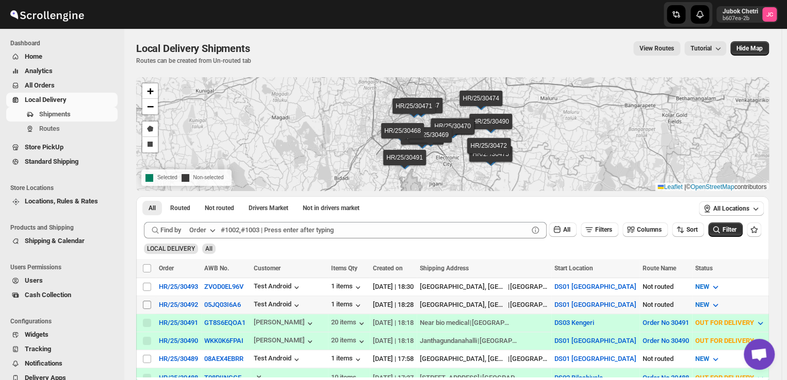
click at [149, 306] on input "Select shipment" at bounding box center [147, 305] width 8 height 8
checkbox input "true"
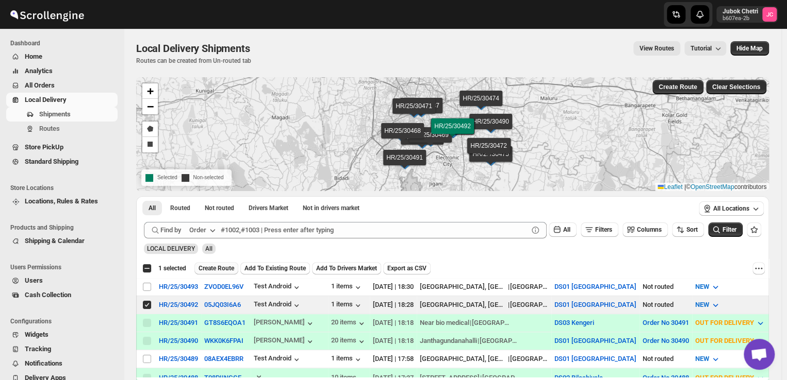
click at [231, 270] on span "Create Route" at bounding box center [216, 268] width 36 height 8
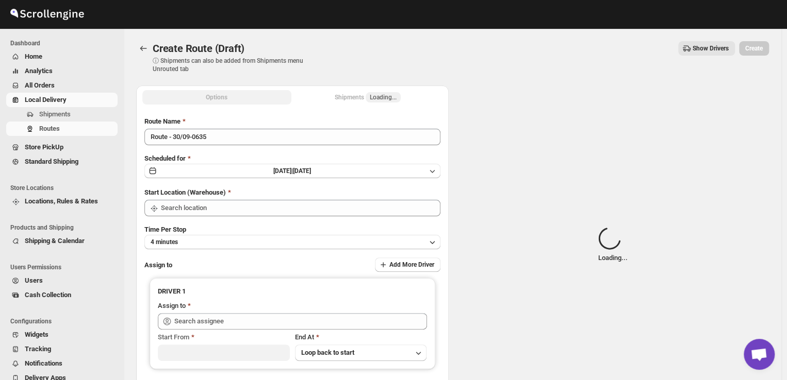
type input "DS01 [GEOGRAPHIC_DATA]"
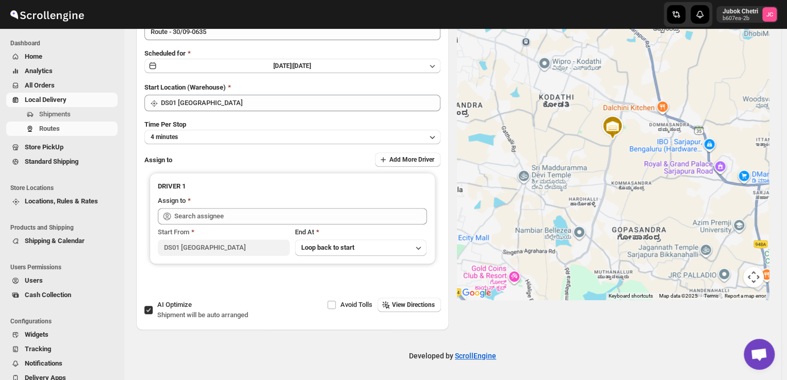
scroll to position [105, 0]
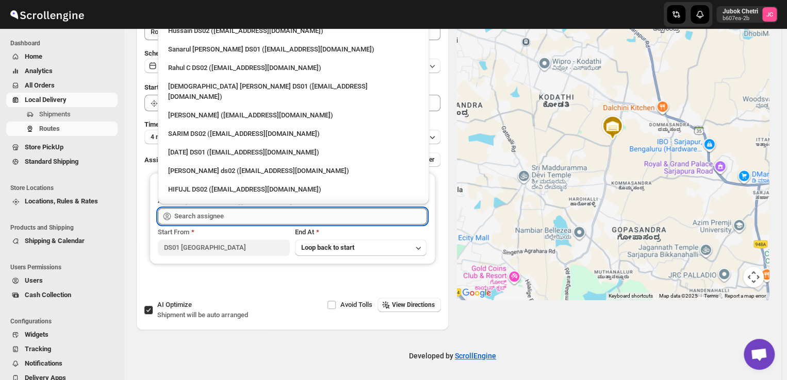
click at [234, 215] on input "text" at bounding box center [300, 216] width 253 height 16
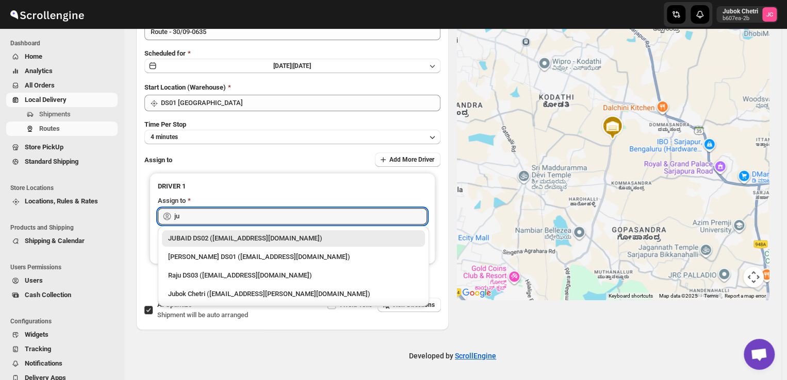
click at [257, 298] on div "Jubok Chetri ([EMAIL_ADDRESS][PERSON_NAME][DOMAIN_NAME])" at bounding box center [293, 294] width 263 height 16
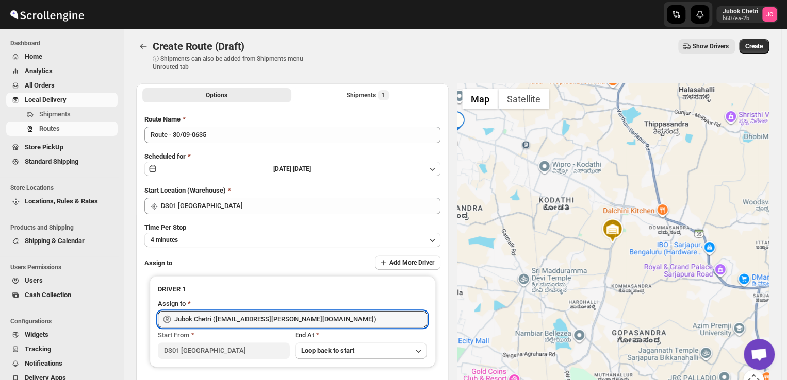
scroll to position [0, 0]
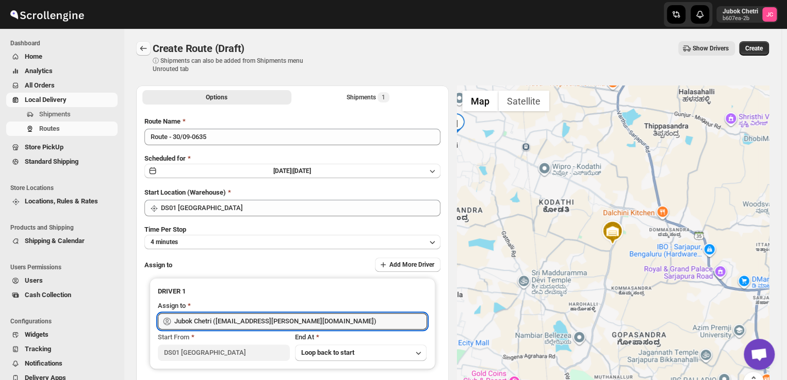
type input "Jubok Chetri ([EMAIL_ADDRESS][PERSON_NAME][DOMAIN_NAME])"
click at [141, 48] on icon "Routes" at bounding box center [143, 48] width 7 height 5
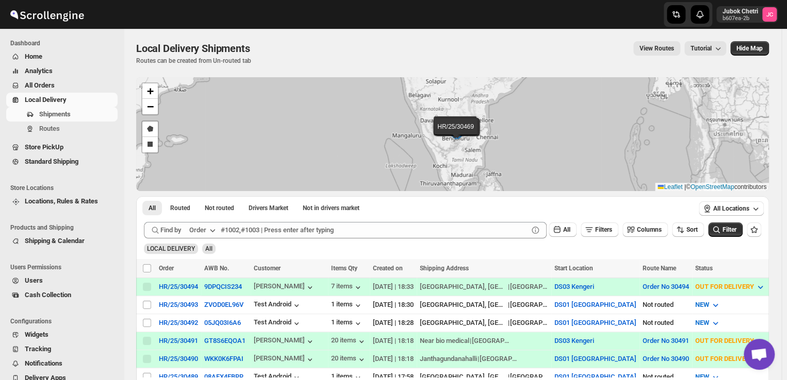
click at [48, 85] on span "All Orders" at bounding box center [40, 85] width 30 height 8
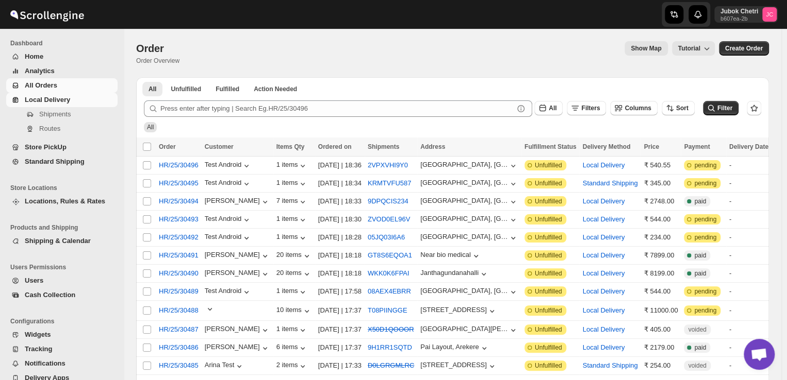
click at [75, 101] on span "Local Delivery" at bounding box center [70, 100] width 91 height 10
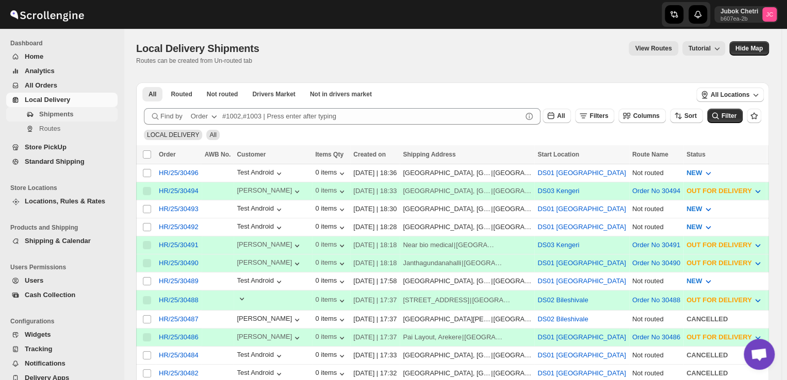
click at [81, 118] on span "Shipments" at bounding box center [77, 114] width 76 height 10
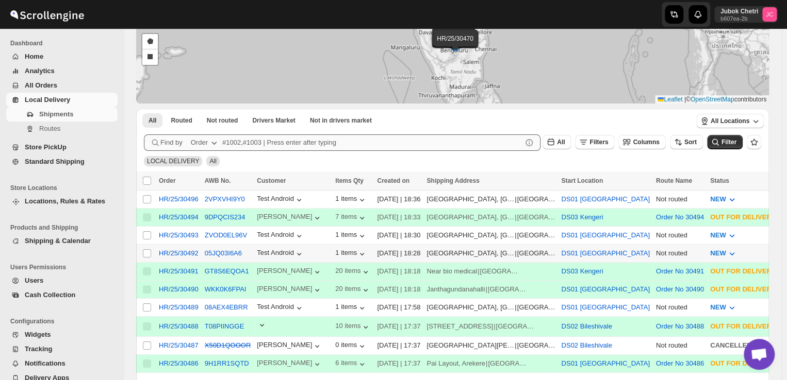
scroll to position [96, 0]
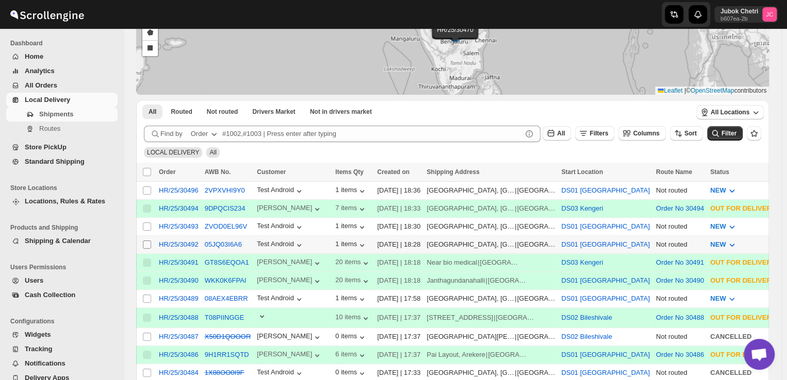
click at [149, 242] on input "Select shipment" at bounding box center [147, 245] width 8 height 8
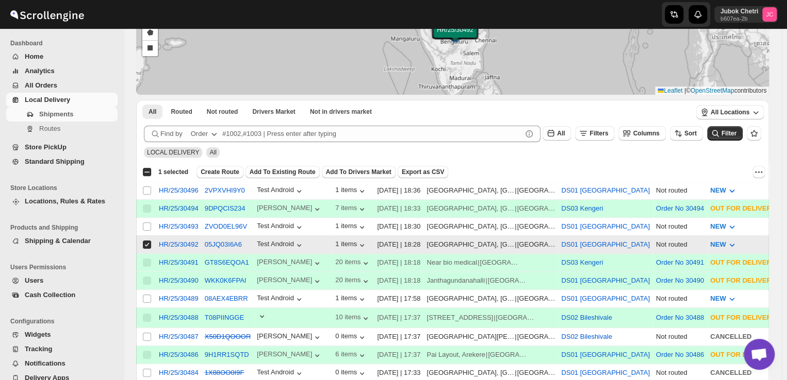
click at [149, 242] on input "Select shipment" at bounding box center [147, 245] width 8 height 8
checkbox input "false"
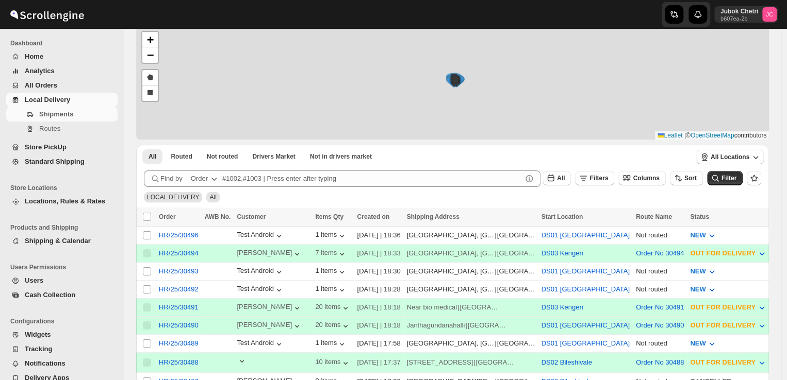
scroll to position [106, 0]
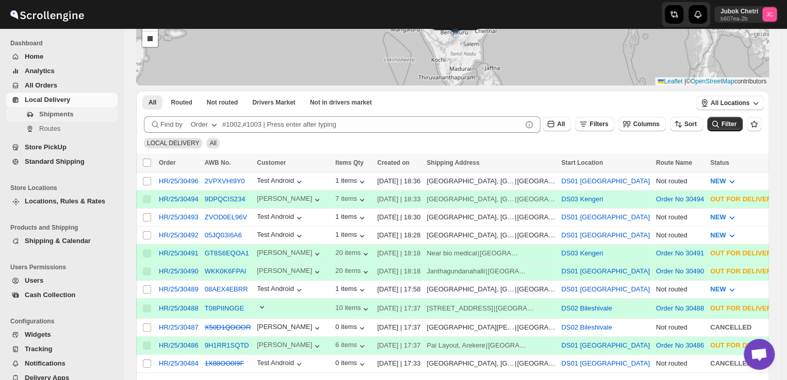
click at [35, 112] on button "Shipments" at bounding box center [61, 114] width 111 height 14
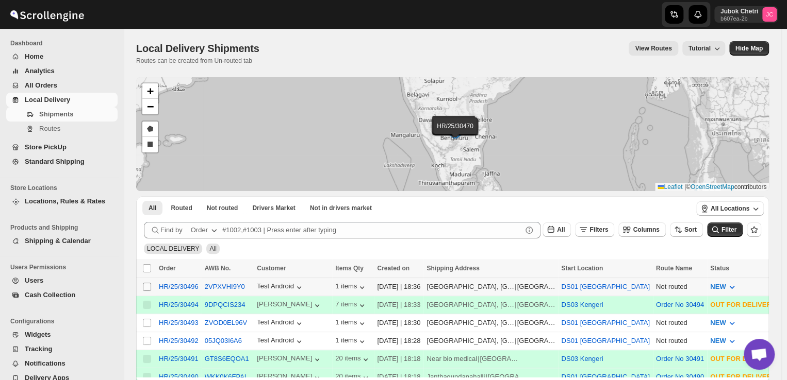
click at [151, 285] on input "Select shipment" at bounding box center [147, 287] width 8 height 8
checkbox input "true"
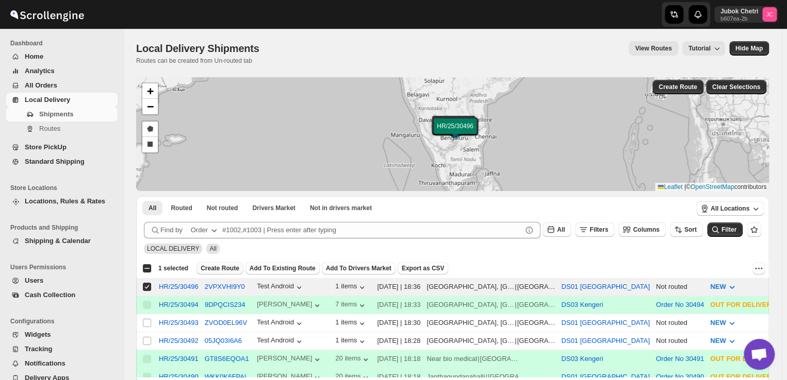
click at [219, 272] on span "Create Route" at bounding box center [220, 268] width 39 height 8
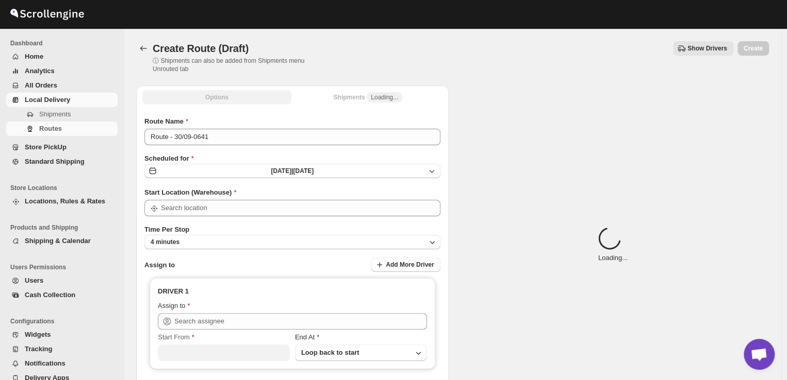
type input "DS01 [GEOGRAPHIC_DATA]"
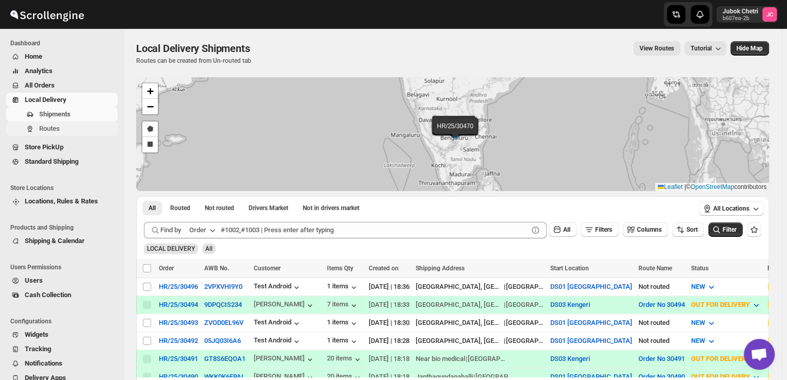
click at [56, 127] on span "Routes" at bounding box center [49, 129] width 21 height 8
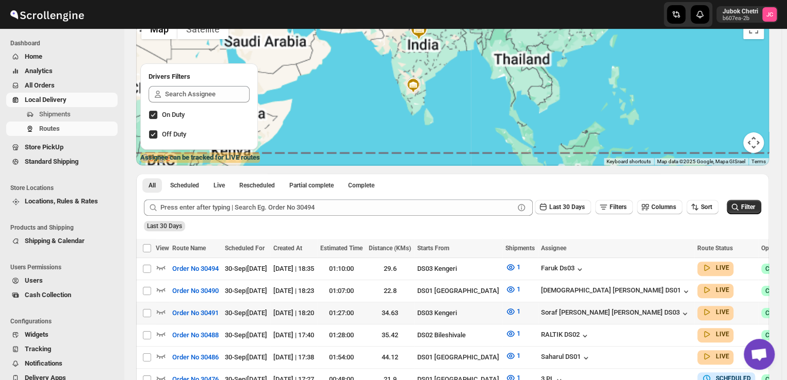
scroll to position [87, 0]
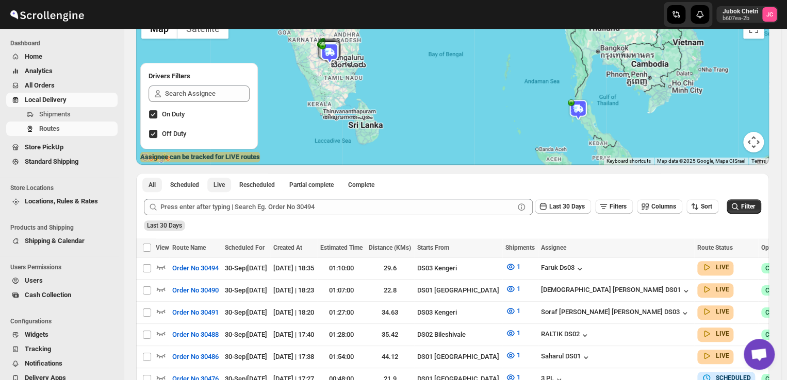
click at [220, 184] on span "Live" at bounding box center [218, 185] width 11 height 8
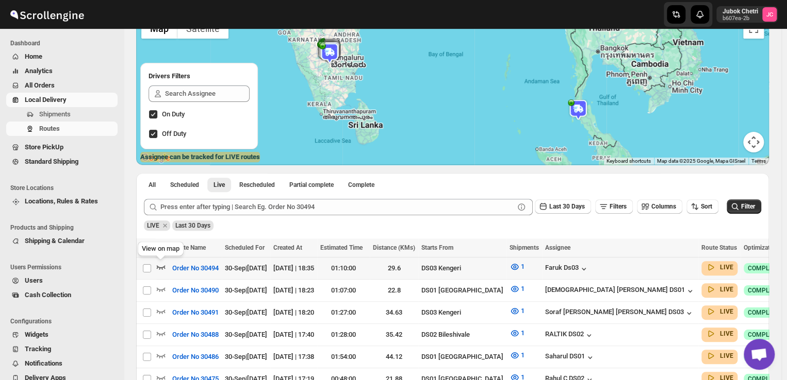
click at [163, 267] on icon "button" at bounding box center [161, 267] width 10 height 10
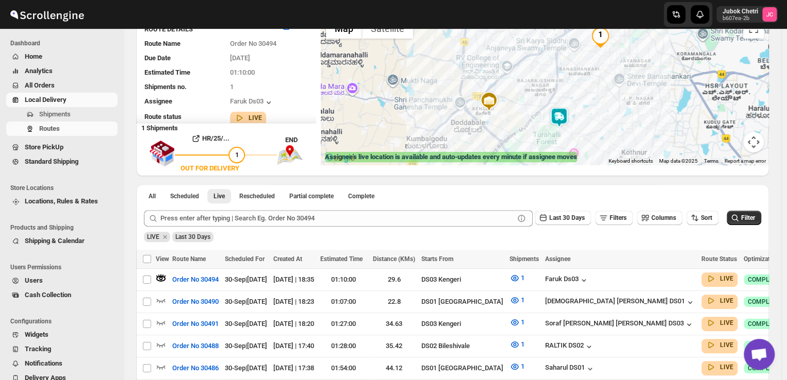
click at [563, 117] on img at bounding box center [559, 117] width 21 height 21
click at [562, 120] on img at bounding box center [559, 117] width 21 height 21
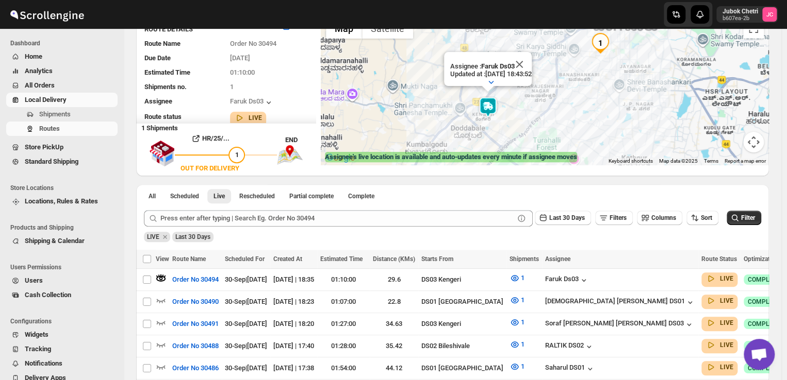
click at [487, 107] on img at bounding box center [487, 107] width 21 height 21
click at [163, 301] on icon "button" at bounding box center [161, 300] width 10 height 10
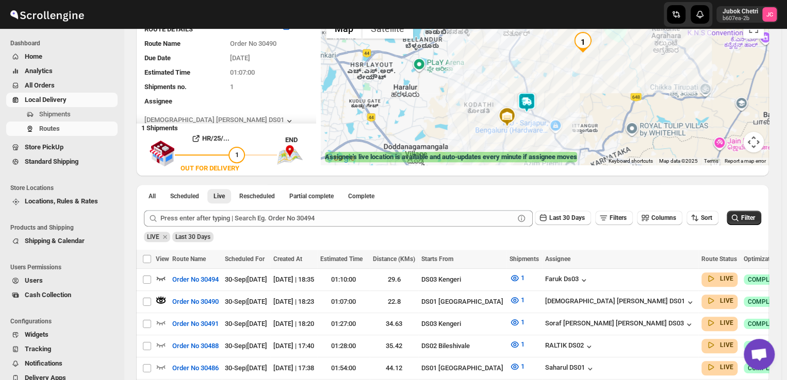
click at [529, 96] on img at bounding box center [526, 102] width 21 height 21
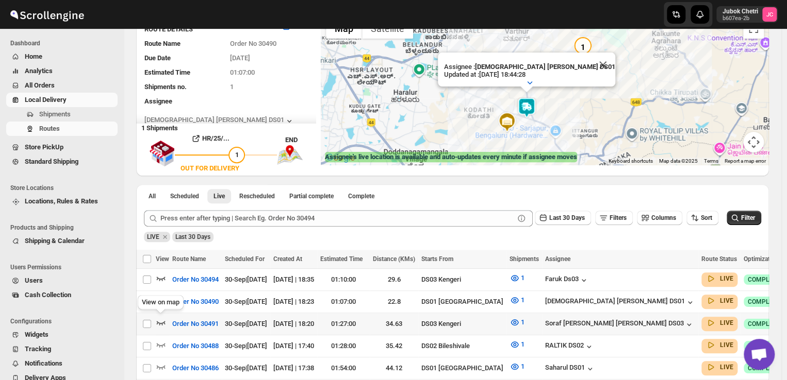
click at [163, 324] on icon "button" at bounding box center [161, 323] width 10 height 10
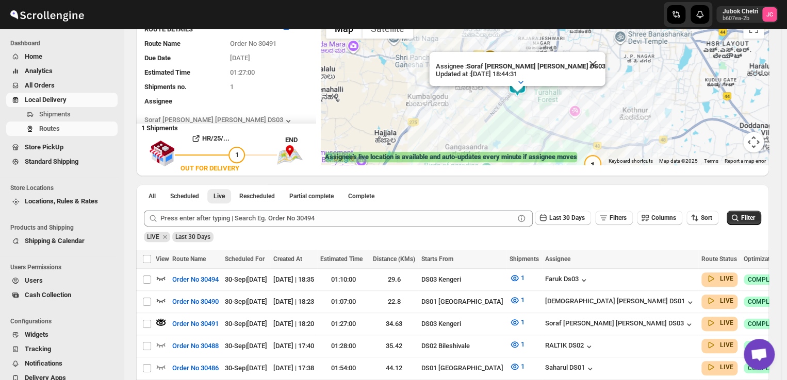
click at [523, 88] on div at bounding box center [517, 89] width 13 height 6
click at [71, 101] on span "Local Delivery" at bounding box center [70, 100] width 91 height 10
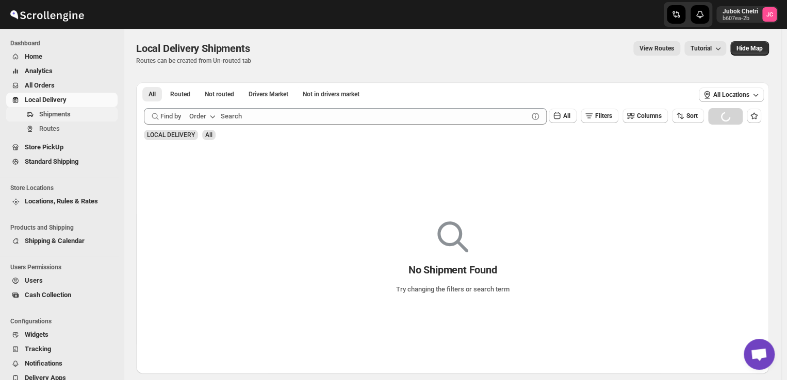
click at [74, 116] on span "Shipments" at bounding box center [77, 114] width 76 height 10
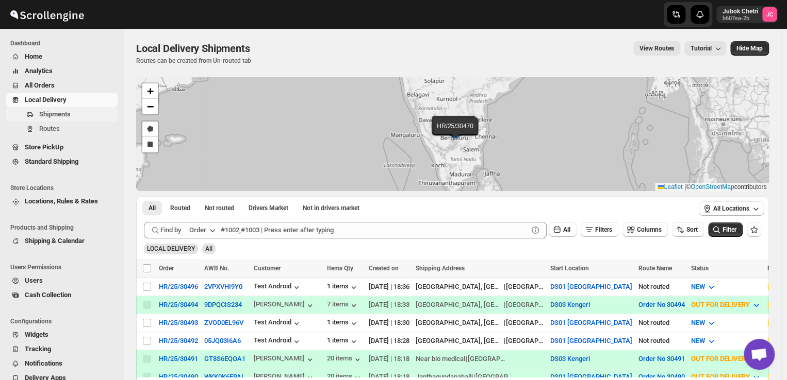
click at [48, 114] on span "Shipments" at bounding box center [54, 114] width 31 height 8
click at [75, 87] on span "All Orders" at bounding box center [70, 85] width 91 height 10
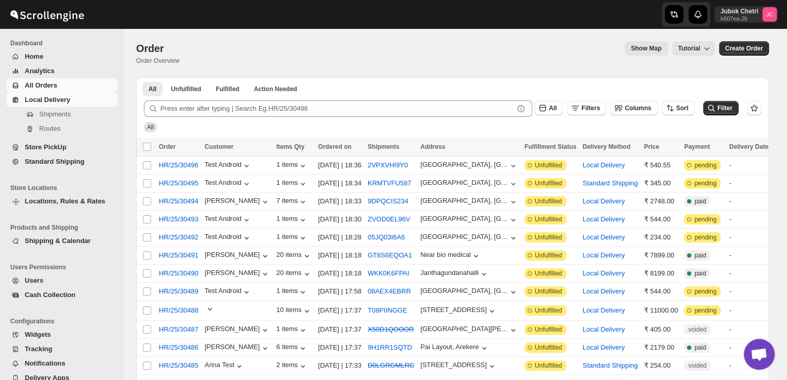
click at [72, 99] on span "Local Delivery" at bounding box center [70, 100] width 91 height 10
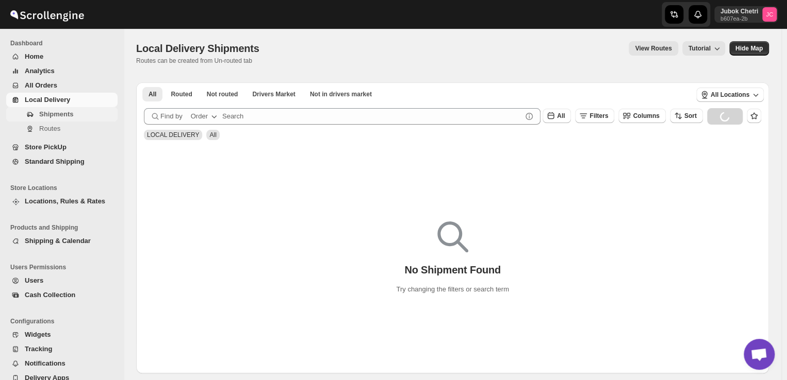
click at [70, 115] on span "Shipments" at bounding box center [56, 114] width 34 height 8
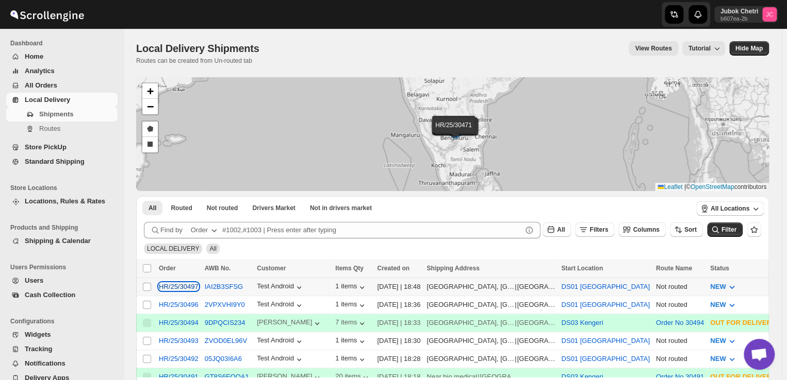
click at [164, 291] on div "HR/25/30497" at bounding box center [179, 287] width 40 height 8
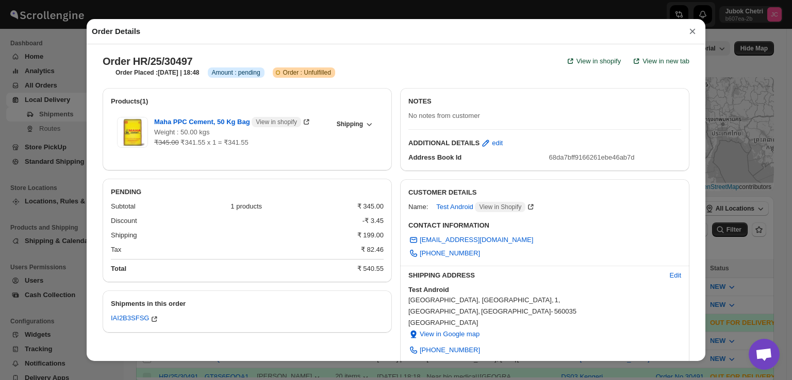
click at [688, 31] on button "×" at bounding box center [692, 31] width 15 height 14
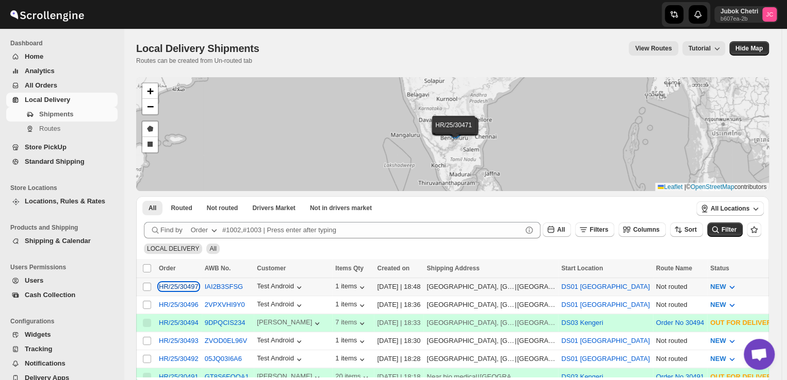
click at [166, 288] on div "HR/25/30497" at bounding box center [179, 287] width 40 height 8
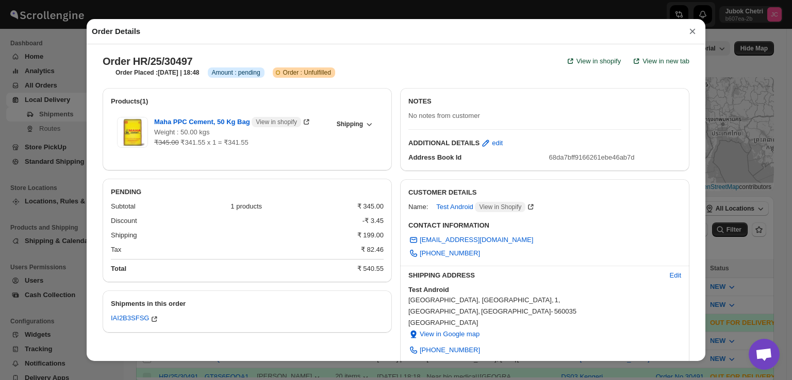
click at [688, 31] on button "×" at bounding box center [692, 31] width 15 height 14
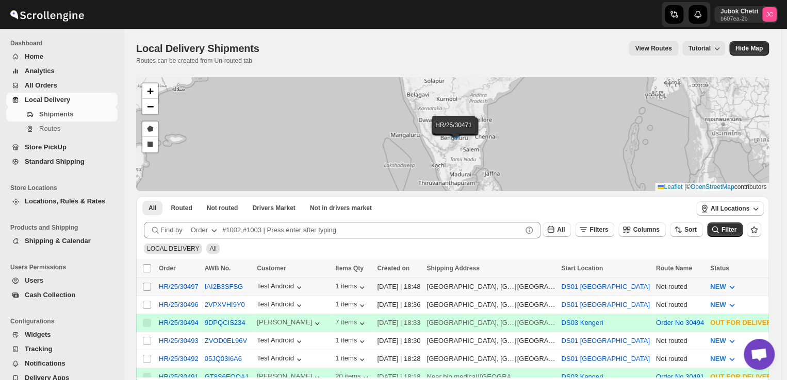
click at [148, 286] on input "Select shipment" at bounding box center [147, 287] width 8 height 8
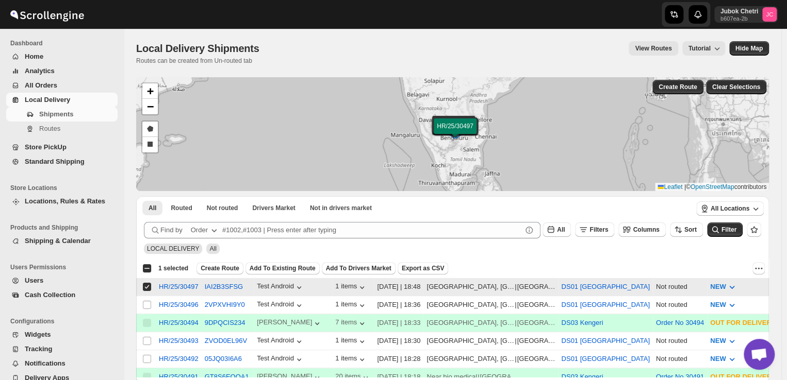
click at [148, 286] on input "Select shipment" at bounding box center [147, 287] width 8 height 8
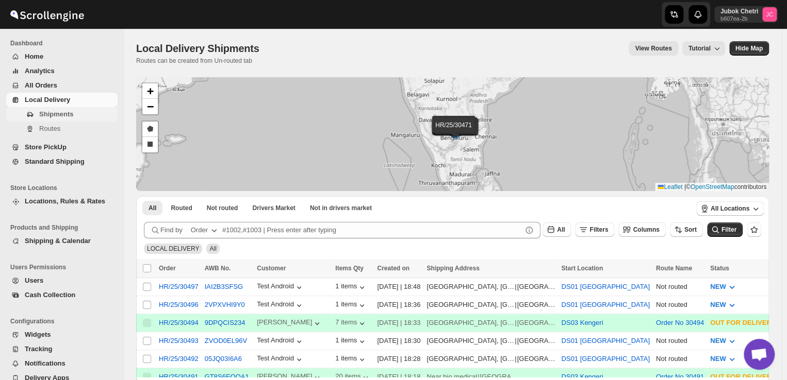
click at [54, 112] on span "Shipments" at bounding box center [56, 114] width 34 height 8
click at [147, 283] on input "Select shipment" at bounding box center [147, 287] width 8 height 8
checkbox input "true"
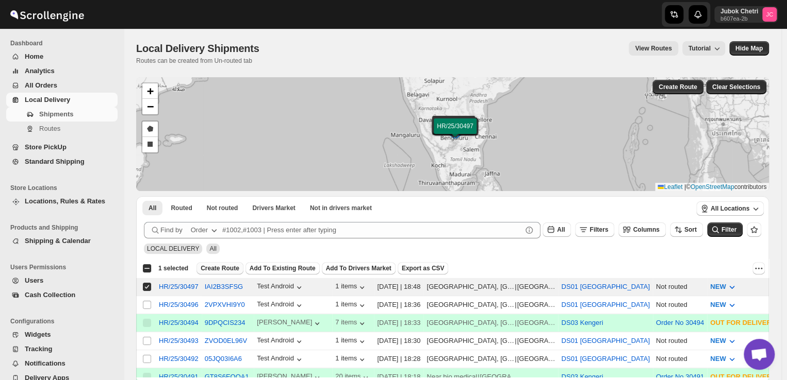
click at [227, 268] on span "Create Route" at bounding box center [220, 268] width 39 height 8
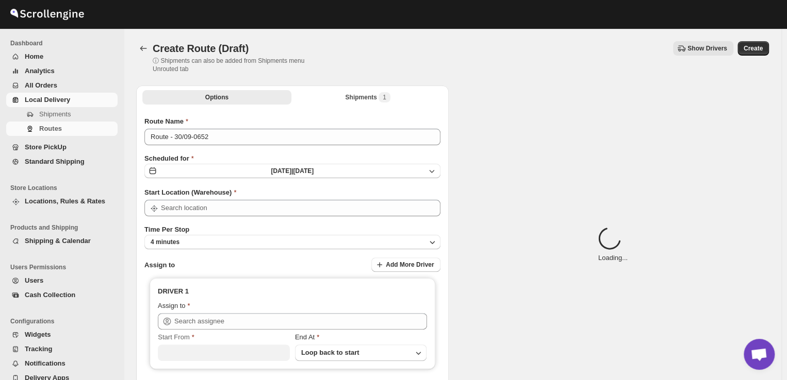
type input "DS01 [GEOGRAPHIC_DATA]"
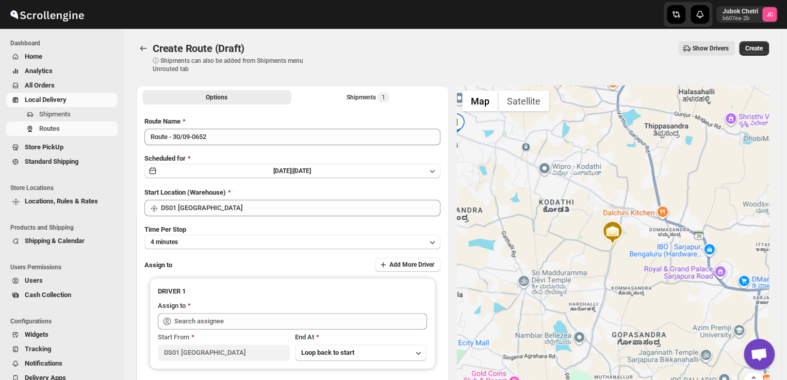
scroll to position [105, 0]
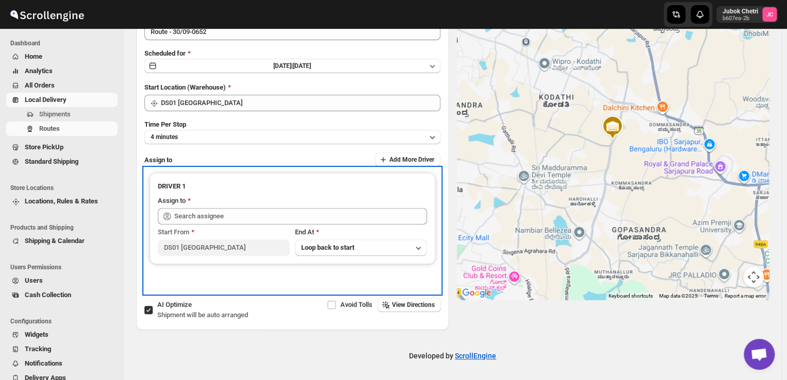
click at [247, 225] on div "Start From [GEOGRAPHIC_DATA] At Loop back to start" at bounding box center [292, 240] width 269 height 31
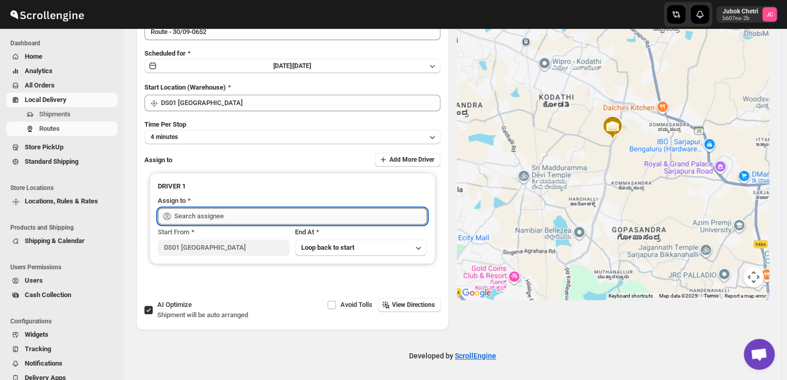
click at [243, 215] on input "text" at bounding box center [300, 216] width 253 height 16
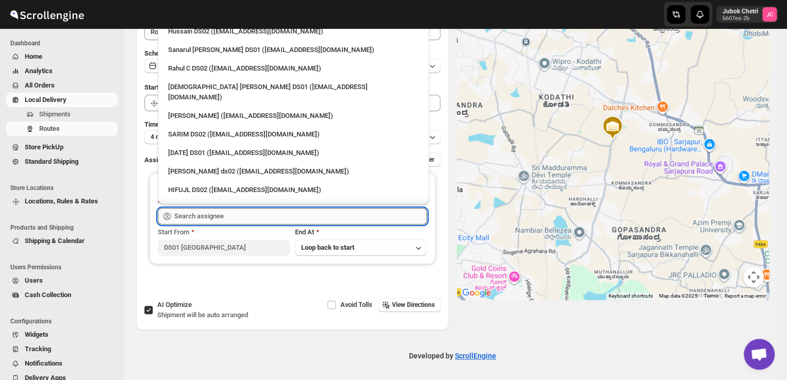
click at [243, 215] on input "text" at bounding box center [300, 216] width 253 height 16
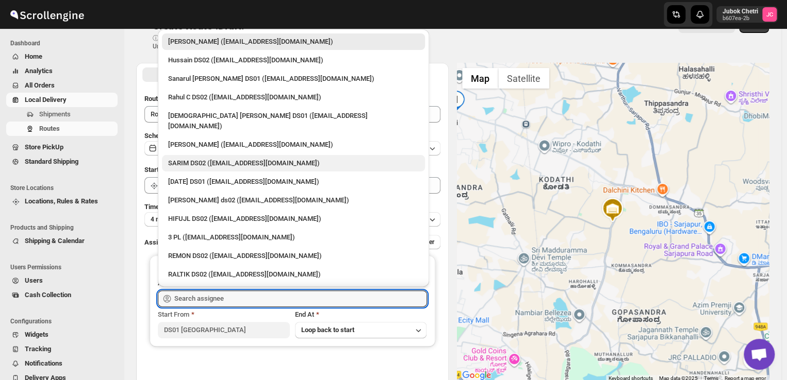
scroll to position [0, 0]
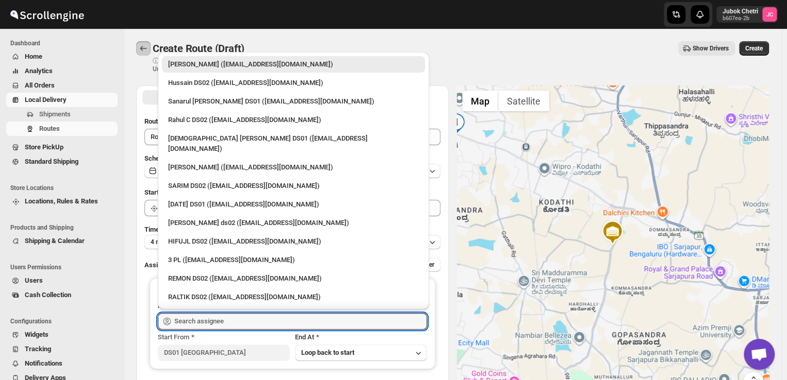
click at [143, 49] on icon "Routes" at bounding box center [143, 48] width 10 height 10
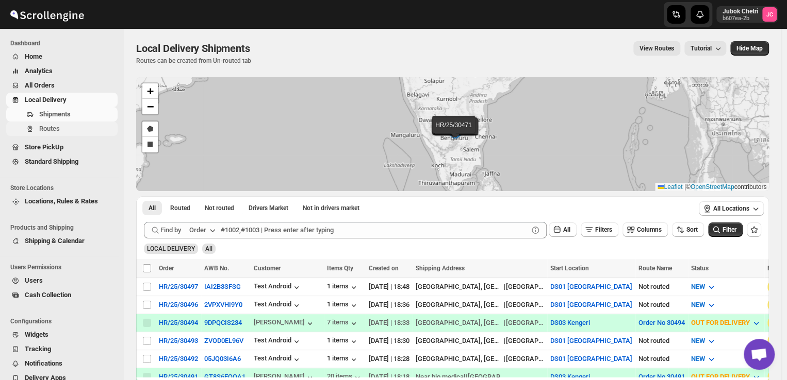
click at [46, 130] on span "Routes" at bounding box center [49, 129] width 21 height 8
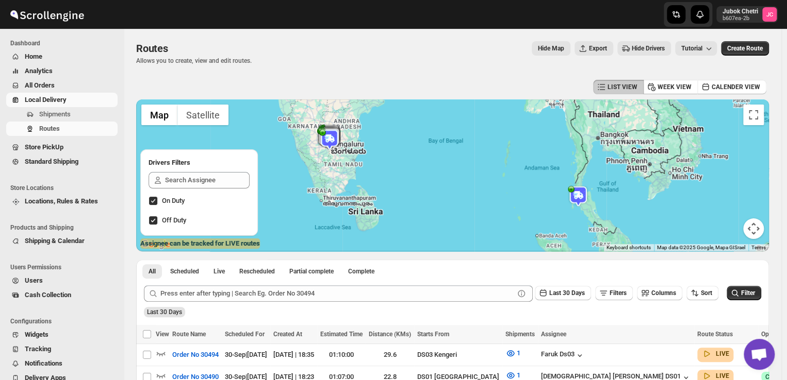
click at [43, 83] on span "All Orders" at bounding box center [40, 85] width 30 height 8
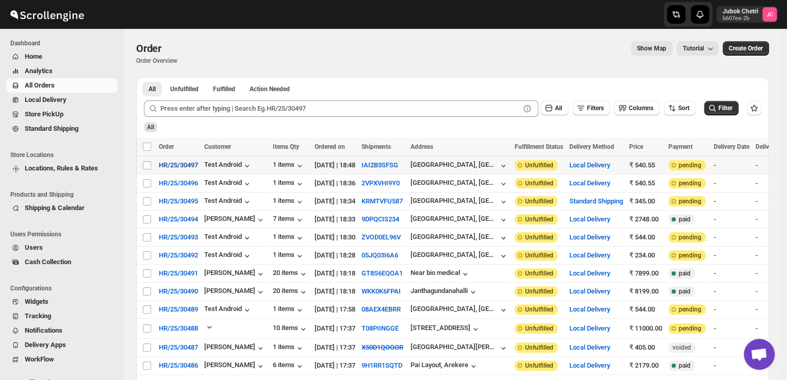
click at [181, 167] on span "HR/25/30497" at bounding box center [178, 165] width 39 height 10
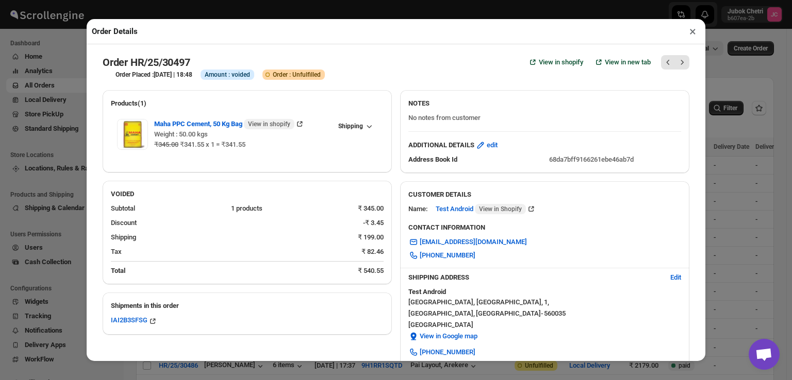
click at [689, 34] on button "×" at bounding box center [692, 31] width 15 height 14
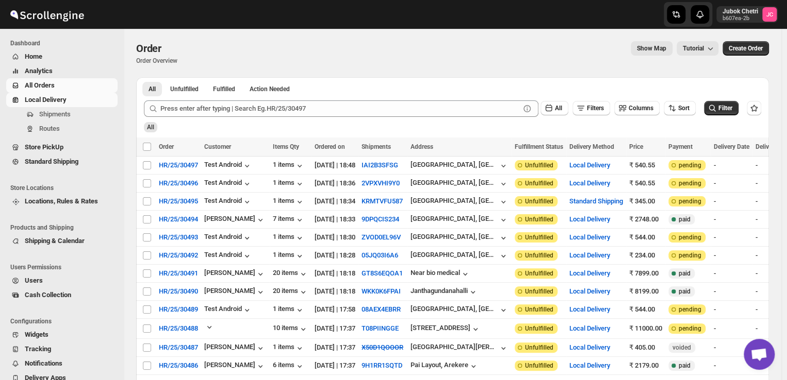
click at [64, 98] on span "Local Delivery" at bounding box center [46, 100] width 42 height 8
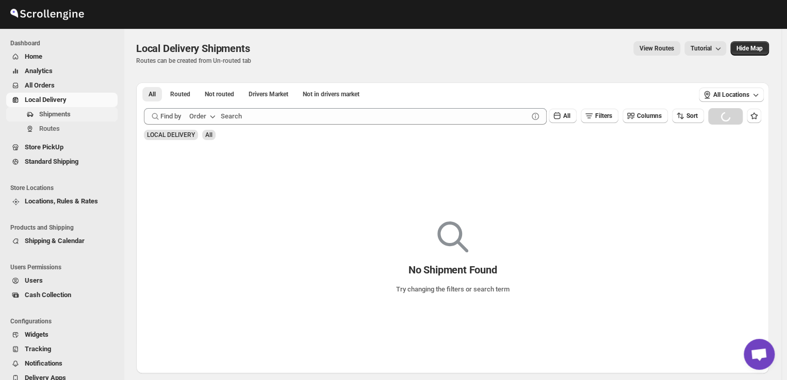
click at [66, 110] on span "Shipments" at bounding box center [54, 114] width 31 height 8
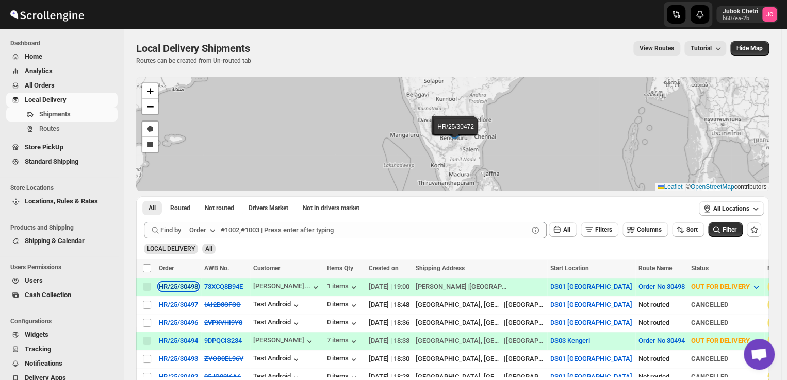
click at [186, 287] on div "HR/25/30498" at bounding box center [178, 287] width 39 height 8
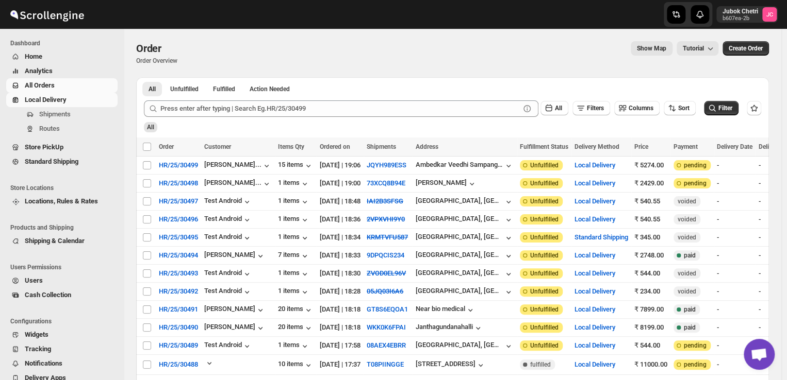
click at [66, 102] on span "Local Delivery" at bounding box center [46, 100] width 42 height 8
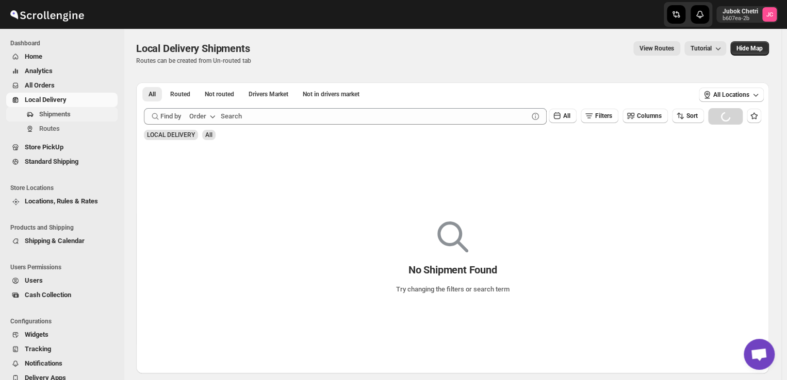
click at [67, 112] on span "Shipments" at bounding box center [54, 114] width 31 height 8
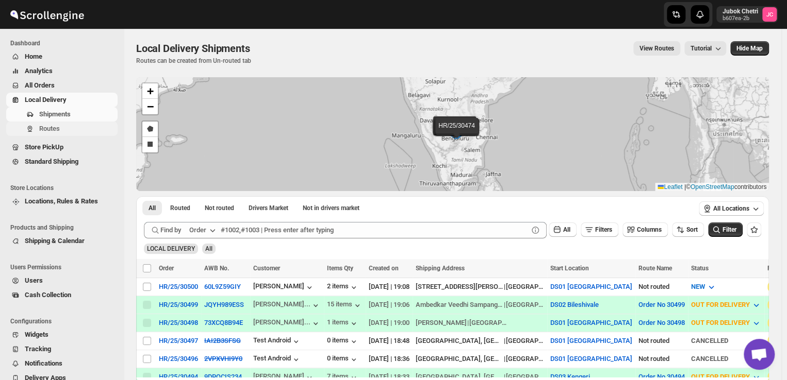
click at [54, 126] on span "Routes" at bounding box center [49, 129] width 21 height 8
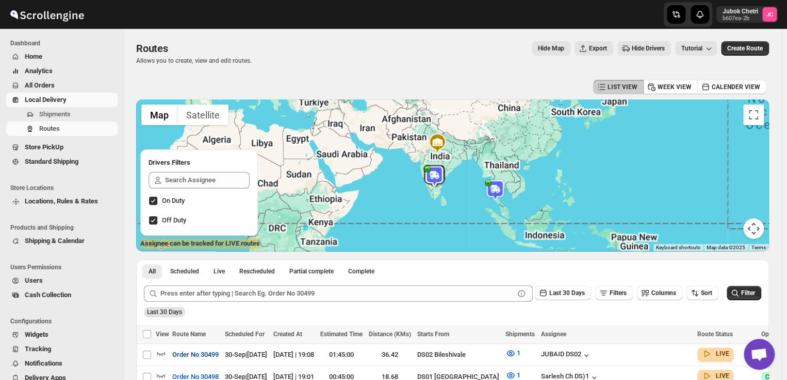
scroll to position [101, 0]
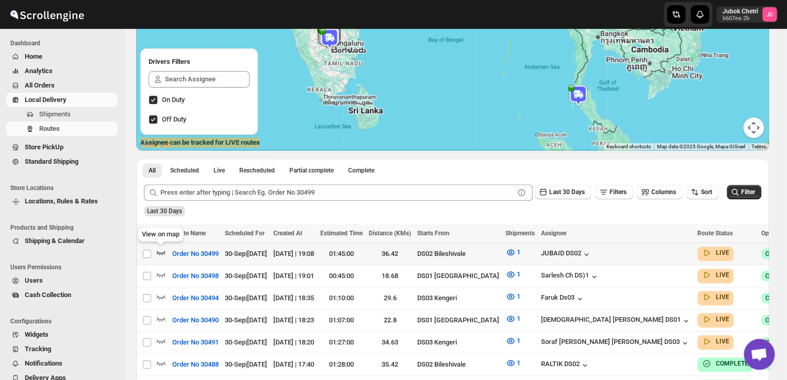
click at [160, 253] on icon "button" at bounding box center [161, 252] width 10 height 10
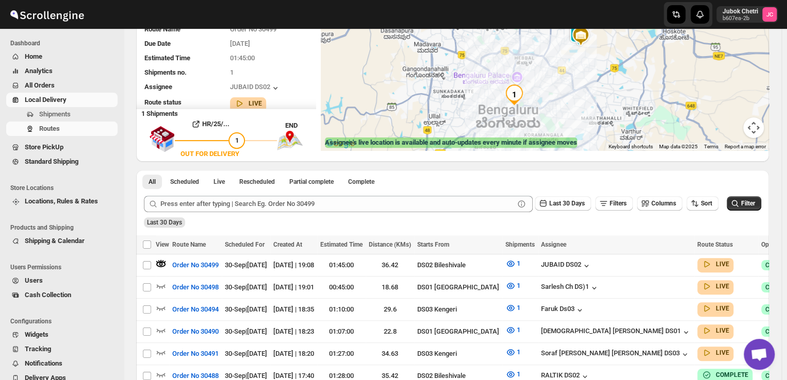
scroll to position [88, 0]
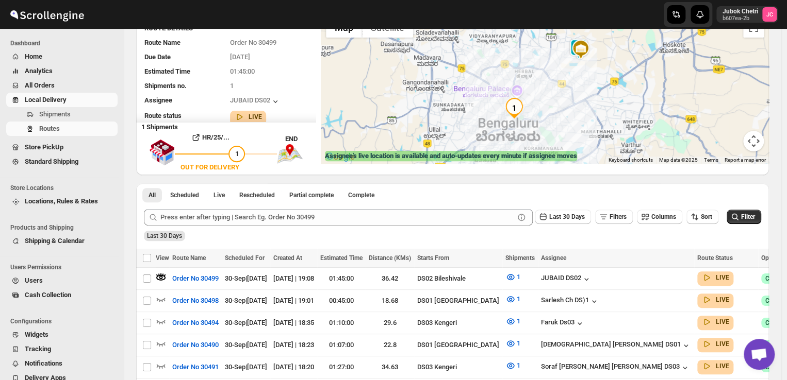
click at [584, 46] on img at bounding box center [580, 49] width 21 height 21
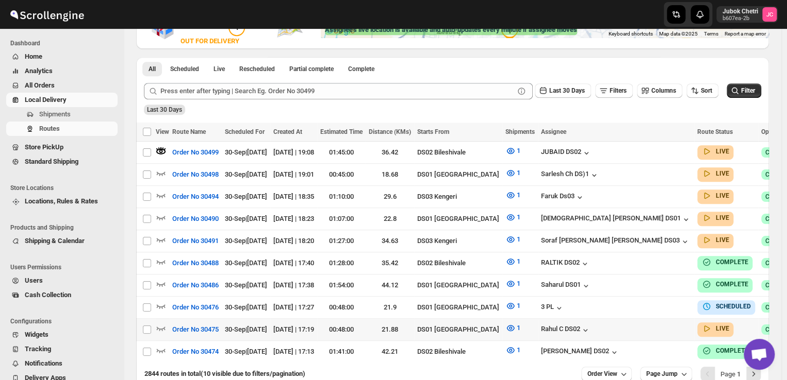
scroll to position [212, 0]
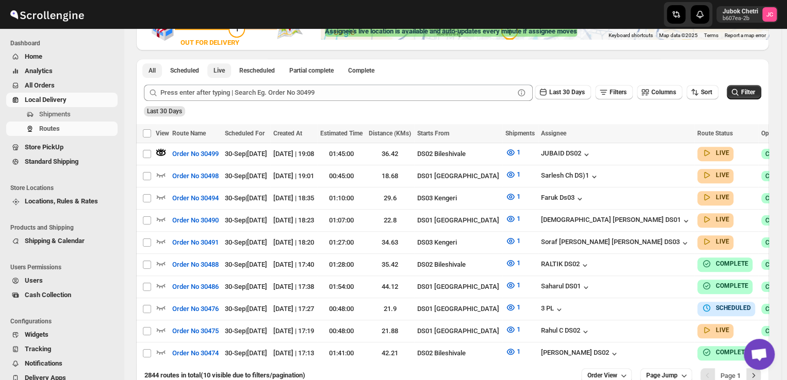
click at [219, 71] on span "Live" at bounding box center [218, 71] width 11 height 8
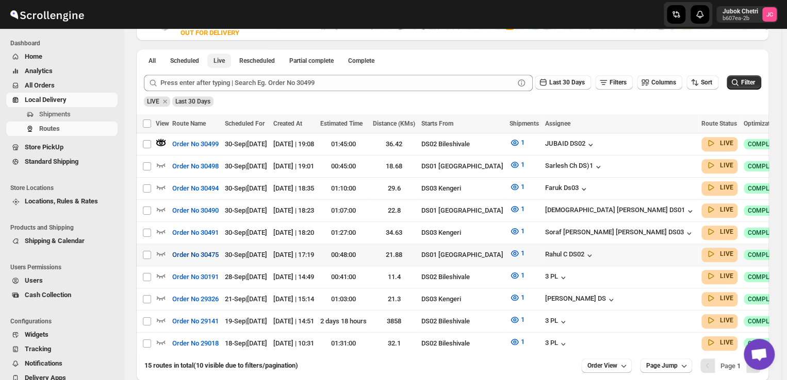
scroll to position [223, 0]
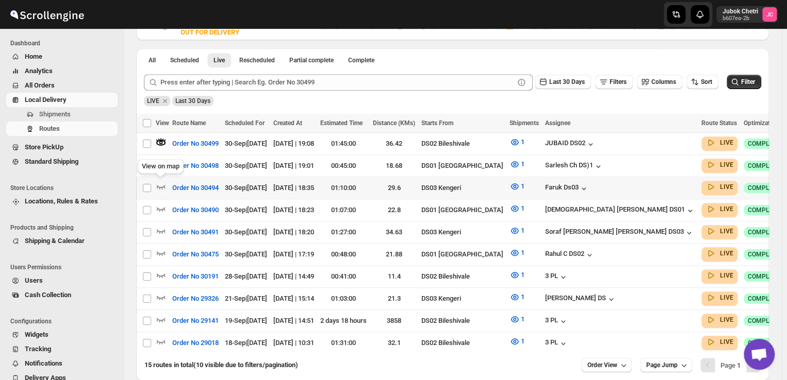
click at [163, 178] on div "View on map" at bounding box center [161, 168] width 50 height 23
click at [161, 186] on icon "button" at bounding box center [161, 187] width 9 height 4
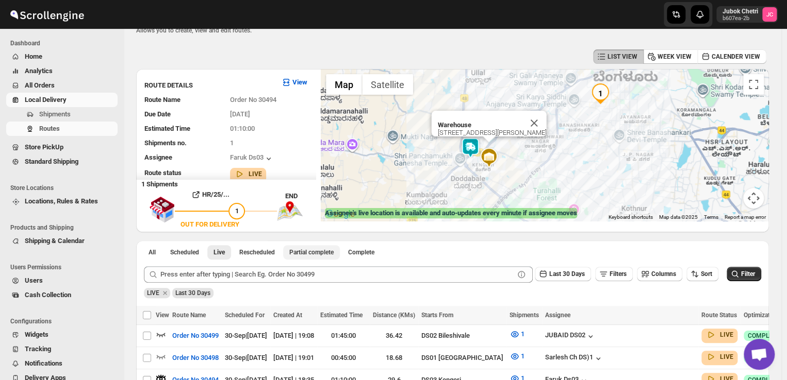
scroll to position [0, 0]
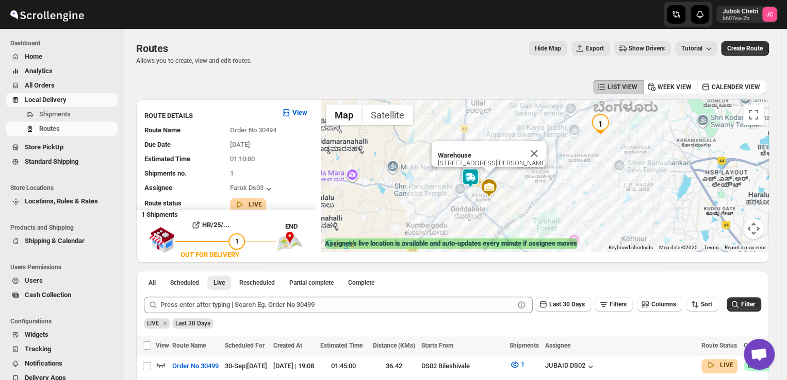
click at [477, 174] on img at bounding box center [470, 178] width 21 height 21
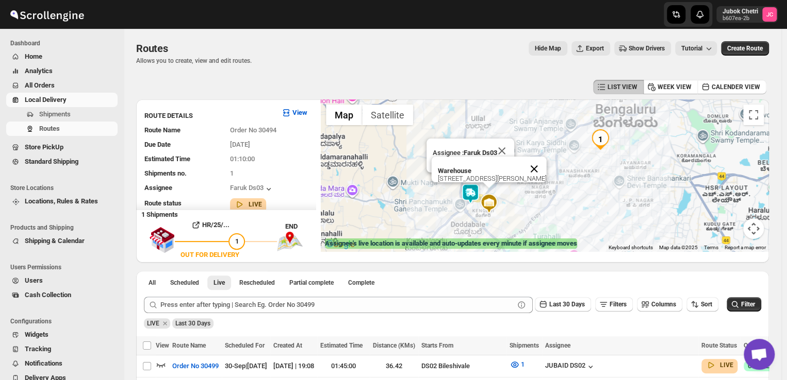
click at [533, 157] on button "Close" at bounding box center [534, 169] width 25 height 25
click at [470, 188] on img at bounding box center [470, 194] width 21 height 21
click at [474, 192] on img at bounding box center [470, 194] width 21 height 21
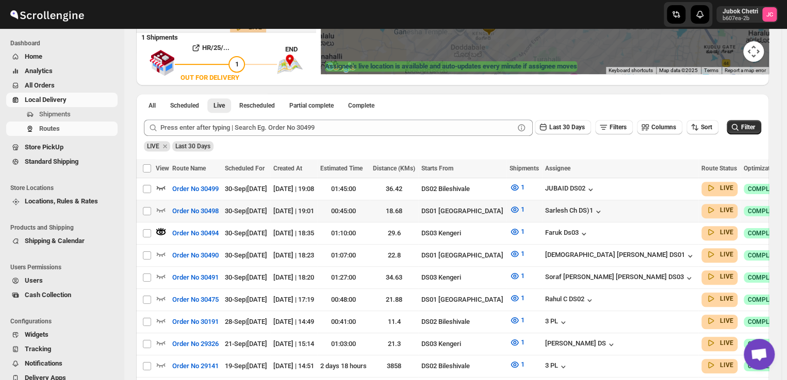
scroll to position [177, 0]
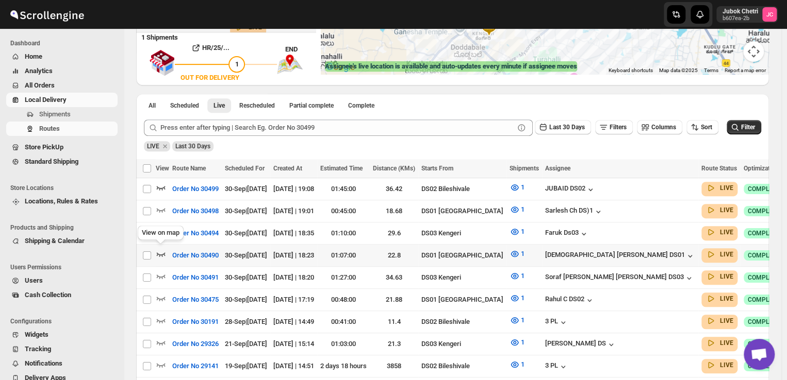
click at [161, 250] on icon "button" at bounding box center [161, 254] width 10 height 10
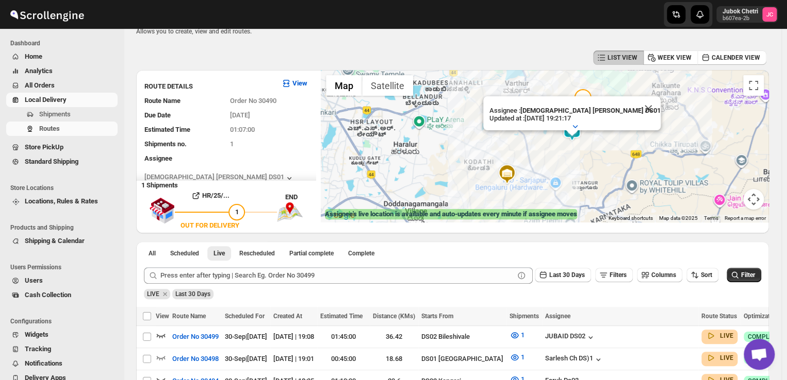
scroll to position [16, 0]
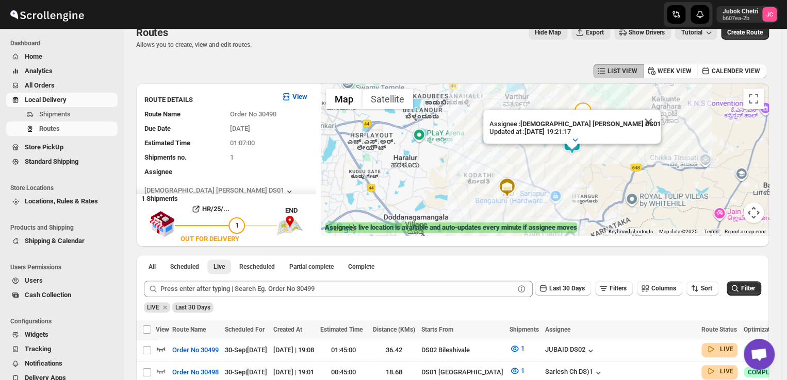
click at [575, 151] on img at bounding box center [571, 144] width 21 height 21
click at [580, 135] on img at bounding box center [571, 143] width 21 height 21
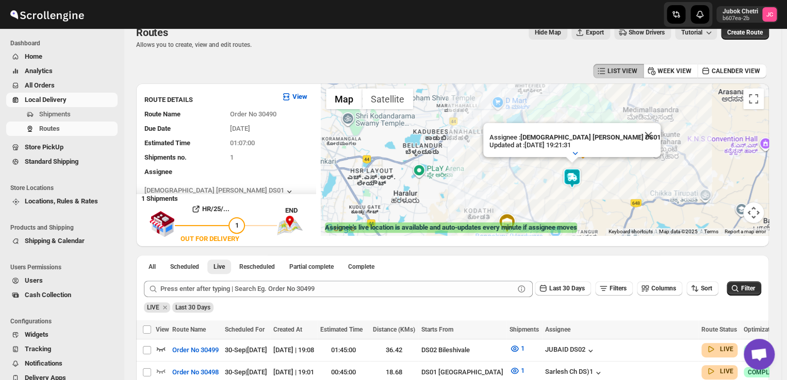
click at [574, 176] on img at bounding box center [571, 178] width 21 height 21
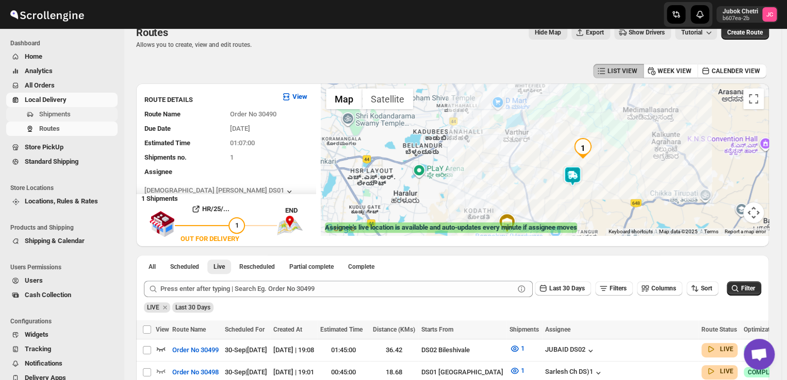
click at [50, 116] on span "Shipments" at bounding box center [54, 114] width 31 height 8
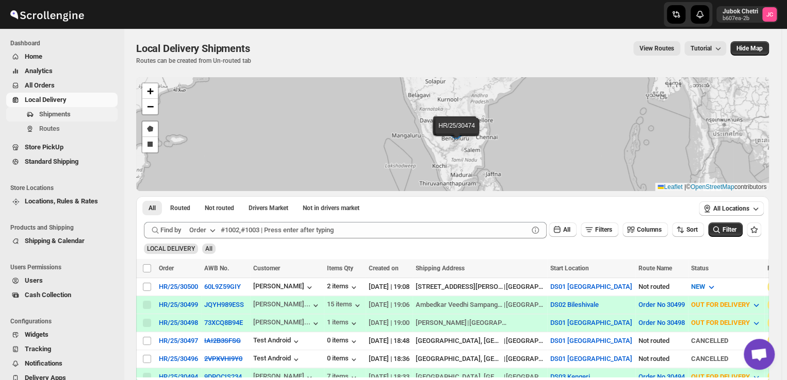
click at [43, 112] on span "Shipments" at bounding box center [54, 114] width 31 height 8
click at [146, 292] on td "Select shipment" at bounding box center [146, 287] width 20 height 18
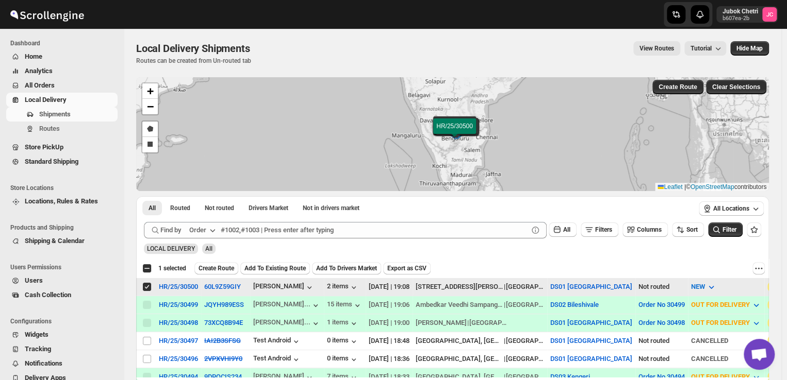
click at [146, 292] on td "Select shipment" at bounding box center [146, 287] width 20 height 18
checkbox input "false"
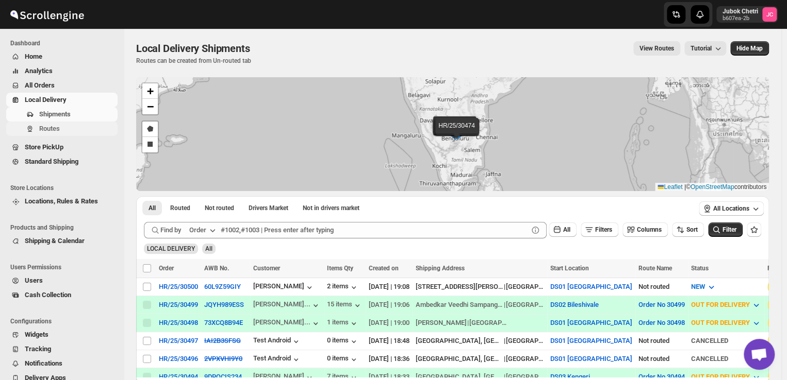
click at [54, 128] on span "Routes" at bounding box center [49, 129] width 21 height 8
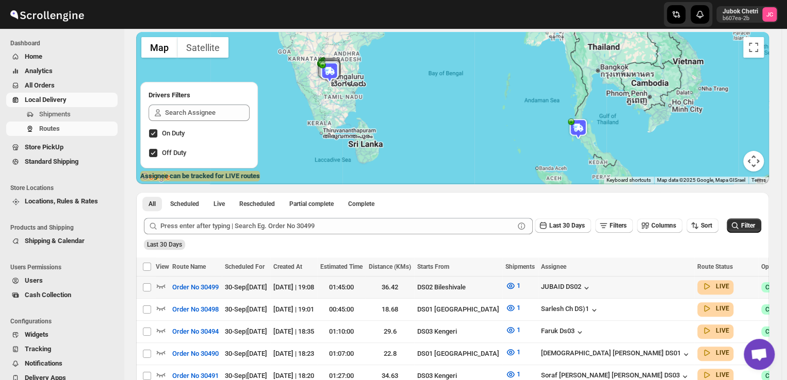
scroll to position [76, 0]
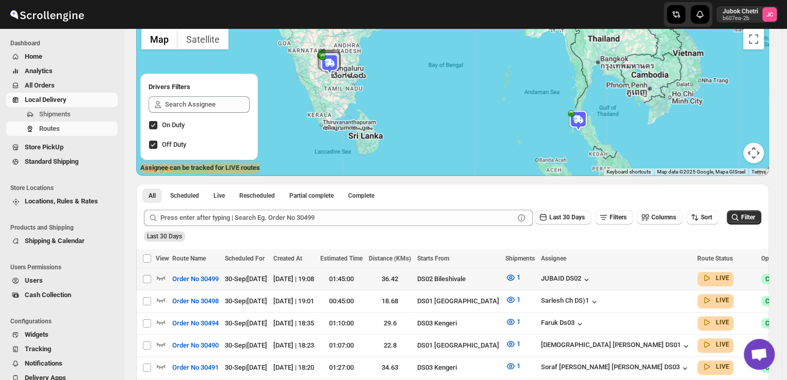
click at [155, 278] on td "Select route" at bounding box center [146, 280] width 20 height 22
checkbox input "true"
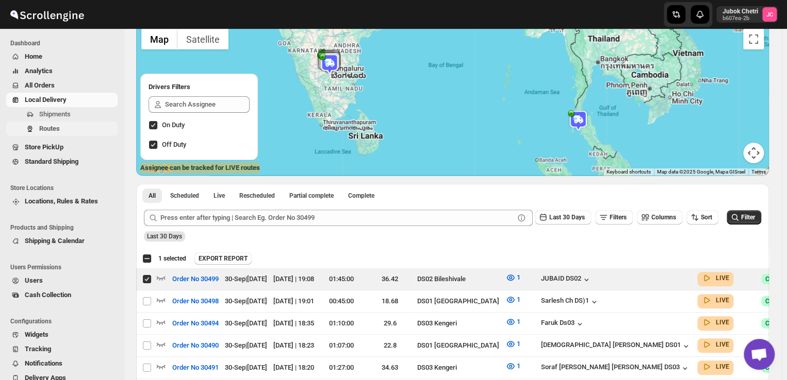
click at [45, 126] on span "Routes" at bounding box center [49, 129] width 21 height 8
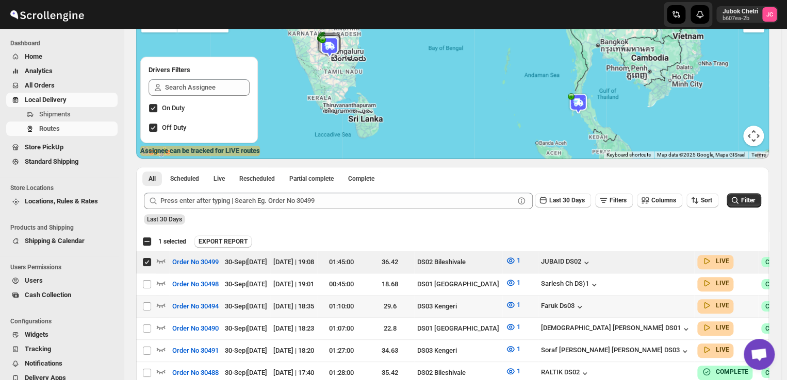
scroll to position [98, 0]
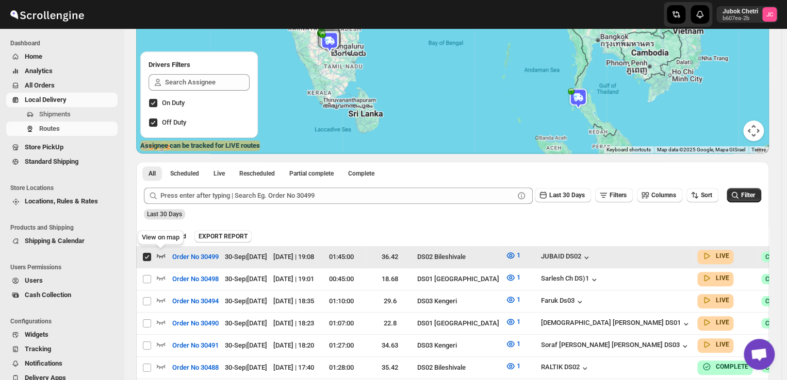
click at [157, 256] on icon "button" at bounding box center [161, 256] width 9 height 4
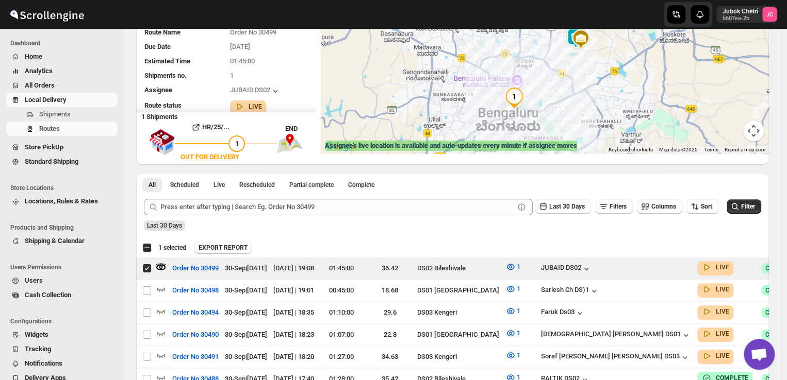
click at [574, 38] on img at bounding box center [580, 39] width 21 height 21
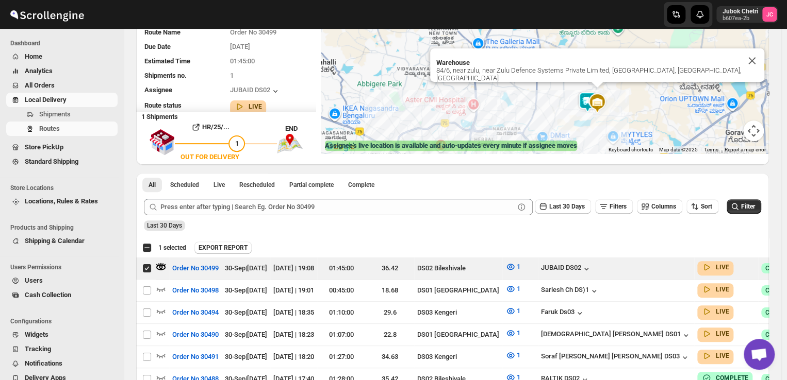
click at [587, 93] on img at bounding box center [587, 102] width 21 height 21
click at [755, 58] on button "Close" at bounding box center [751, 60] width 25 height 25
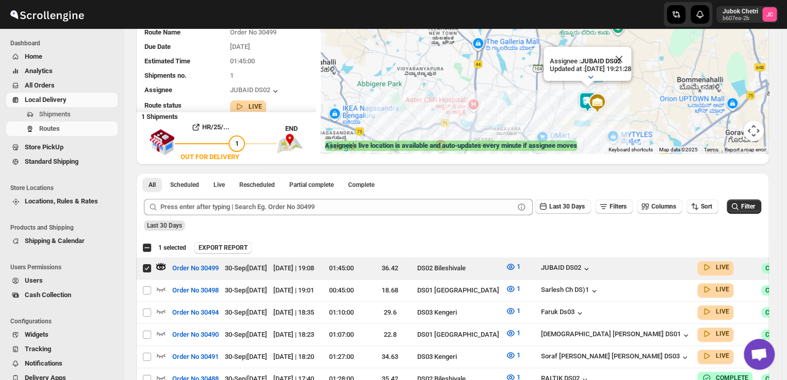
click at [585, 98] on img at bounding box center [587, 102] width 21 height 21
